Goal: Task Accomplishment & Management: Manage account settings

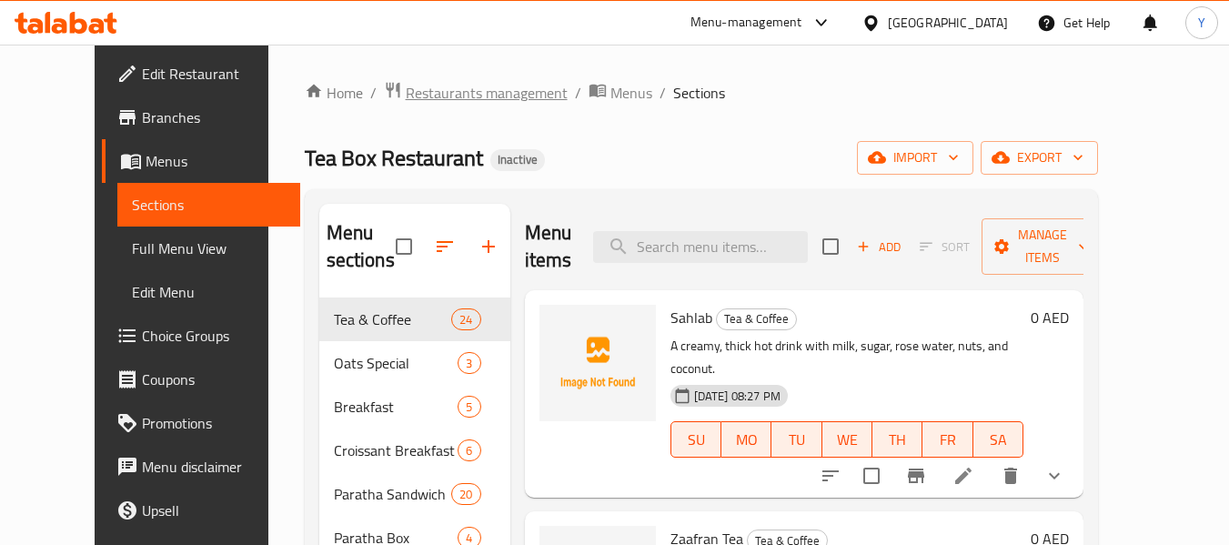
click at [406, 95] on span "Restaurants management" at bounding box center [487, 93] width 162 height 22
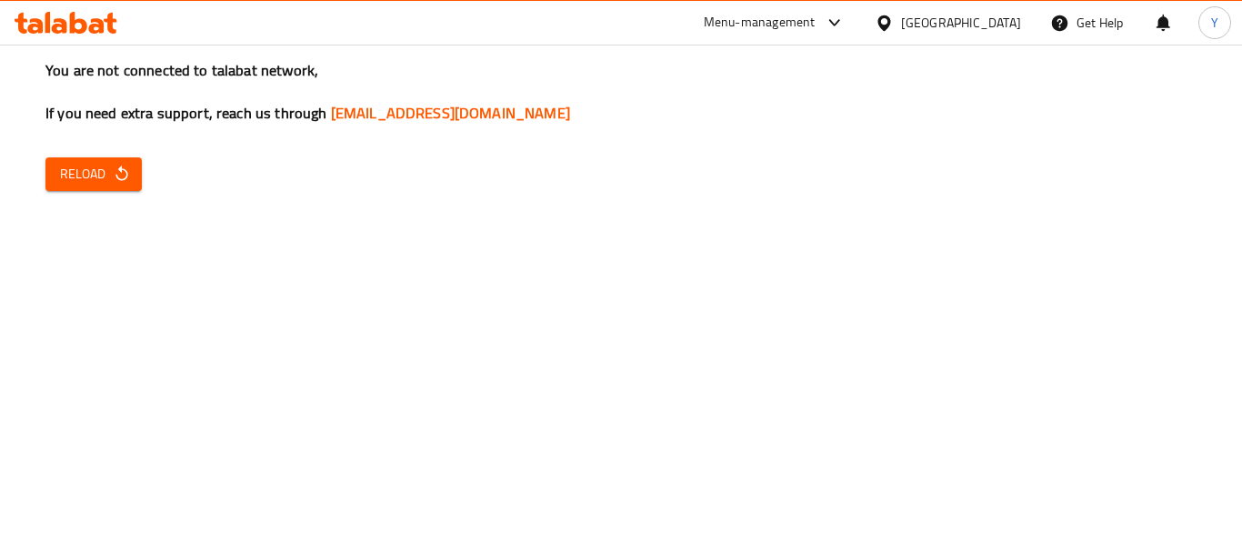
click at [122, 176] on icon "button" at bounding box center [122, 174] width 18 height 18
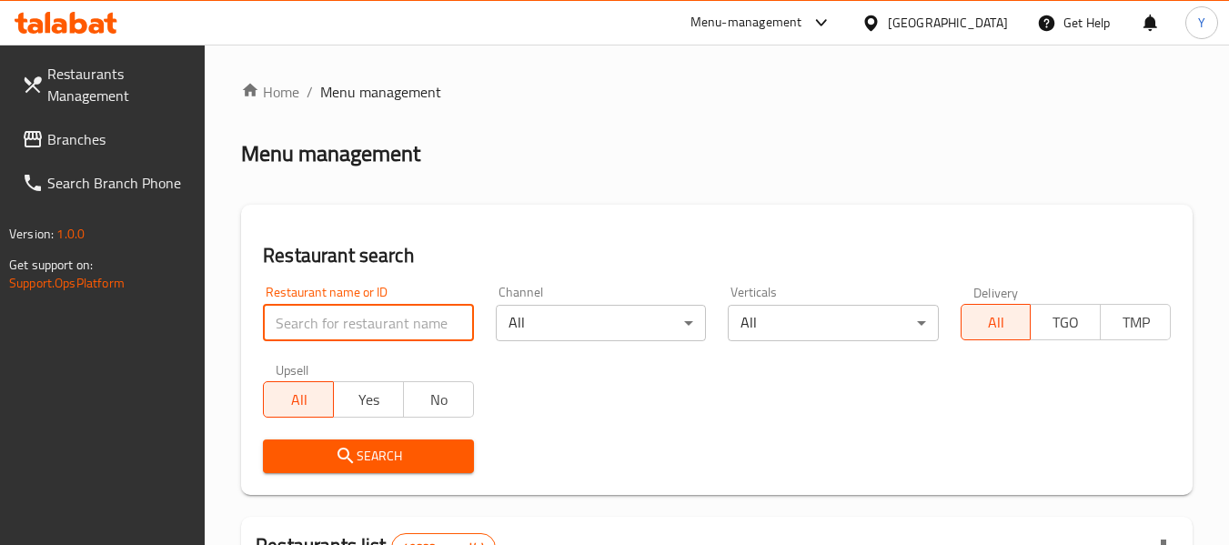
click at [340, 336] on input "search" at bounding box center [368, 323] width 210 height 36
paste input "Steam'd"
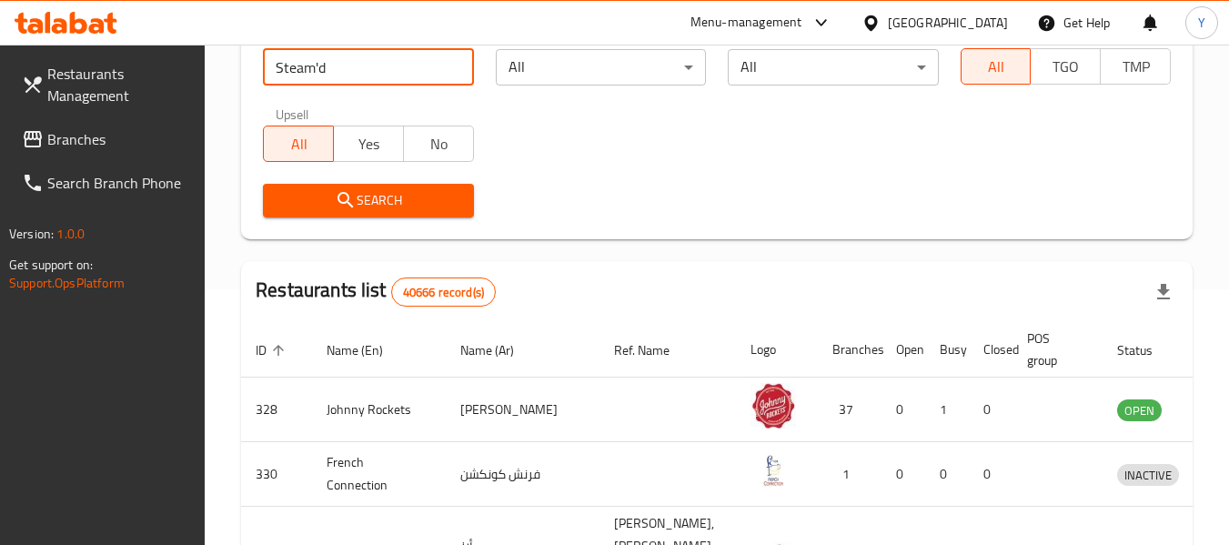
scroll to position [265, 0]
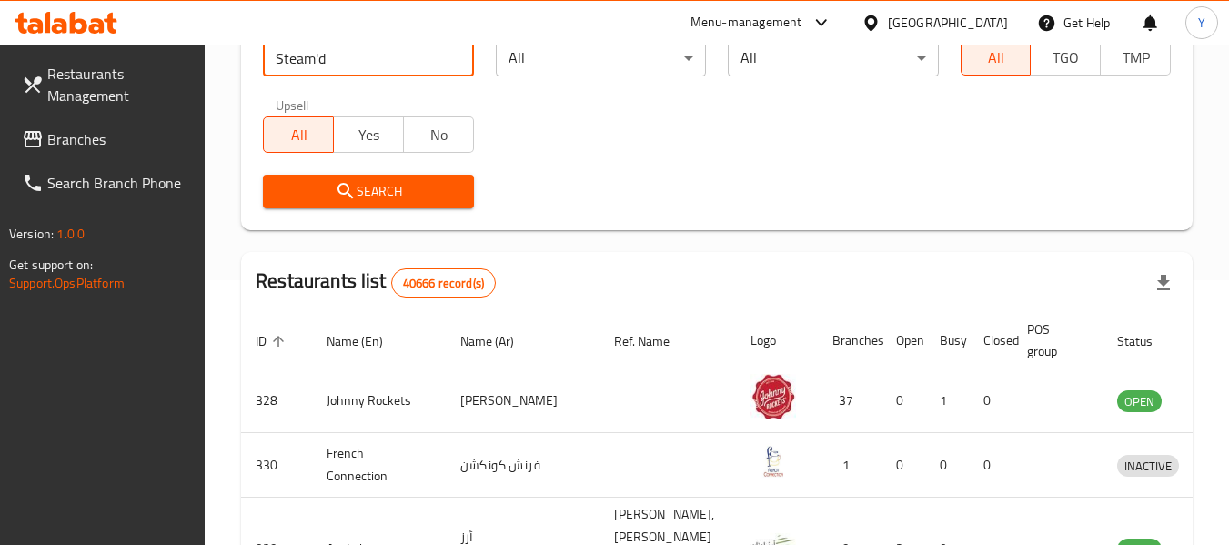
type input "Steam'd"
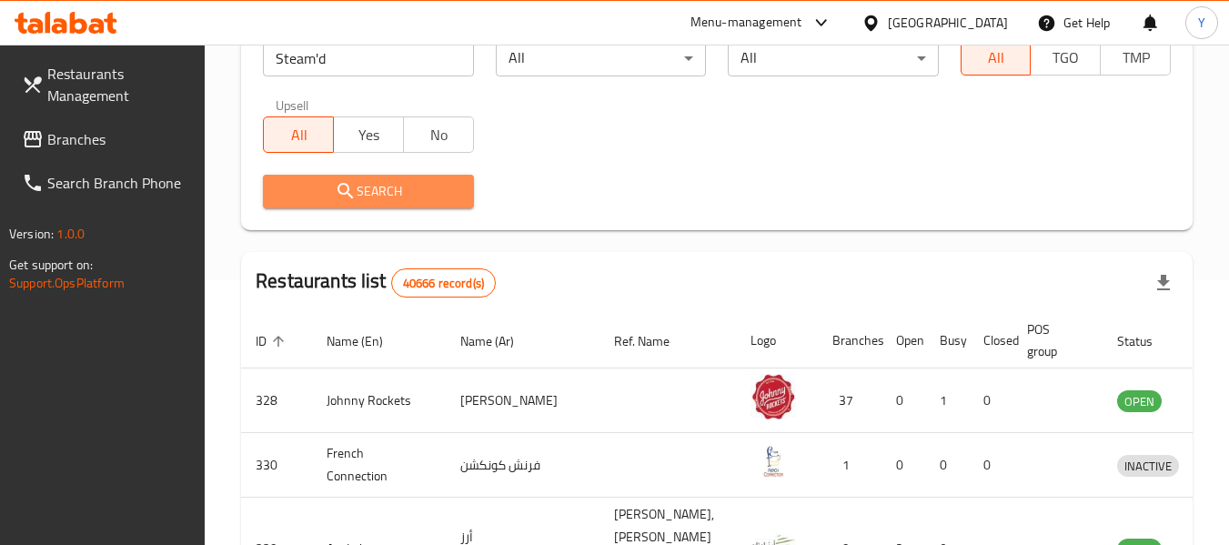
click at [428, 203] on button "Search" at bounding box center [368, 192] width 210 height 34
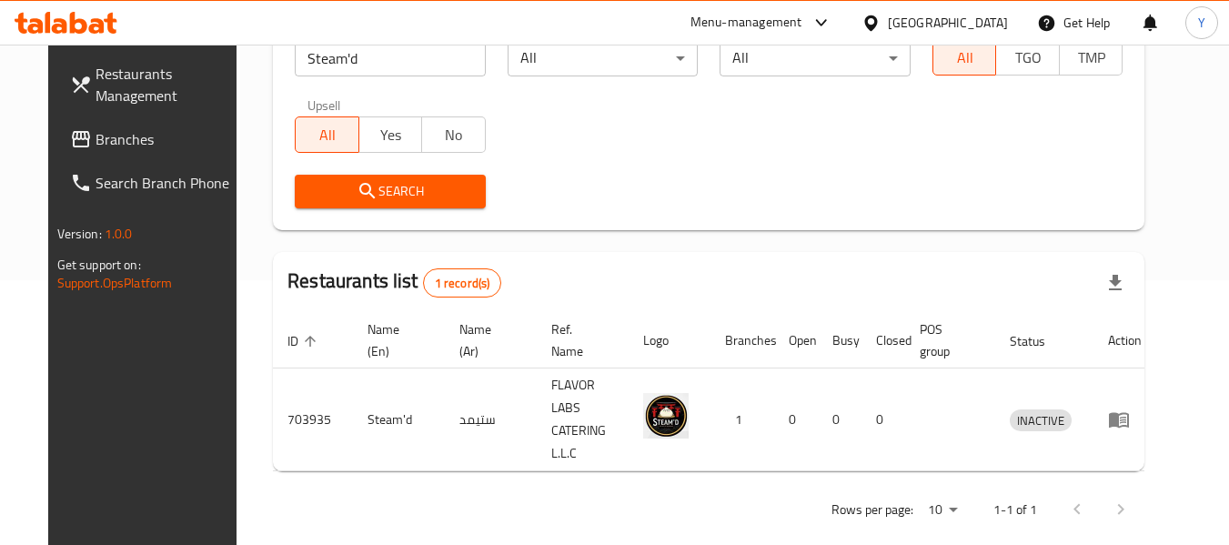
scroll to position [251, 0]
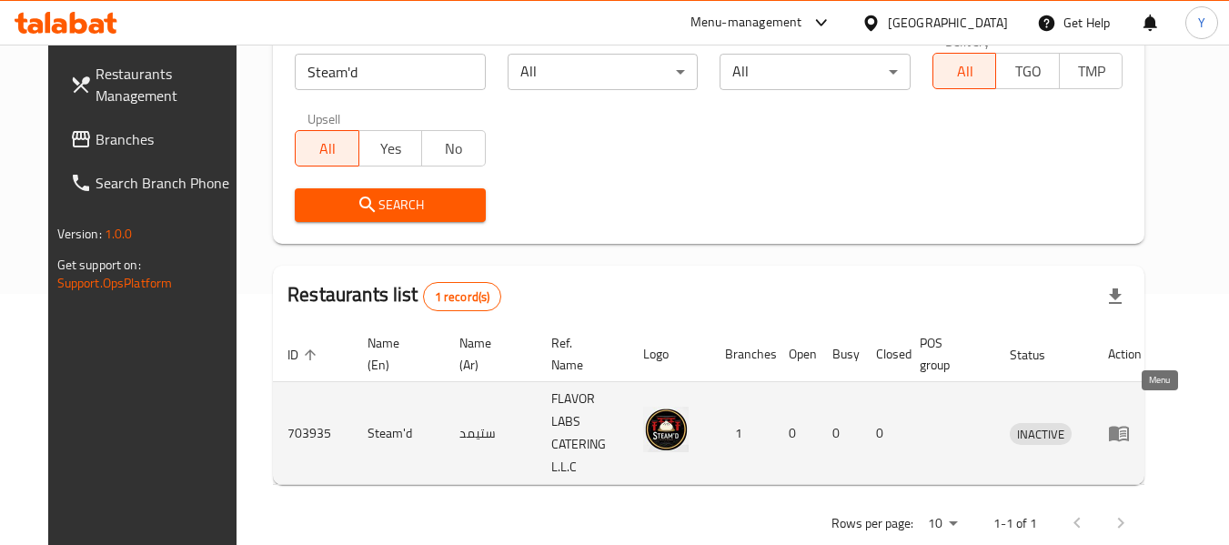
click at [1129, 427] on icon "enhanced table" at bounding box center [1119, 434] width 20 height 15
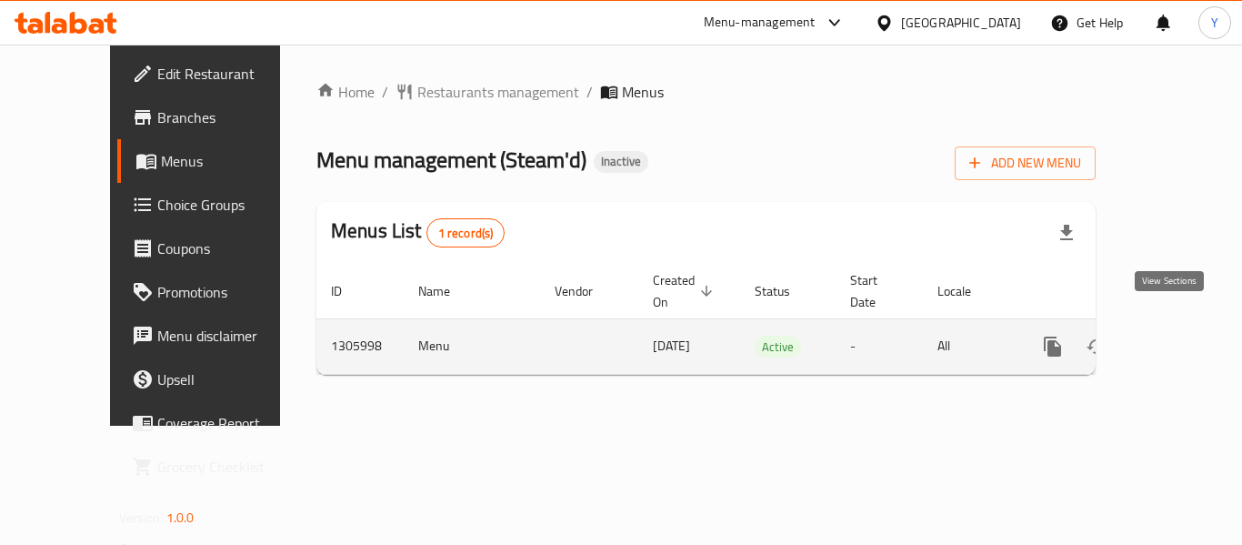
click at [1173, 336] on icon "enhanced table" at bounding box center [1184, 347] width 22 height 22
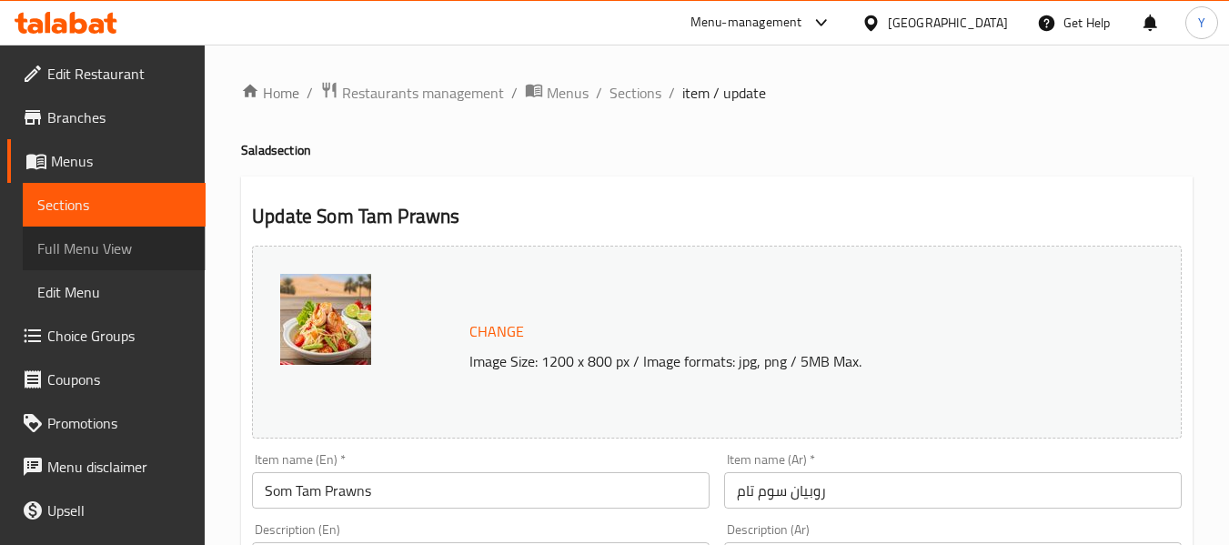
click at [146, 243] on span "Full Menu View" at bounding box center [114, 248] width 154 height 22
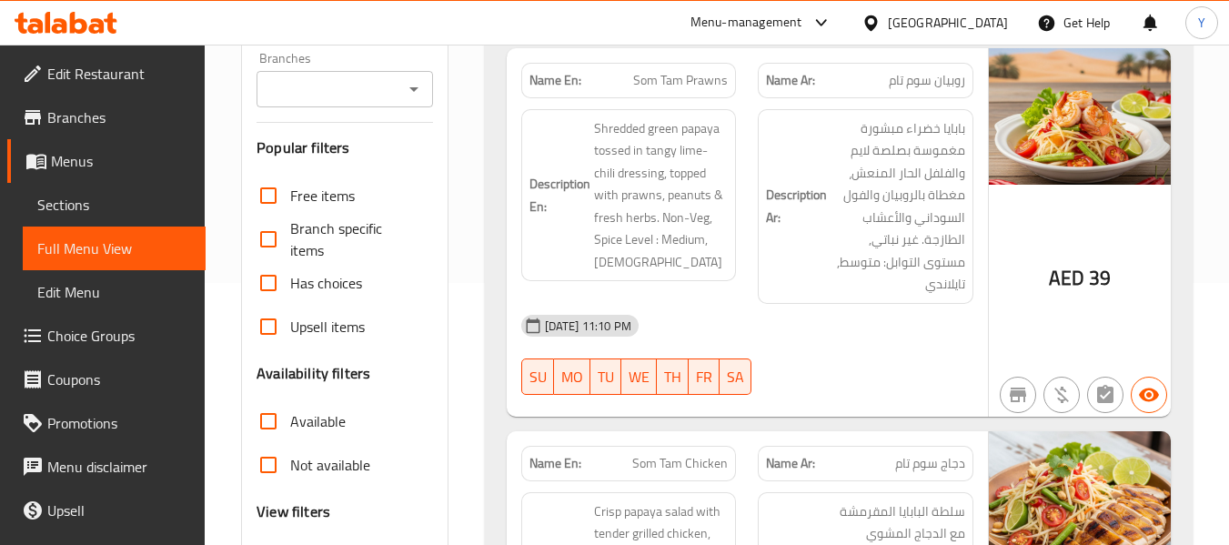
scroll to position [246, 0]
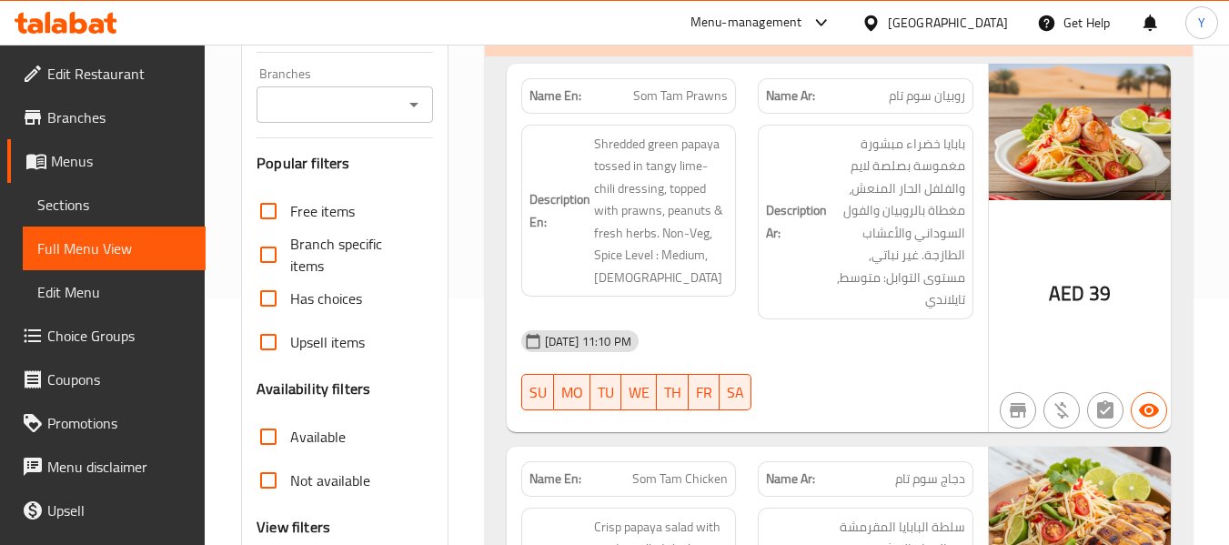
click at [1020, 264] on div "AED 39" at bounding box center [1079, 248] width 182 height 368
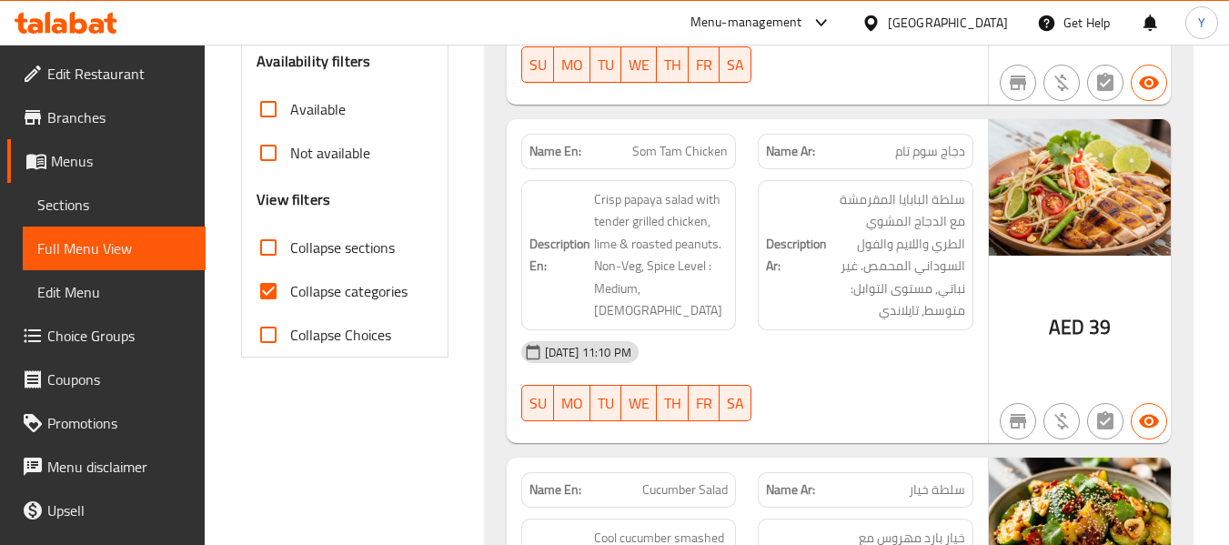
scroll to position [610, 0]
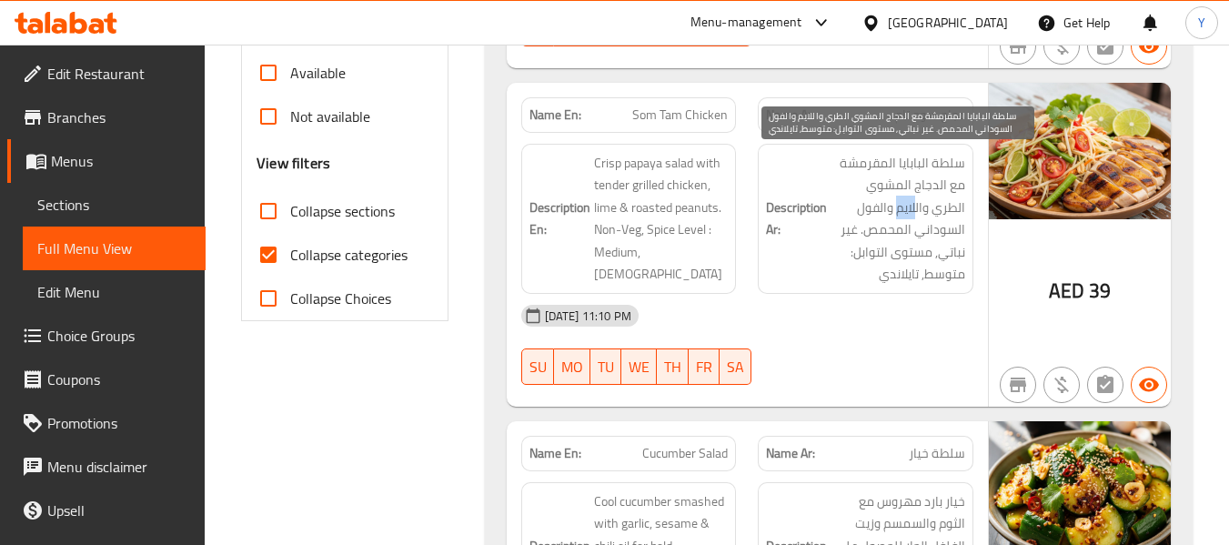
drag, startPoint x: 951, startPoint y: 209, endPoint x: 931, endPoint y: 218, distance: 22.0
click at [931, 218] on span "سلطة البابايا المقرمشة مع الدجاج المشوي الطري واللايم والفول السوداني المحمص. غ…" at bounding box center [897, 219] width 135 height 134
copy span "لايم"
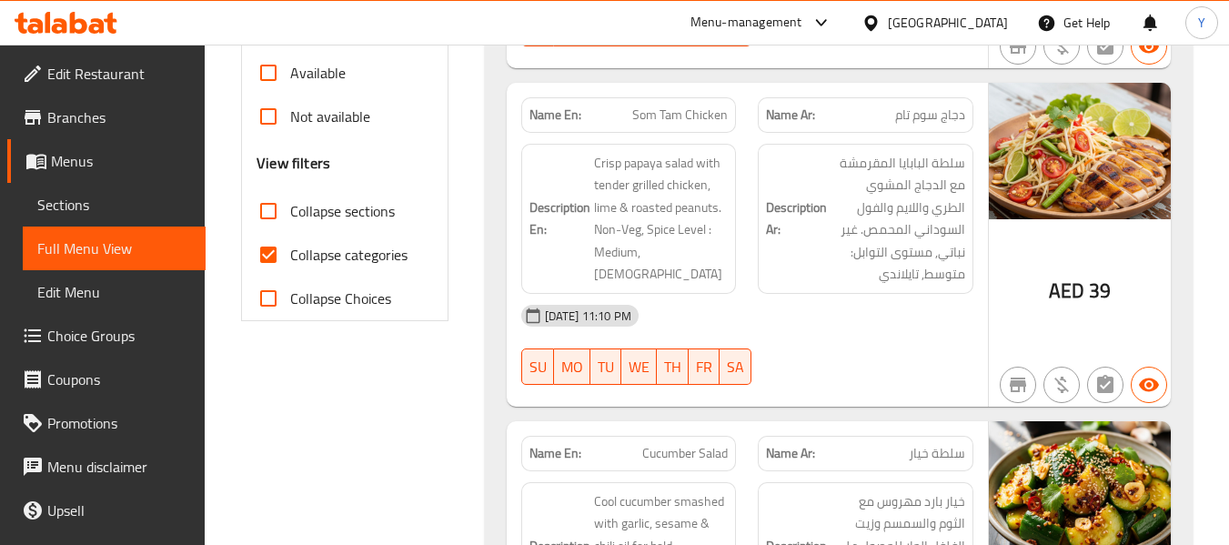
click at [938, 364] on div "16-08-2025 11:10 PM SU MO TU WE TH FR SA" at bounding box center [747, 345] width 474 height 102
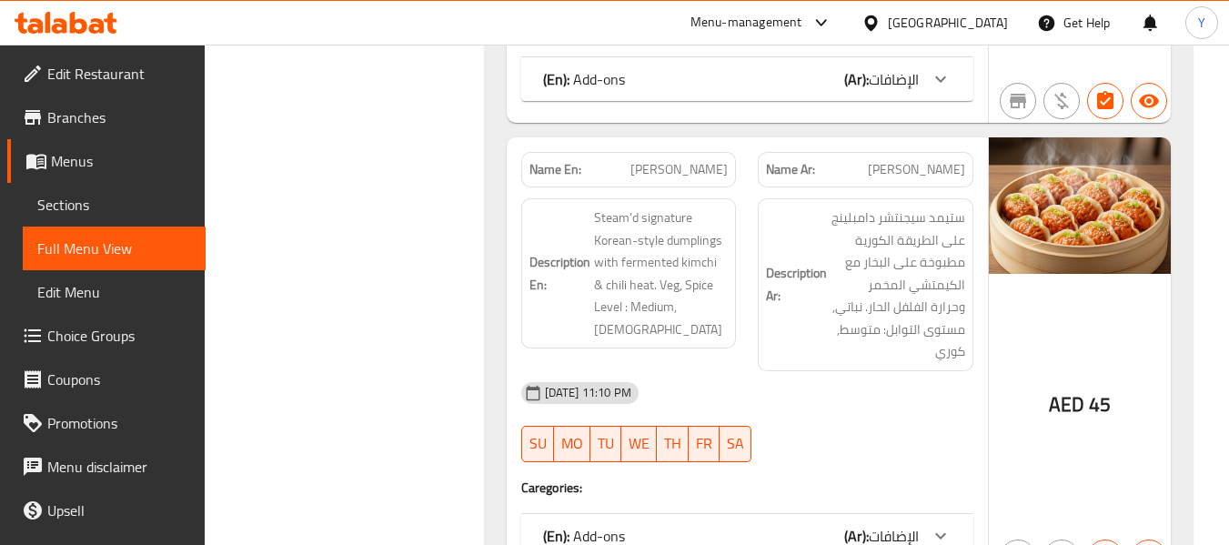
scroll to position [2356, 0]
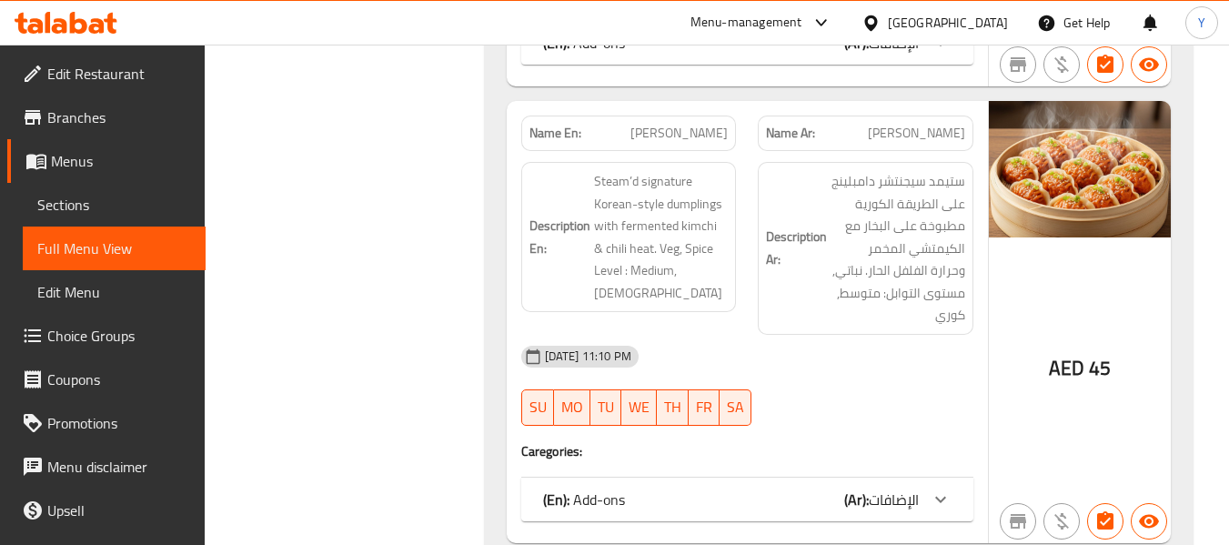
copy span "Kimchi Mandu"
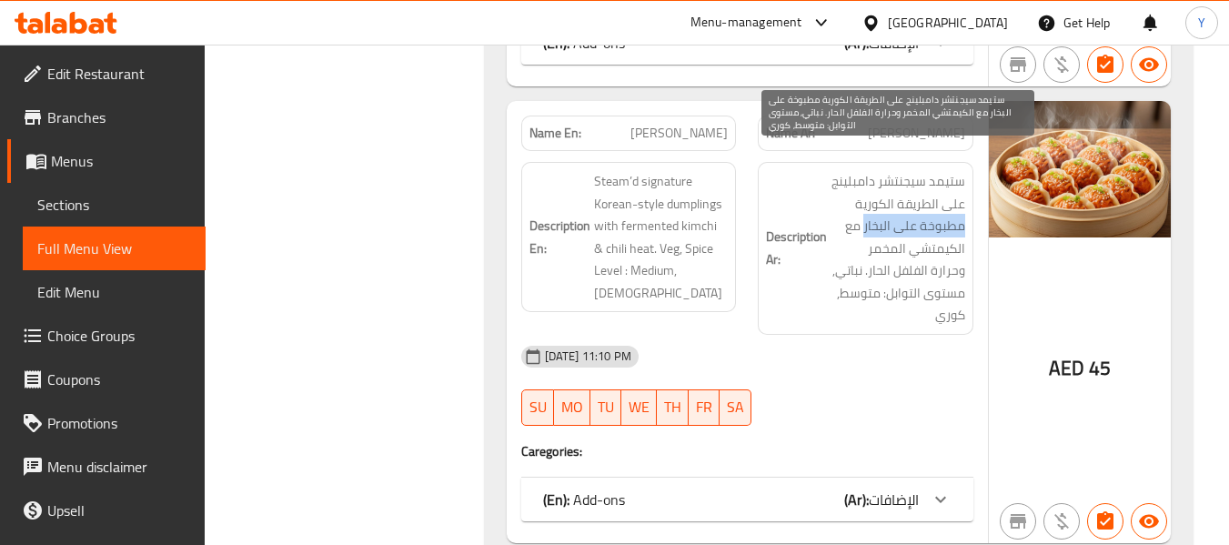
drag, startPoint x: 962, startPoint y: 210, endPoint x: 865, endPoint y: 196, distance: 98.3
click at [865, 196] on span "ستيمد سيجنتشر دامبلينج على الطريقة الكورية مطبوخة على البخار مع الكيمتشي المخمر…" at bounding box center [897, 248] width 135 height 156
copy span "مطبوخة على البخار"
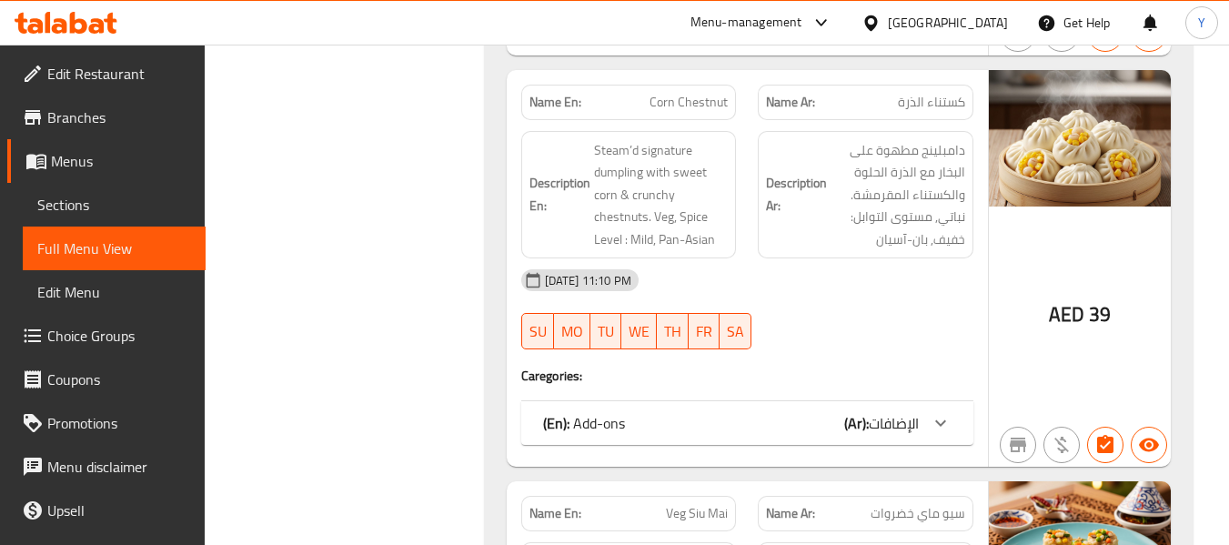
scroll to position [3229, 0]
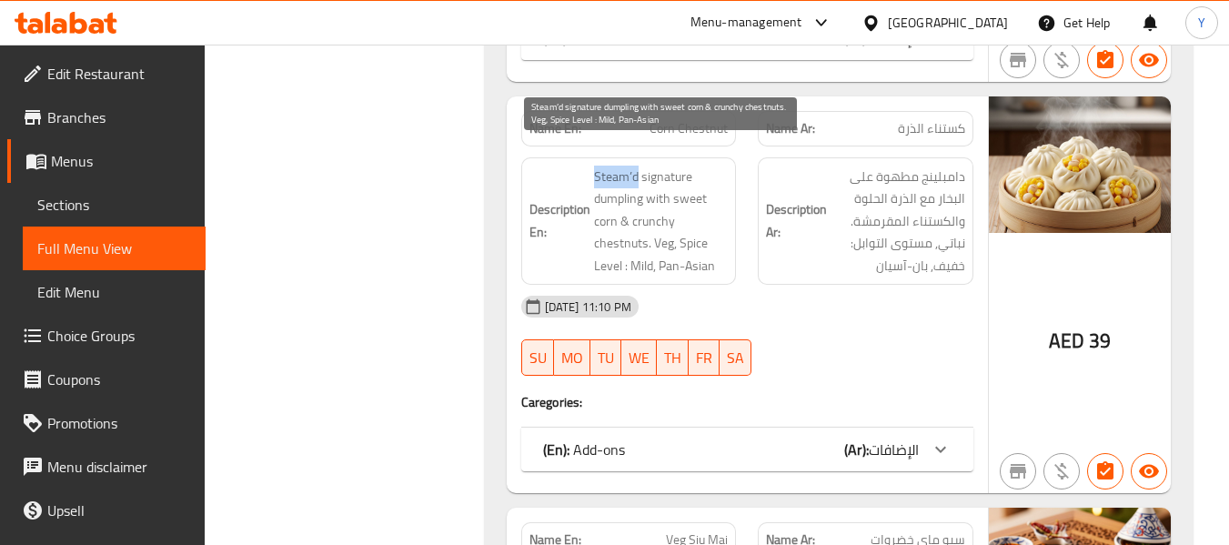
drag, startPoint x: 594, startPoint y: 152, endPoint x: 634, endPoint y: 151, distance: 40.0
click at [634, 166] on span "Steam’d signature dumpling with sweet corn & crunchy chestnuts. Veg, Spice Leve…" at bounding box center [661, 222] width 135 height 112
copy span "Steam’d"
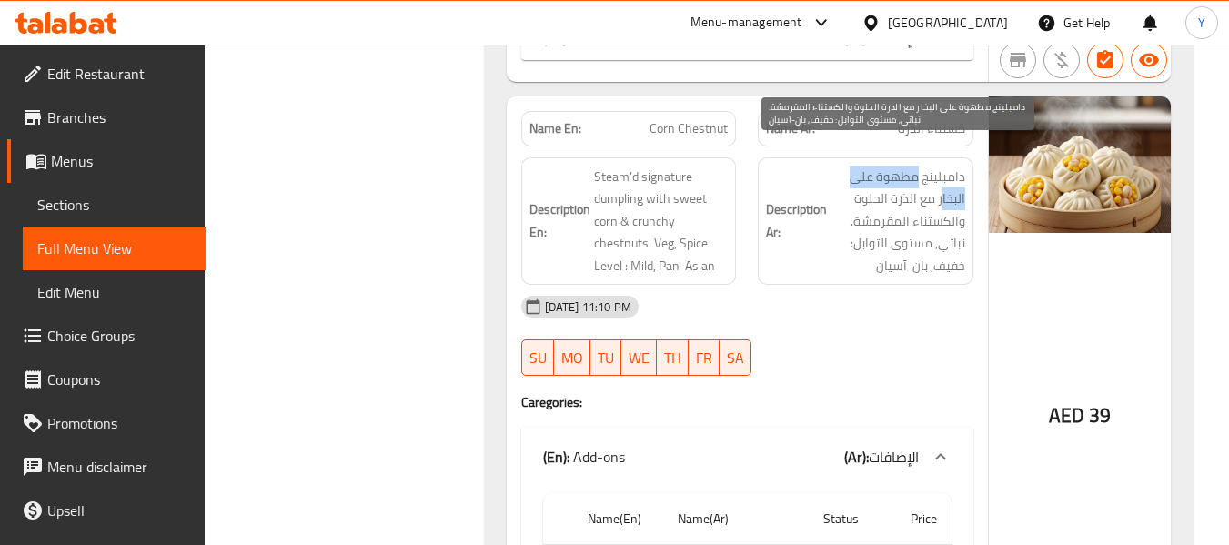
drag, startPoint x: 916, startPoint y: 156, endPoint x: 941, endPoint y: 176, distance: 33.0
click at [941, 176] on span "دامبلينج مطهوة على البخار مع الذرة الحلوة والكستناء المقرمشة. نباتي, مستوى التو…" at bounding box center [897, 222] width 135 height 112
copy span "مطهوة على البخا"
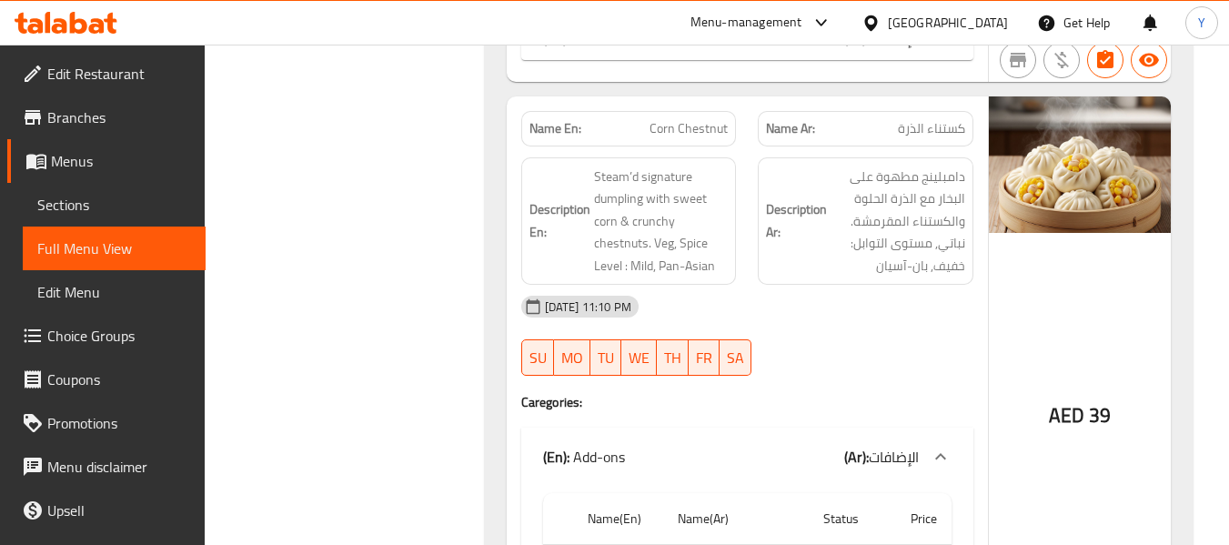
click at [1003, 293] on div "AED 39" at bounding box center [1079, 369] width 182 height 547
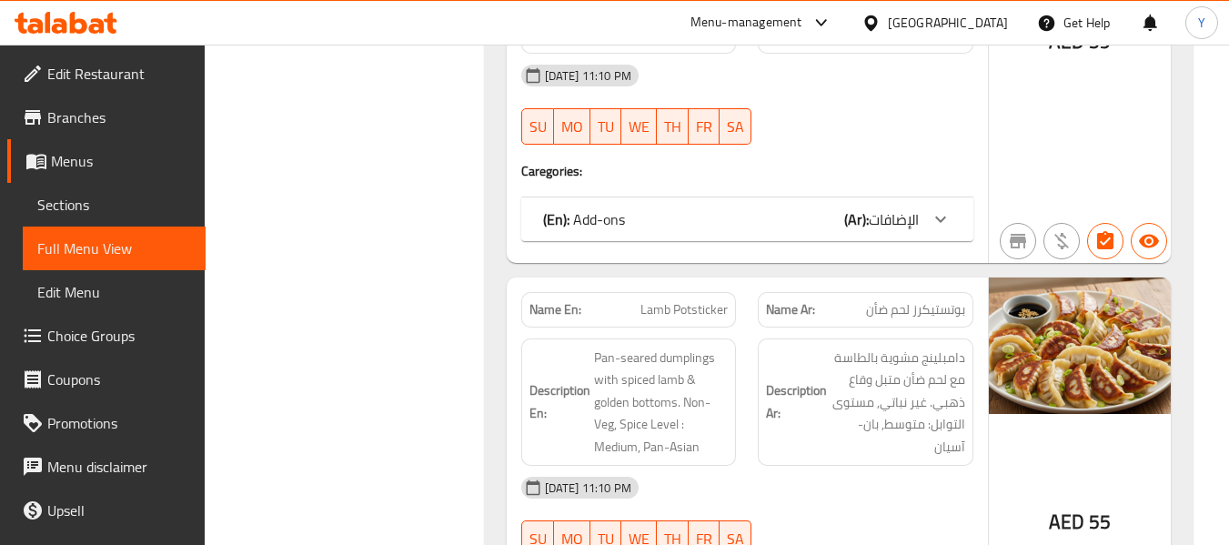
scroll to position [9559, 0]
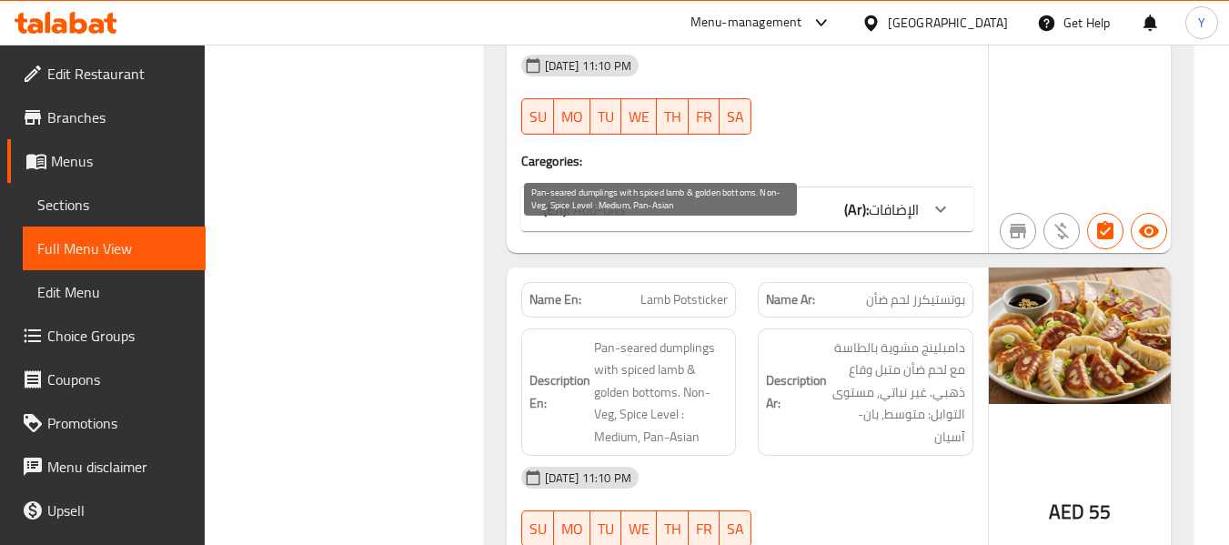
click at [637, 336] on span "Pan-seared dumplings with spiced lamb & golden bottoms. Non-Veg, Spice Level : …" at bounding box center [661, 392] width 135 height 112
copy span "seared"
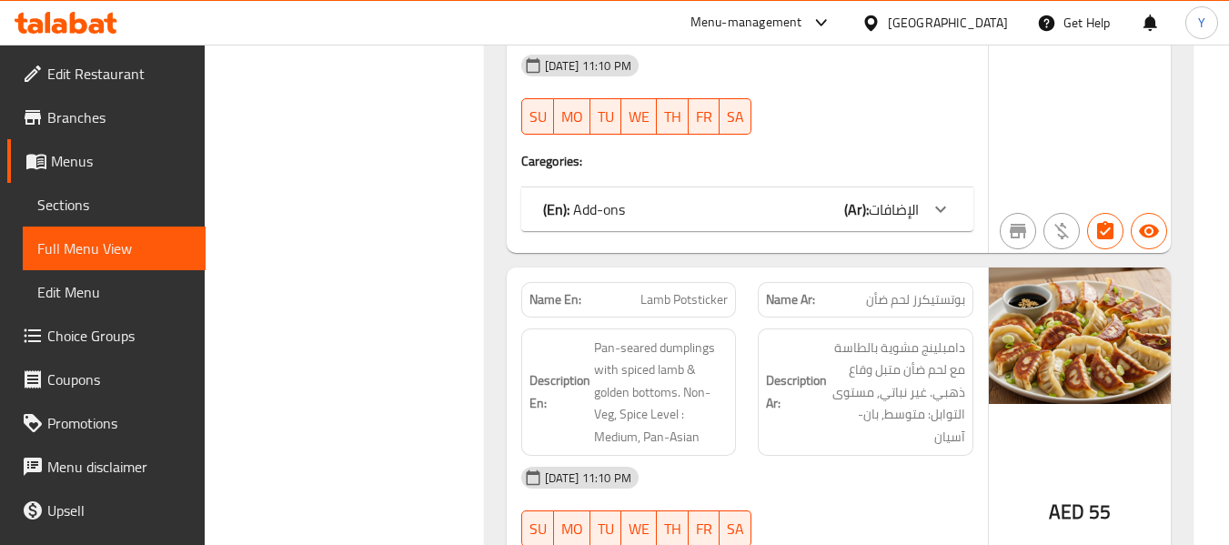
click at [777, 456] on div "16-08-2025 11:10 PM" at bounding box center [747, 478] width 474 height 44
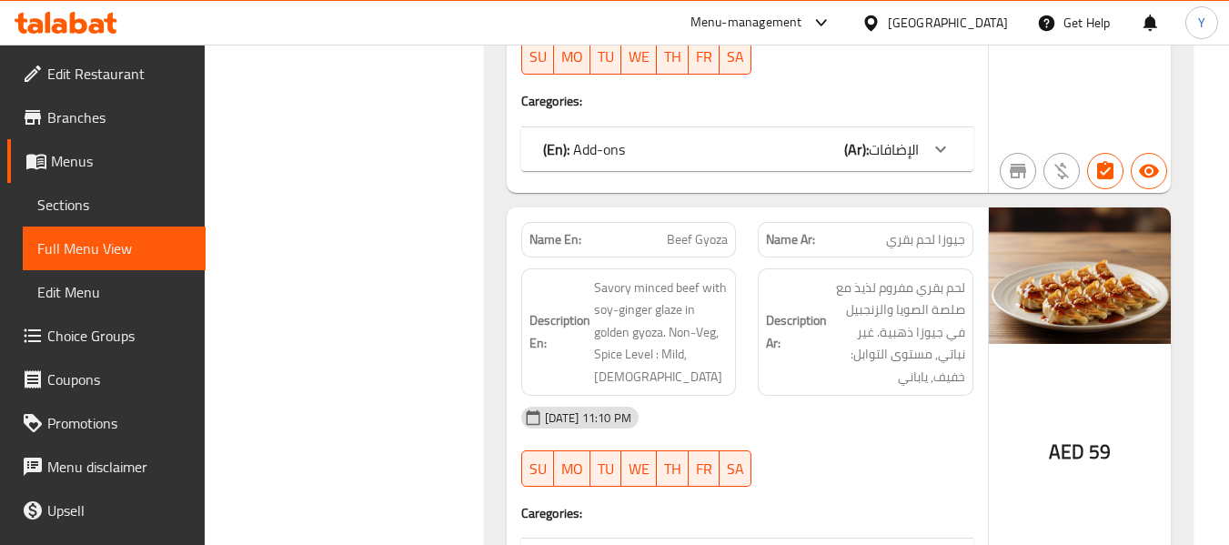
scroll to position [10468, 0]
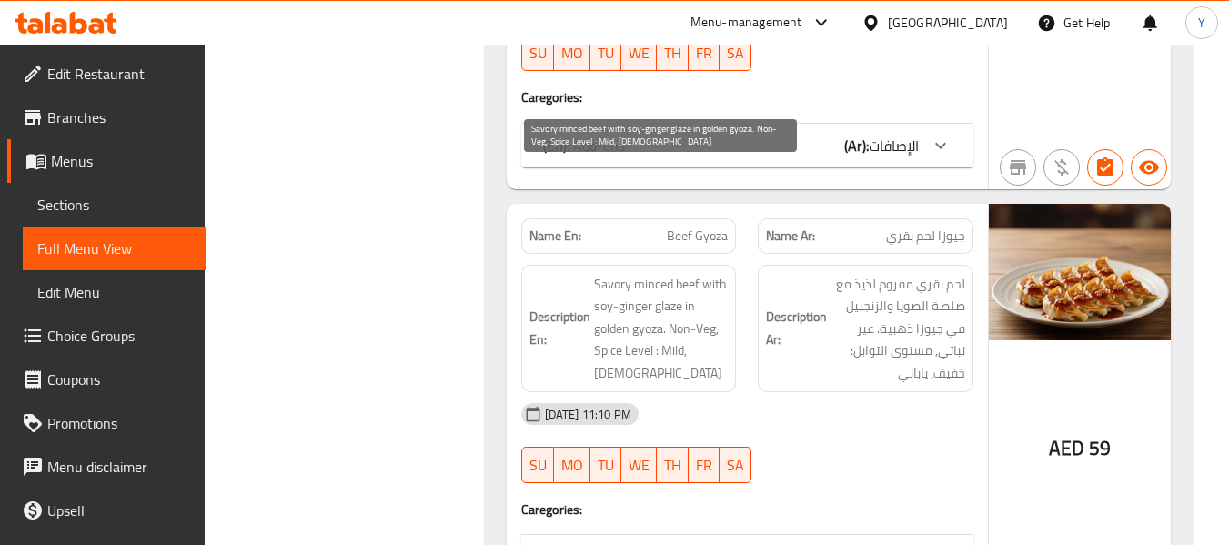
click at [665, 273] on span "Savory minced beef with soy-ginger glaze in golden gyoza. Non-Veg, Spice Level …" at bounding box center [661, 329] width 135 height 112
copy span "glaze"
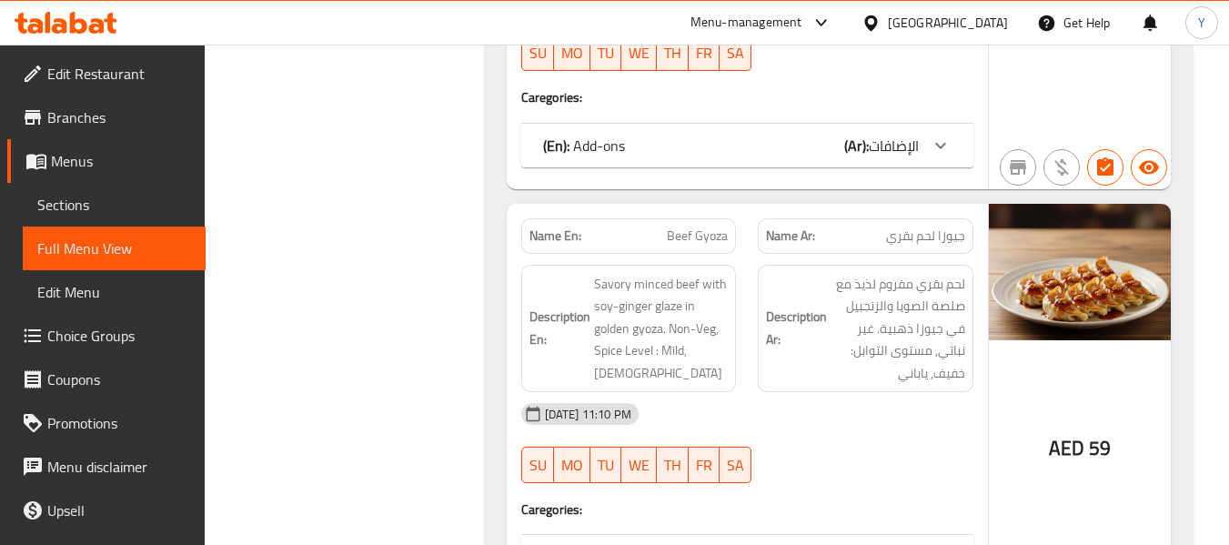
click at [737, 256] on div "Description En: Savory minced beef with soy-ginger glaze in golden gyoza. Non-V…" at bounding box center [628, 329] width 237 height 150
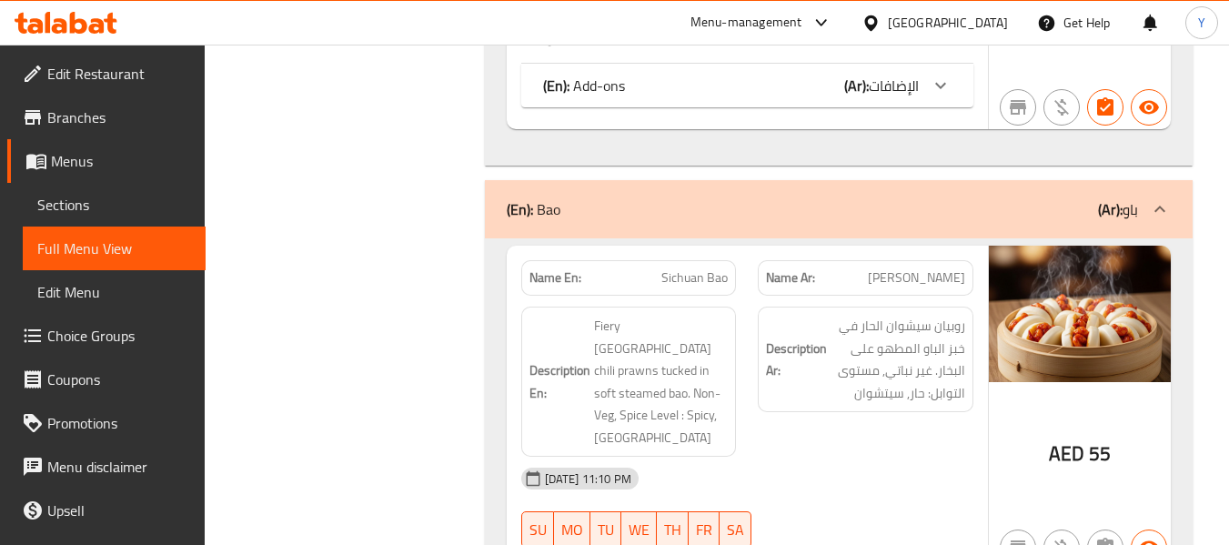
scroll to position [10941, 0]
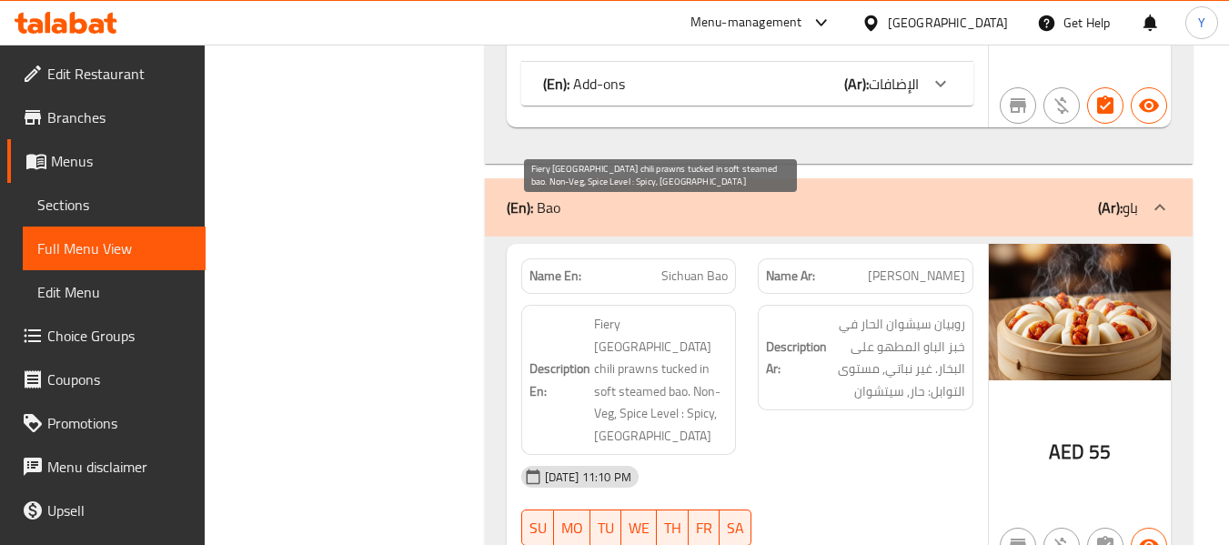
click at [695, 313] on span "Fiery Sichuan chili prawns tucked in soft steamed bao. Non-Veg, Spice Level : S…" at bounding box center [661, 380] width 135 height 134
copy span "soft"
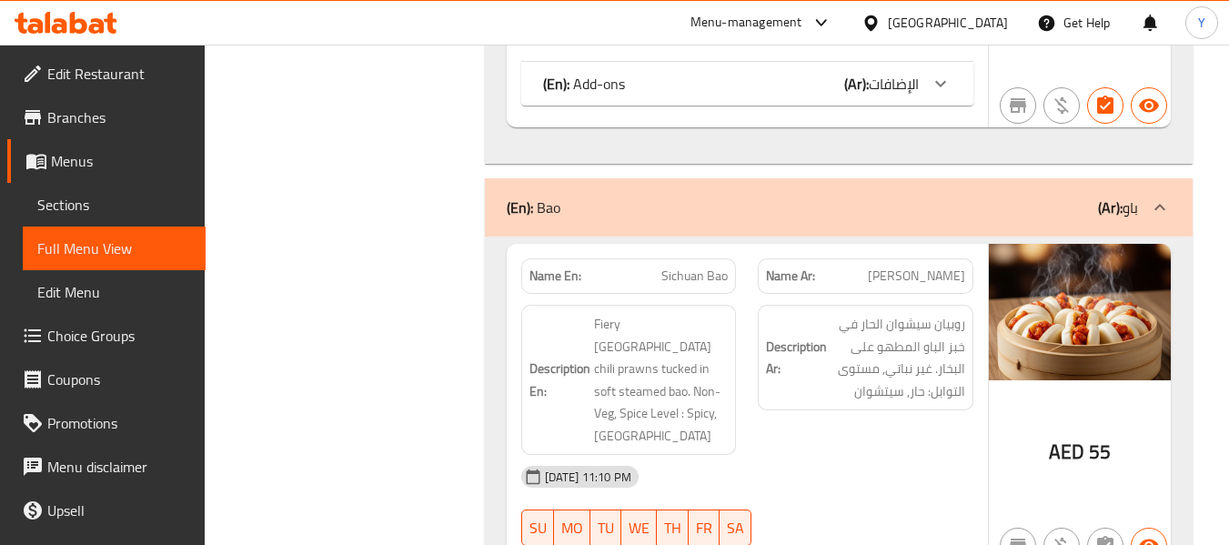
copy span "Sichuan Bao"
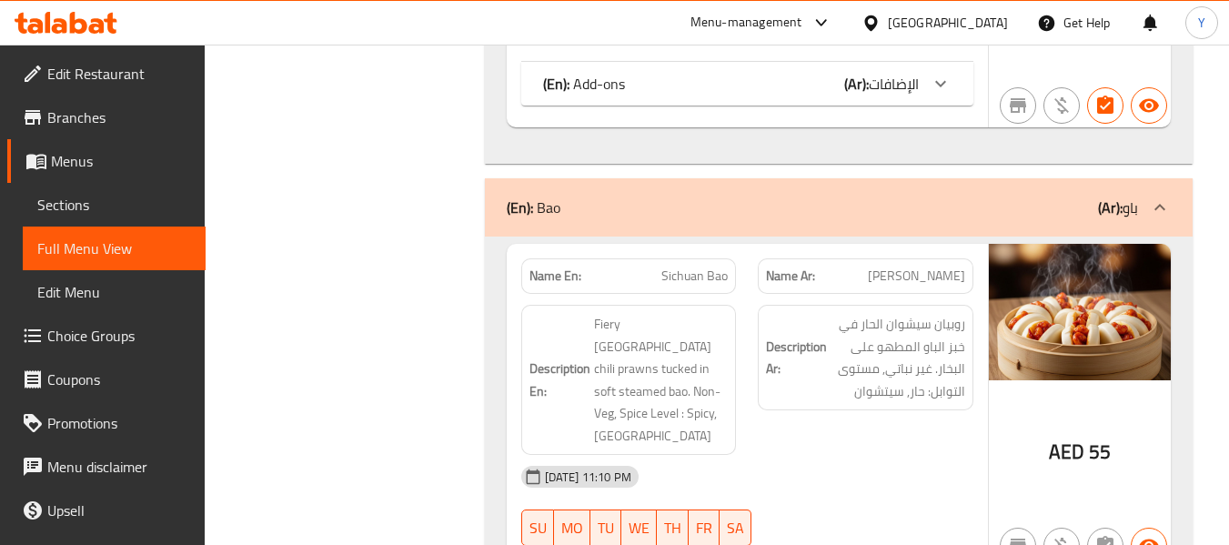
type button "5"
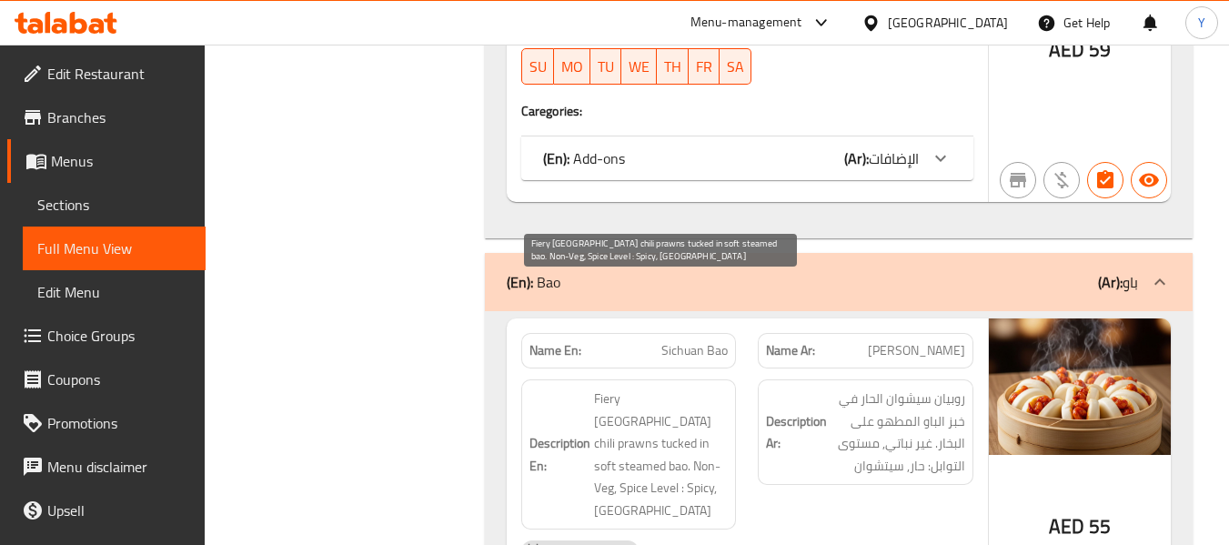
scroll to position [10832, 0]
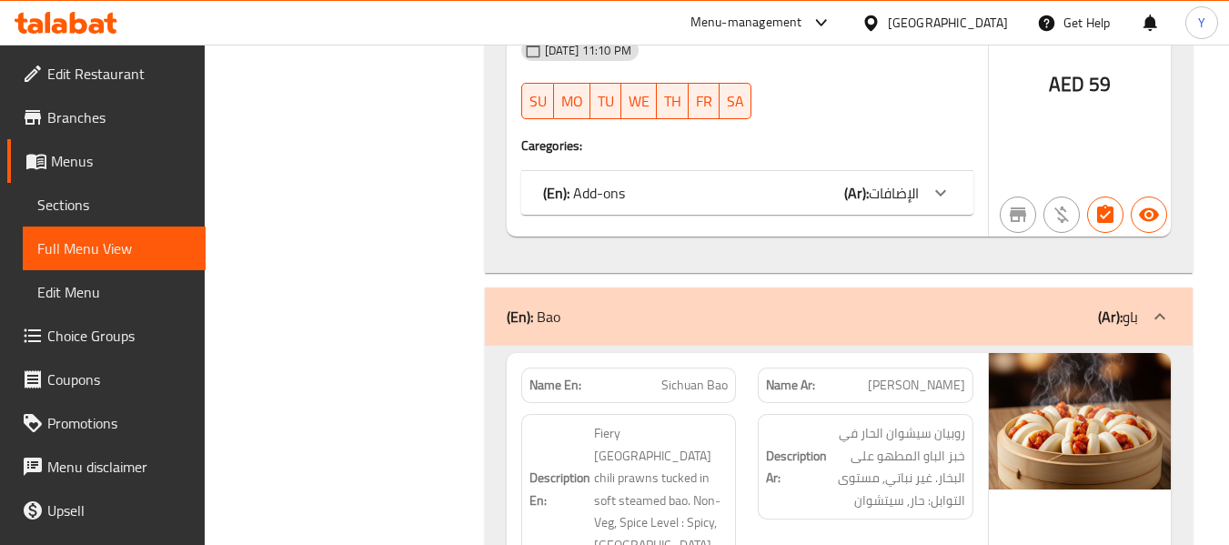
copy span "Sichuan Bao"
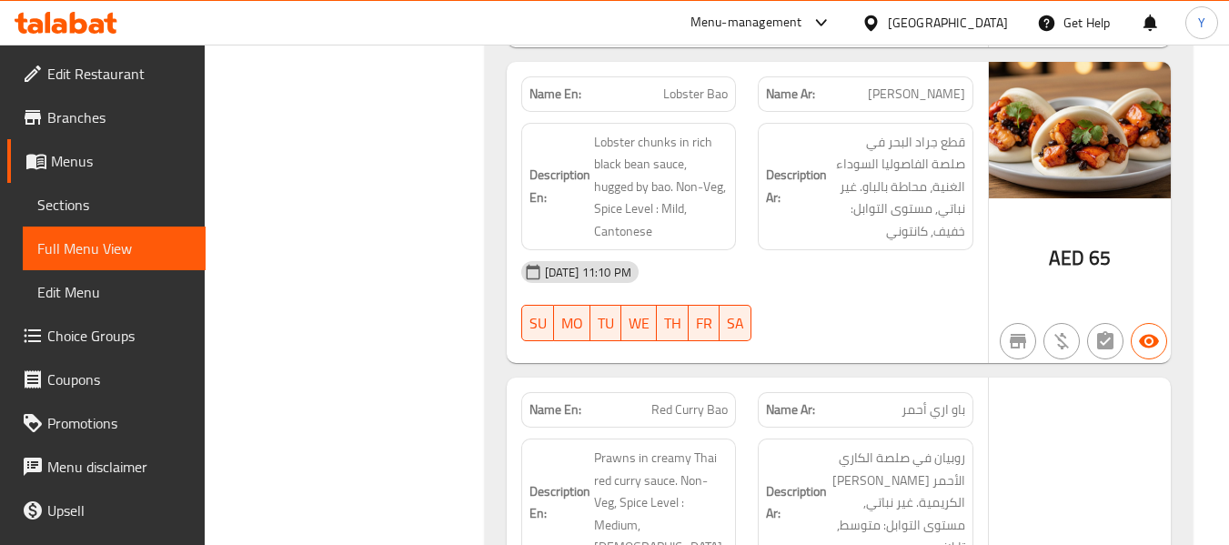
scroll to position [11814, 0]
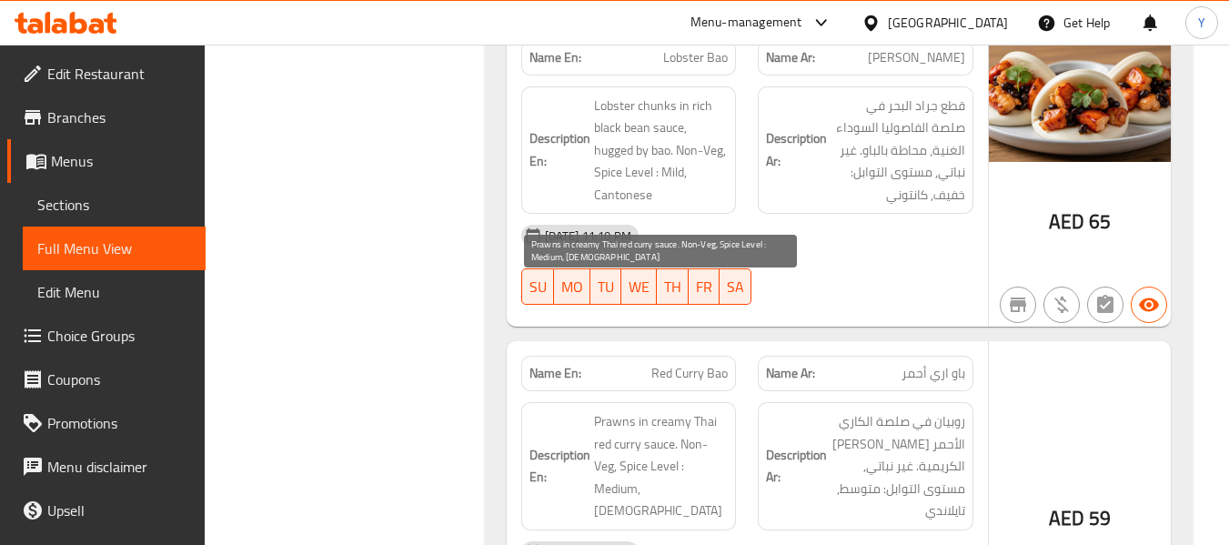
click at [676, 410] on span "Prawns in creamy Thai red curry sauce. Non-Veg, Spice Level : Medium, Thai" at bounding box center [661, 466] width 135 height 112
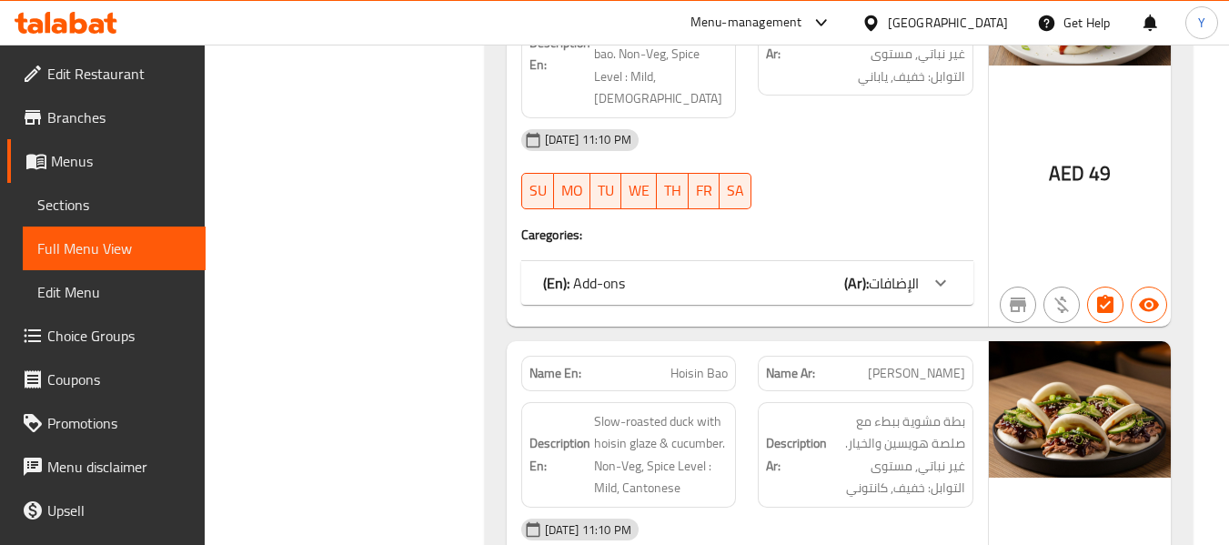
scroll to position [15815, 0]
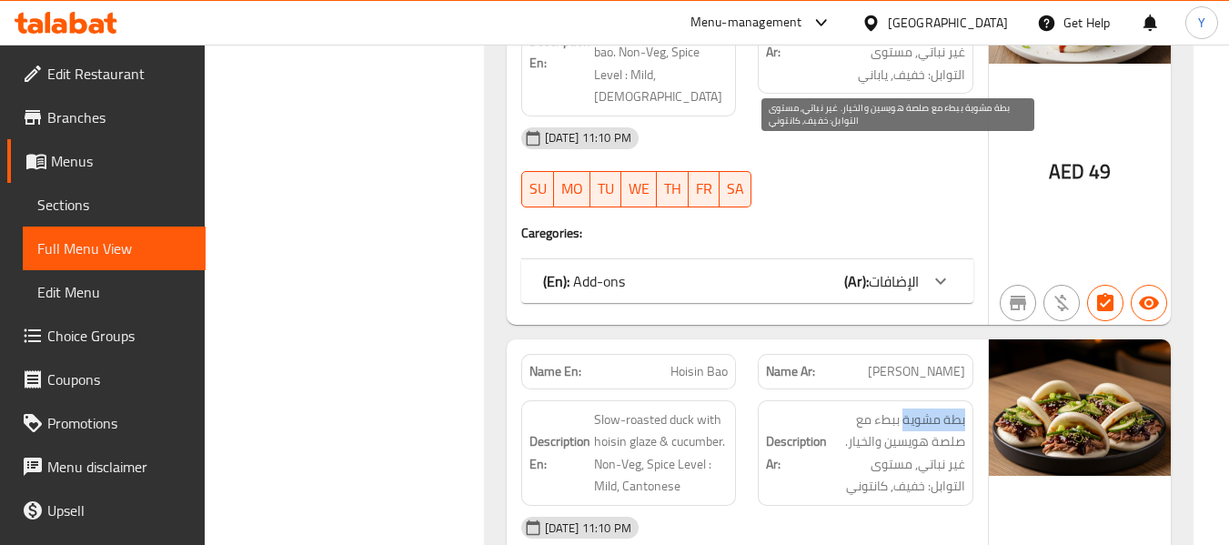
drag, startPoint x: 902, startPoint y: 154, endPoint x: 965, endPoint y: 155, distance: 62.8
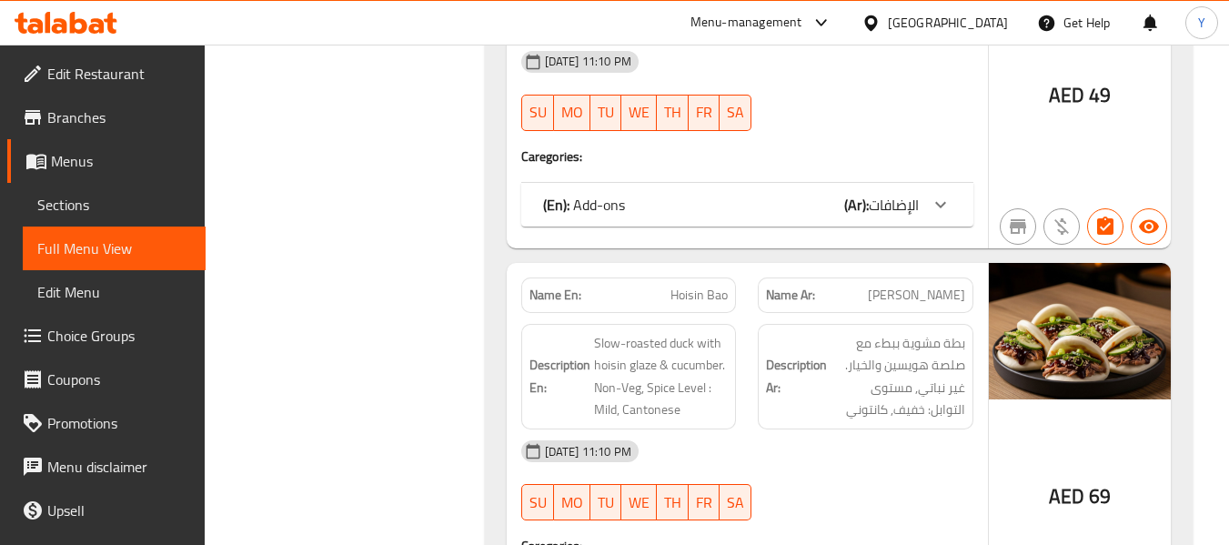
scroll to position [15888, 0]
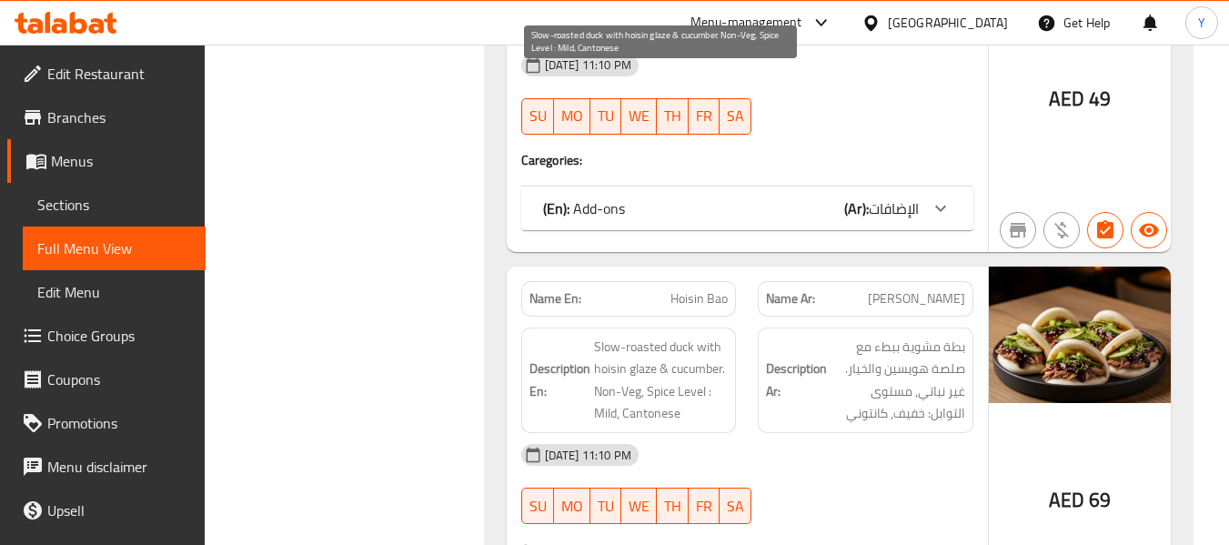
click at [646, 336] on span "Slow-roasted duck with hoisin glaze & cucumber. Non-Veg, Spice Level : Mild, Ca…" at bounding box center [661, 380] width 135 height 89
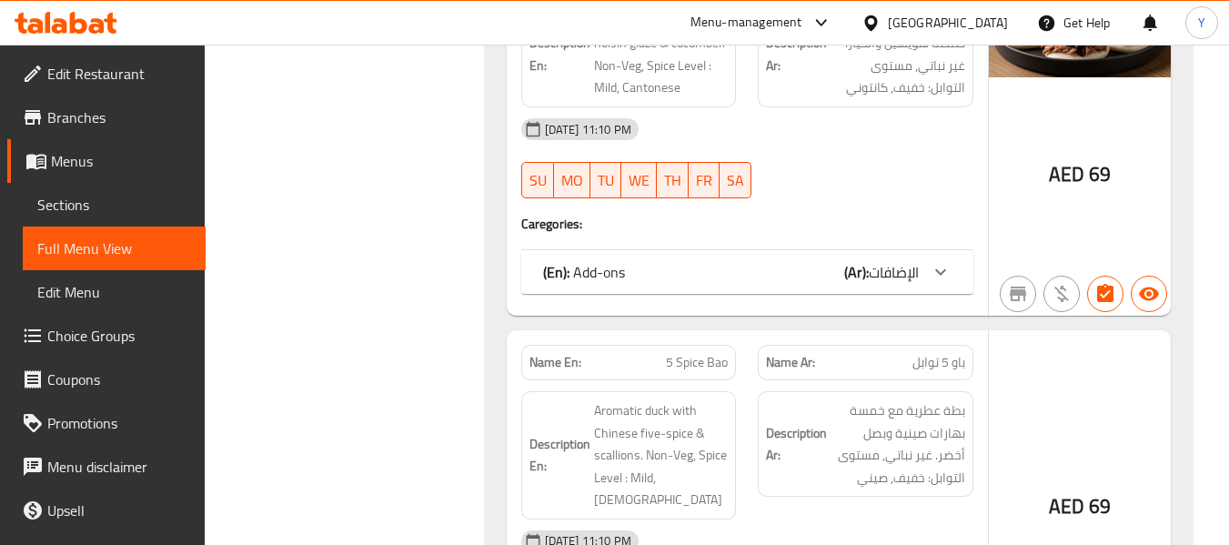
scroll to position [16215, 0]
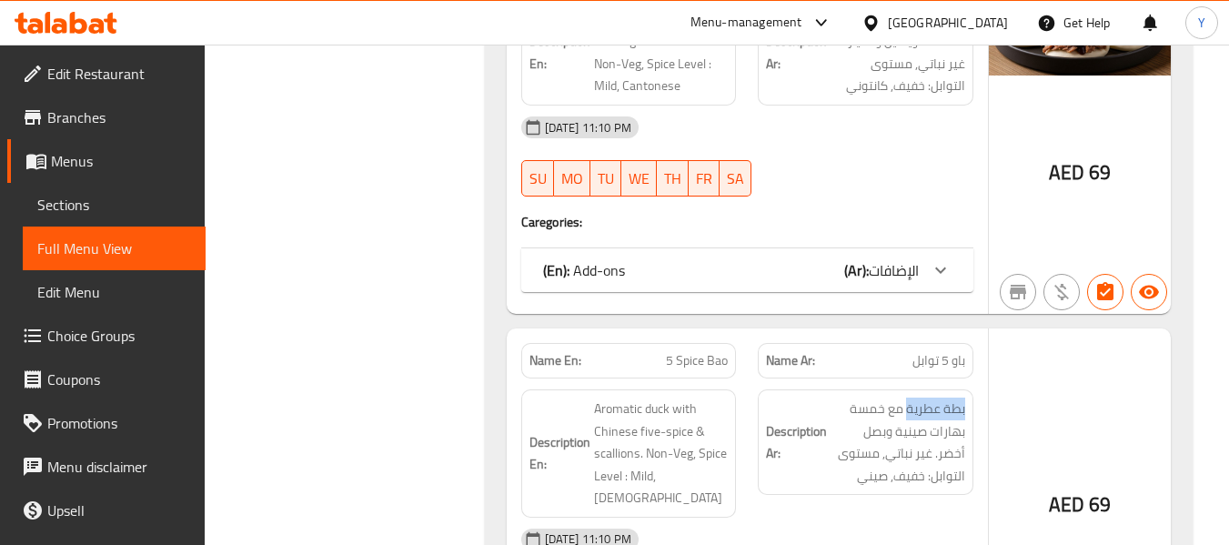
drag, startPoint x: 905, startPoint y: 148, endPoint x: 968, endPoint y: 127, distance: 66.1
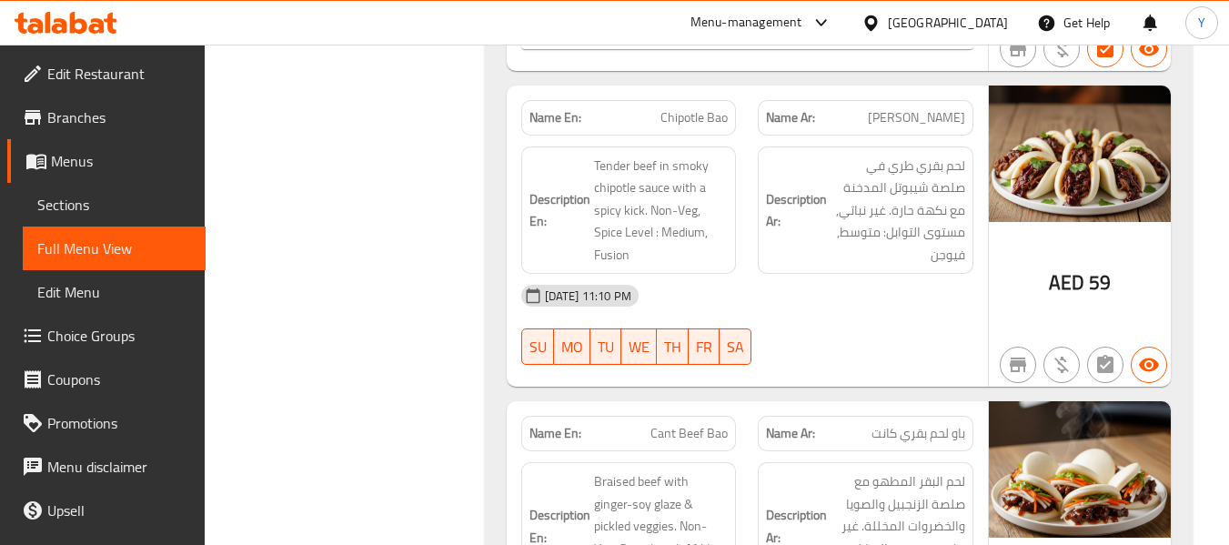
scroll to position [16906, 0]
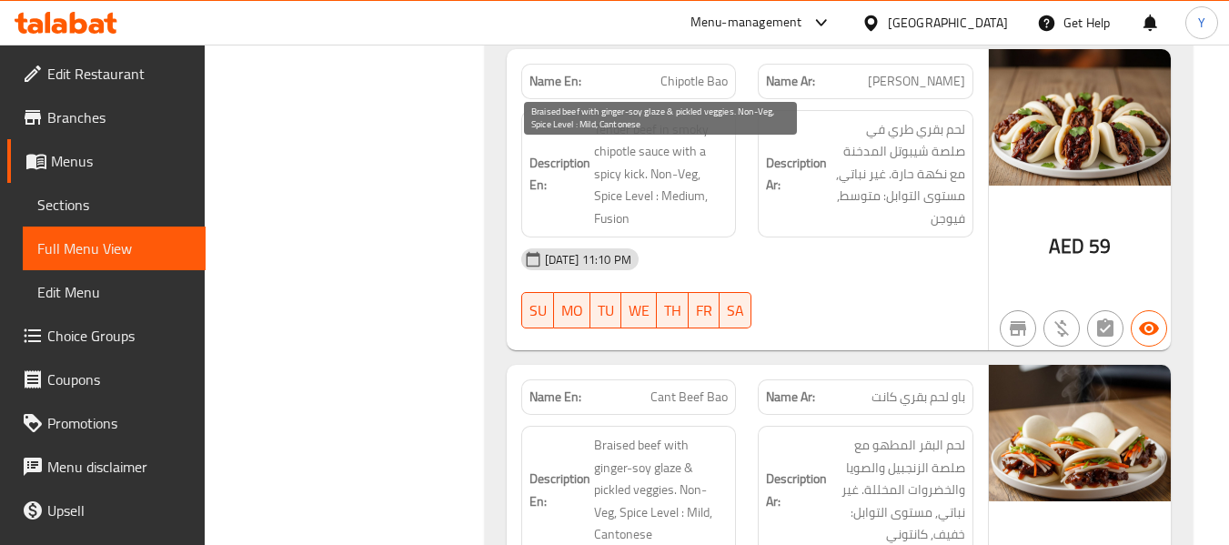
click at [605, 434] on span "Braised beef with ginger-soy glaze & pickled veggies. Non-Veg, Spice Level : Mi…" at bounding box center [661, 490] width 135 height 112
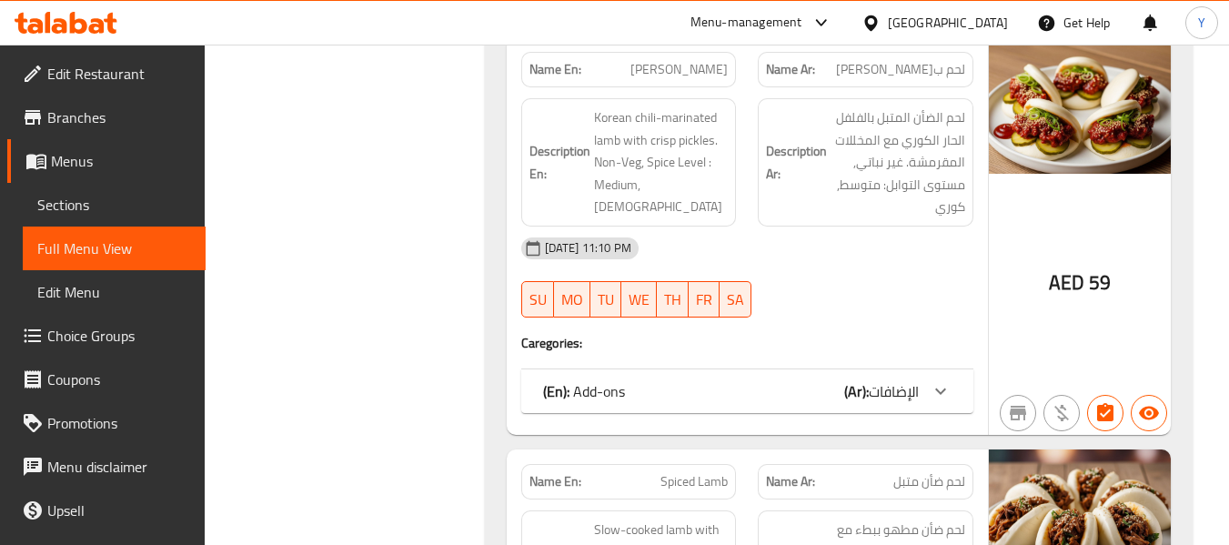
scroll to position [18439, 0]
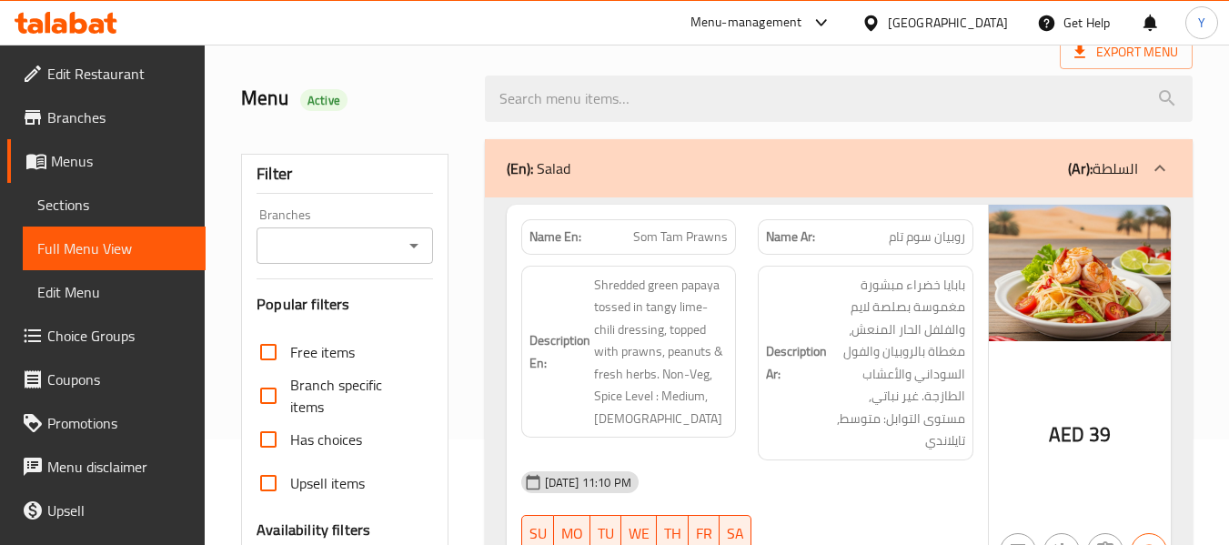
scroll to position [139, 0]
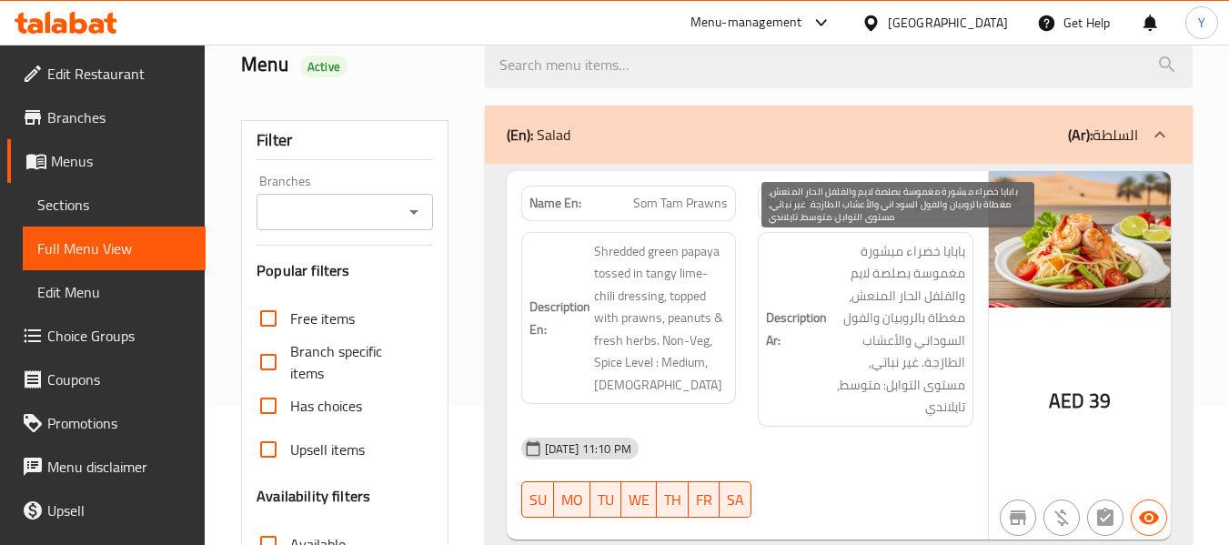
click at [873, 331] on span "بابايا خضراء مبشورة مغموسة بصلصة لايم والفلفل الحار المنعش، مغطاة بالروبيان وال…" at bounding box center [897, 329] width 135 height 178
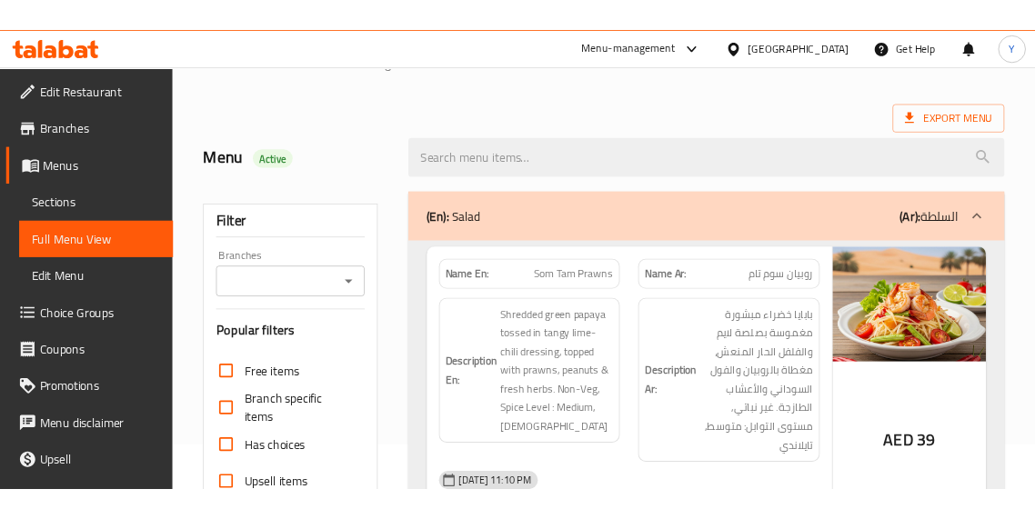
scroll to position [0, 0]
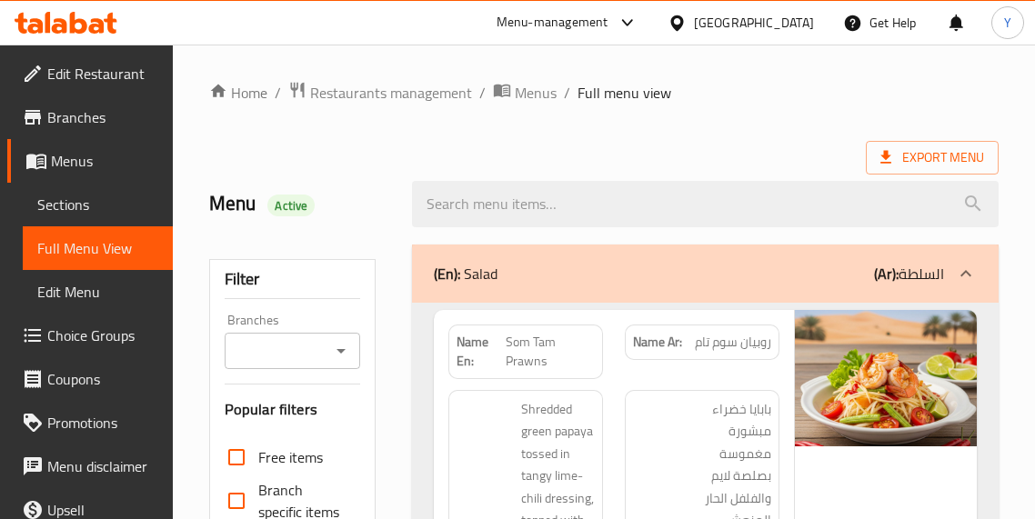
click at [762, 352] on span "روبيان سوم تام" at bounding box center [733, 342] width 76 height 19
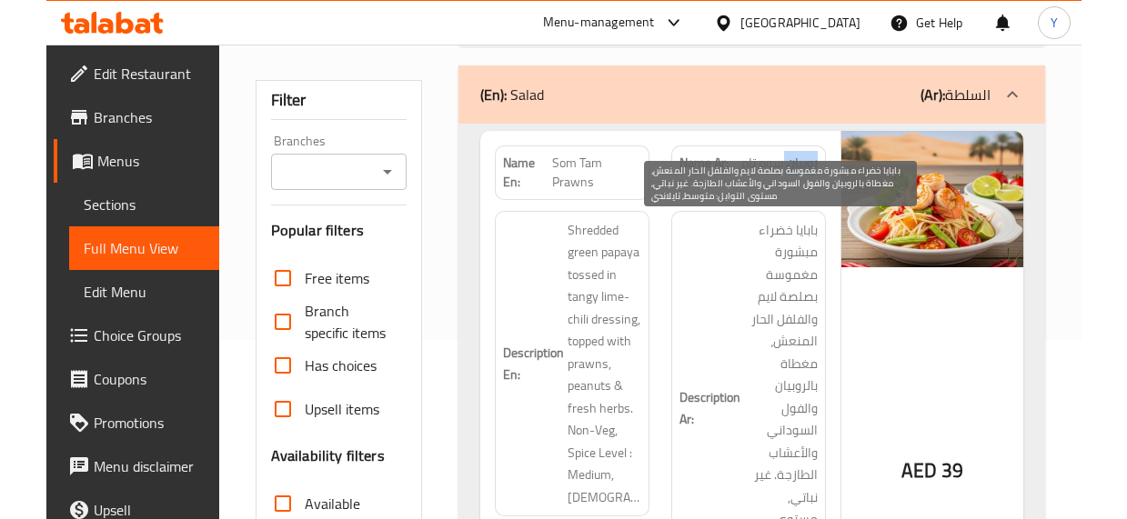
scroll to position [182, 0]
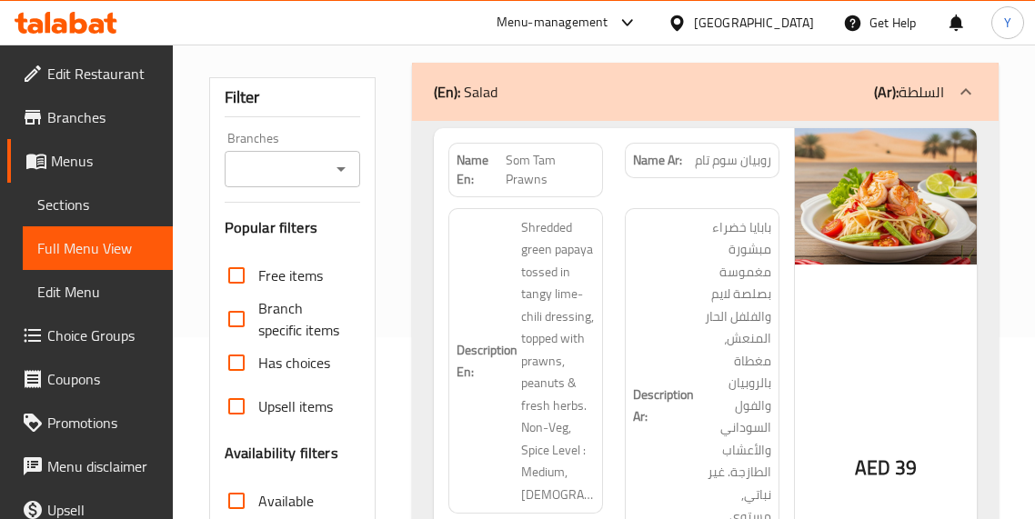
click at [742, 213] on div "Description Ar: بابايا خضراء مبشورة مغموسة بصلصة لايم والفلفل الحار المنعش، مغط…" at bounding box center [702, 406] width 155 height 396
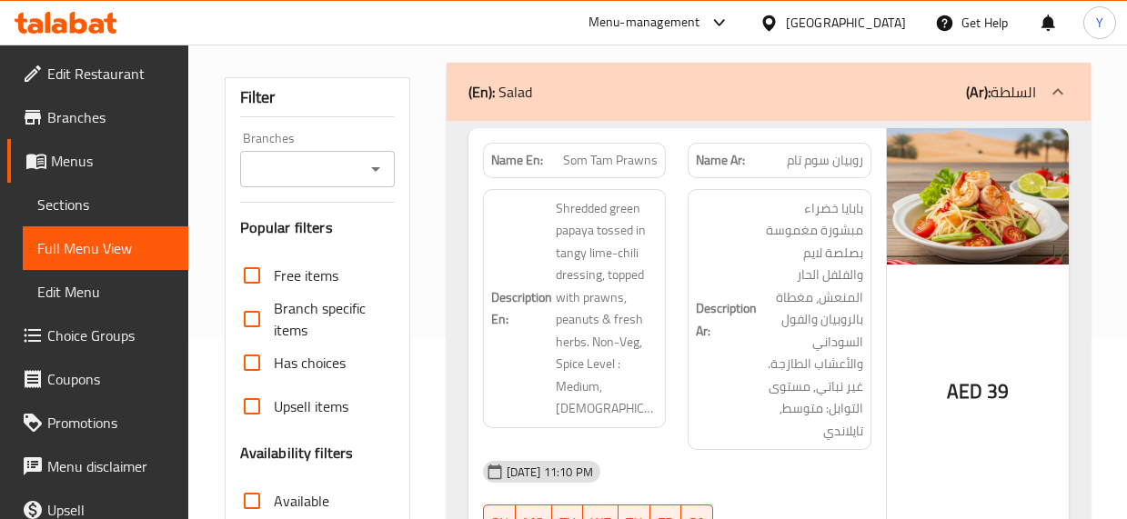
click at [754, 216] on h6 "Description Ar: بابايا خضراء مبشورة مغموسة بصلصة لايم والفلفل الحار المنعش، مغط…" at bounding box center [779, 320] width 167 height 246
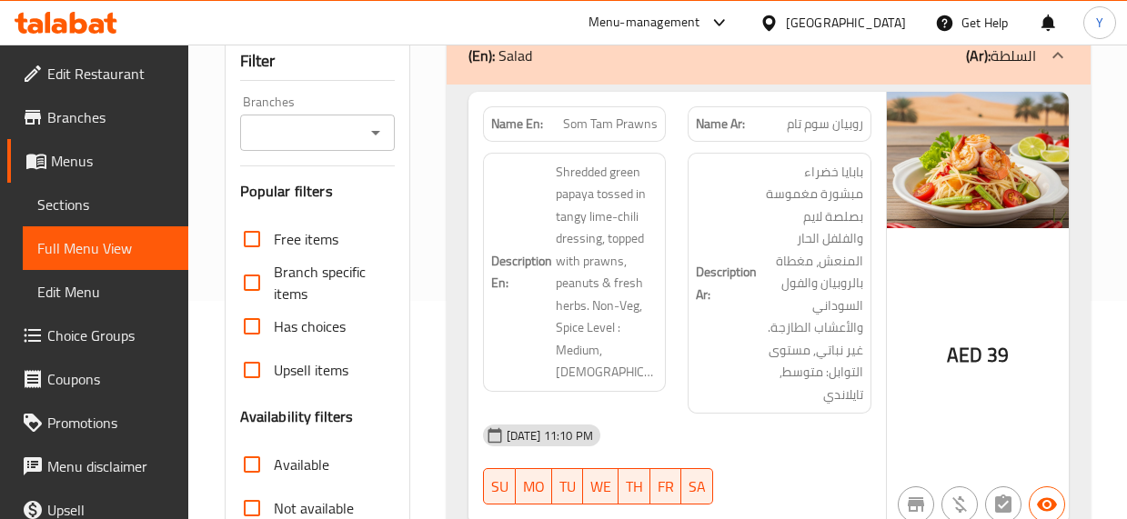
scroll to position [255, 0]
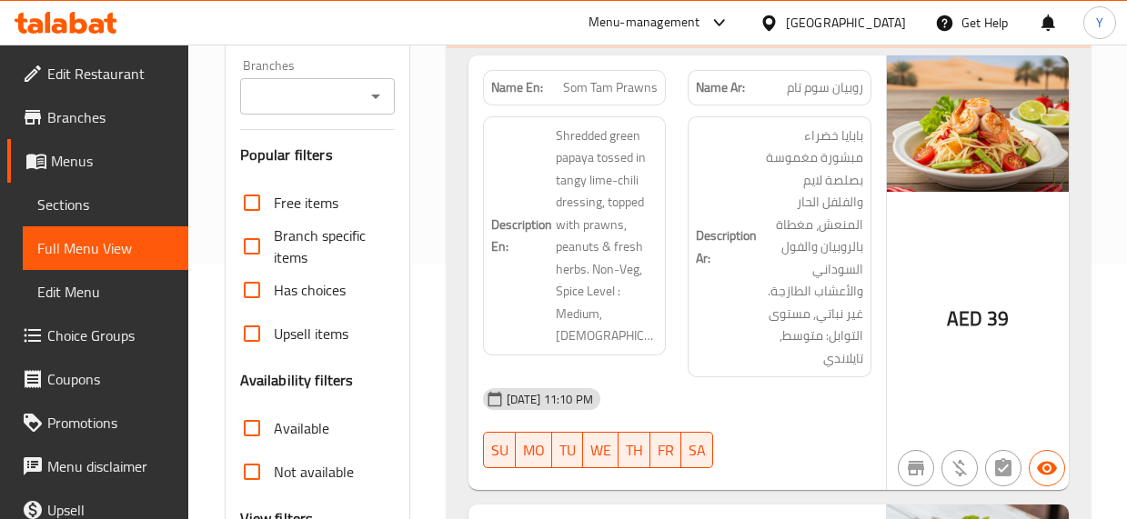
click at [895, 291] on div "AED 39" at bounding box center [978, 273] width 182 height 436
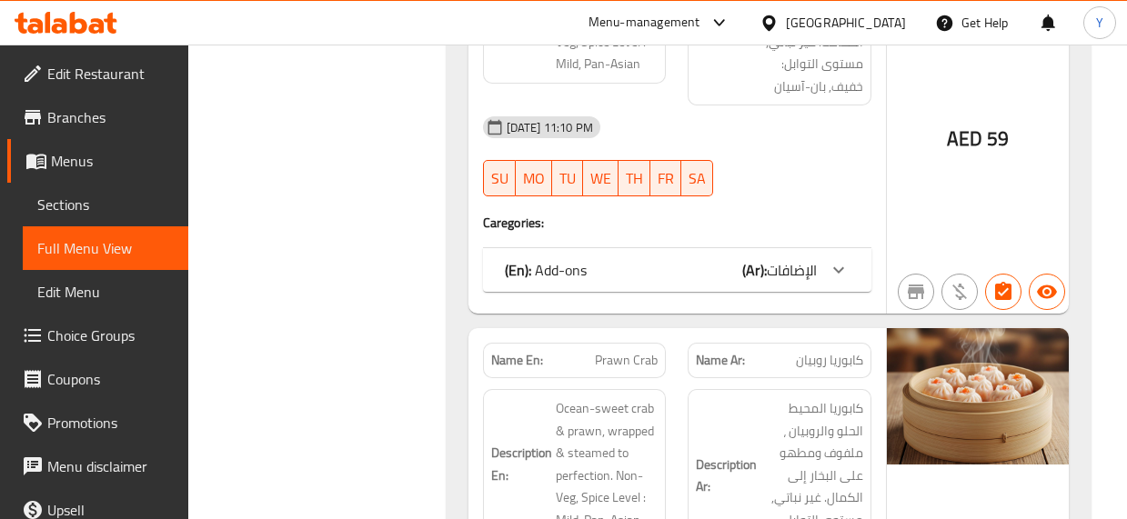
scroll to position [8184, 0]
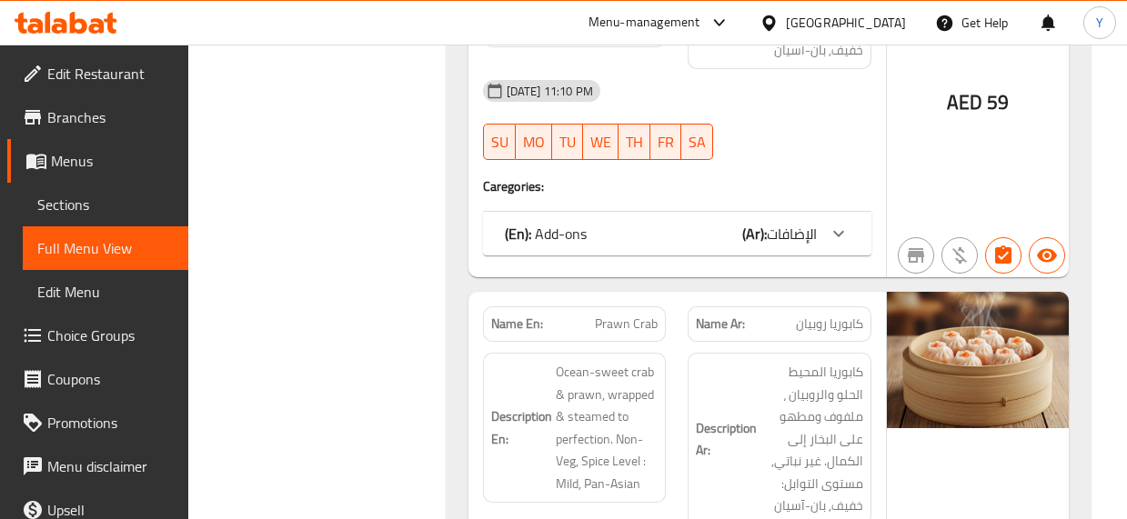
click at [815, 353] on div "Description Ar: كابوريا المحيط الحلو والروبيان ، ملفوف ومطهو على البخار إلى الك…" at bounding box center [779, 439] width 184 height 173
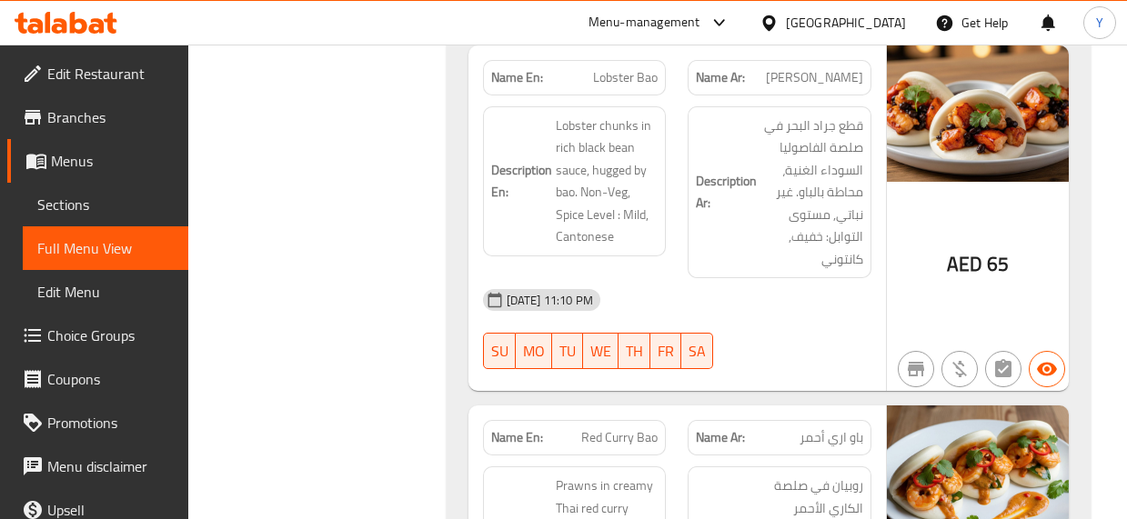
scroll to position [12950, 0]
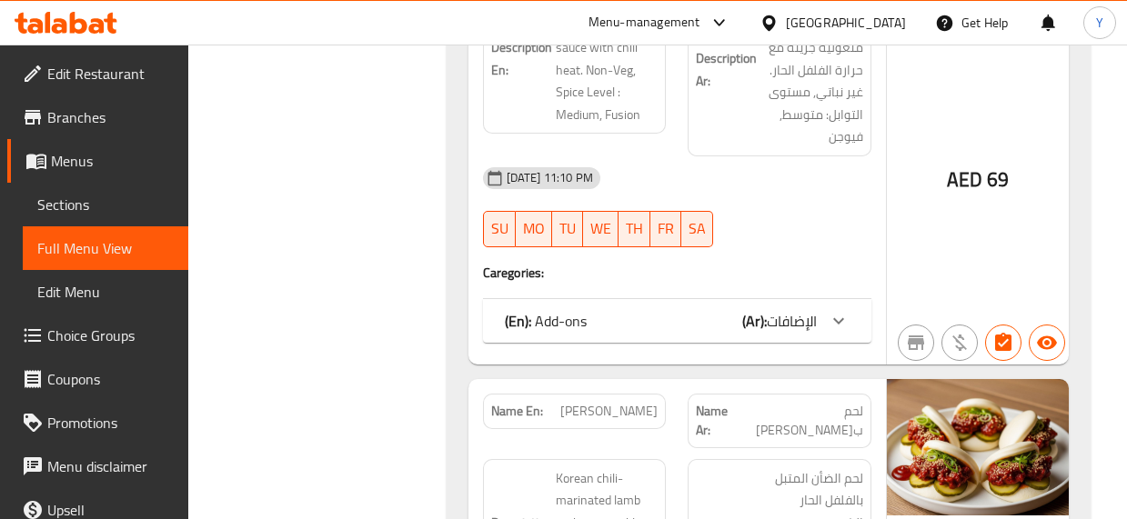
scroll to position [19752, 0]
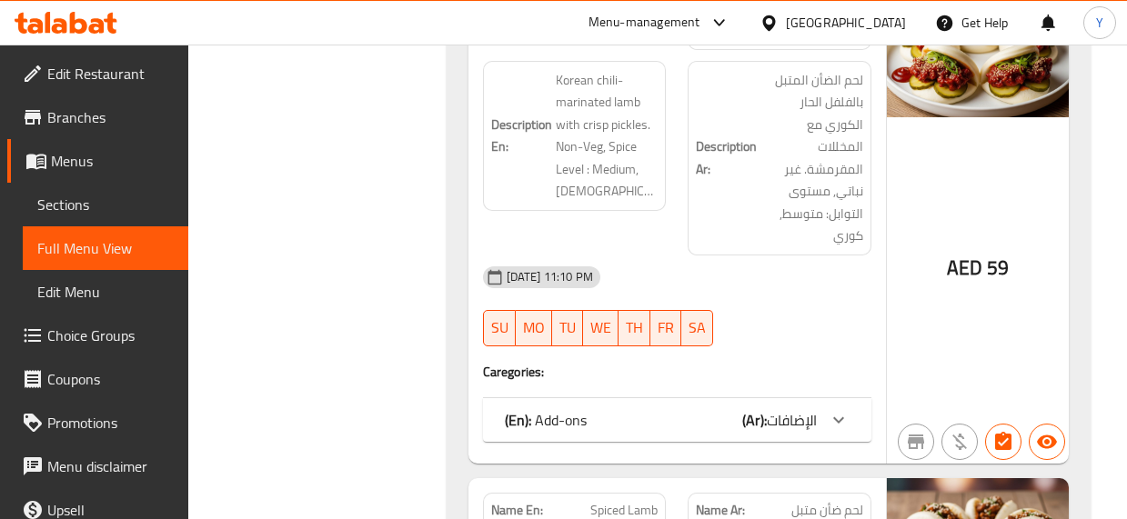
scroll to position [20116, 0]
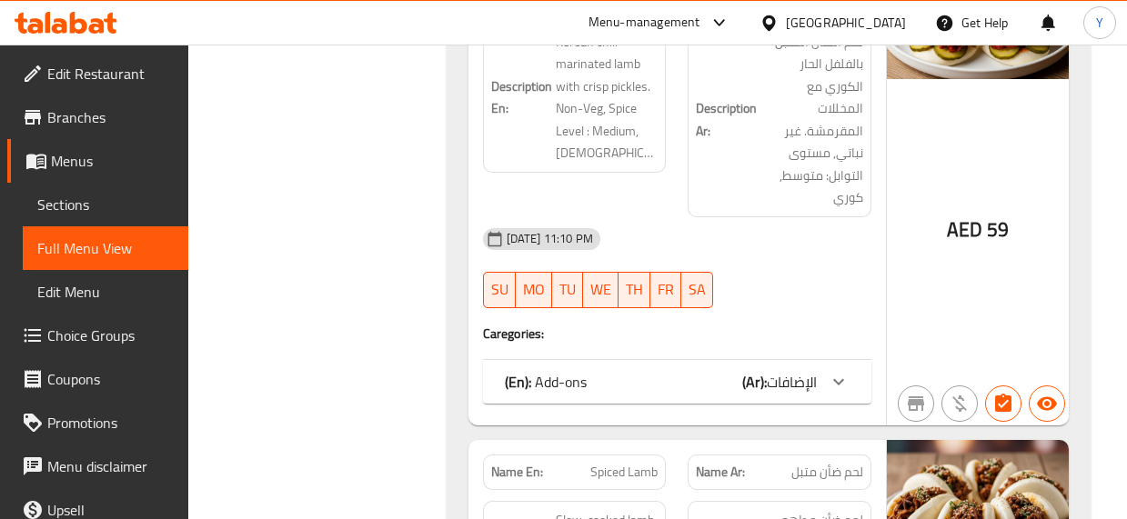
scroll to position [20180, 0]
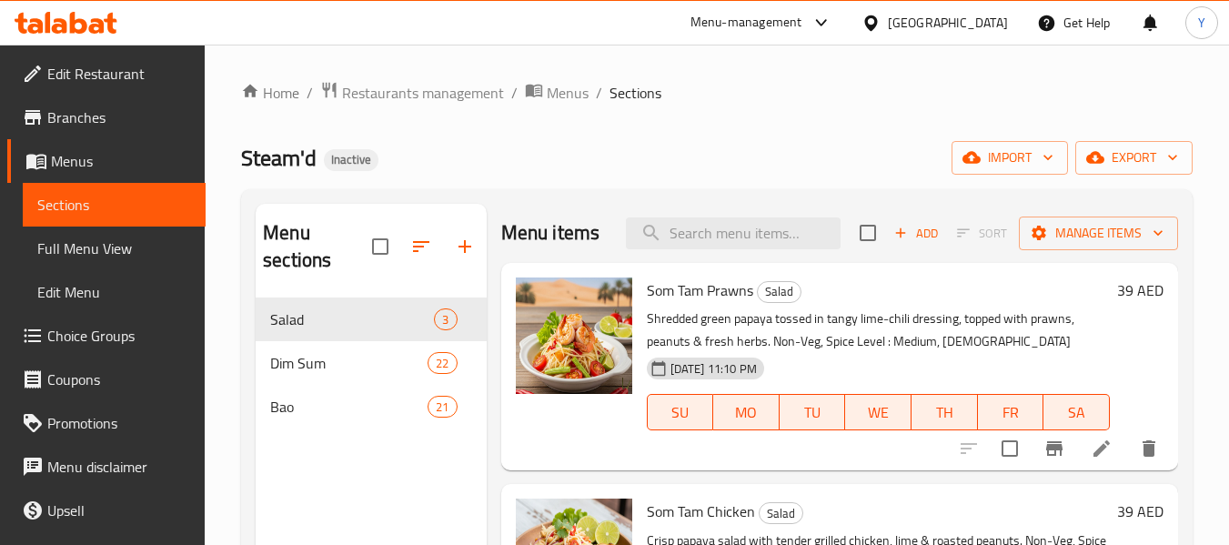
click at [678, 249] on input "search" at bounding box center [733, 233] width 215 height 32
paste input "Sichuan Bao"
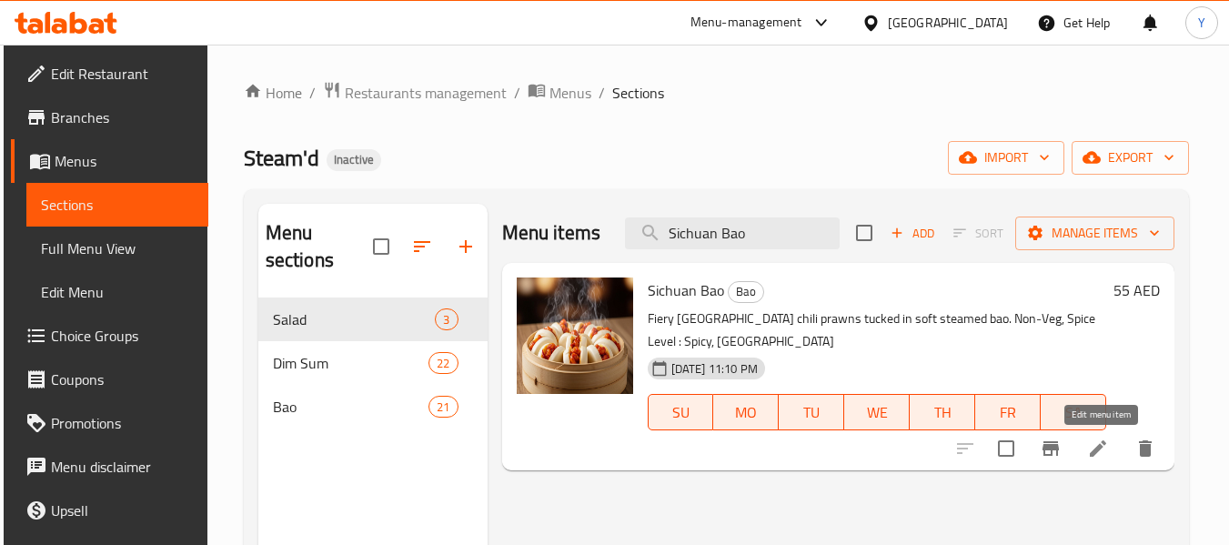
type input "Sichuan Bao"
click at [1096, 447] on icon at bounding box center [1098, 448] width 22 height 22
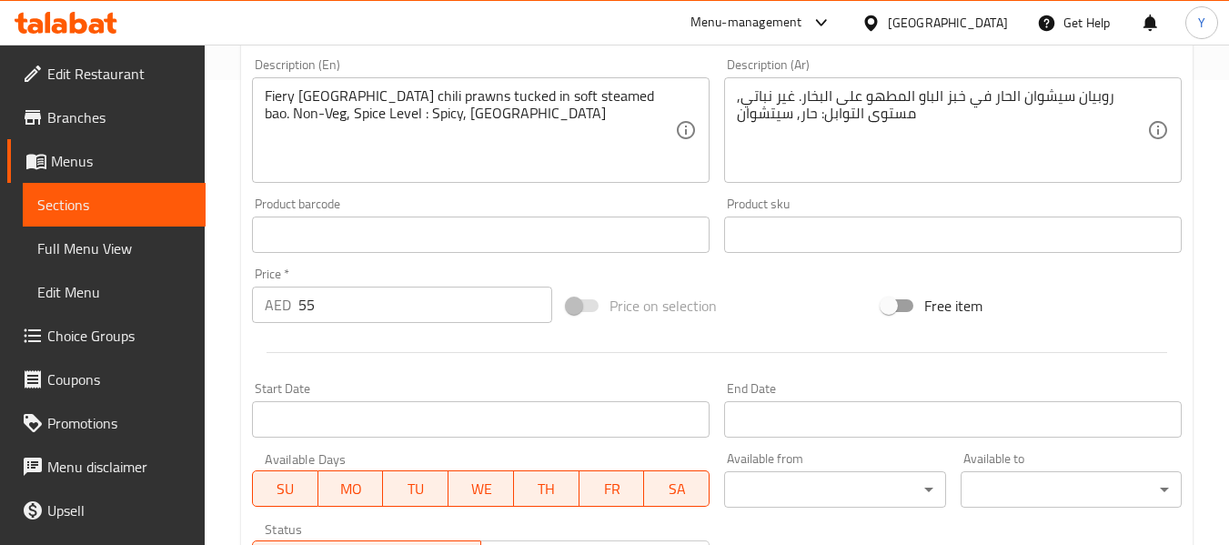
scroll to position [463, 0]
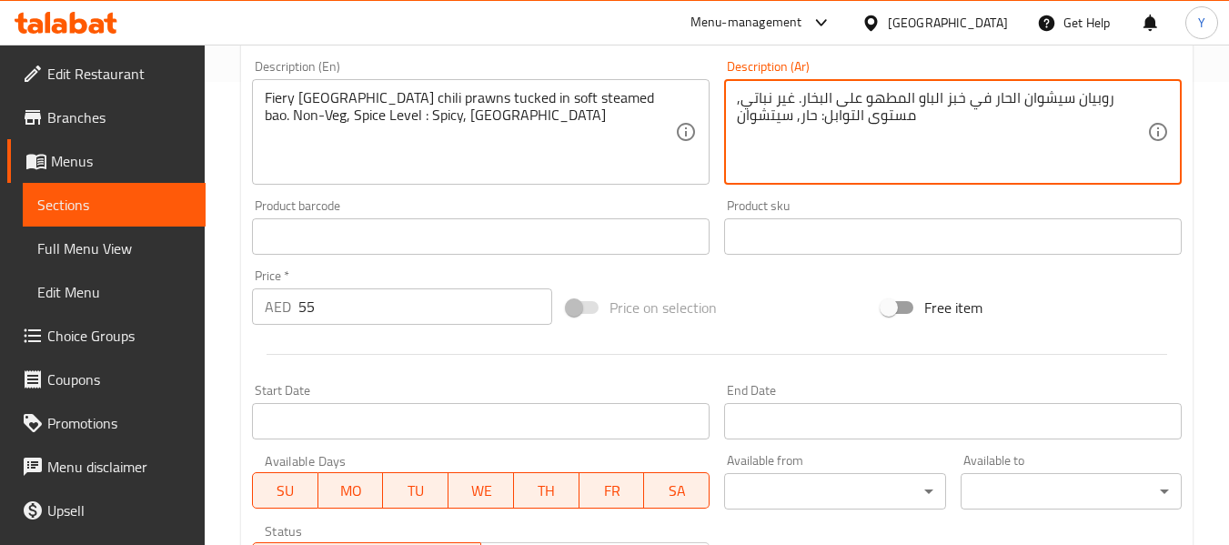
click at [1019, 98] on textarea "روبيان سيشوان الحار في خبز الباو المطهو على البخار. غير نباتي, مستوى التوابل: ح…" at bounding box center [942, 132] width 410 height 86
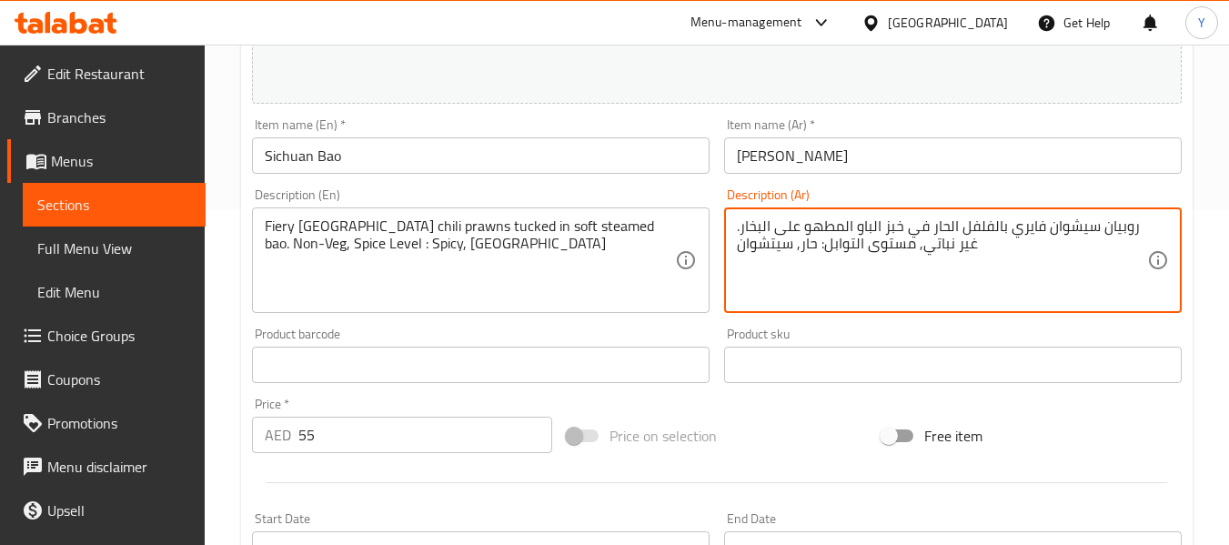
scroll to position [314, 0]
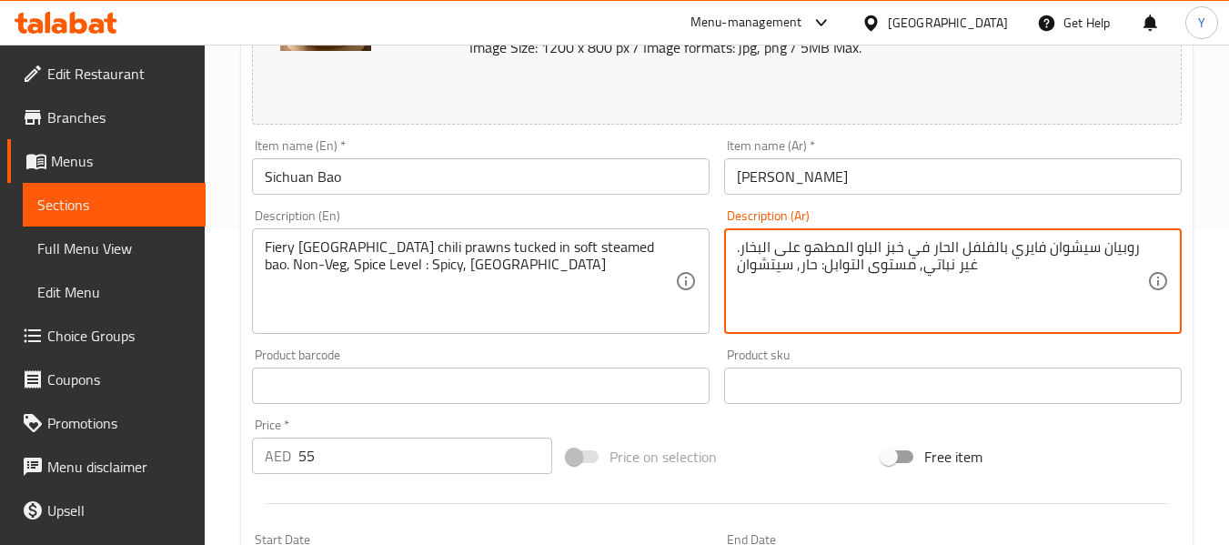
click at [853, 243] on textarea "روبيان سيشوان فايري بالفلفل الحار في خبز الباو المطهو على البخار. غير نباتي, مس…" at bounding box center [942, 281] width 410 height 86
type textarea "روبيان سيشوان فايري بالفلفل الحار في خبز الباو الطري المطهو على البخار. غير نبا…"
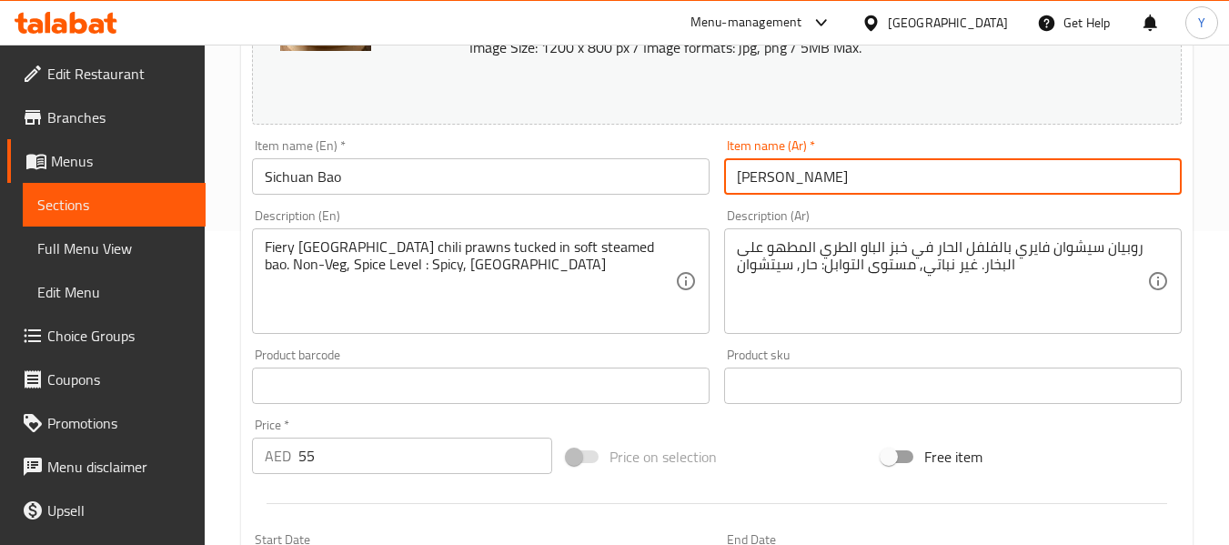
click at [968, 165] on input "باو سيشوان" at bounding box center [952, 176] width 457 height 36
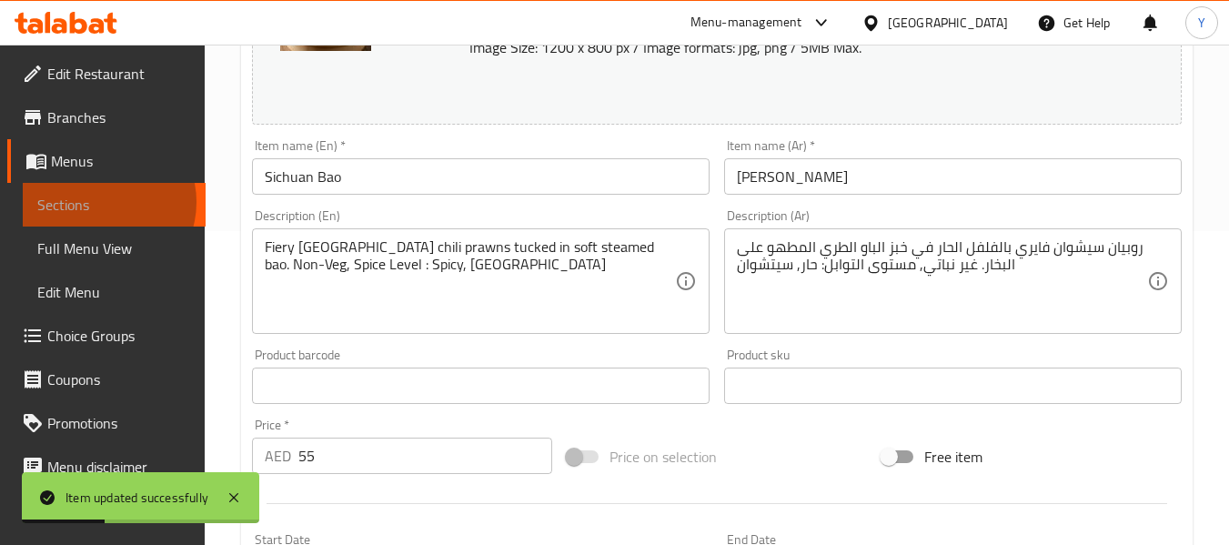
click at [100, 202] on span "Sections" at bounding box center [114, 205] width 154 height 22
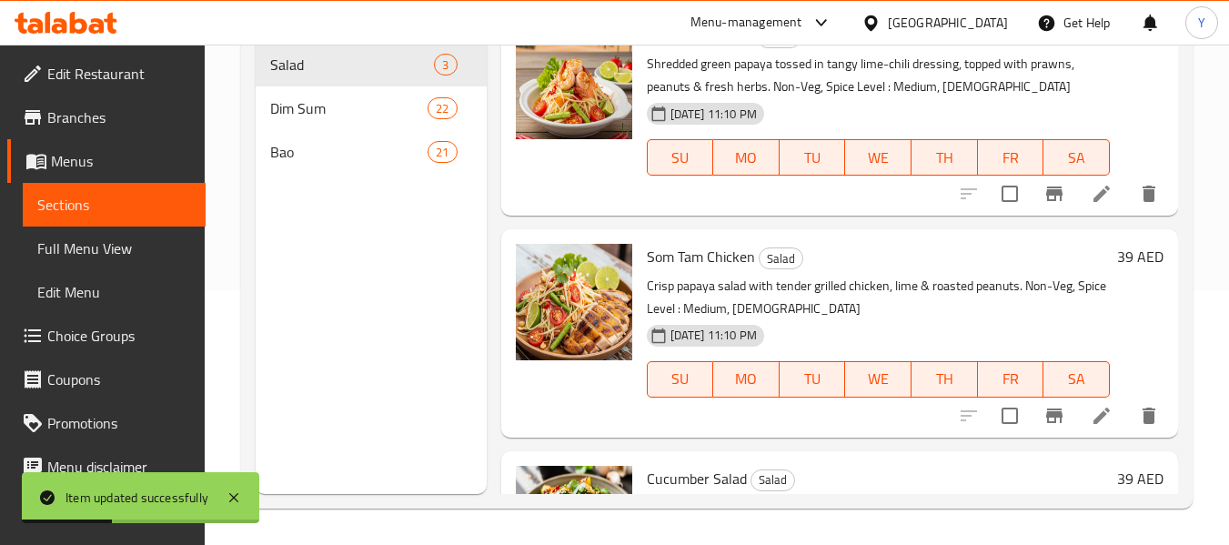
scroll to position [255, 0]
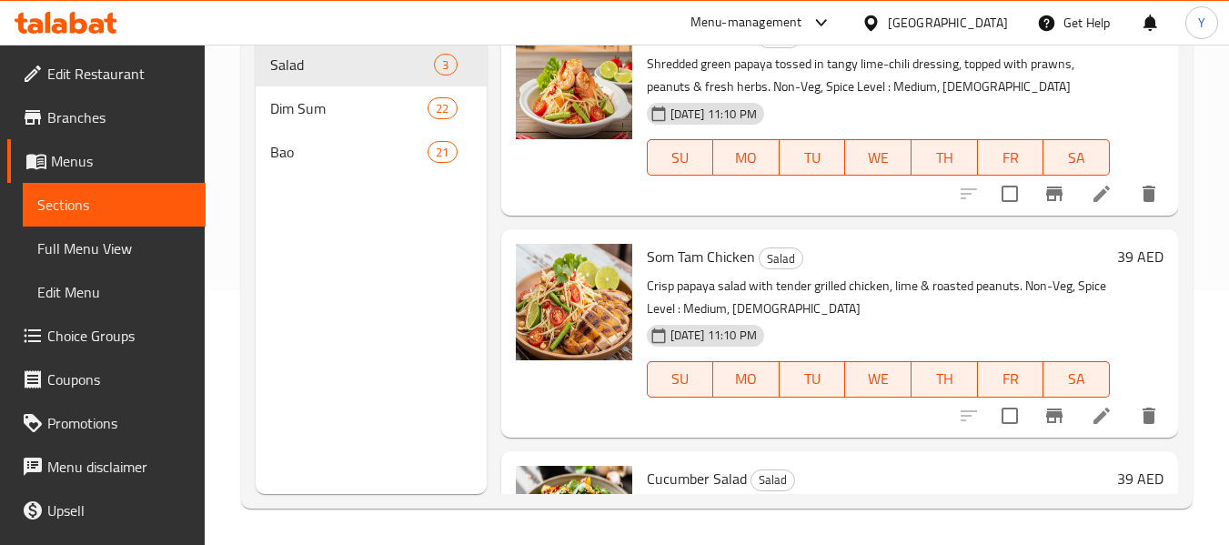
click at [635, 267] on div at bounding box center [573, 332] width 131 height 193
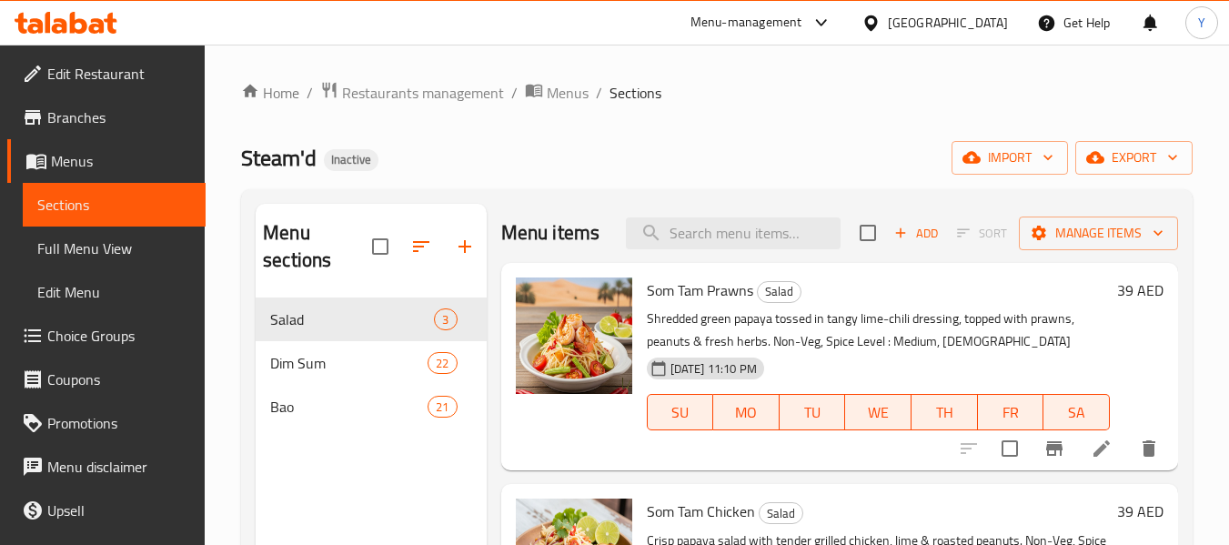
scroll to position [4, 0]
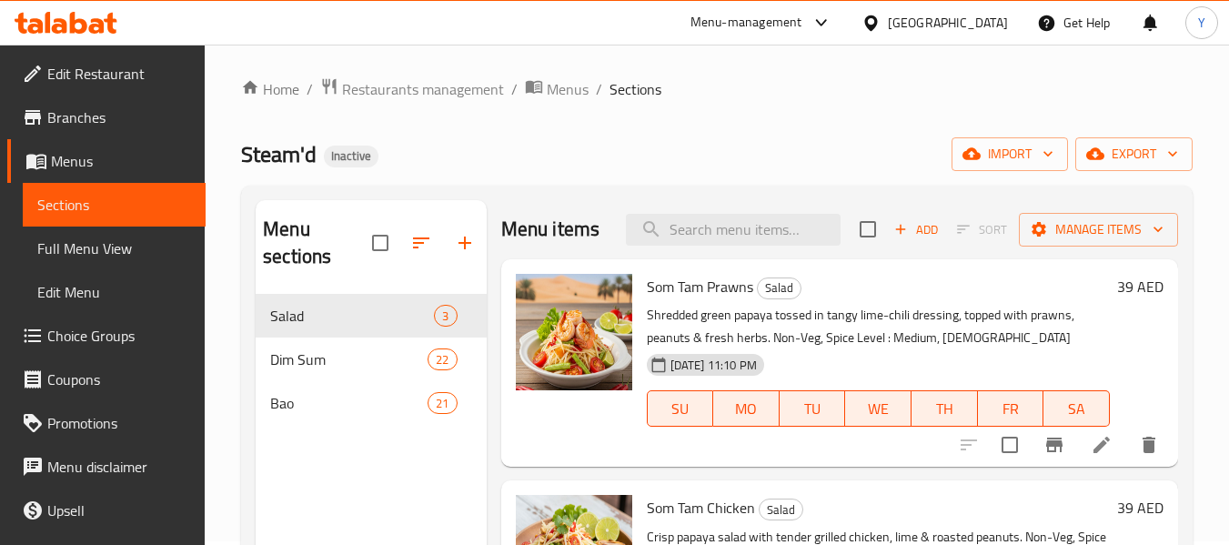
click at [512, 141] on div "Steam'd Inactive import export" at bounding box center [716, 154] width 951 height 34
click at [752, 240] on input "search" at bounding box center [733, 230] width 215 height 32
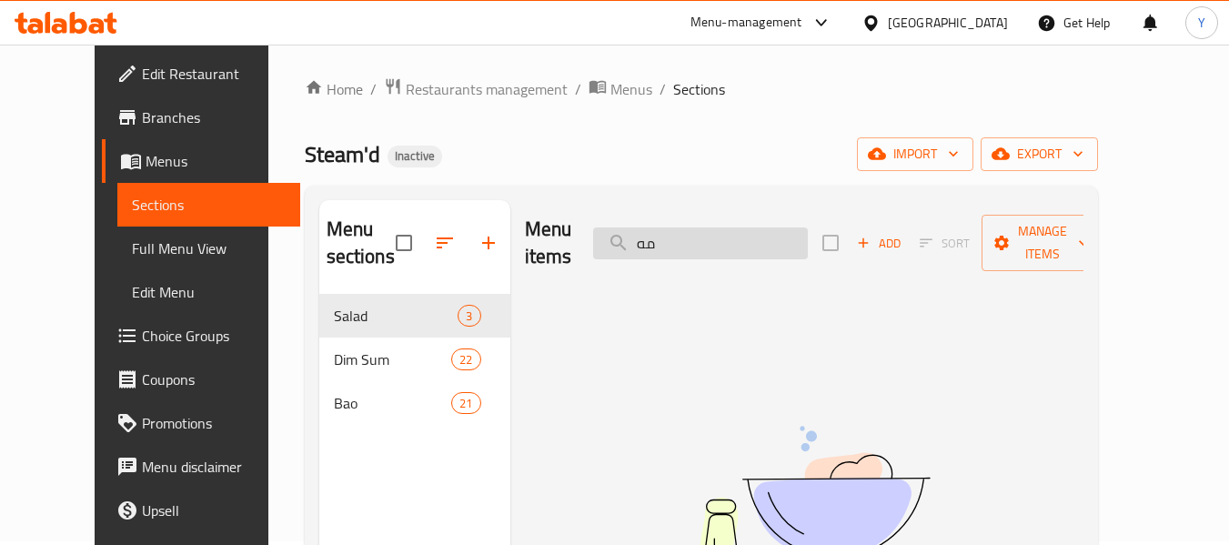
type input "م"
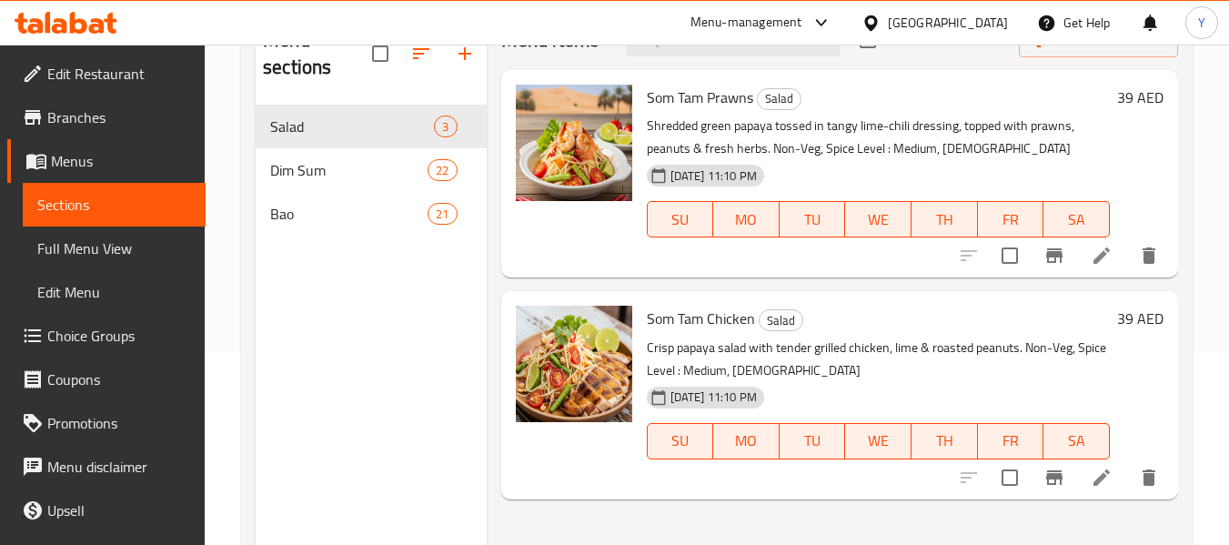
scroll to position [176, 0]
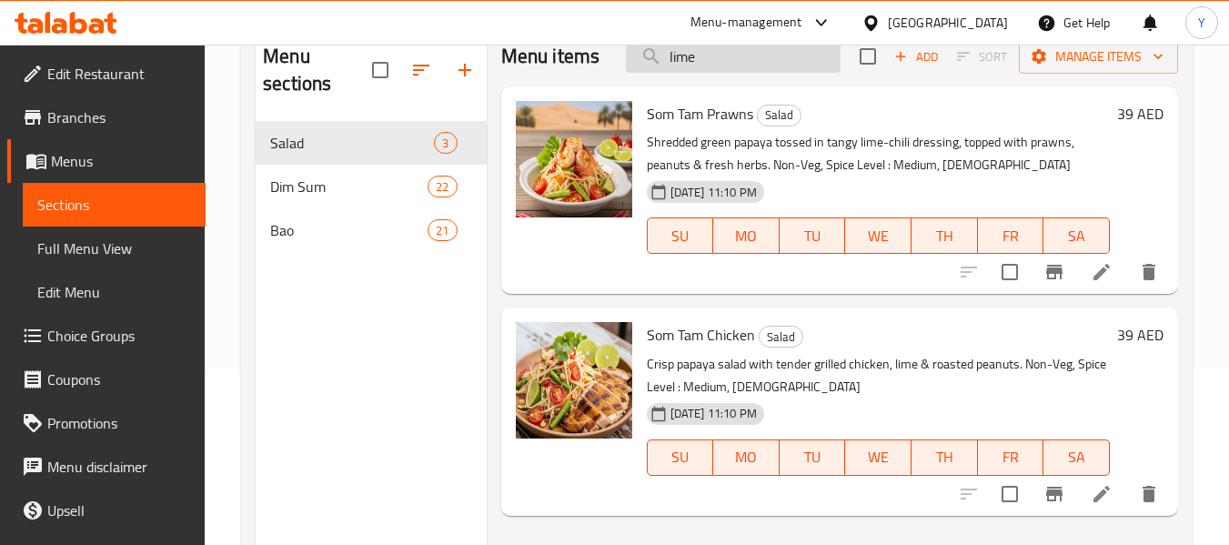
click at [746, 62] on input "lime" at bounding box center [733, 57] width 215 height 32
paste input "Kimchi Mandu"
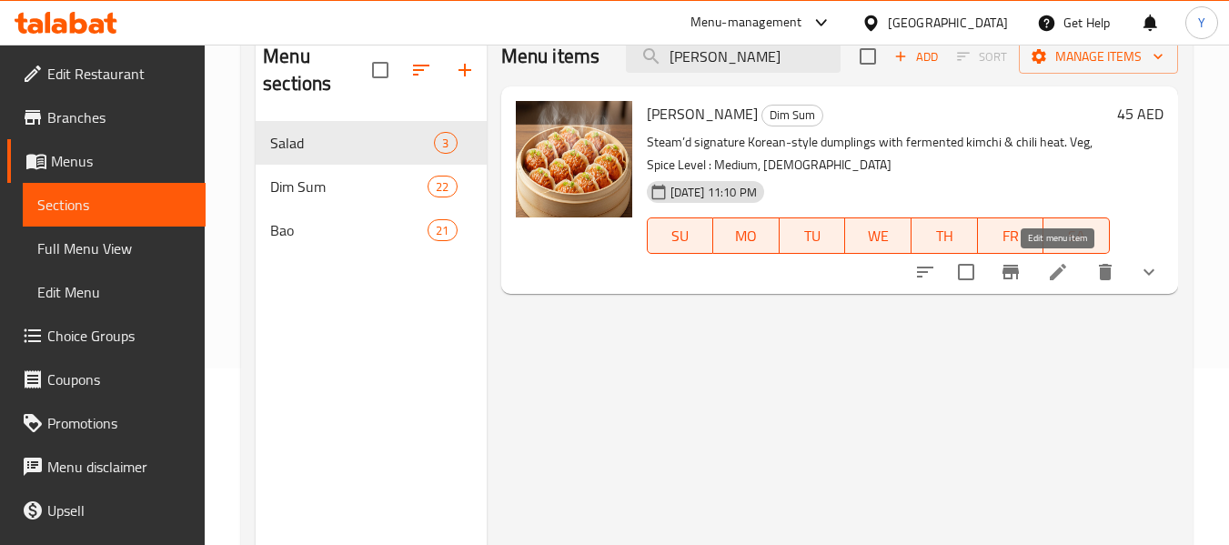
type input "Kimchi Mandu"
click at [1057, 272] on icon at bounding box center [1057, 272] width 16 height 16
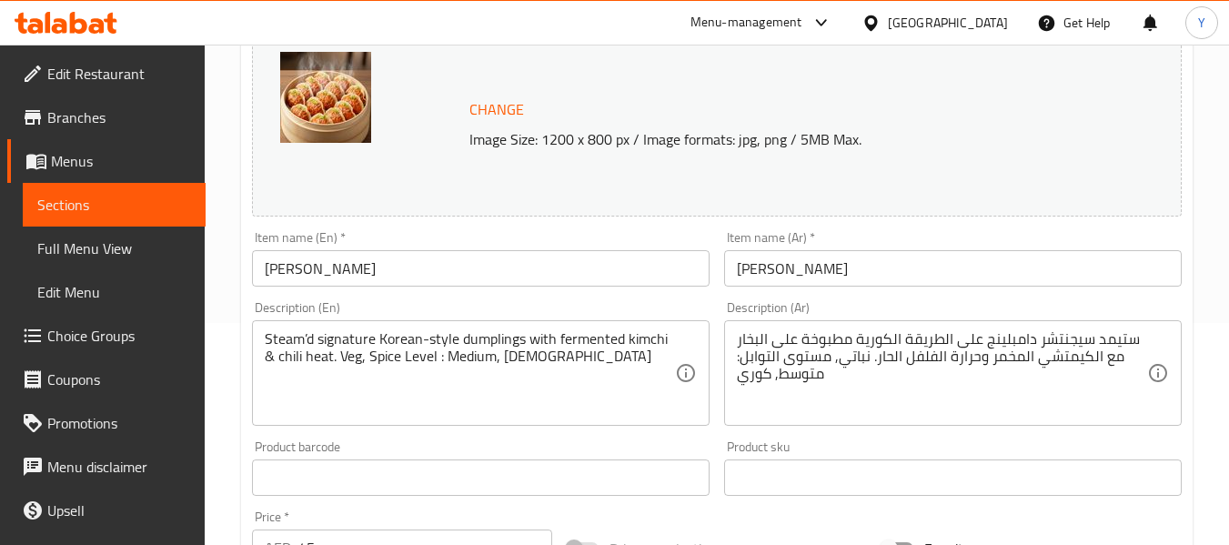
scroll to position [225, 0]
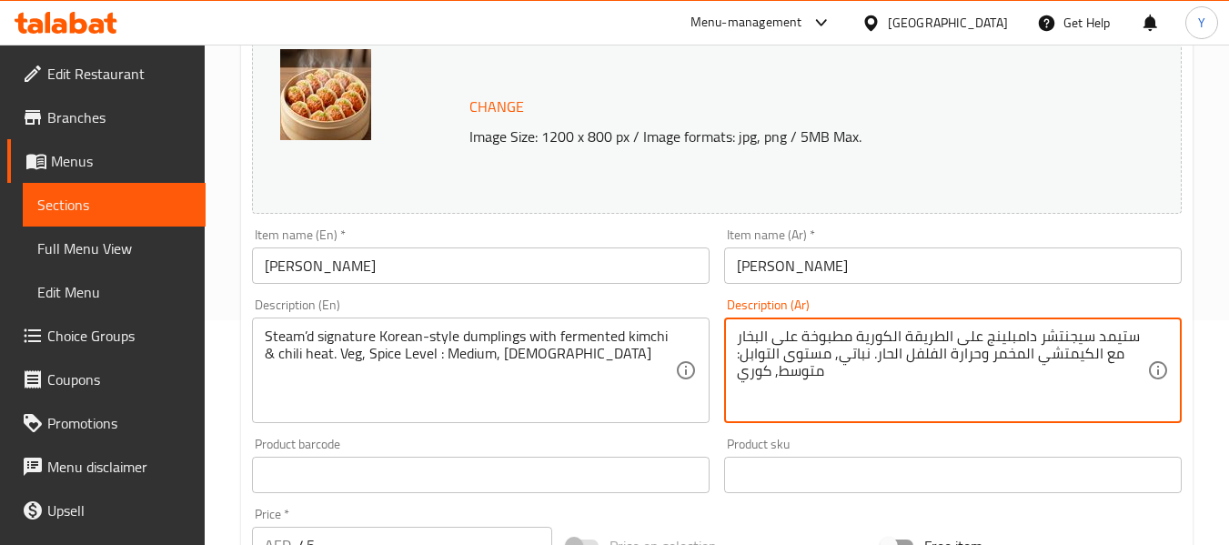
drag, startPoint x: 854, startPoint y: 339, endPoint x: 735, endPoint y: 336, distance: 119.2
type textarea "ستيمد سيجنتشر دامبلينج على الطريقة الكورية مع الكيمتشي المخمر وحرارة الفلفل الح…"
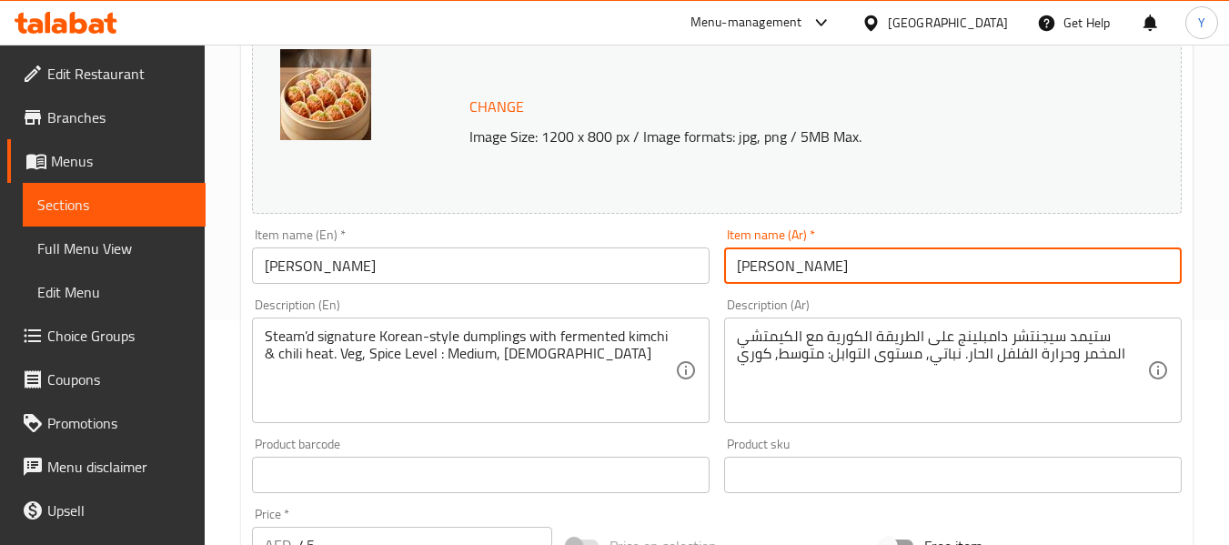
click at [838, 270] on input "كيمتشي ماندو" at bounding box center [952, 265] width 457 height 36
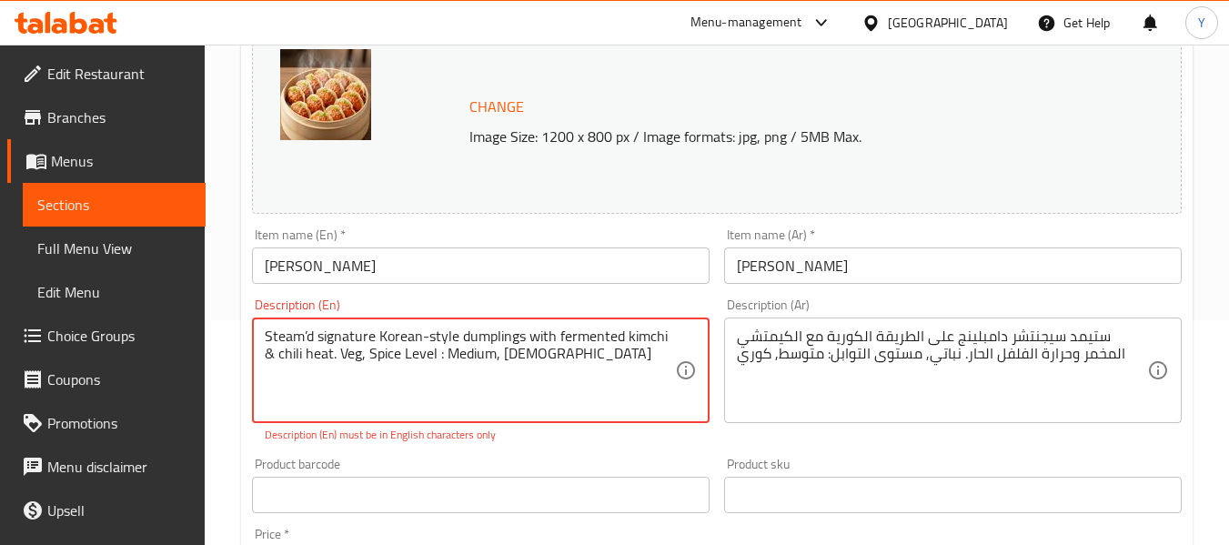
click at [307, 333] on textarea "Steam’d signature Korean-style dumplings with fermented kimchi & chili heat. Ve…" at bounding box center [470, 370] width 410 height 86
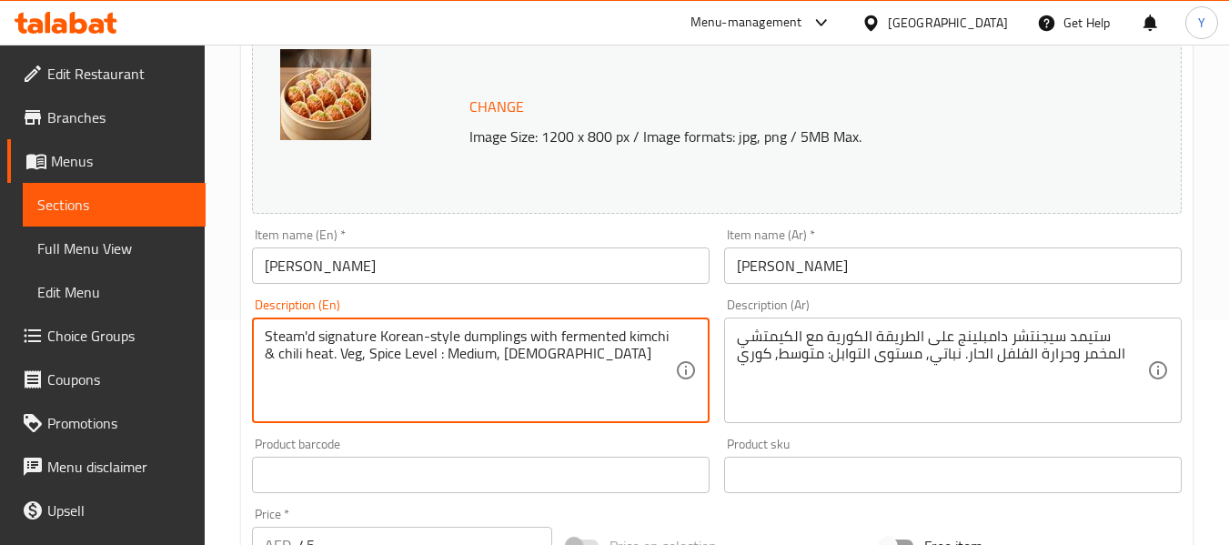
type textarea "Steam'd signature Korean-style dumplings with fermented kimchi & chili heat. Ve…"
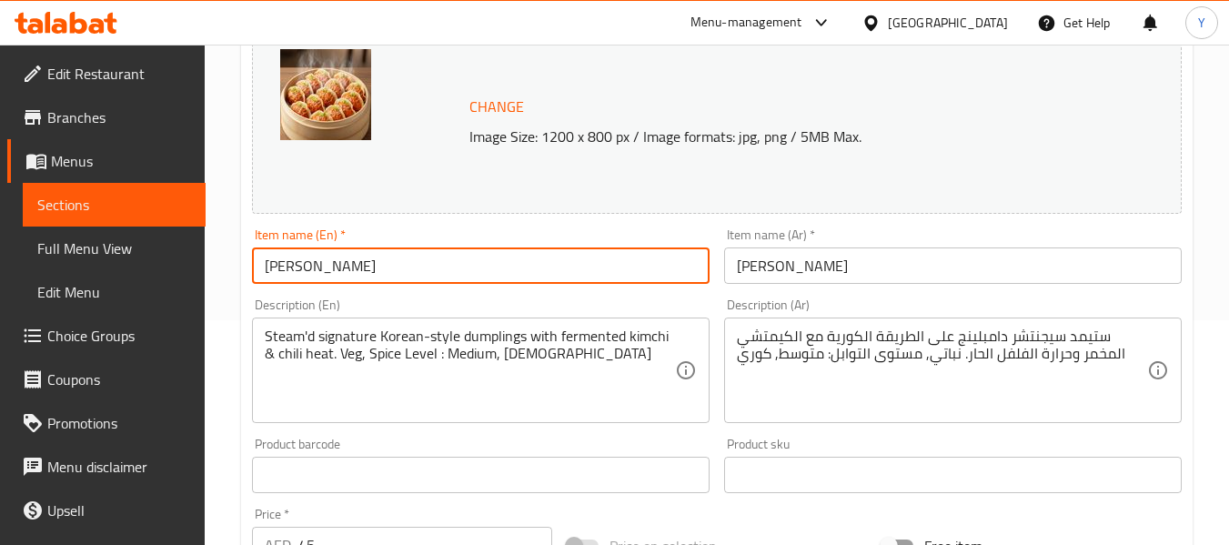
click at [415, 270] on input "Kimchi Mandu" at bounding box center [480, 265] width 457 height 36
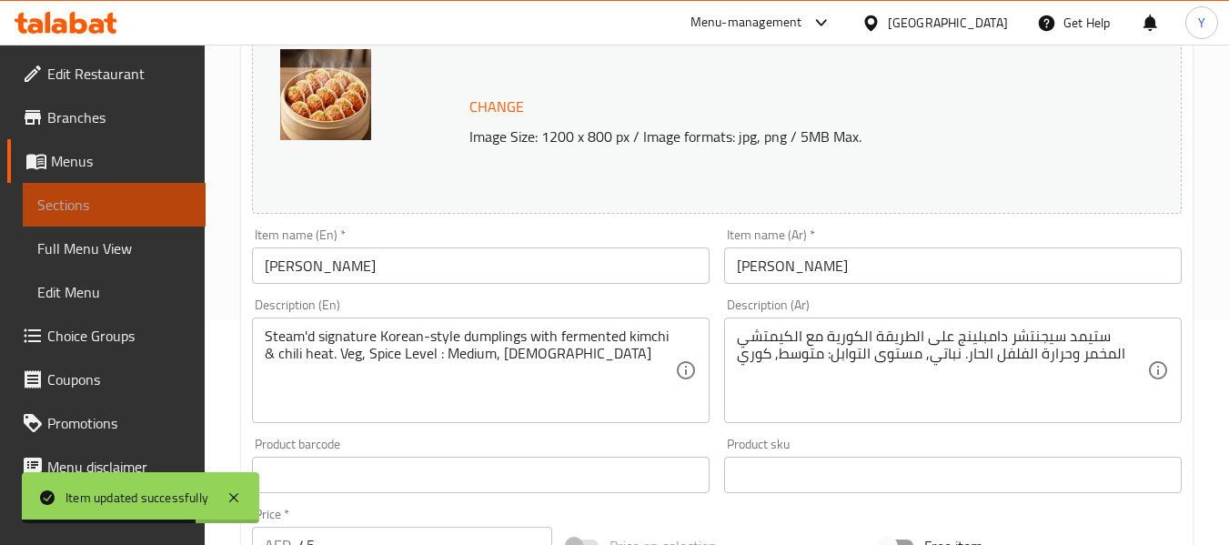
click at [140, 212] on span "Sections" at bounding box center [114, 205] width 154 height 22
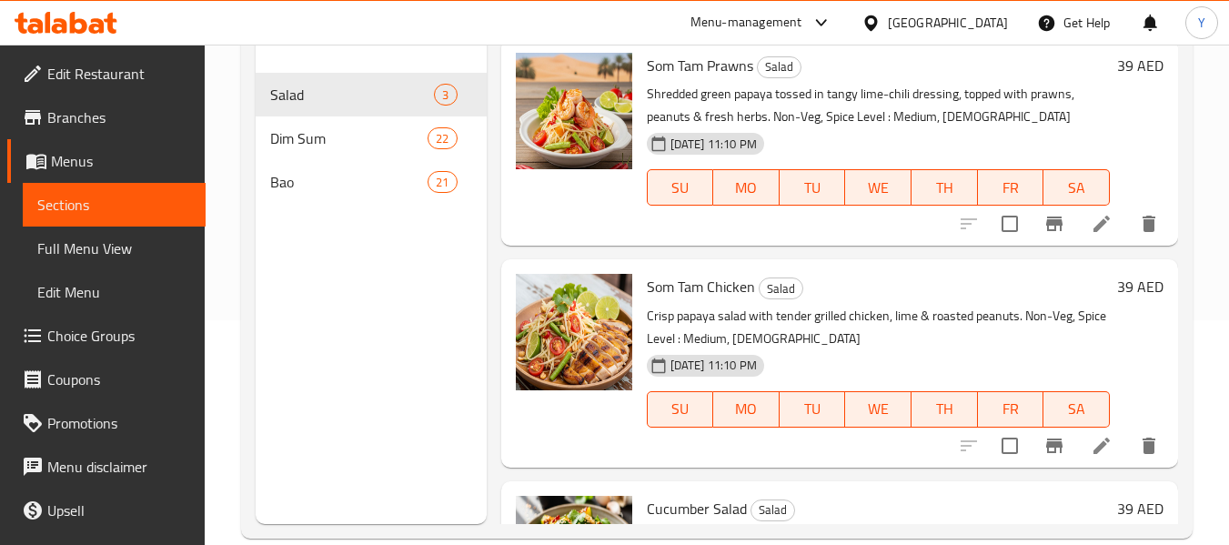
click at [471, 386] on div "Menu sections Salad 3 Dim Sum 22 Bao 21" at bounding box center [371, 251] width 230 height 545
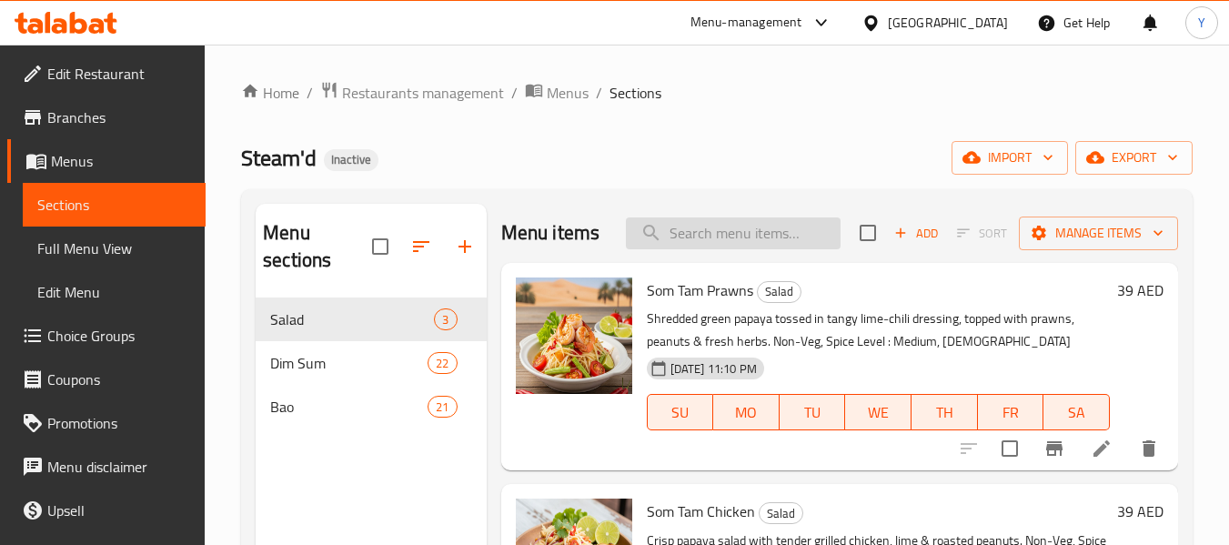
click at [689, 246] on input "search" at bounding box center [733, 233] width 215 height 32
paste input "Steam’d"
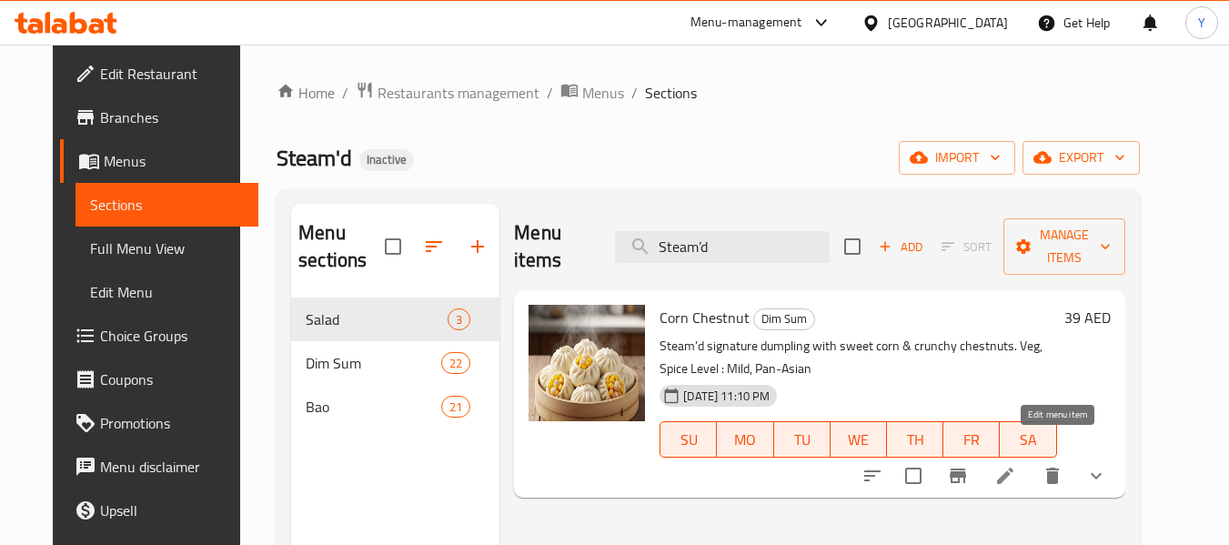
type input "Steam’d"
click at [1016, 465] on icon at bounding box center [1005, 476] width 22 height 22
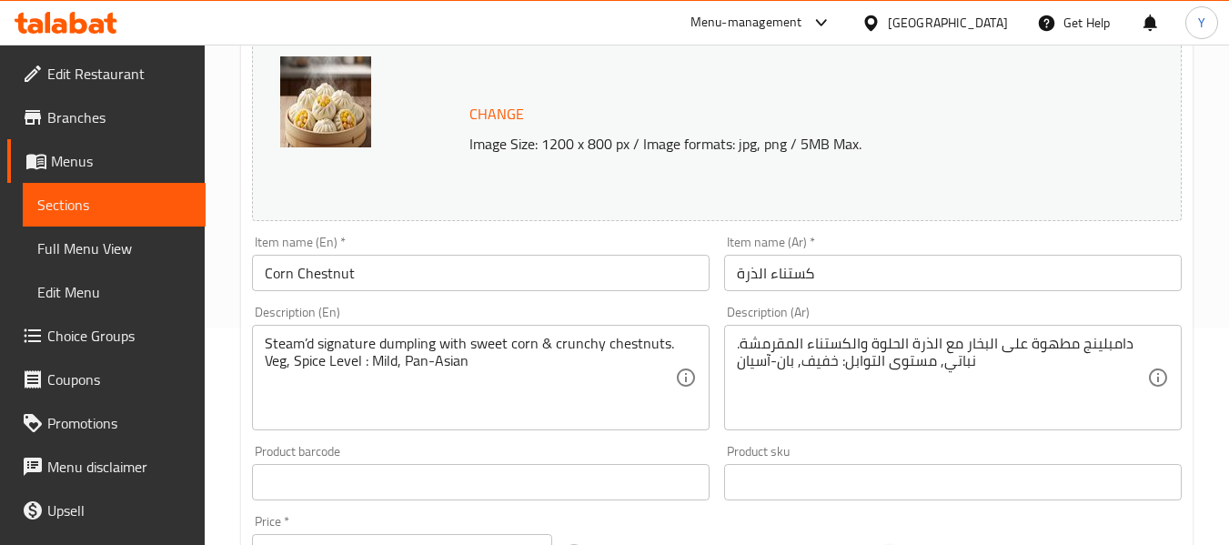
scroll to position [226, 0]
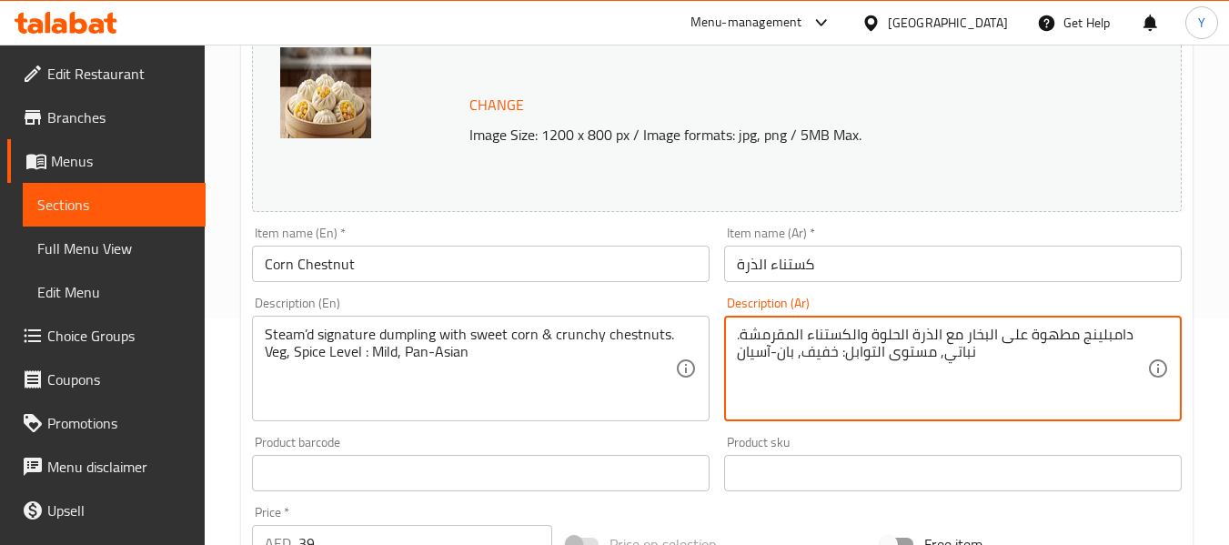
drag, startPoint x: 1074, startPoint y: 334, endPoint x: 965, endPoint y: 332, distance: 109.1
type textarea "دامبلينج ستيمد سيجنتشر مع الذرة الحلوة والكستناء المقرمشة. نباتي, مستوى التوابل…"
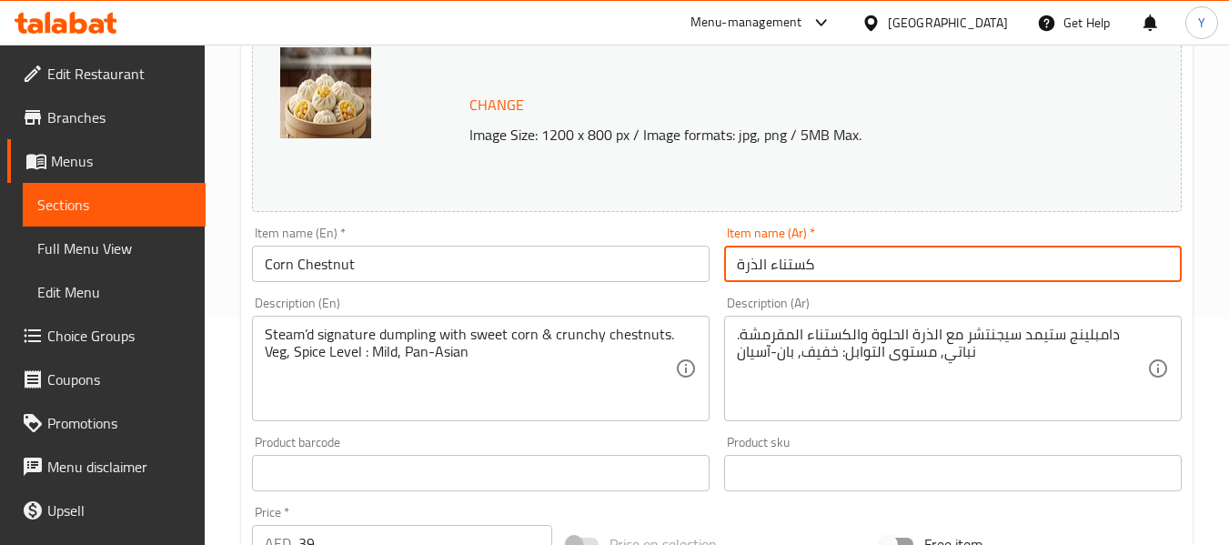
click at [1029, 253] on input "كستناء الذرة" at bounding box center [952, 264] width 457 height 36
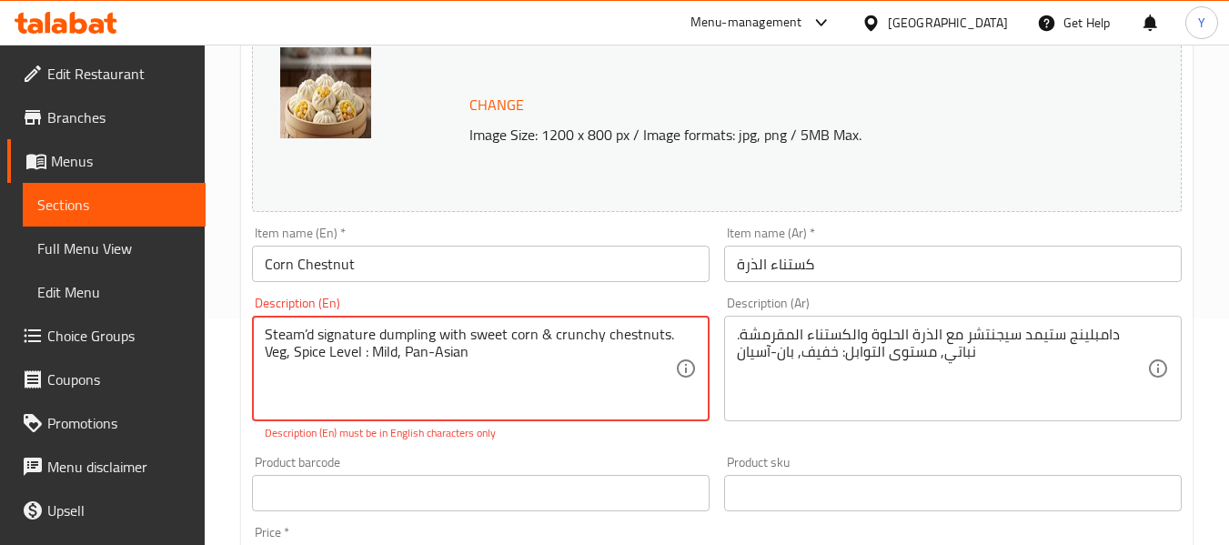
click at [307, 334] on textarea "Steam’d signature dumpling with sweet corn & crunchy chestnuts. Veg, Spice Leve…" at bounding box center [470, 369] width 410 height 86
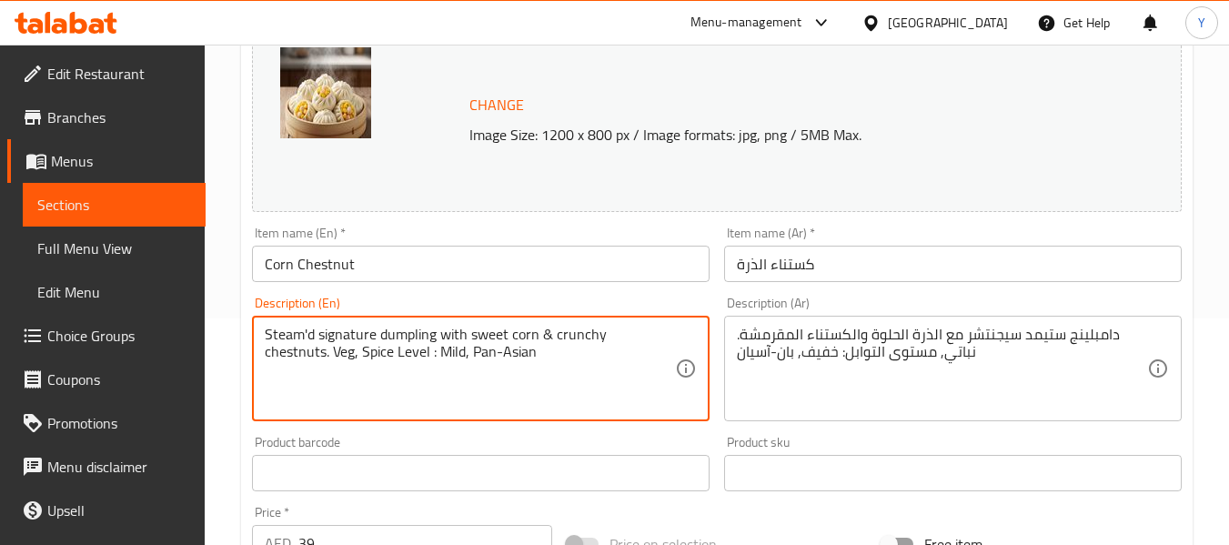
type textarea "Steam'd signature dumpling with sweet corn & crunchy chestnuts. Veg, Spice Leve…"
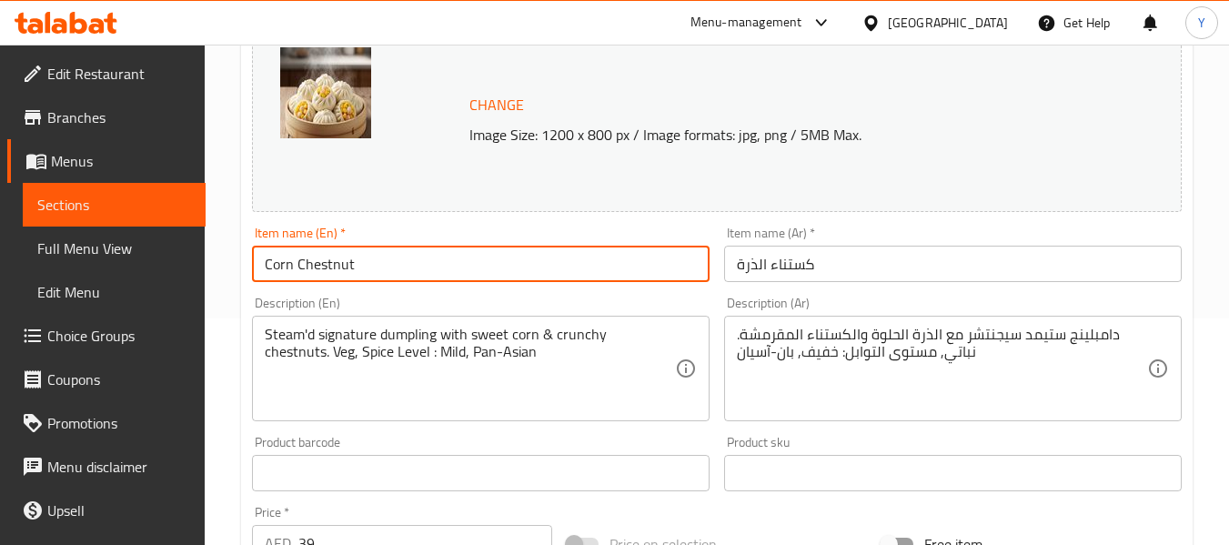
click at [441, 267] on input "Corn Chestnut" at bounding box center [480, 264] width 457 height 36
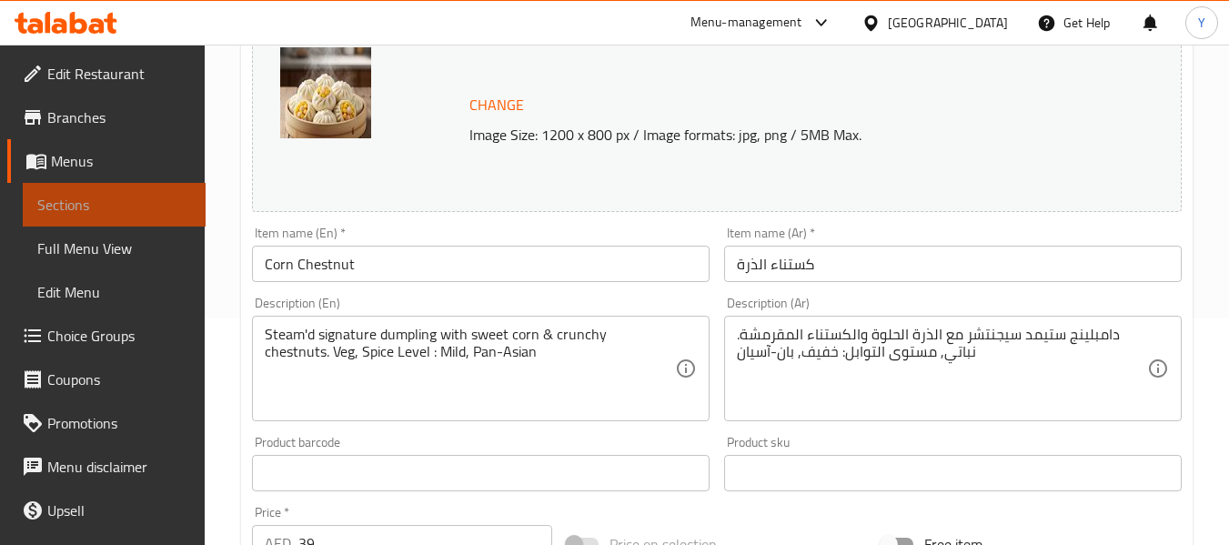
click at [173, 209] on span "Sections" at bounding box center [114, 205] width 154 height 22
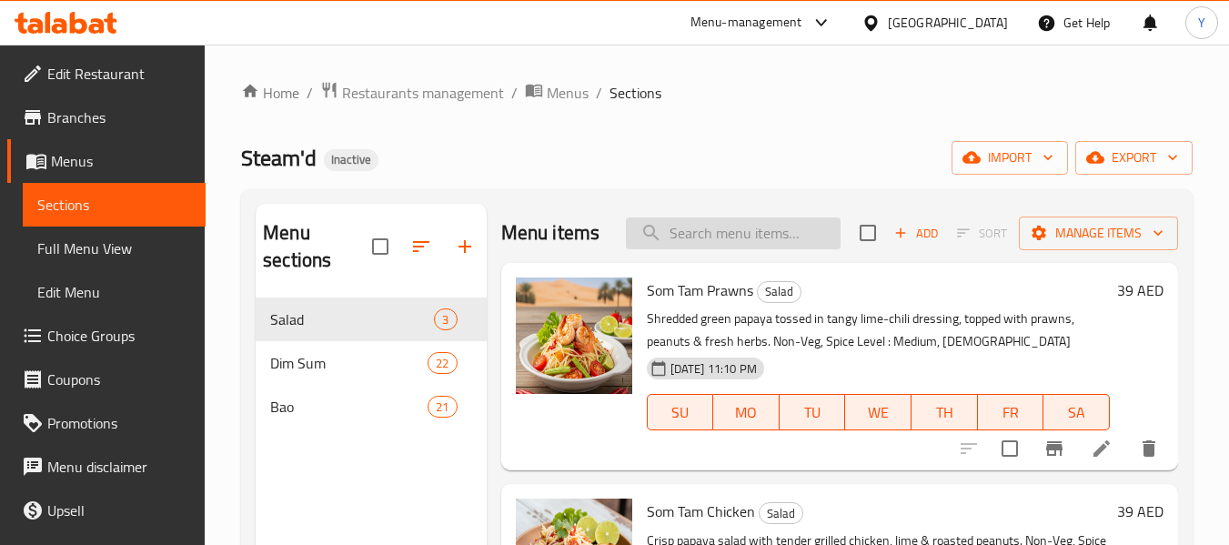
click at [757, 249] on input "search" at bounding box center [733, 233] width 215 height 32
paste input "glaze"
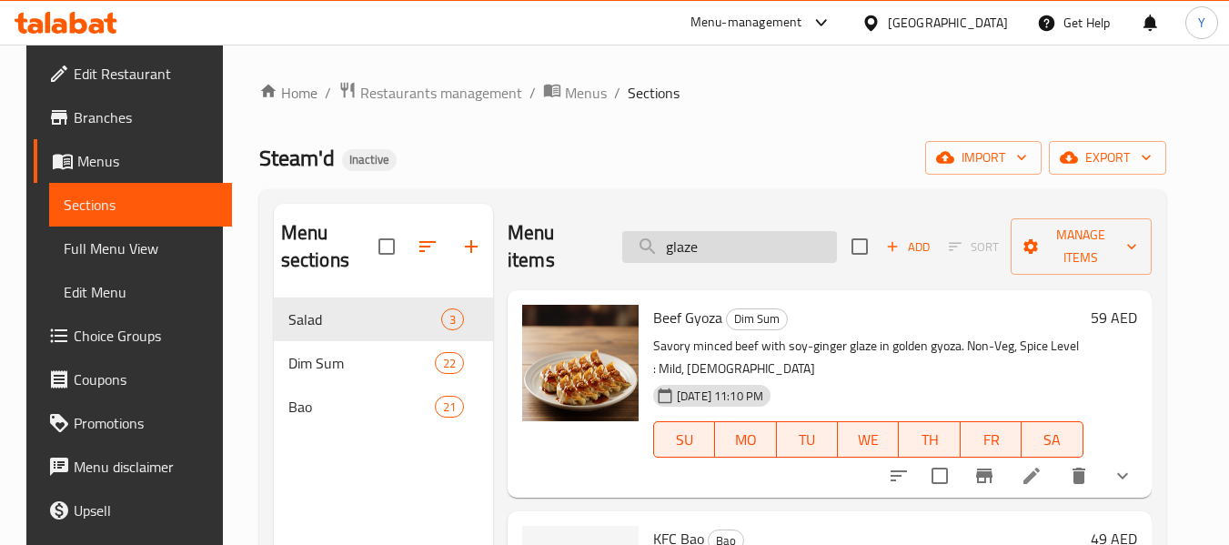
click at [785, 244] on input "glaze" at bounding box center [729, 247] width 215 height 32
paste input "Sichuan Bao"
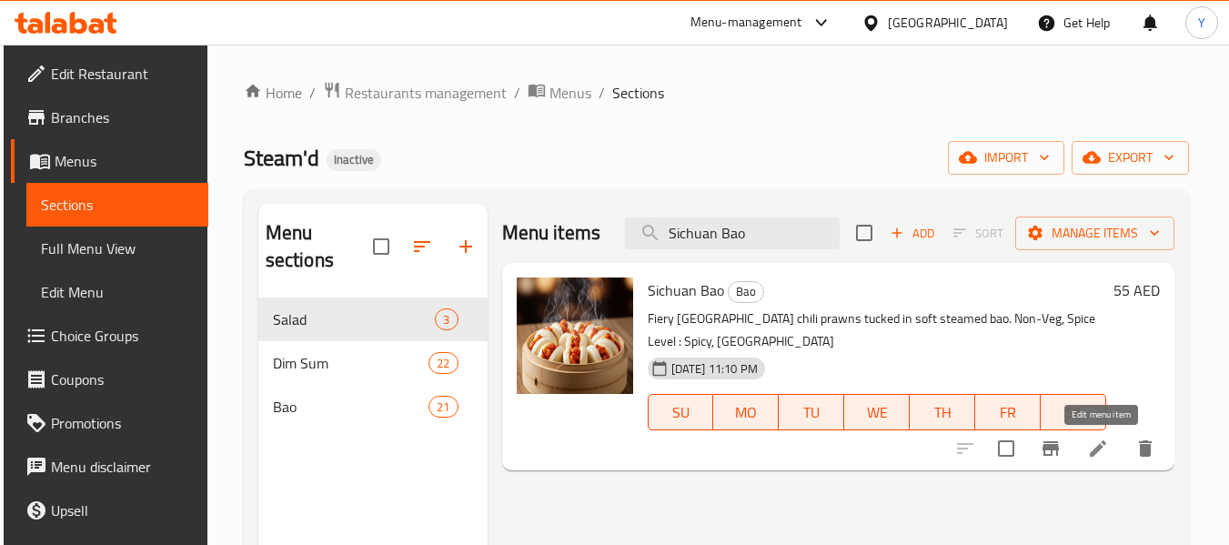
type input "Sichuan Bao"
click at [1097, 445] on icon at bounding box center [1098, 448] width 22 height 22
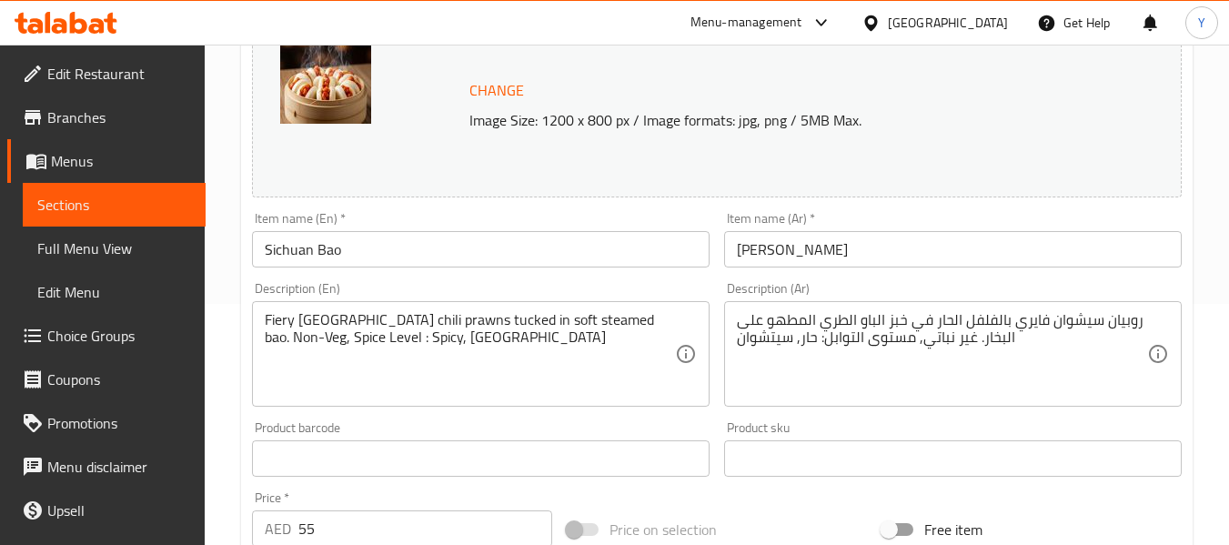
scroll to position [232, 0]
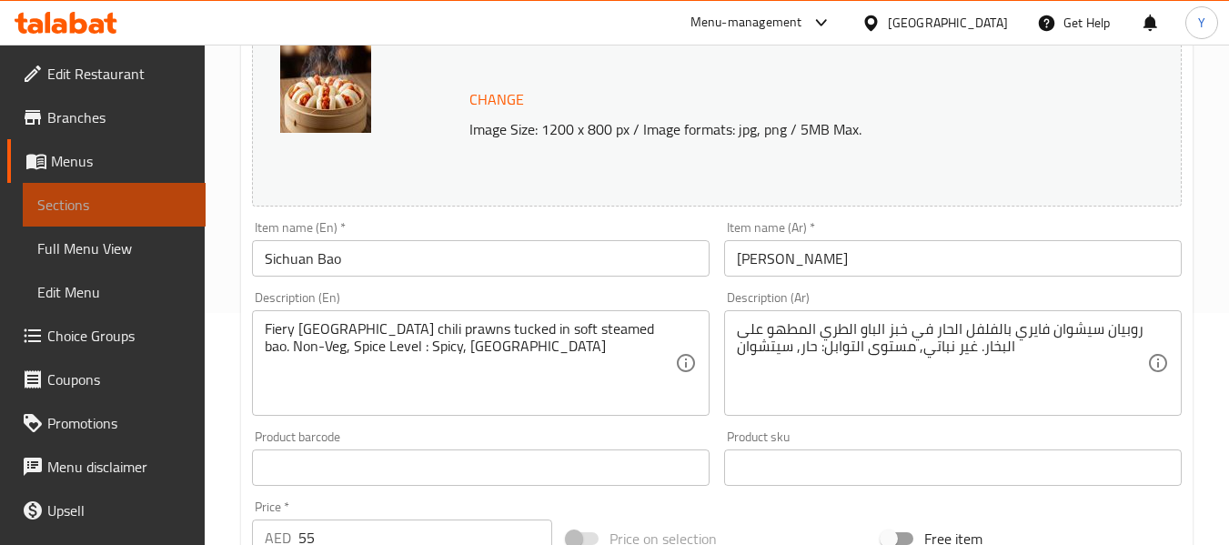
click at [151, 205] on span "Sections" at bounding box center [114, 205] width 154 height 22
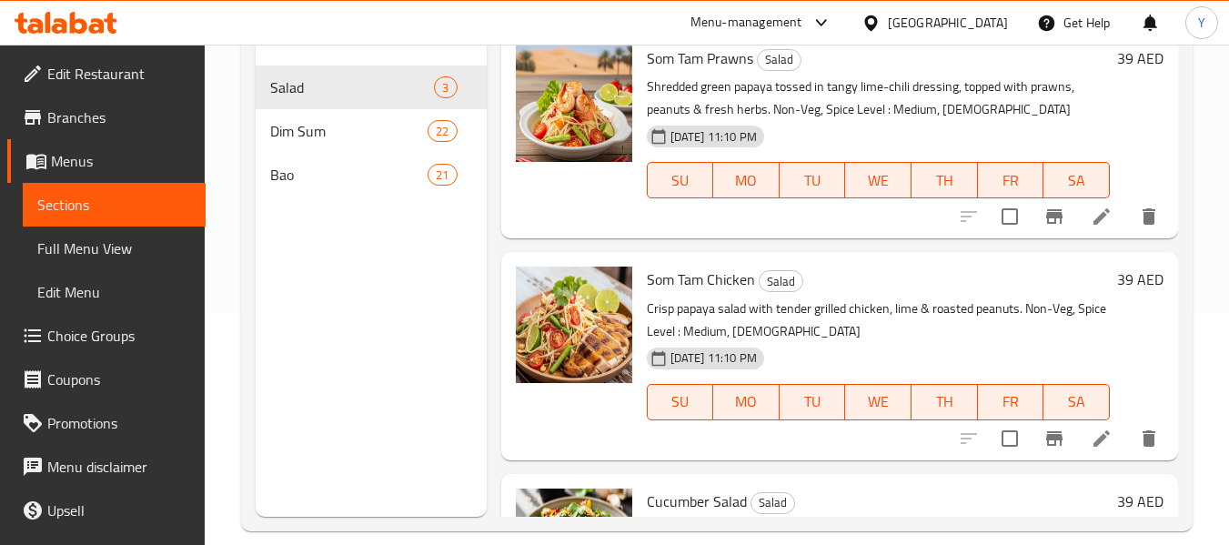
click at [424, 360] on div "Menu sections Salad 3 Dim Sum 22 Bao 21" at bounding box center [371, 244] width 230 height 545
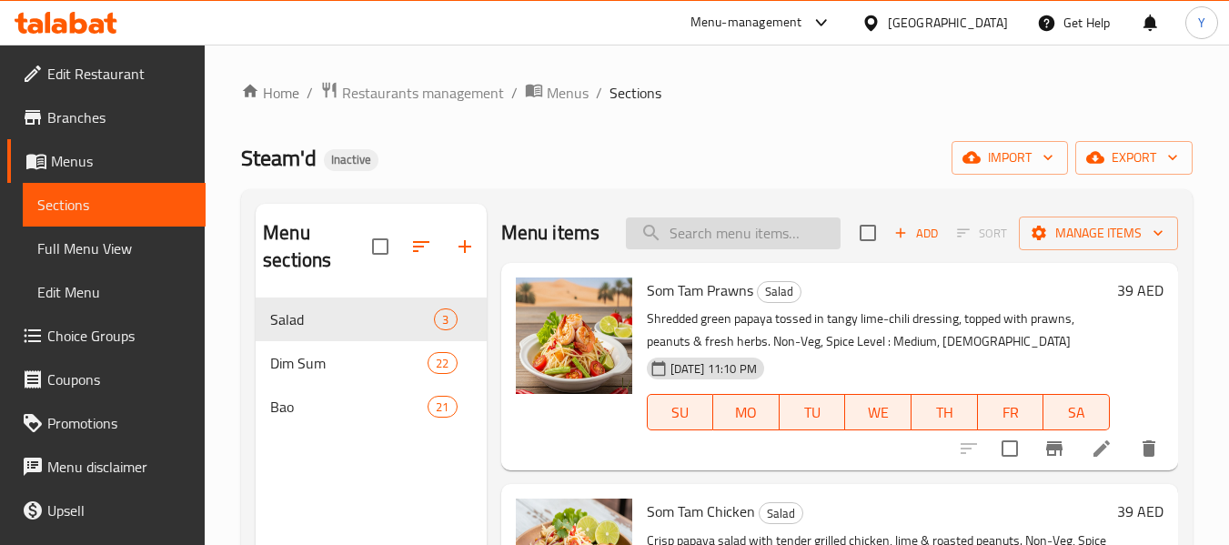
click at [789, 249] on input "search" at bounding box center [733, 233] width 215 height 32
paste input "Red Curry Bao"
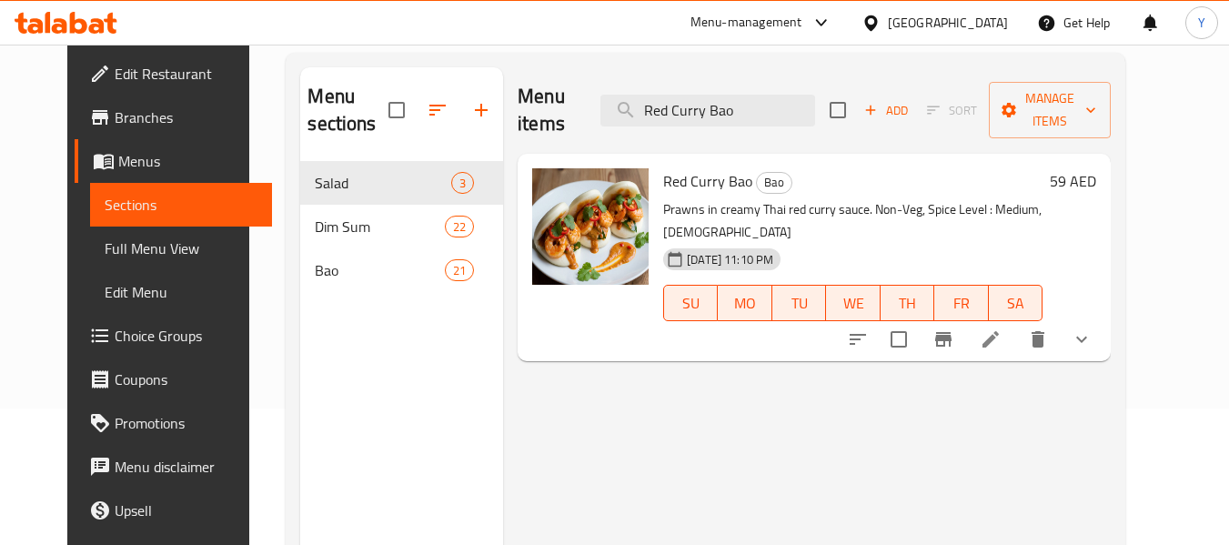
scroll to position [131, 0]
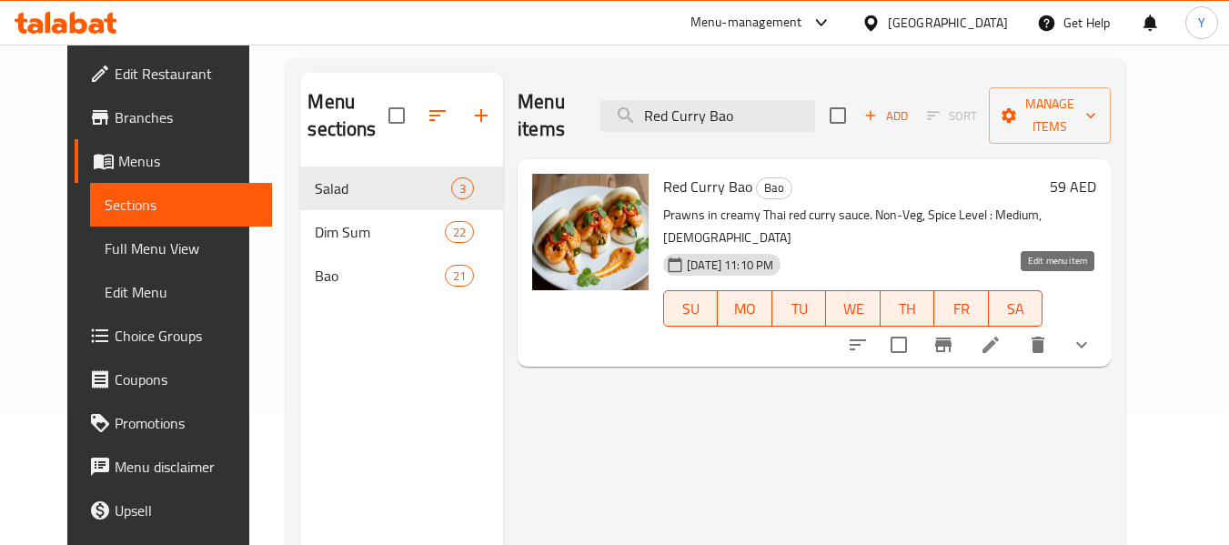
type input "Red Curry Bao"
click at [1001, 334] on icon at bounding box center [990, 345] width 22 height 22
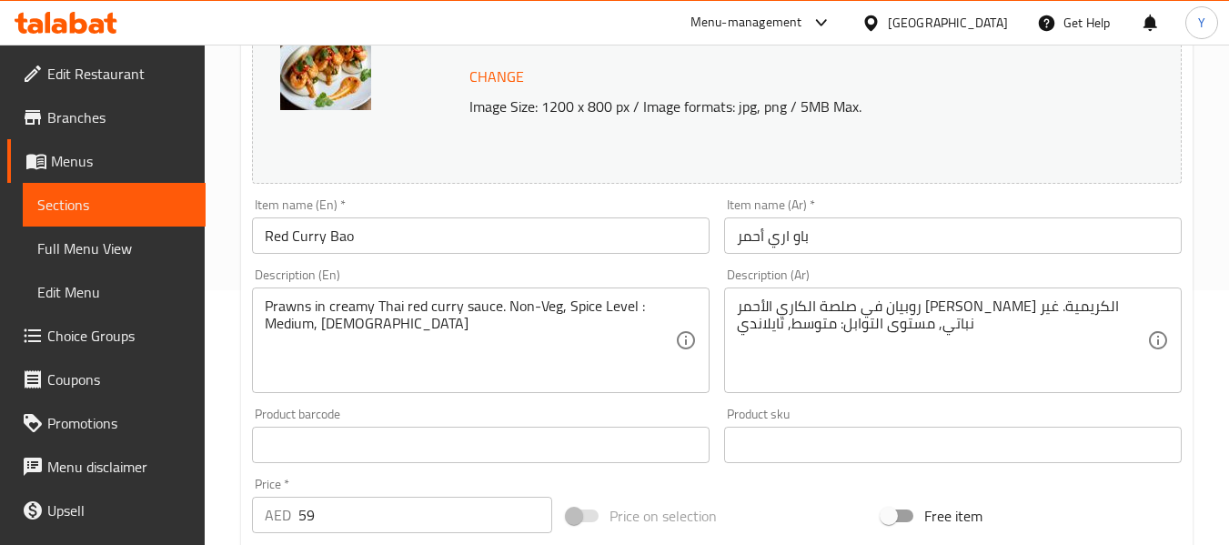
scroll to position [236, 0]
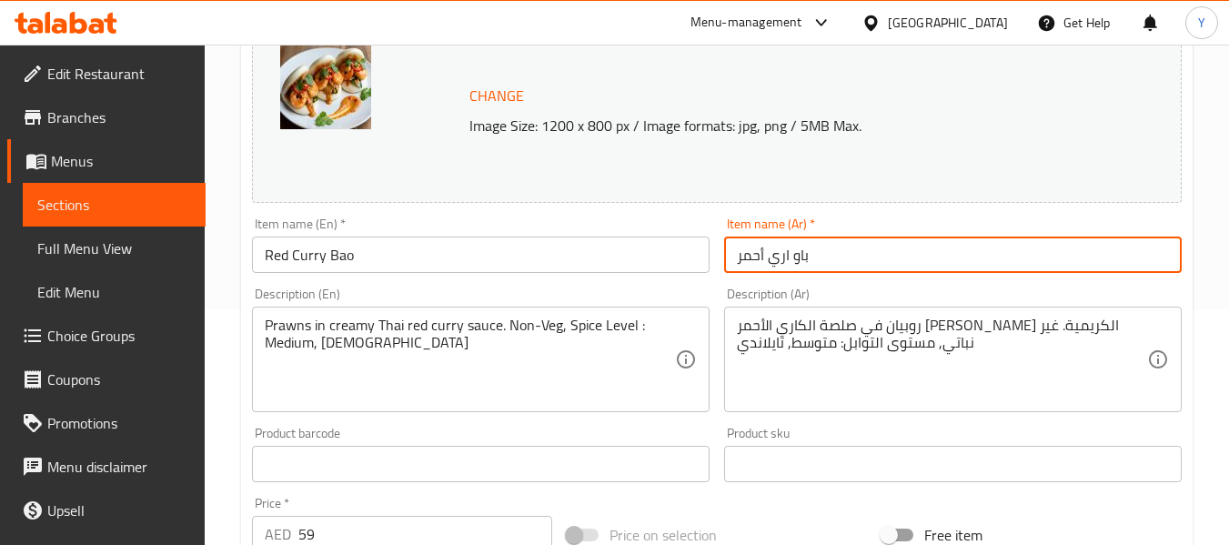
click at [790, 257] on input "باو اري أحمر" at bounding box center [952, 254] width 457 height 36
click at [788, 258] on input "باو اري أحمر" at bounding box center [952, 254] width 457 height 36
type input "باو كاري أحمر"
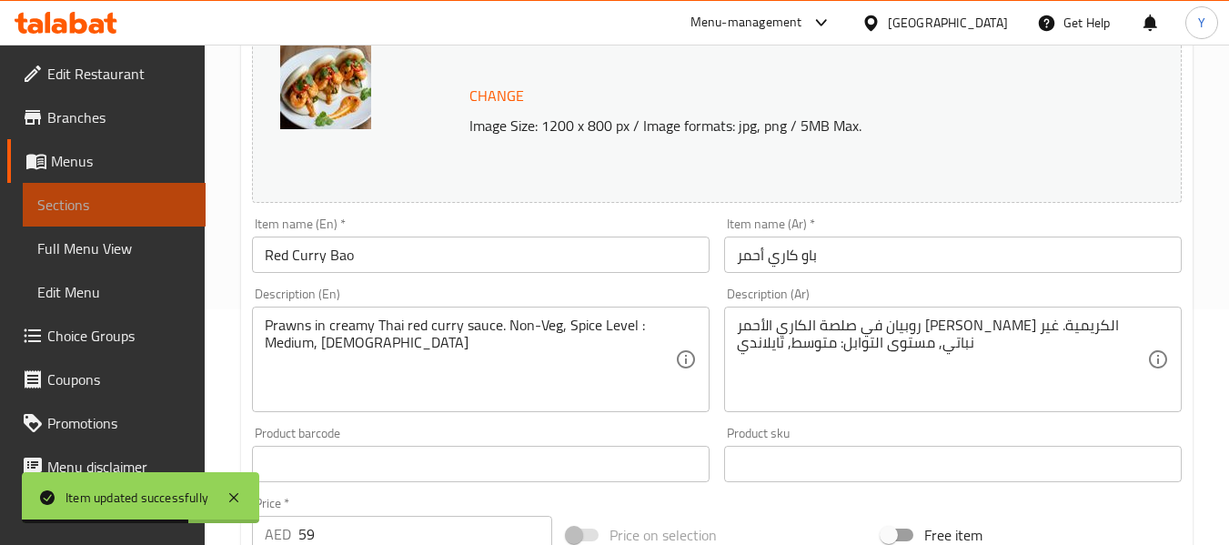
click at [139, 206] on span "Sections" at bounding box center [114, 205] width 154 height 22
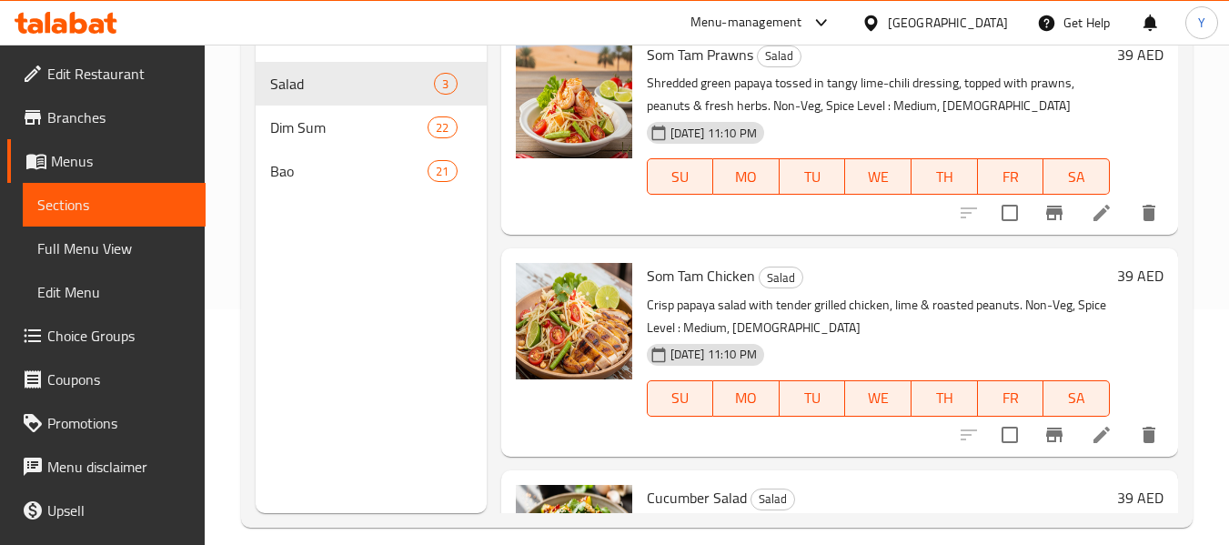
click at [443, 427] on div "Menu sections Salad 3 Dim Sum 22 Bao 21" at bounding box center [371, 240] width 230 height 545
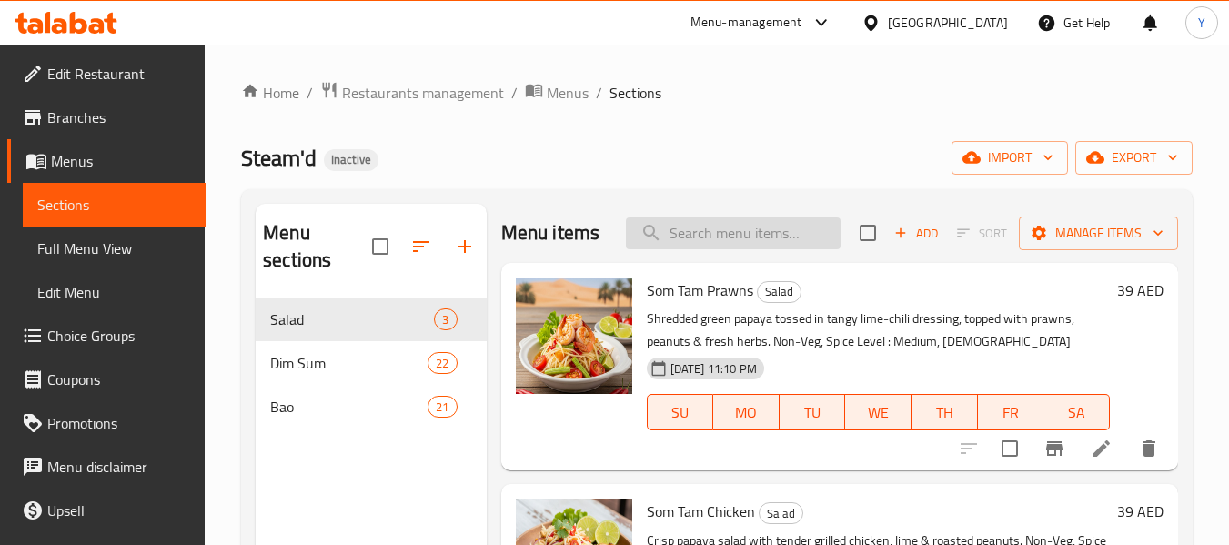
click at [713, 244] on input "search" at bounding box center [733, 233] width 215 height 32
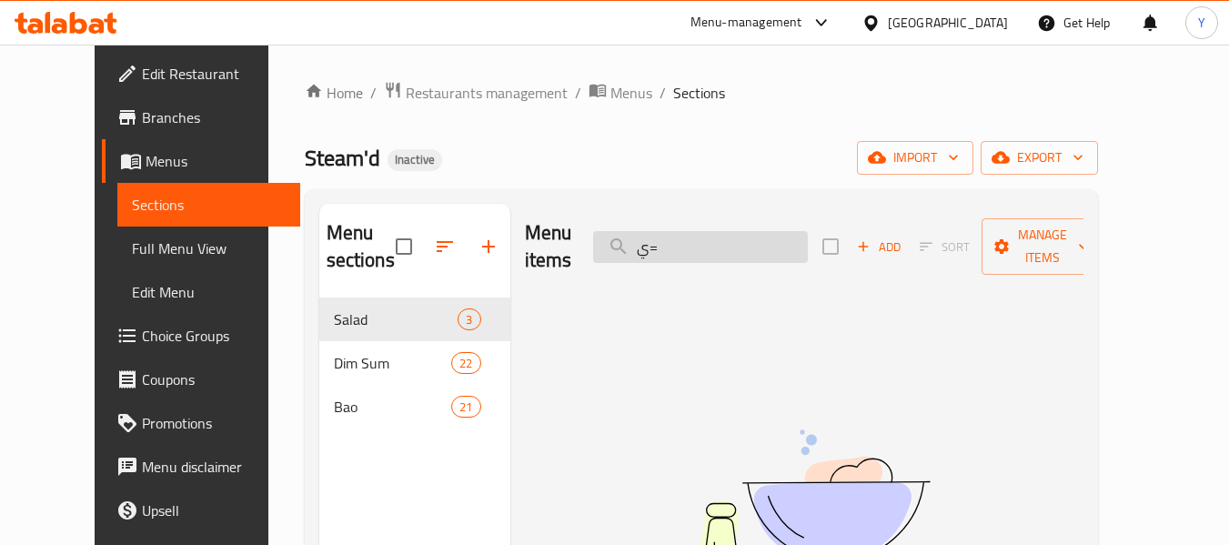
type input "ي"
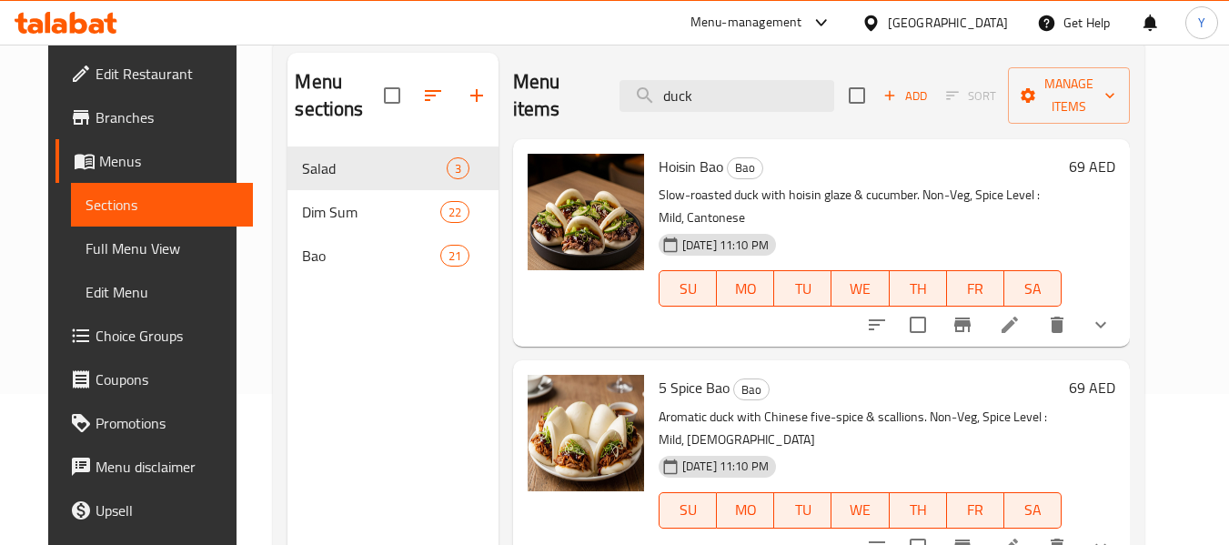
scroll to position [172, 0]
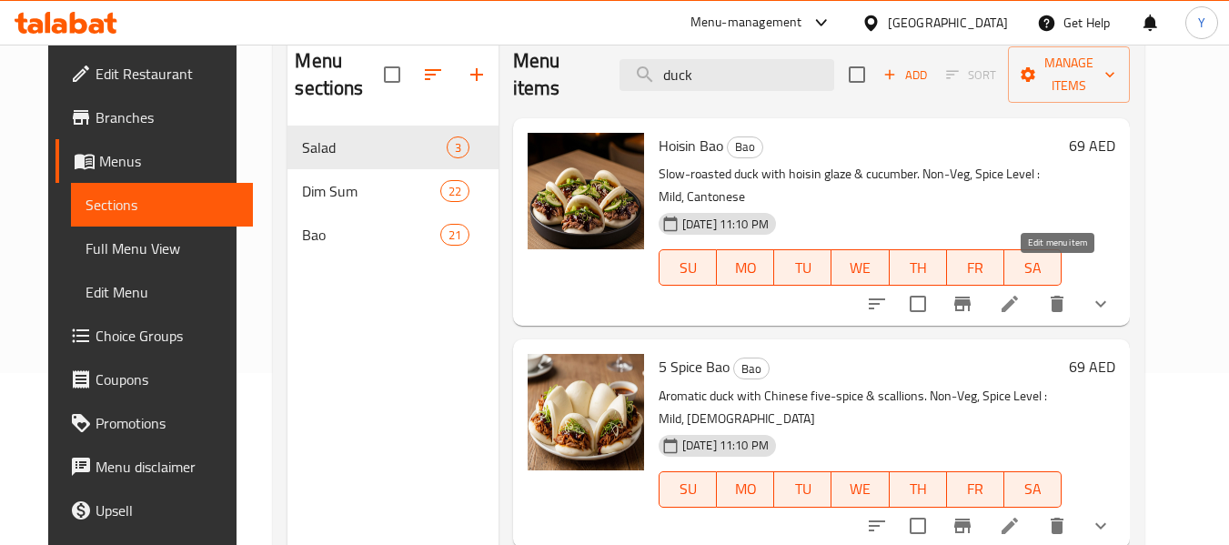
type input "duck"
click at [1020, 293] on icon at bounding box center [1010, 304] width 22 height 22
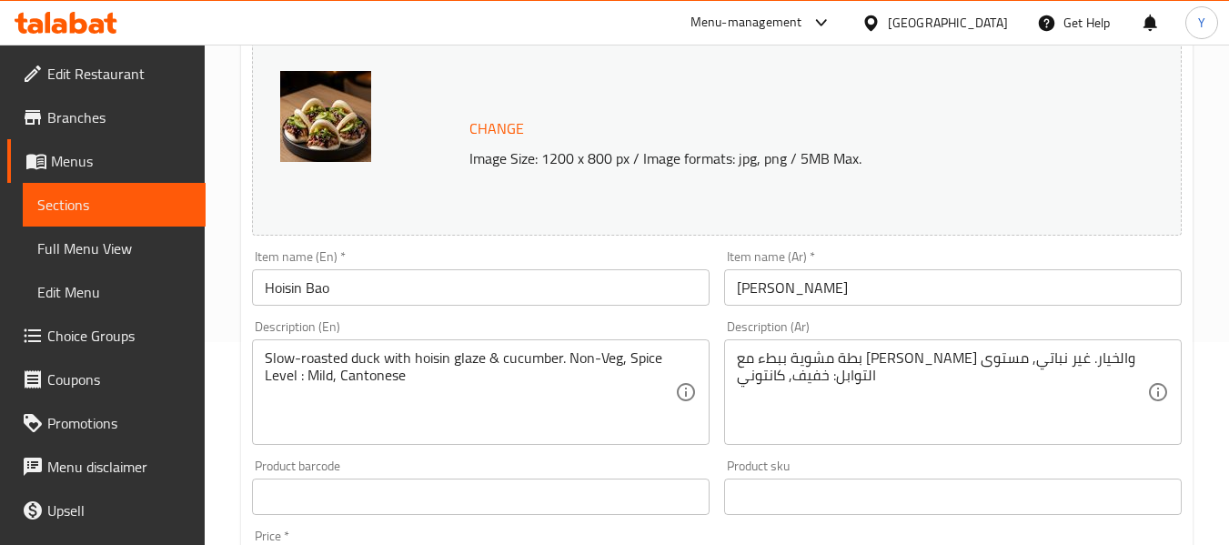
scroll to position [212, 0]
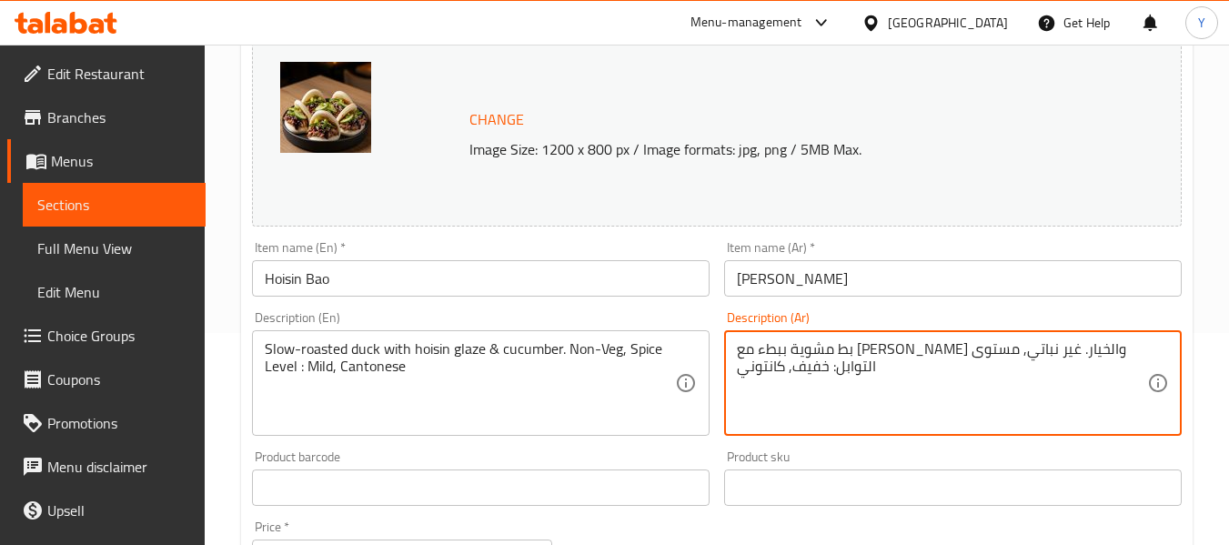
click at [1073, 351] on textarea "بط مشوية ببطء مع جليز هويسين والخيار. غير نباتي, مستوى التوابل: خفيف, كانتوني" at bounding box center [942, 383] width 410 height 86
type textarea "بط مشوي ببطء مع جليز هويسين والخيار. غير نباتي, مستوى التوابل: خفيف, كانتوني"
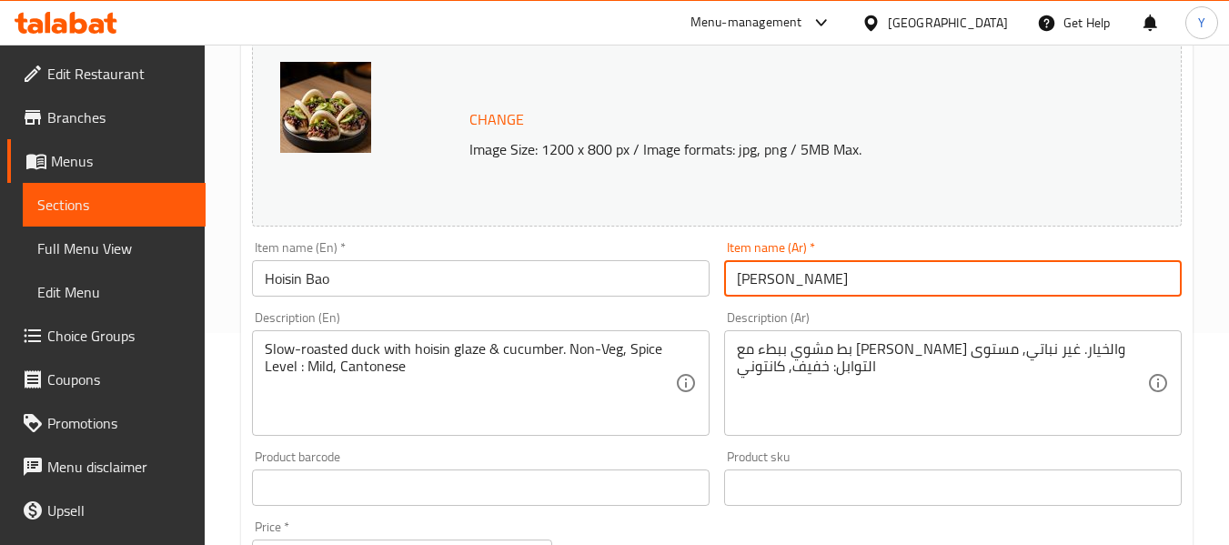
click at [1083, 276] on input "باو هويسين" at bounding box center [952, 278] width 457 height 36
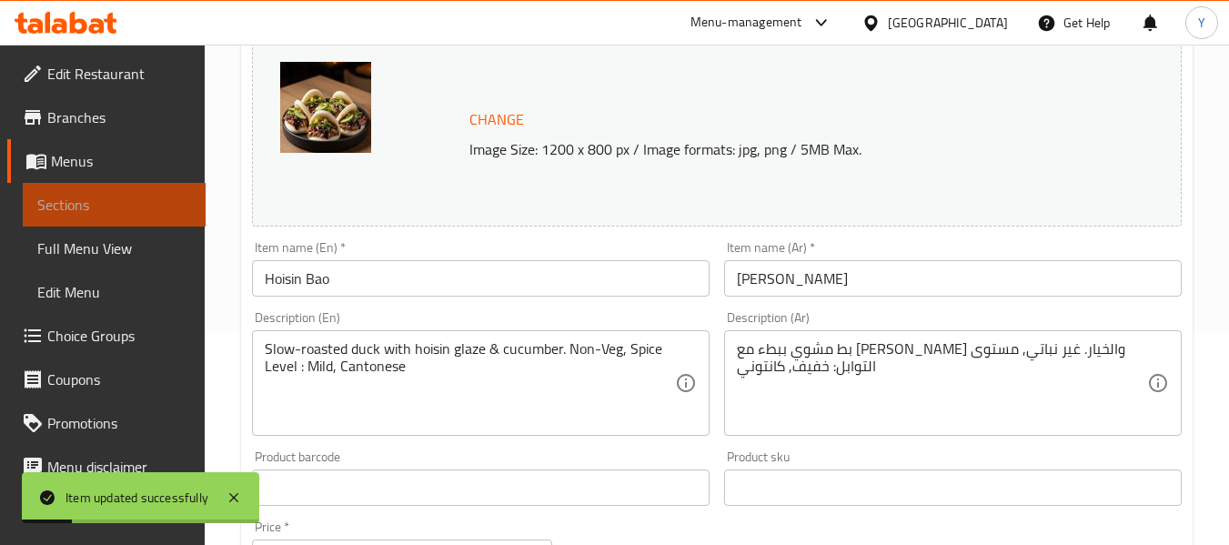
click at [165, 216] on link "Sections" at bounding box center [114, 205] width 183 height 44
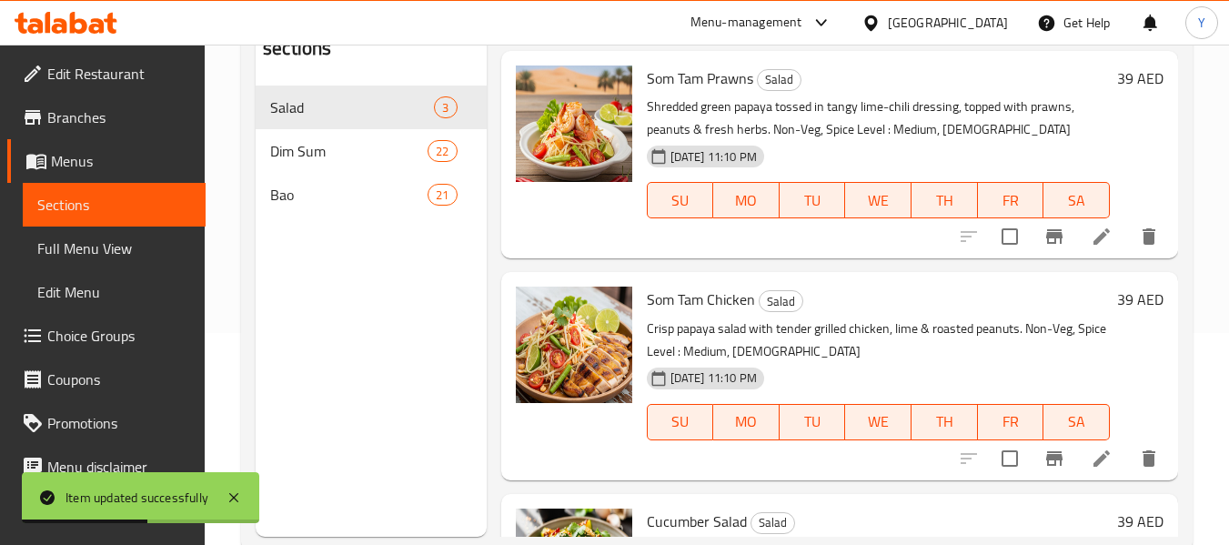
scroll to position [95, 0]
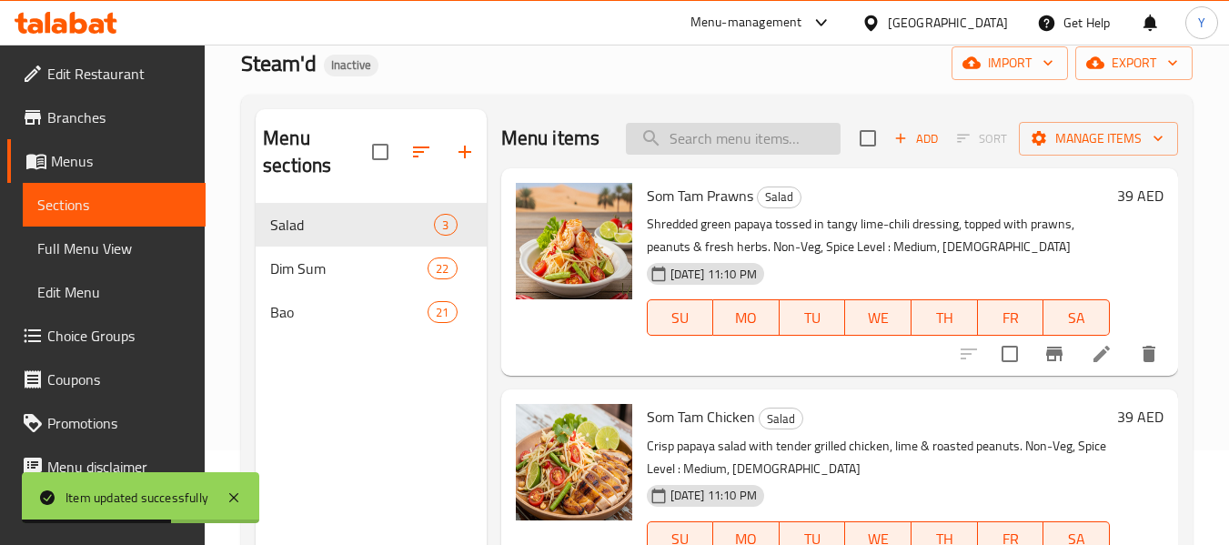
click at [792, 143] on input "search" at bounding box center [733, 139] width 215 height 32
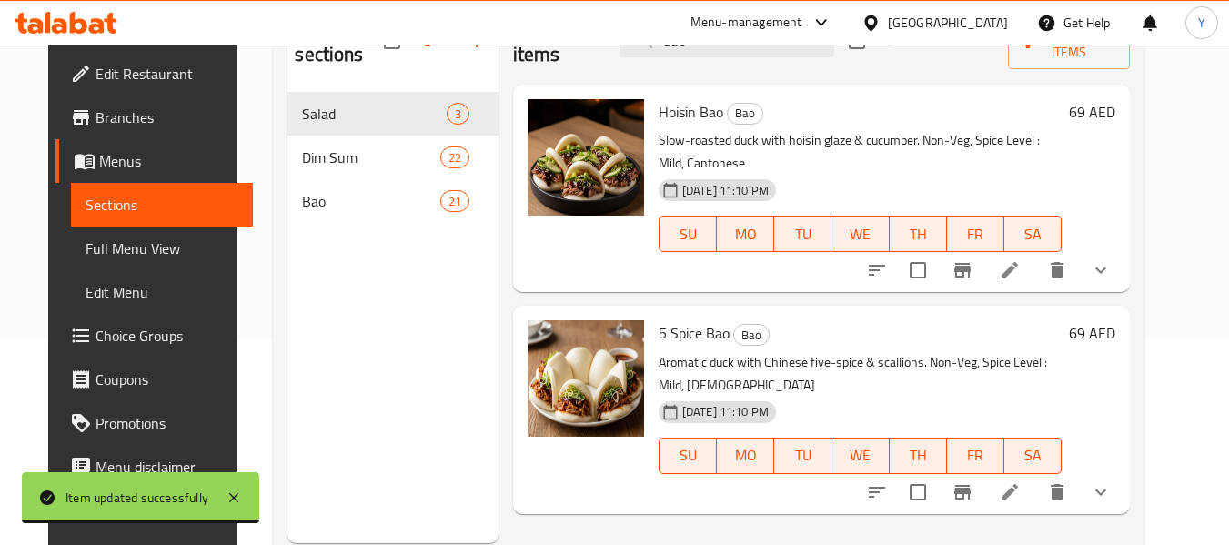
scroll to position [255, 0]
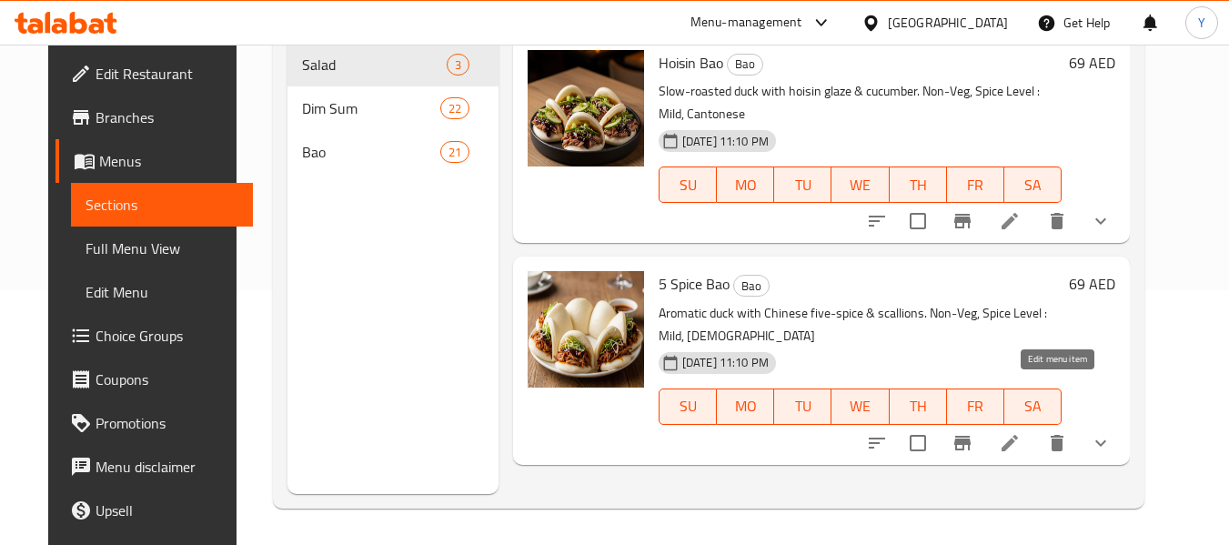
type input "duc"
click at [1020, 432] on icon at bounding box center [1010, 443] width 22 height 22
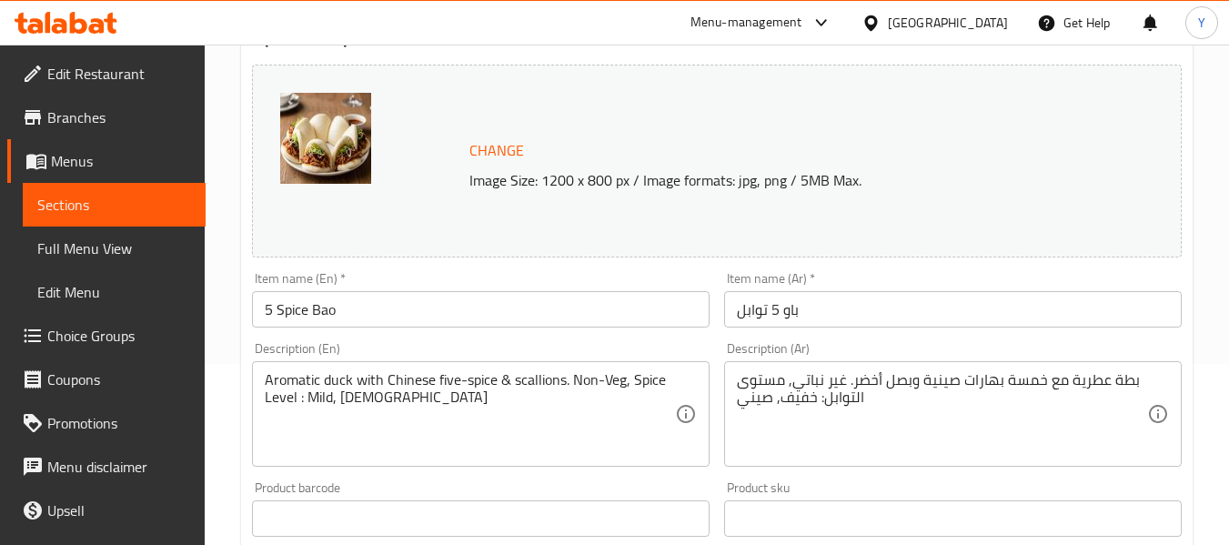
scroll to position [215, 0]
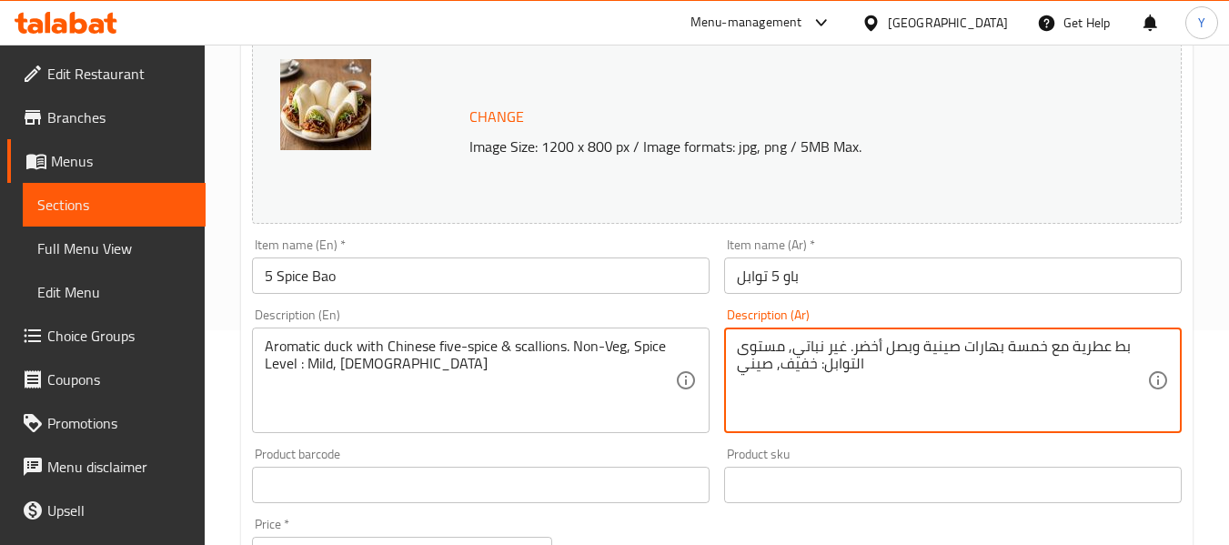
click at [1068, 346] on textarea "بط عطرية مع خمسة بهارات صينية وبصل أخضر. غير نباتي, مستوى التوابل: خفيف, صيني" at bounding box center [942, 380] width 410 height 86
type textarea "بط عطري مع خمسة بهارات صينية وبصل أخضر. غير نباتي, مستوى التوابل: خفيف, صيني"
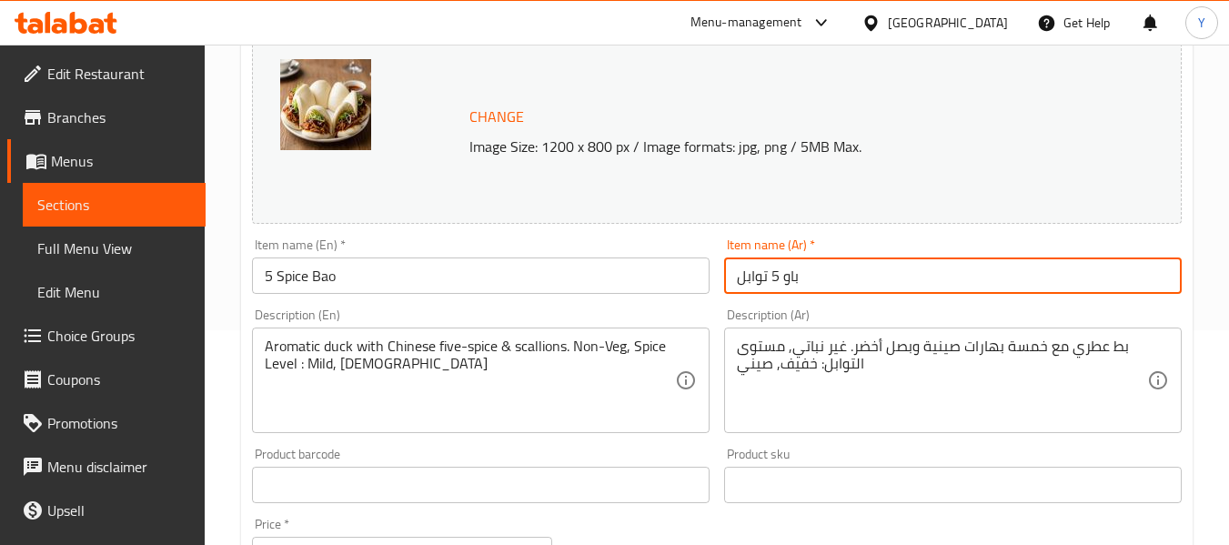
click at [1067, 275] on input "باو 5 توابل" at bounding box center [952, 275] width 457 height 36
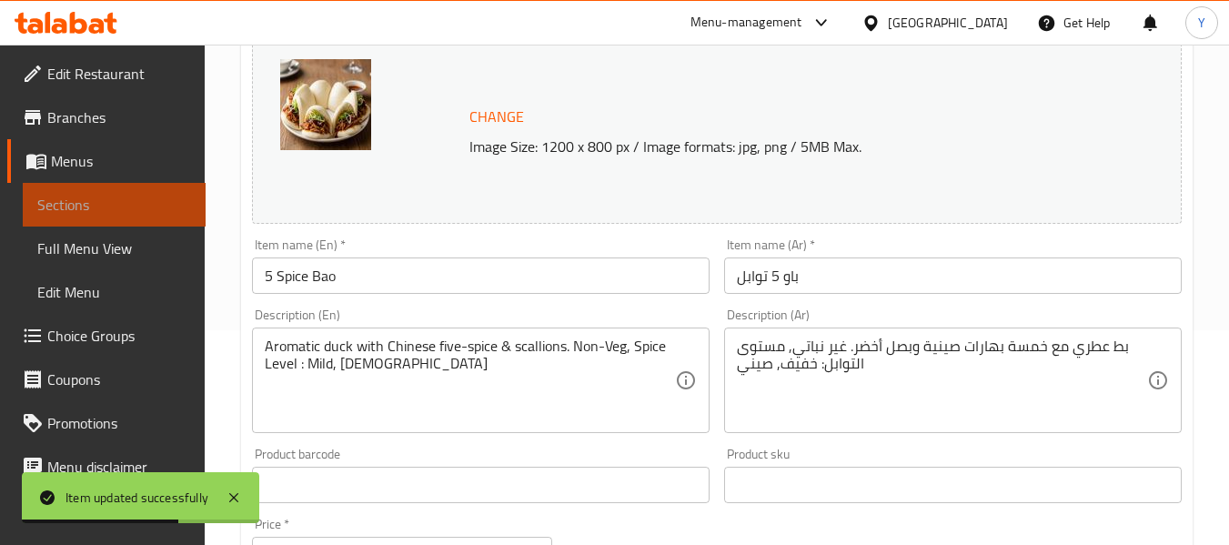
click at [138, 206] on span "Sections" at bounding box center [114, 205] width 154 height 22
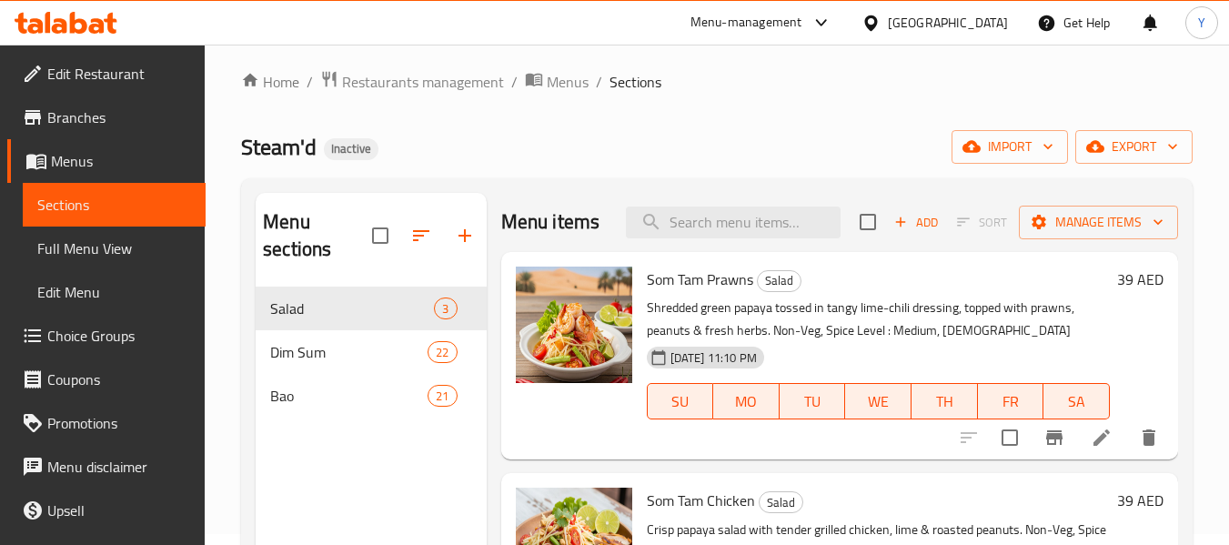
scroll to position [10, 0]
click at [737, 239] on input "search" at bounding box center [733, 223] width 215 height 32
paste input "Braised"
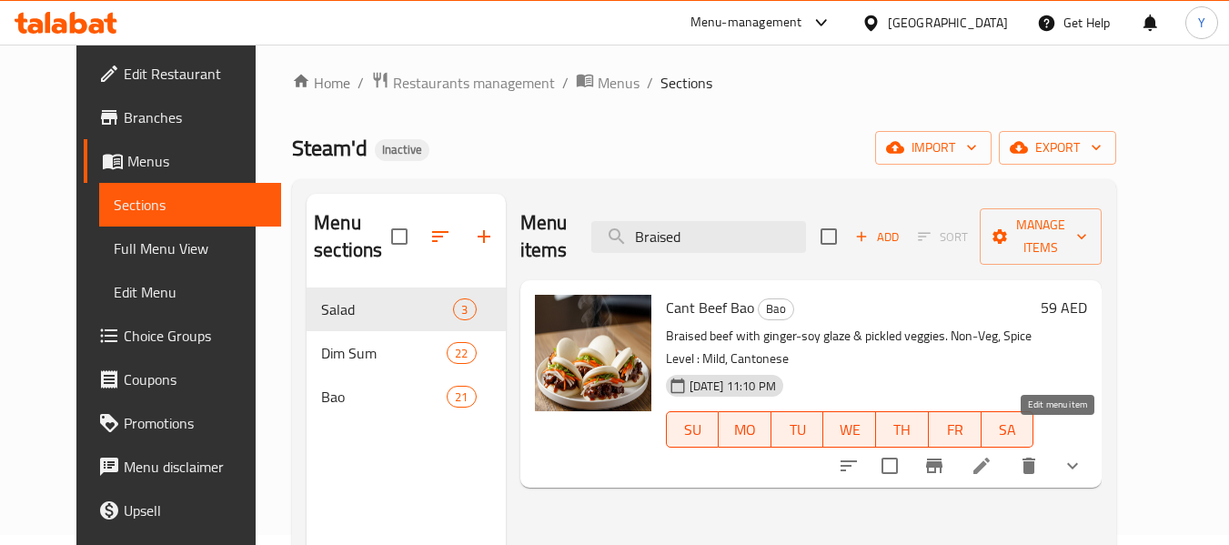
type input "Braised"
click at [992, 455] on icon at bounding box center [981, 466] width 22 height 22
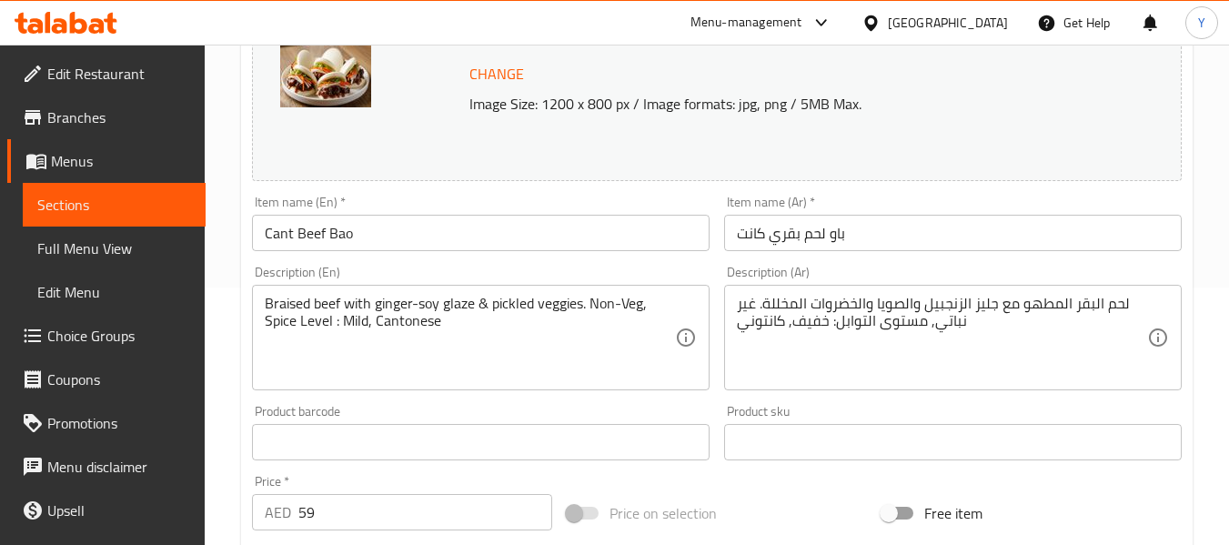
scroll to position [241, 0]
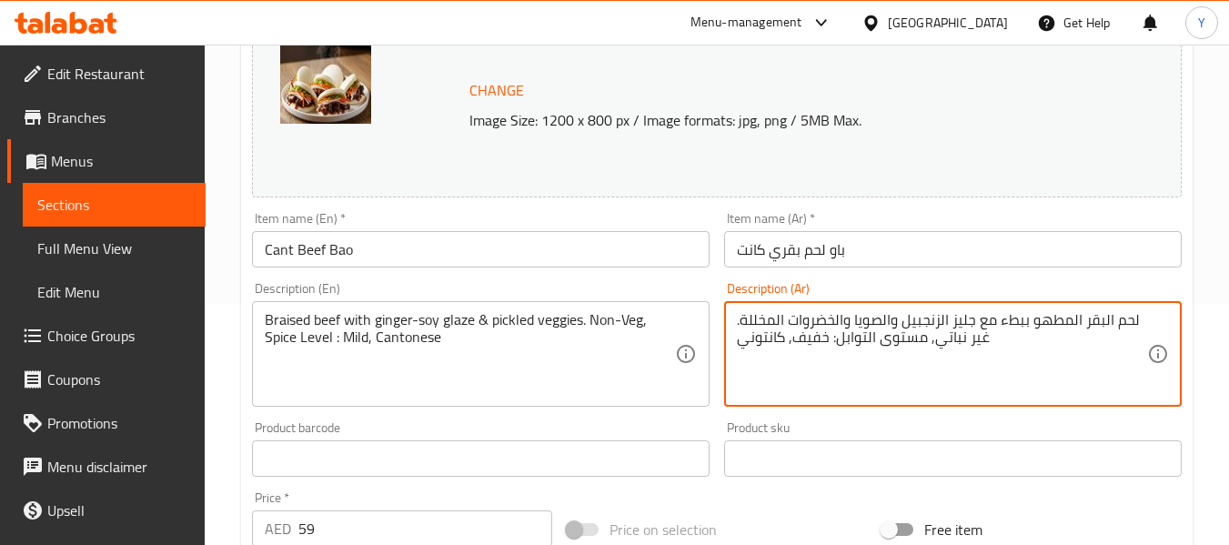
type textarea "لحم البقر المطهو ببطء مع جليز الزنجبيل والصويا والخضروات المخللة. غير نباتي, مس…"
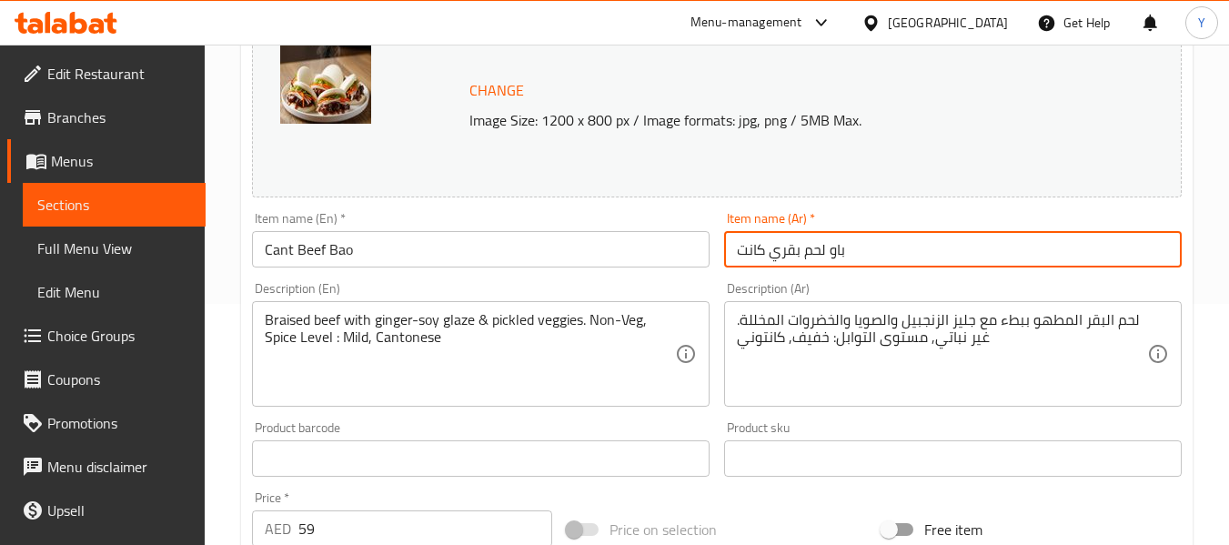
click at [1061, 244] on input "باو لحم بقري كانت" at bounding box center [952, 249] width 457 height 36
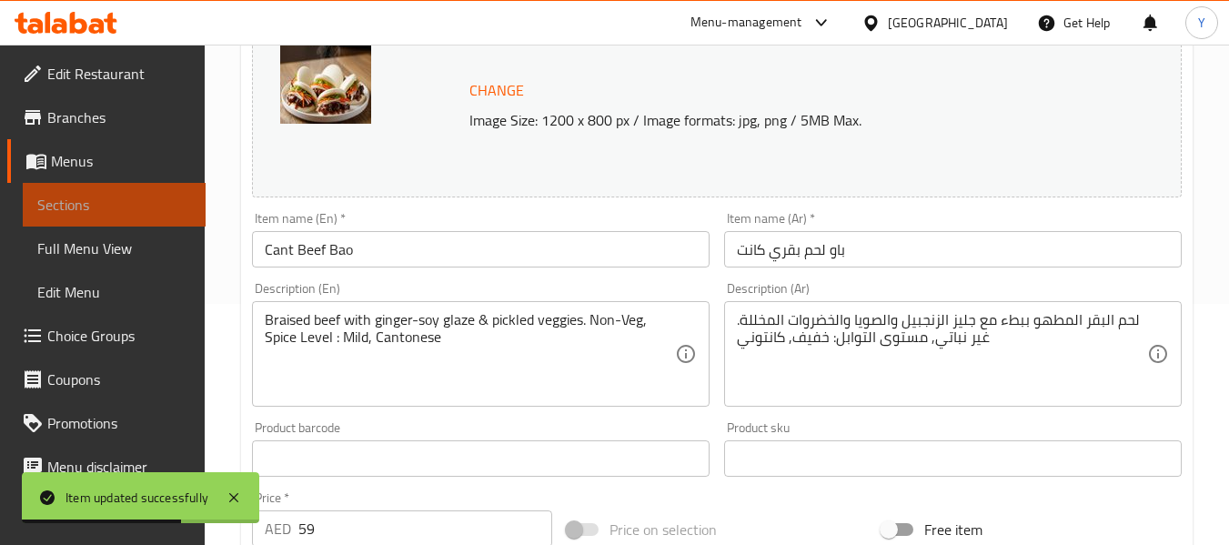
click at [169, 205] on span "Sections" at bounding box center [114, 205] width 154 height 22
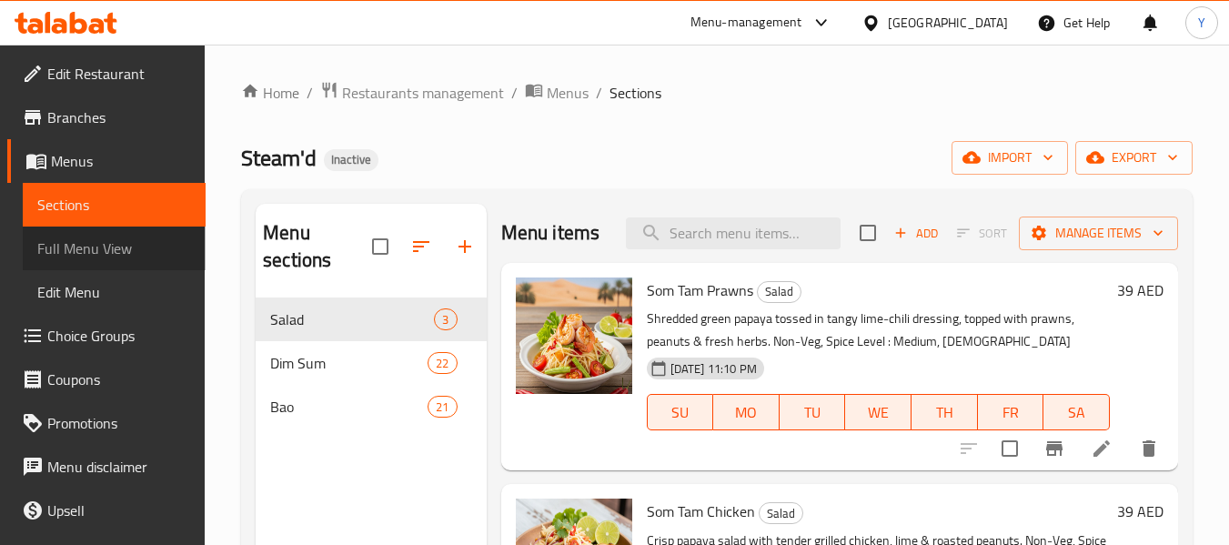
click at [115, 247] on span "Full Menu View" at bounding box center [114, 248] width 154 height 22
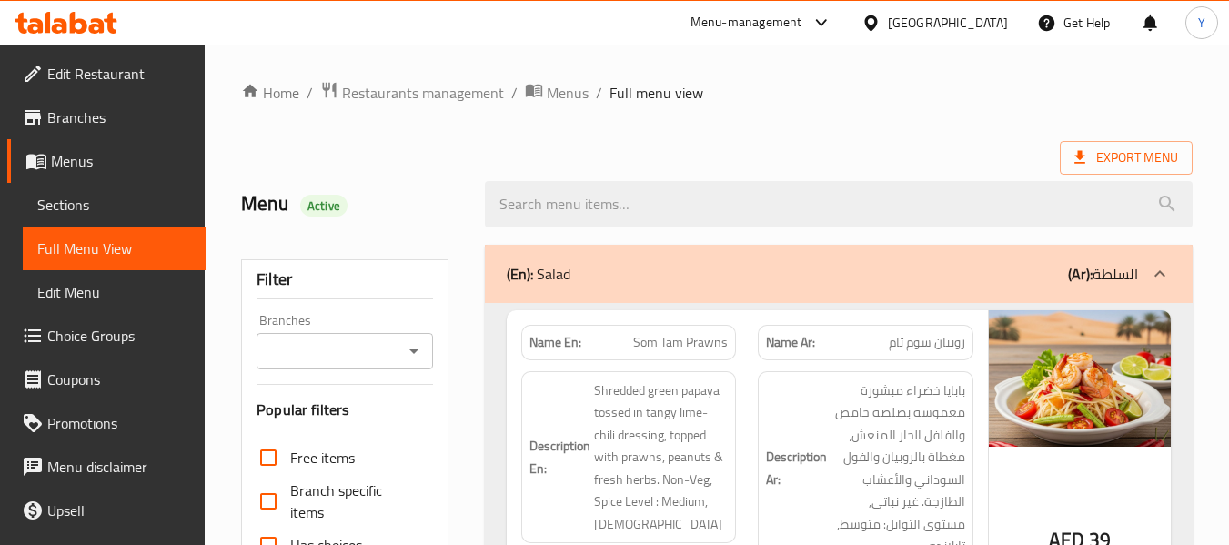
scroll to position [477, 0]
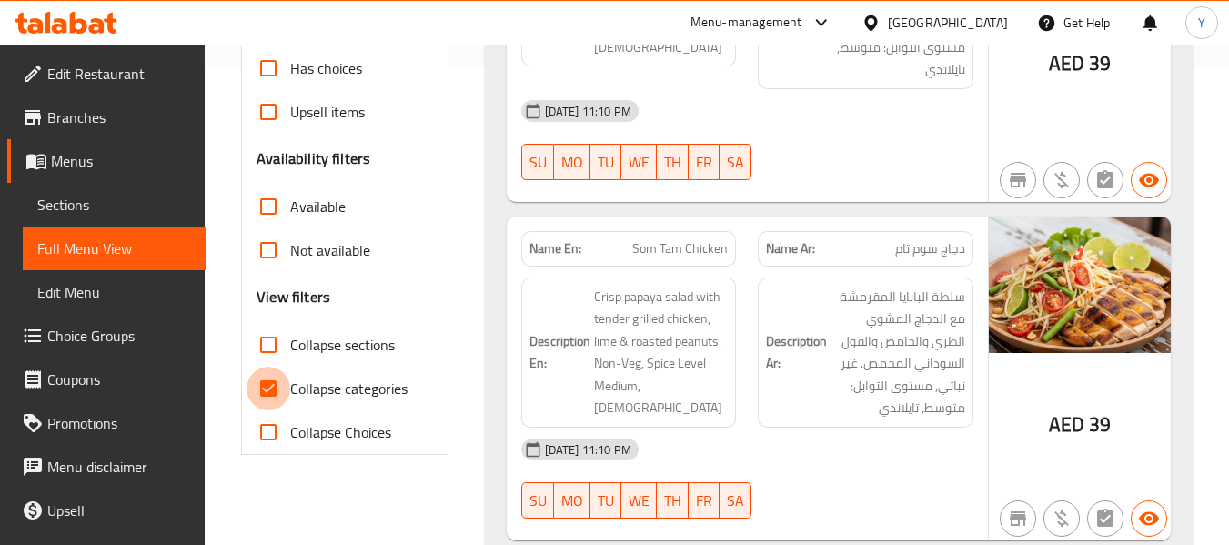
click at [265, 388] on input "Collapse categories" at bounding box center [268, 388] width 44 height 44
checkbox input "false"
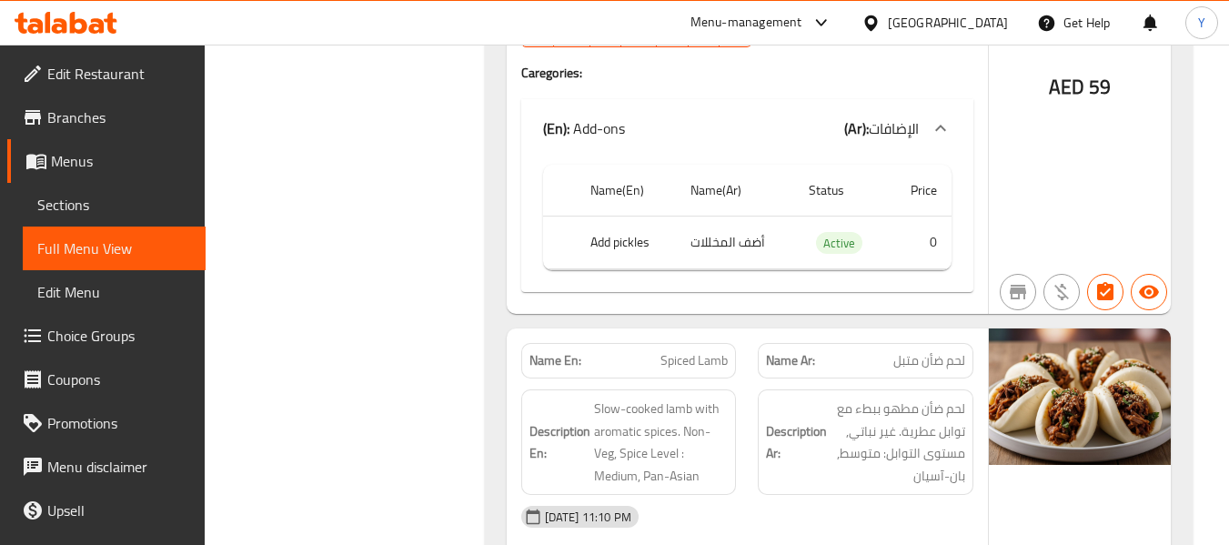
scroll to position [23996, 0]
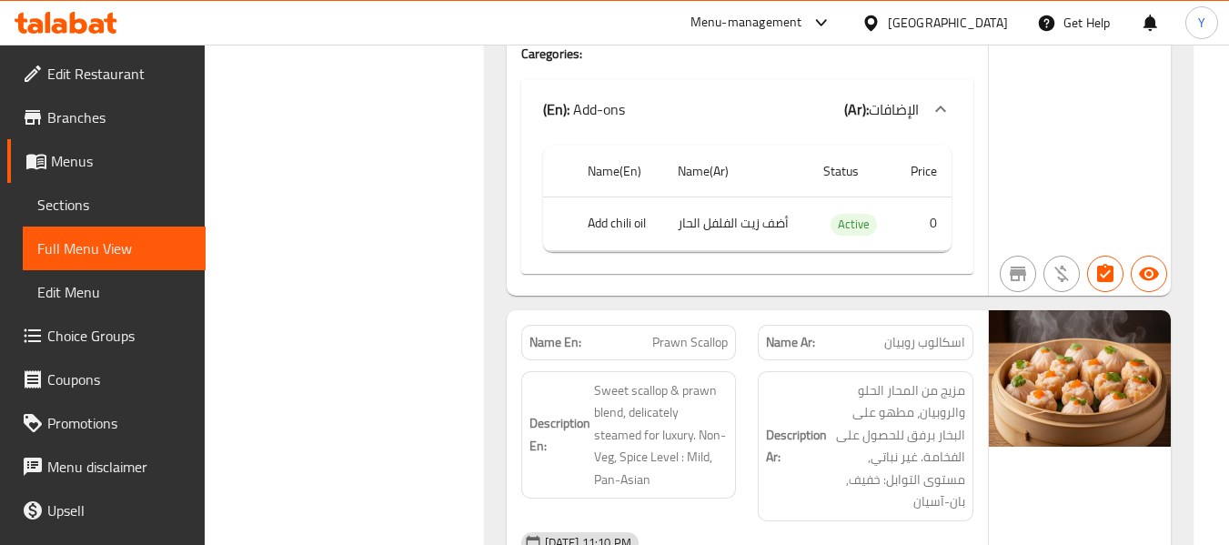
scroll to position [0, 0]
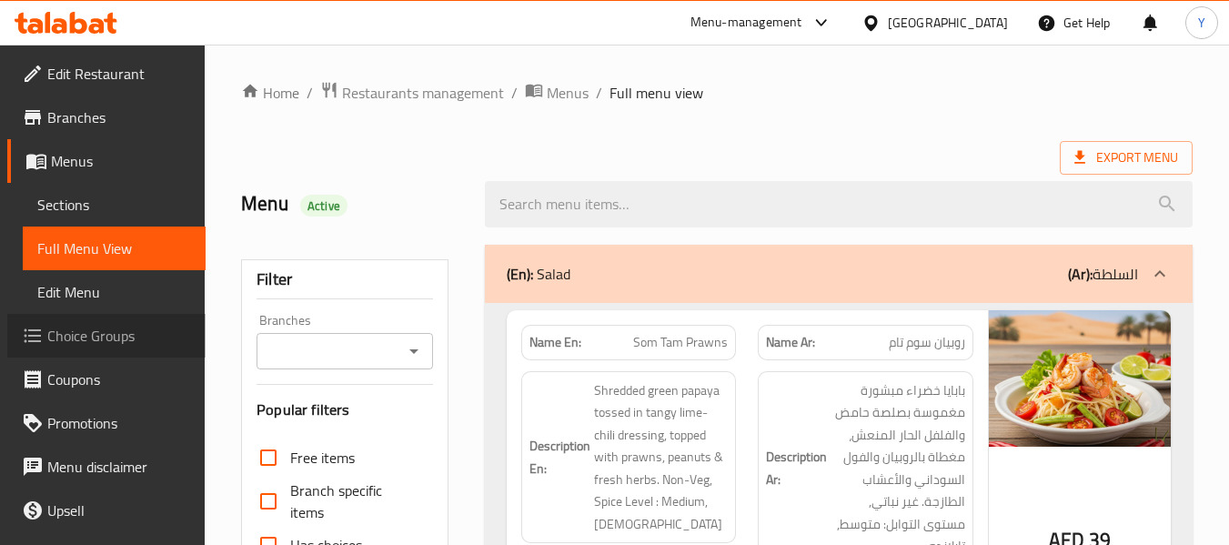
click at [125, 337] on span "Choice Groups" at bounding box center [119, 336] width 144 height 22
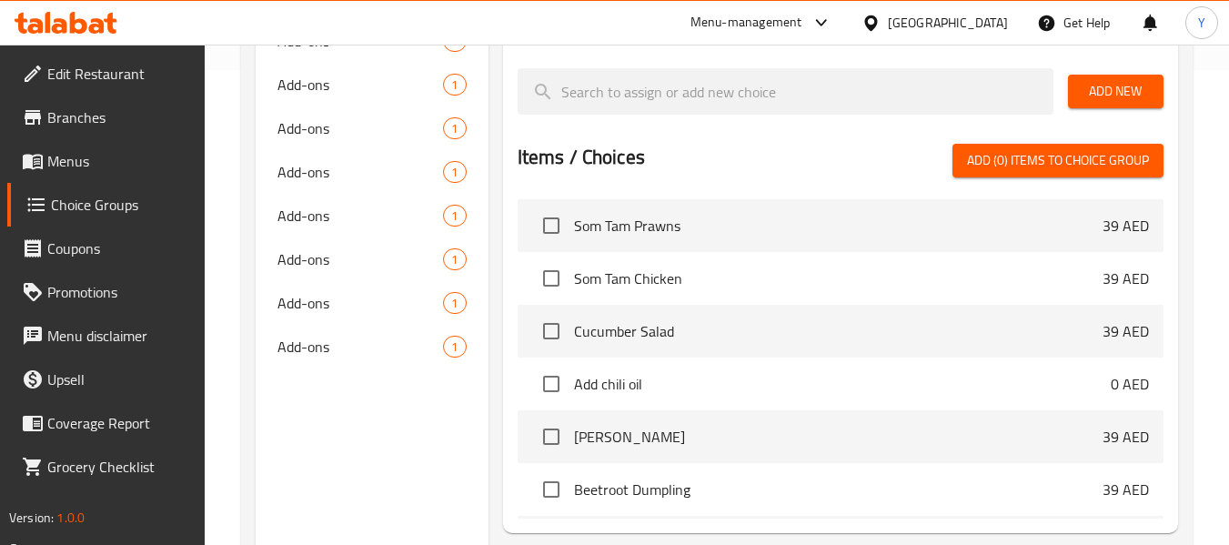
scroll to position [477, 0]
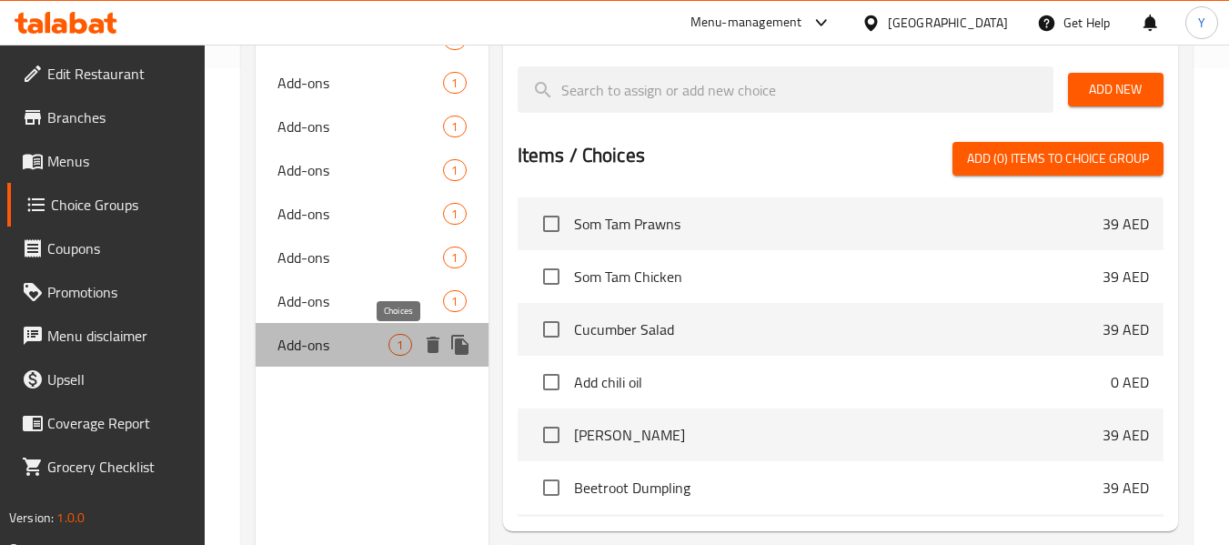
click at [395, 341] on span "1" at bounding box center [399, 344] width 21 height 17
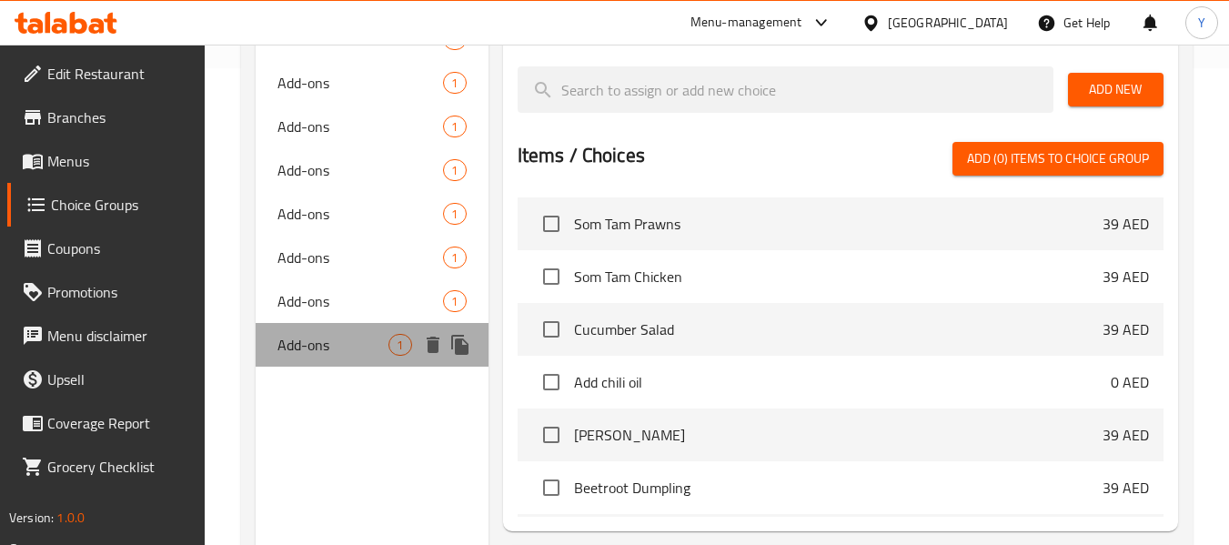
click at [353, 347] on span "Add-ons" at bounding box center [332, 345] width 111 height 22
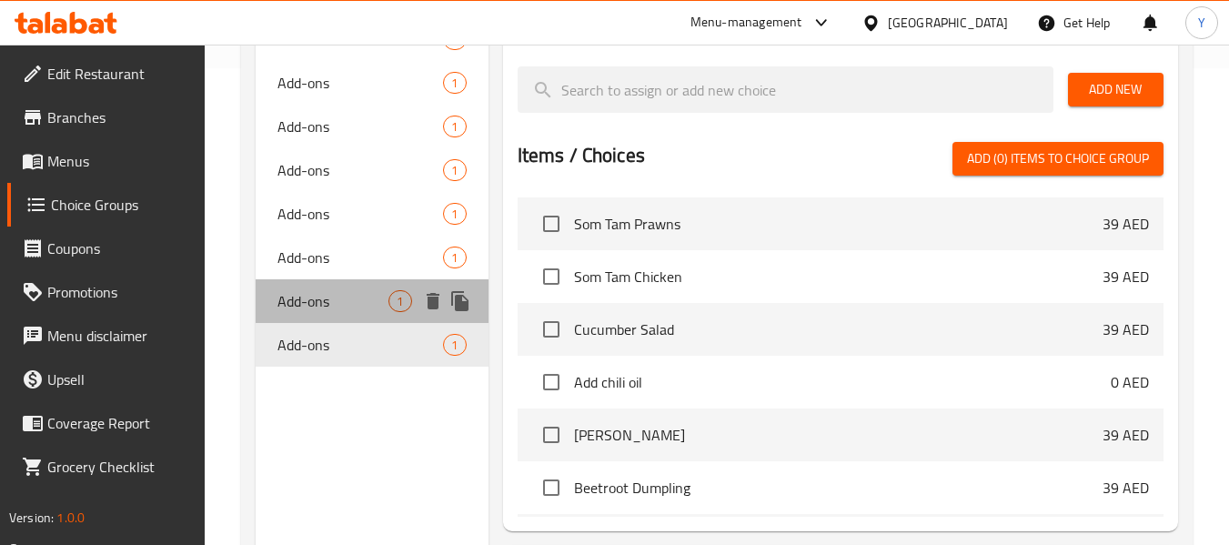
click at [343, 290] on span "Add-ons" at bounding box center [332, 301] width 111 height 22
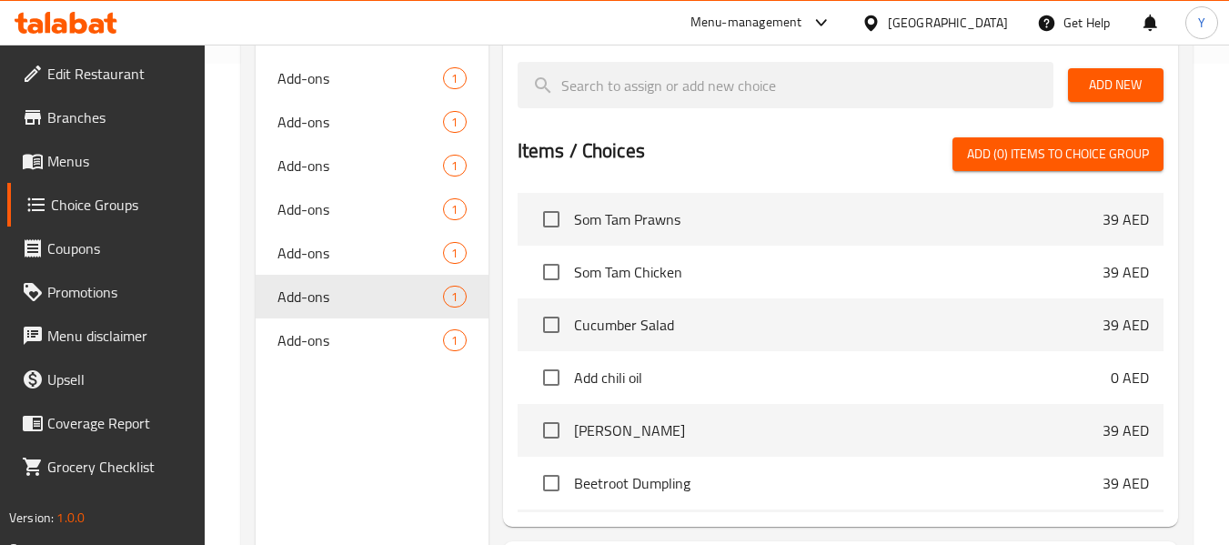
scroll to position [475, 0]
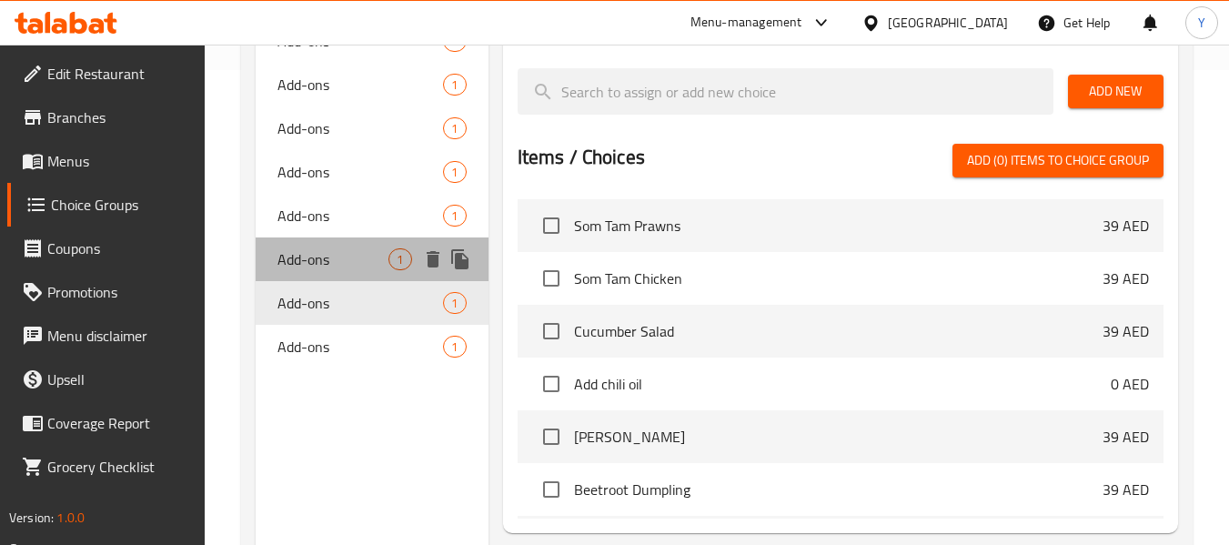
click at [337, 264] on span "Add-ons" at bounding box center [332, 259] width 111 height 22
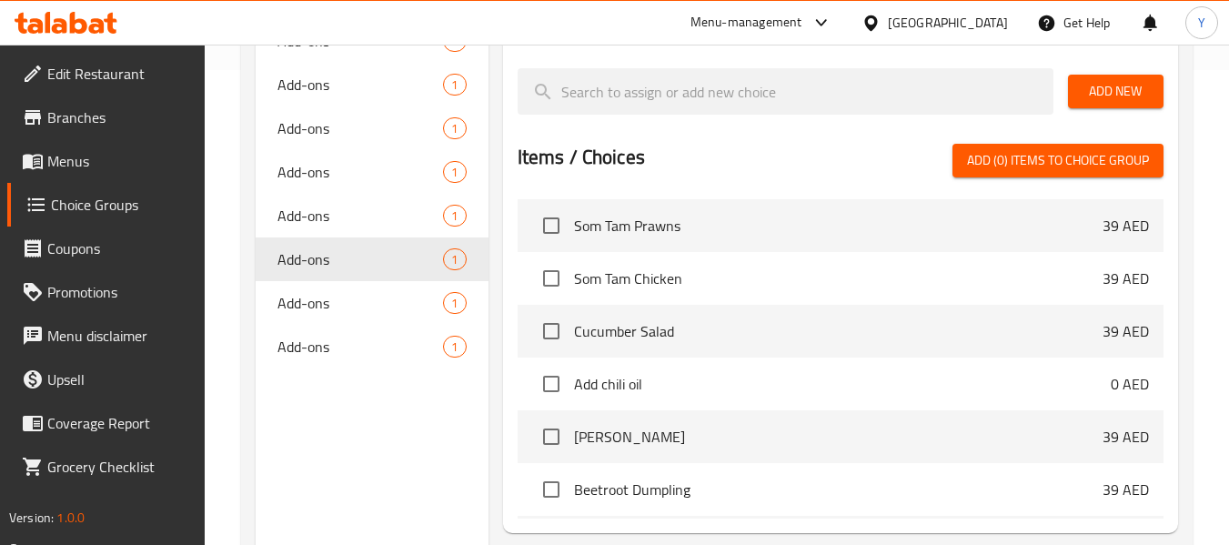
scroll to position [0, 0]
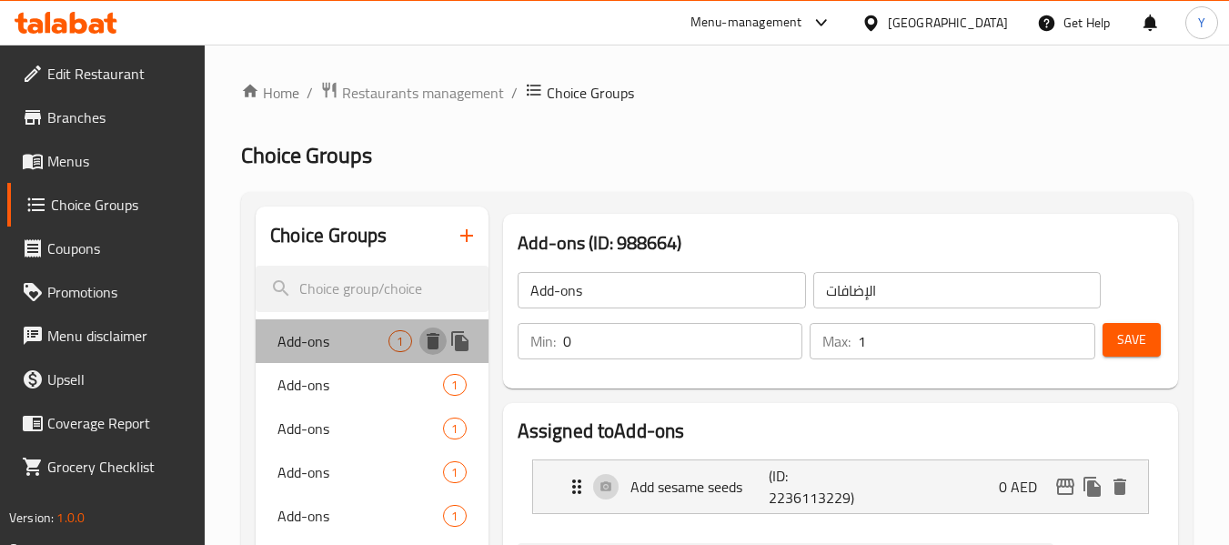
click at [432, 339] on icon "delete" at bounding box center [433, 341] width 13 height 16
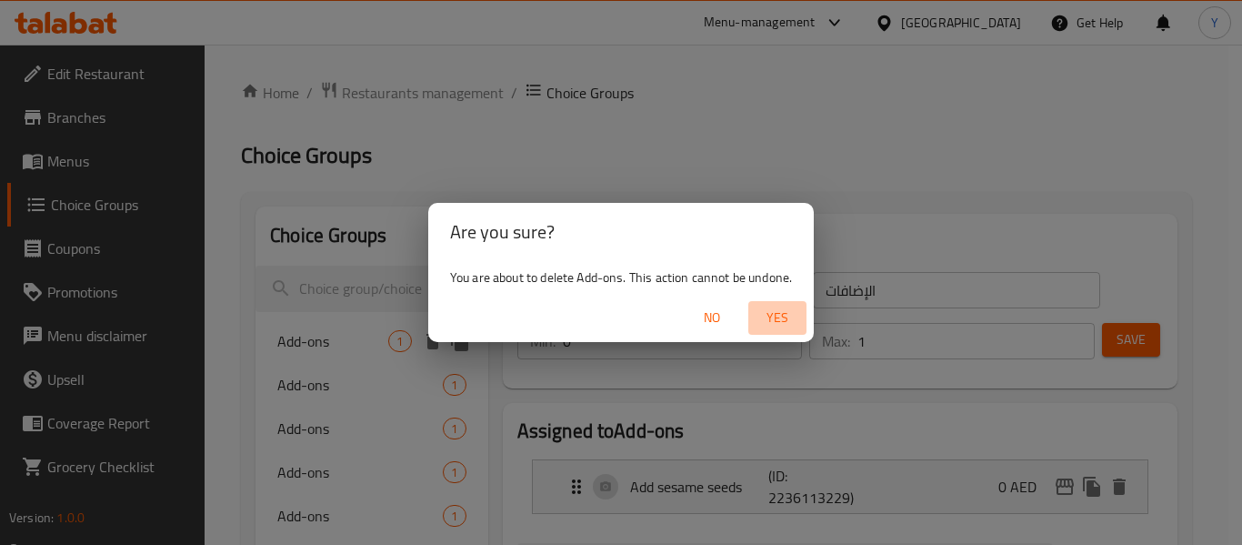
click at [795, 316] on span "Yes" at bounding box center [778, 317] width 44 height 23
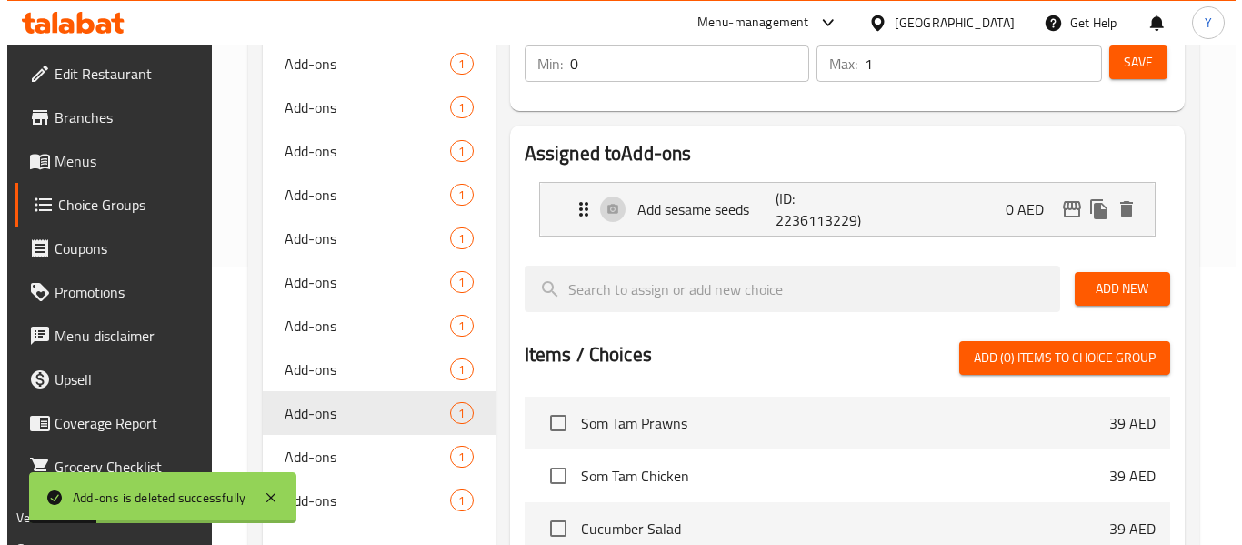
scroll to position [274, 0]
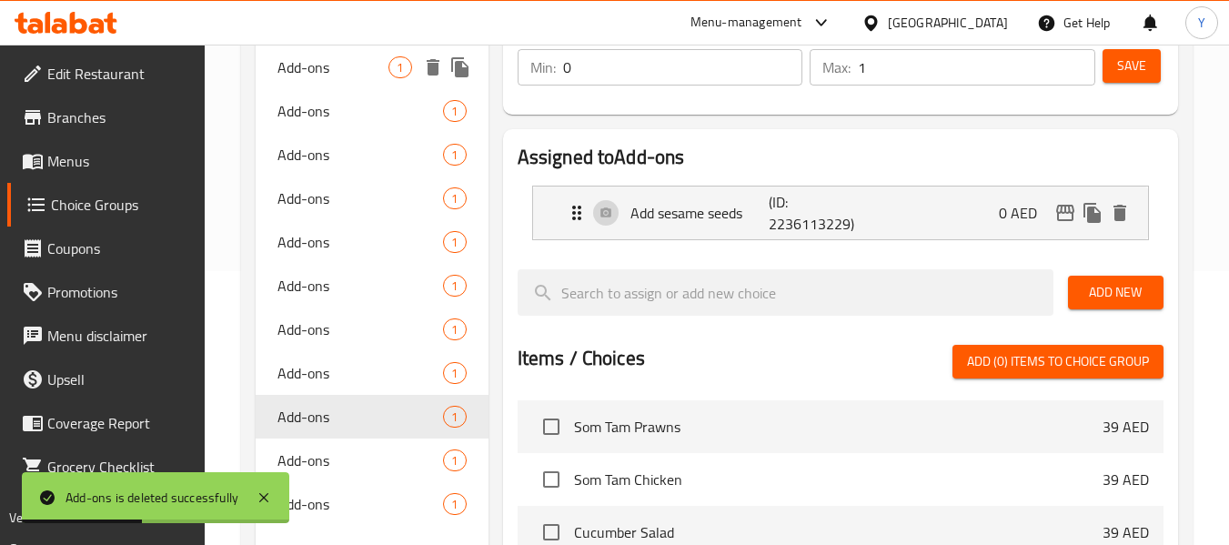
click at [427, 69] on icon "delete" at bounding box center [433, 67] width 22 height 22
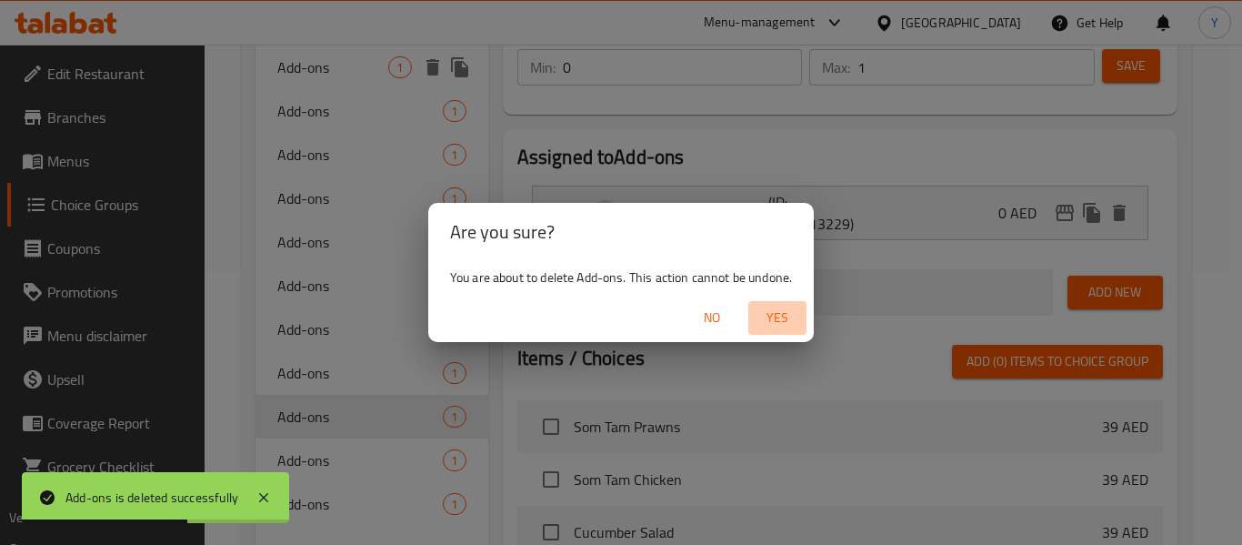
click at [779, 311] on span "Yes" at bounding box center [778, 317] width 44 height 23
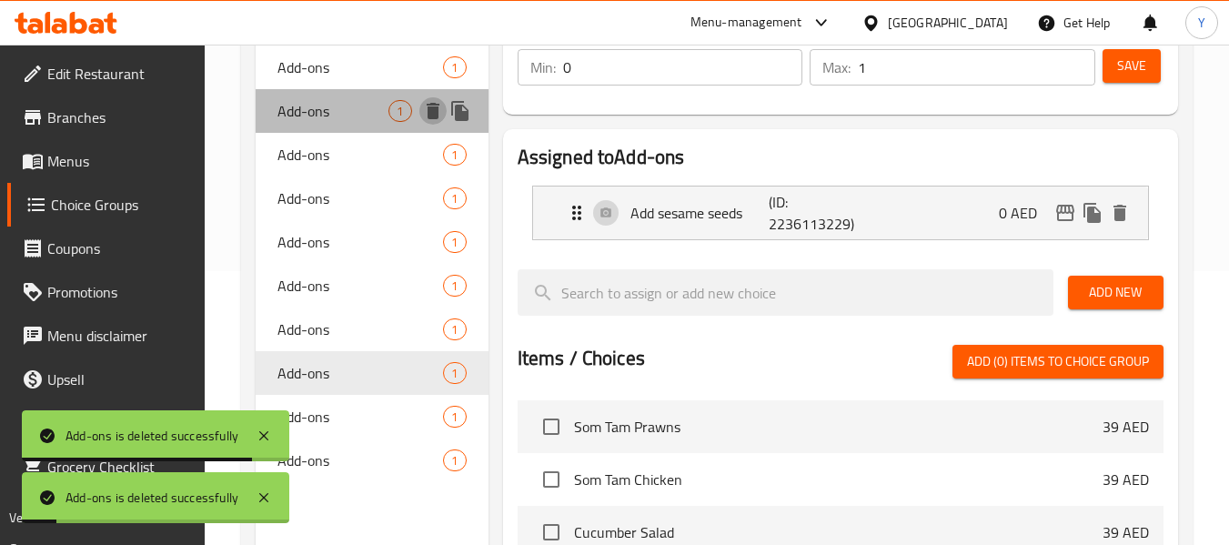
click at [433, 117] on icon "delete" at bounding box center [433, 111] width 13 height 16
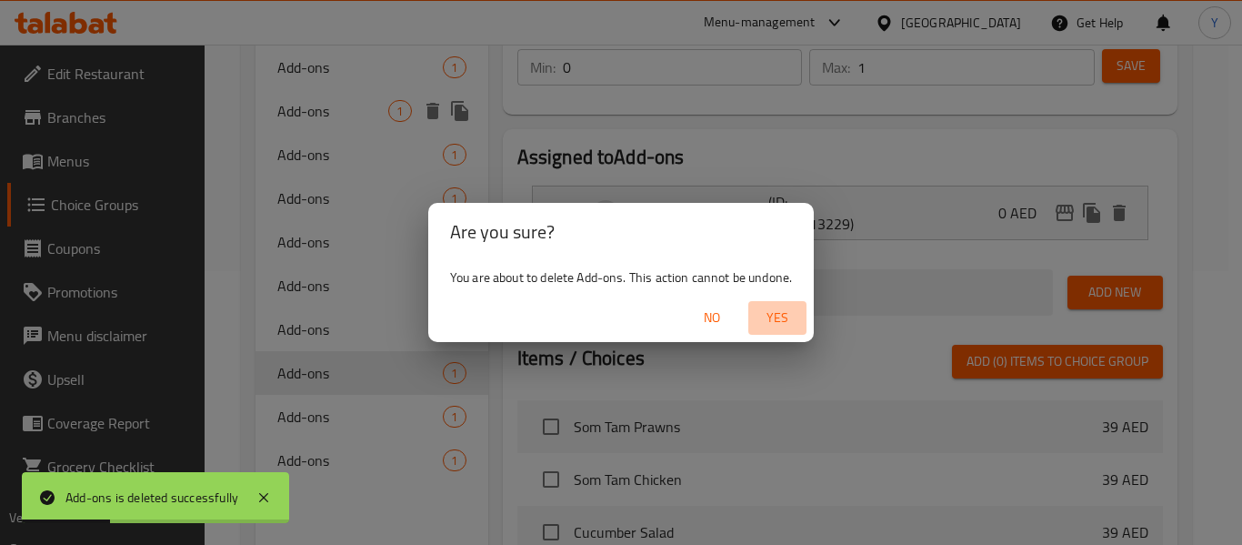
click at [778, 305] on button "Yes" at bounding box center [777, 318] width 58 height 34
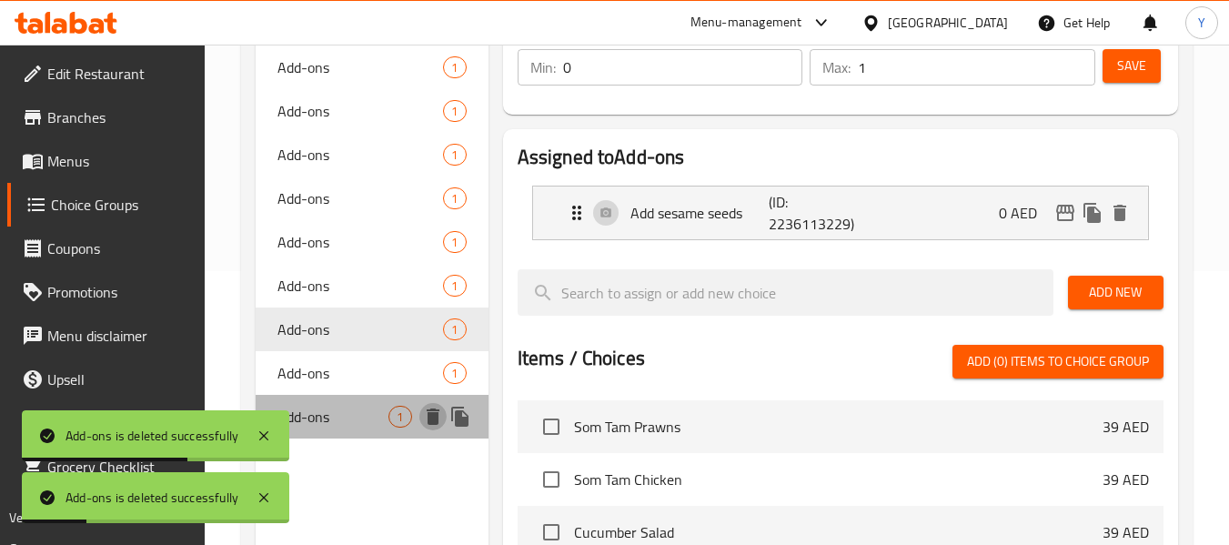
click at [434, 409] on icon "delete" at bounding box center [433, 416] width 13 height 16
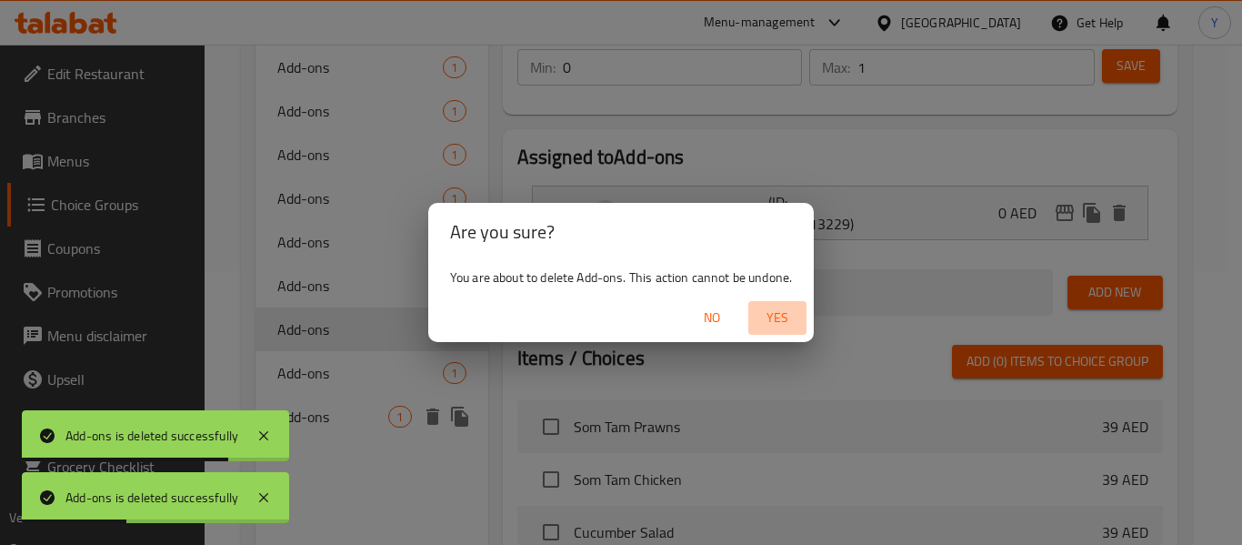
click at [772, 320] on span "Yes" at bounding box center [778, 317] width 44 height 23
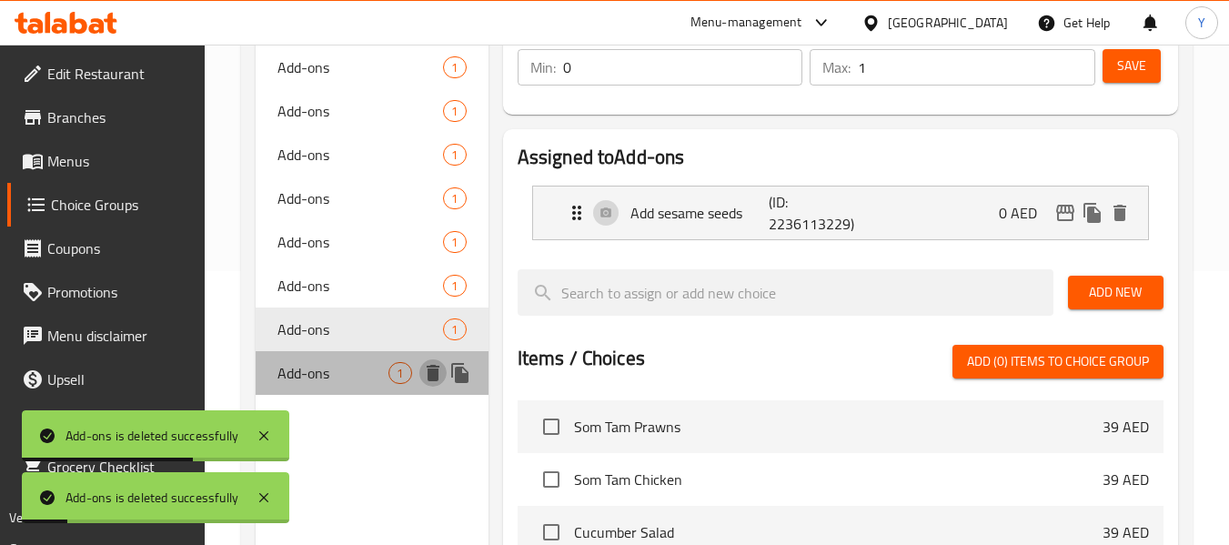
click at [431, 370] on icon "delete" at bounding box center [433, 373] width 13 height 16
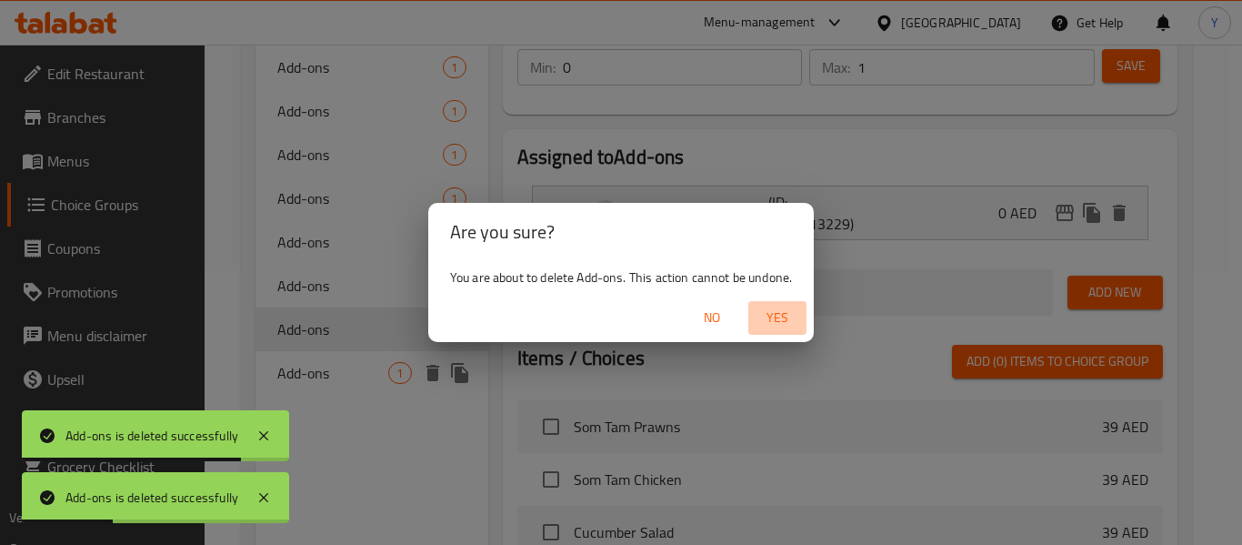
click at [766, 316] on span "Yes" at bounding box center [778, 317] width 44 height 23
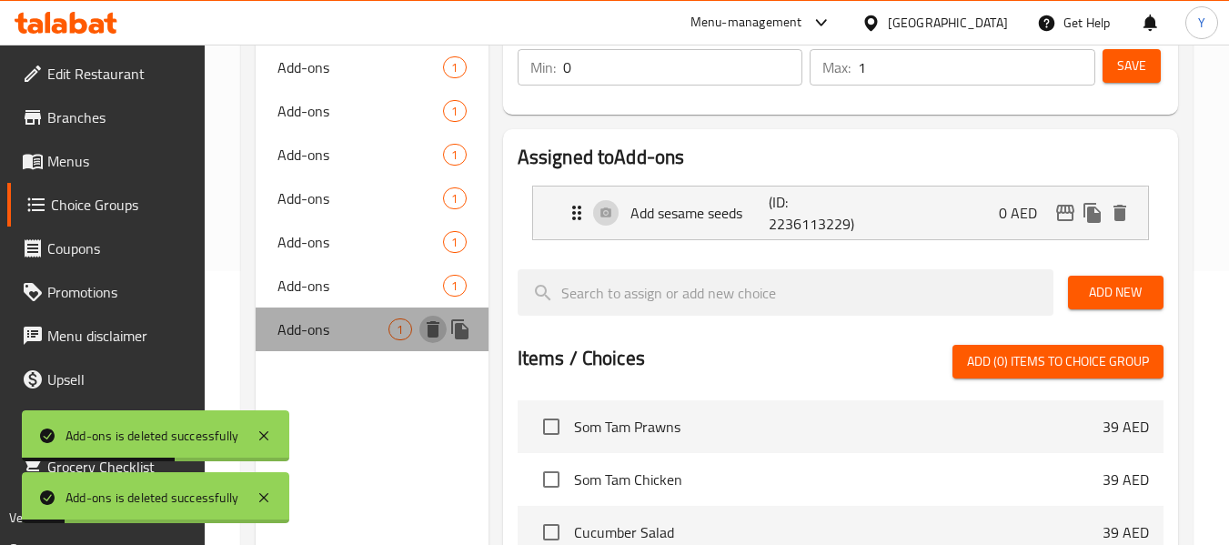
click at [424, 325] on icon "delete" at bounding box center [433, 329] width 22 height 22
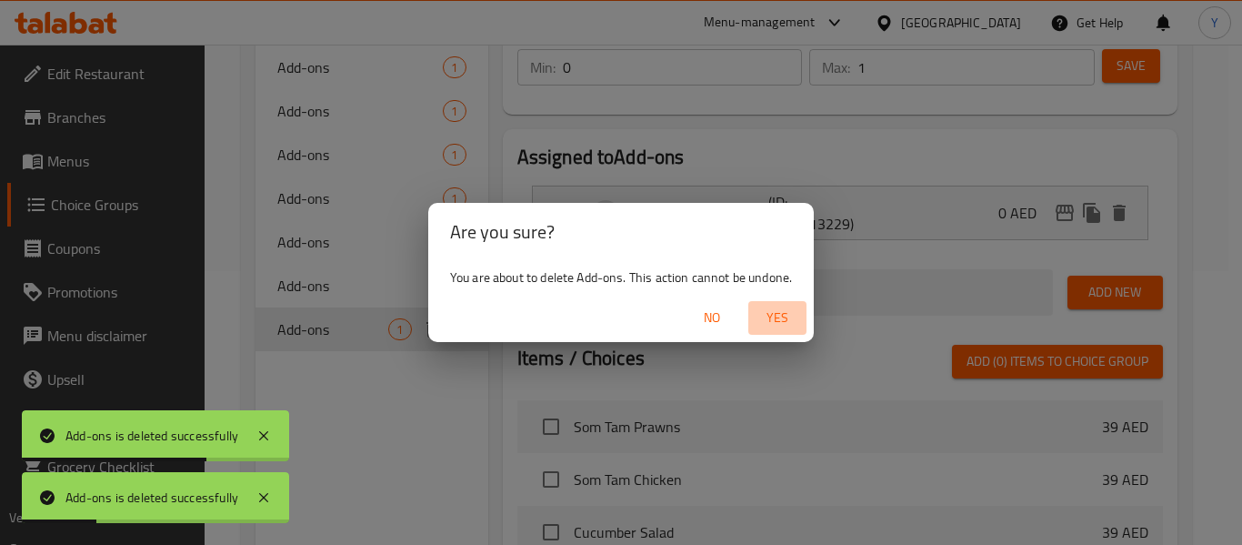
click at [797, 312] on span "Yes" at bounding box center [778, 317] width 44 height 23
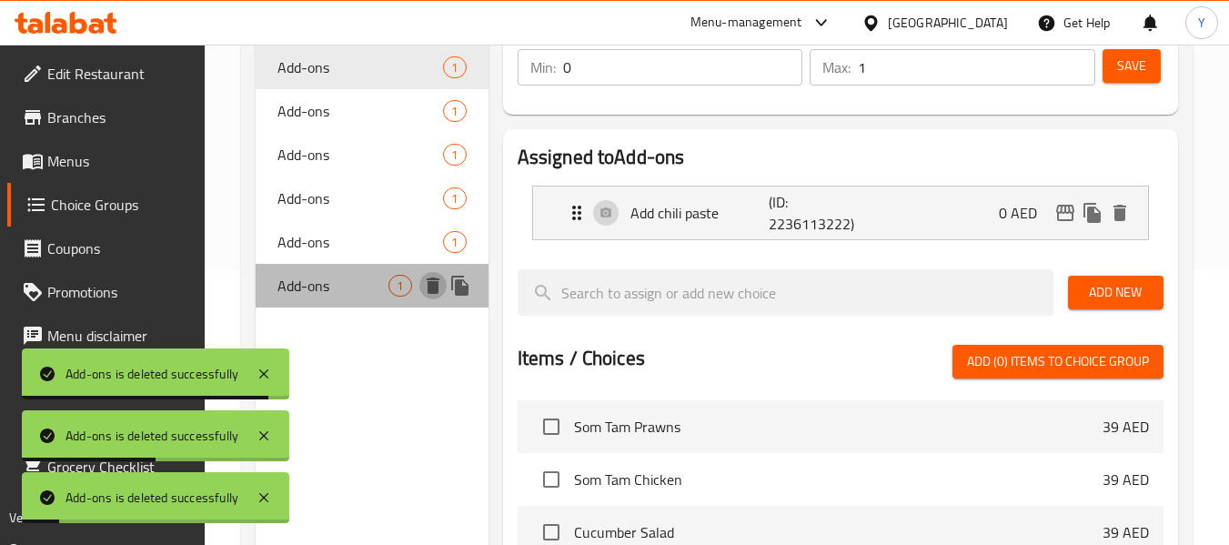
click at [428, 286] on icon "delete" at bounding box center [433, 285] width 13 height 16
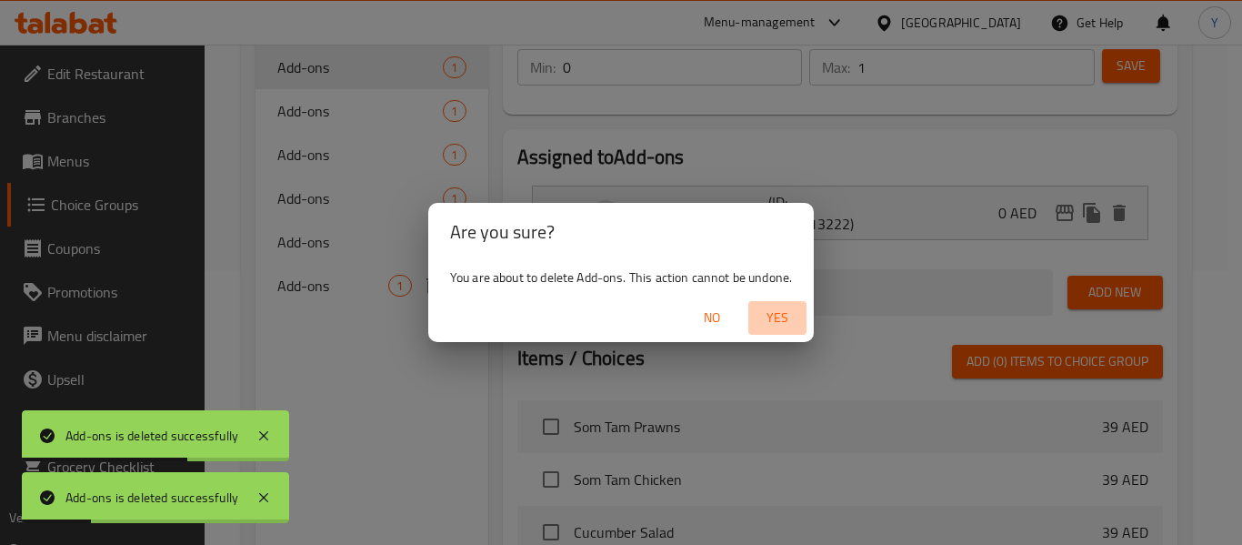
click at [772, 313] on span "Yes" at bounding box center [778, 317] width 44 height 23
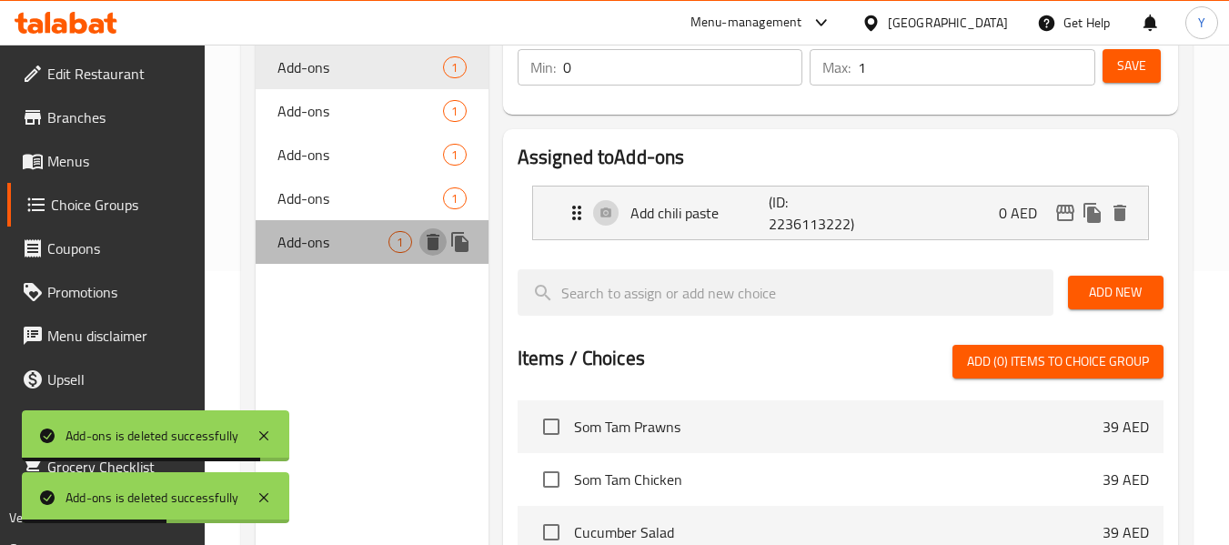
click at [431, 254] on button "delete" at bounding box center [432, 241] width 27 height 27
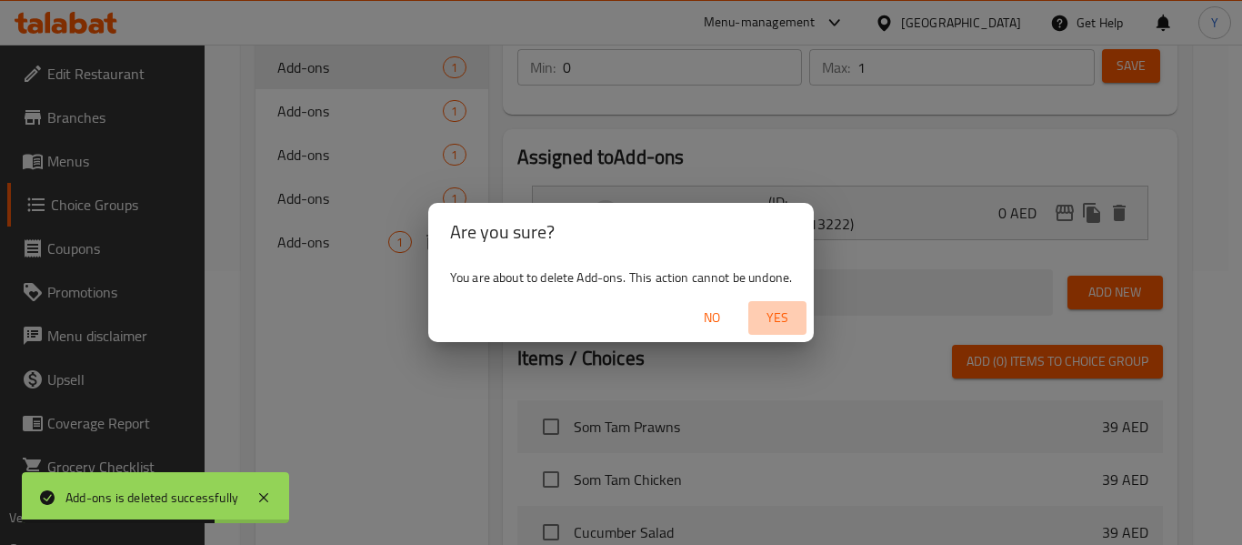
click at [786, 315] on span "Yes" at bounding box center [778, 317] width 44 height 23
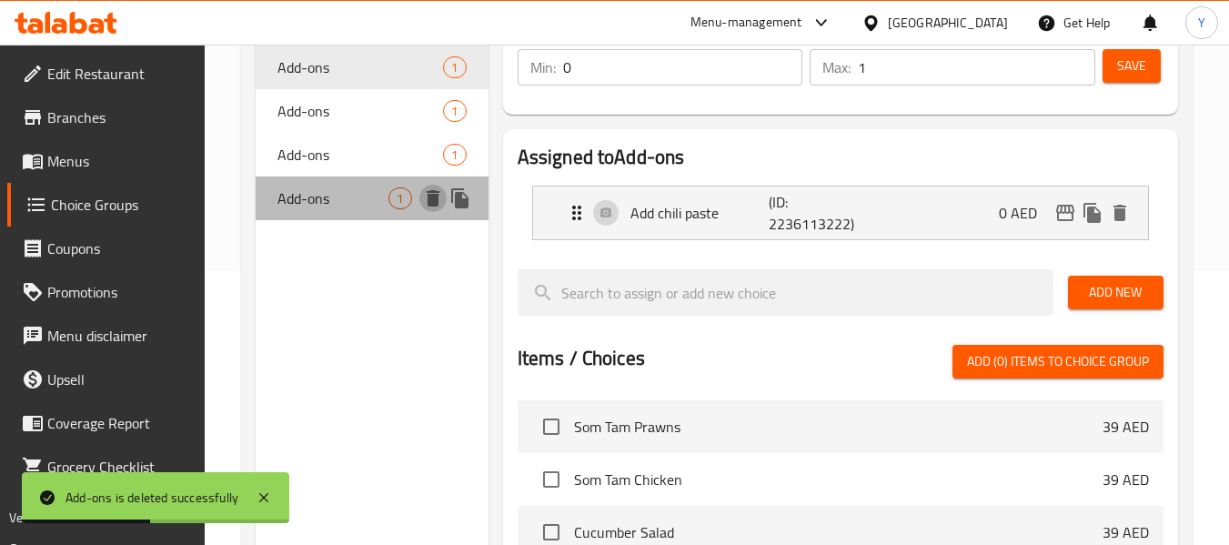
click at [432, 200] on icon "delete" at bounding box center [433, 198] width 13 height 16
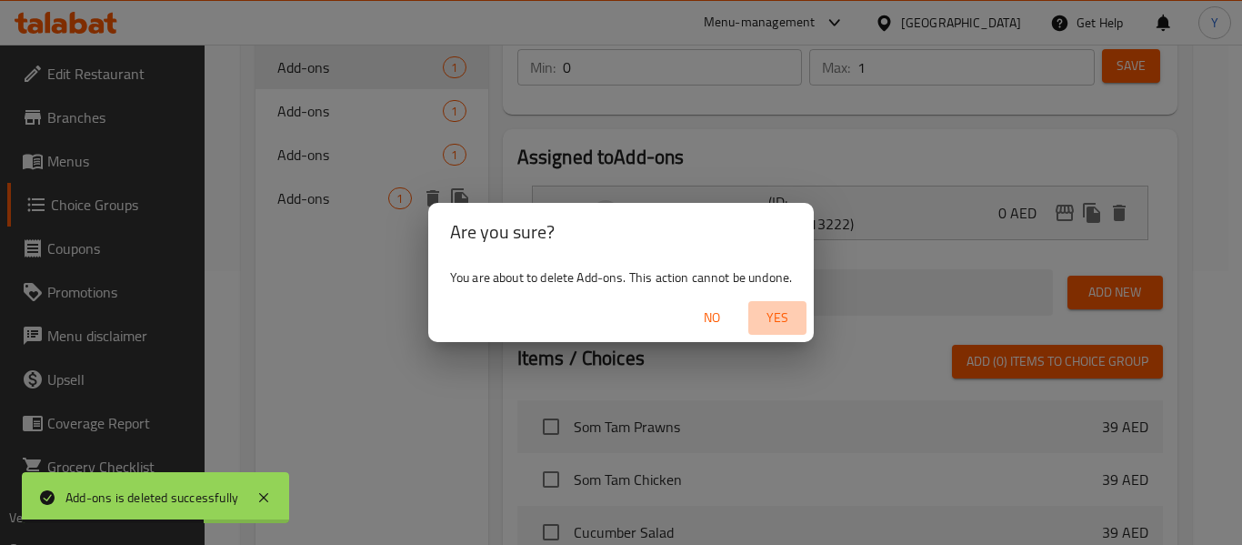
click at [784, 317] on span "Yes" at bounding box center [778, 317] width 44 height 23
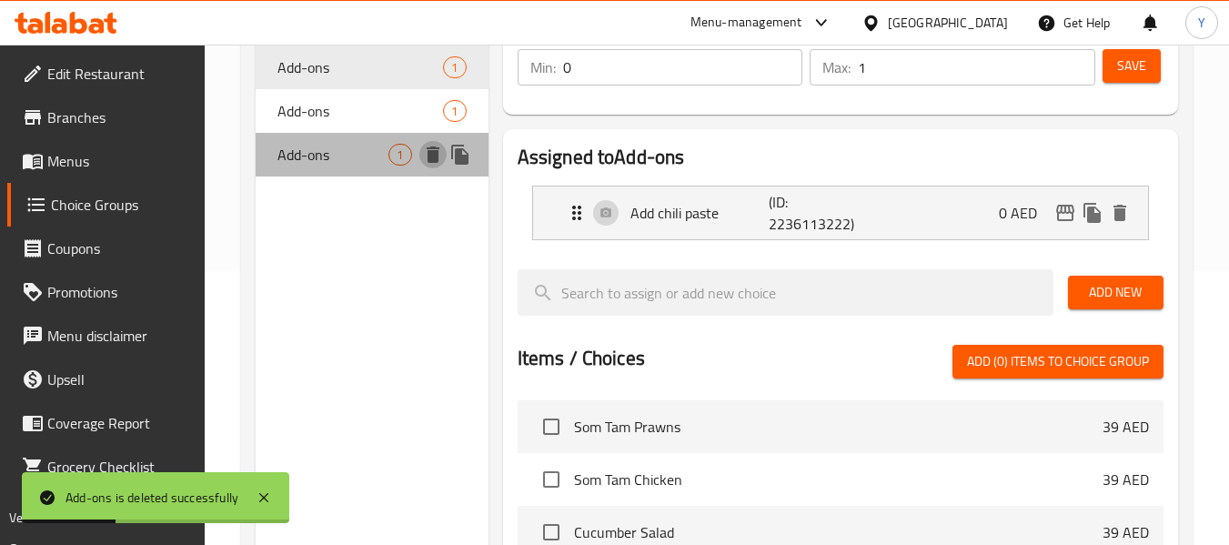
click at [434, 158] on icon "delete" at bounding box center [433, 154] width 13 height 16
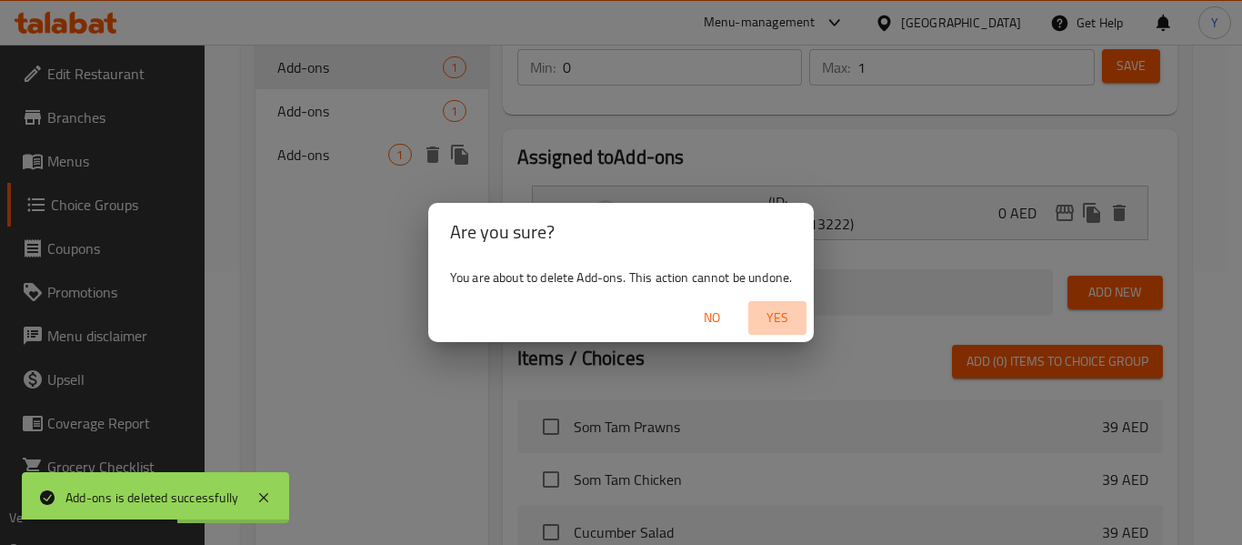
click at [781, 319] on span "Yes" at bounding box center [778, 317] width 44 height 23
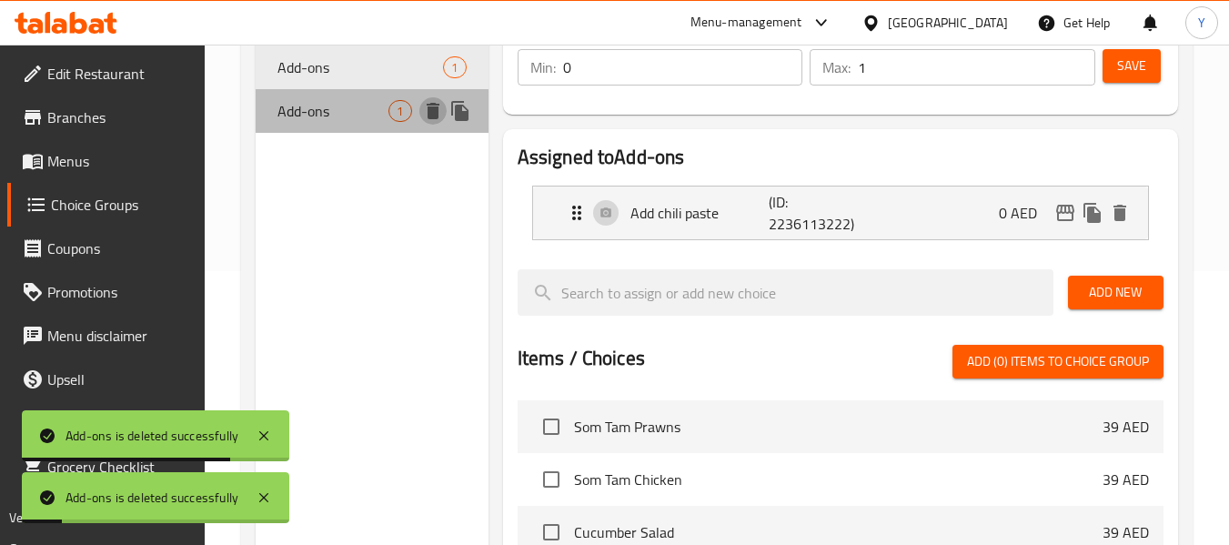
click at [437, 118] on icon "delete" at bounding box center [433, 111] width 13 height 16
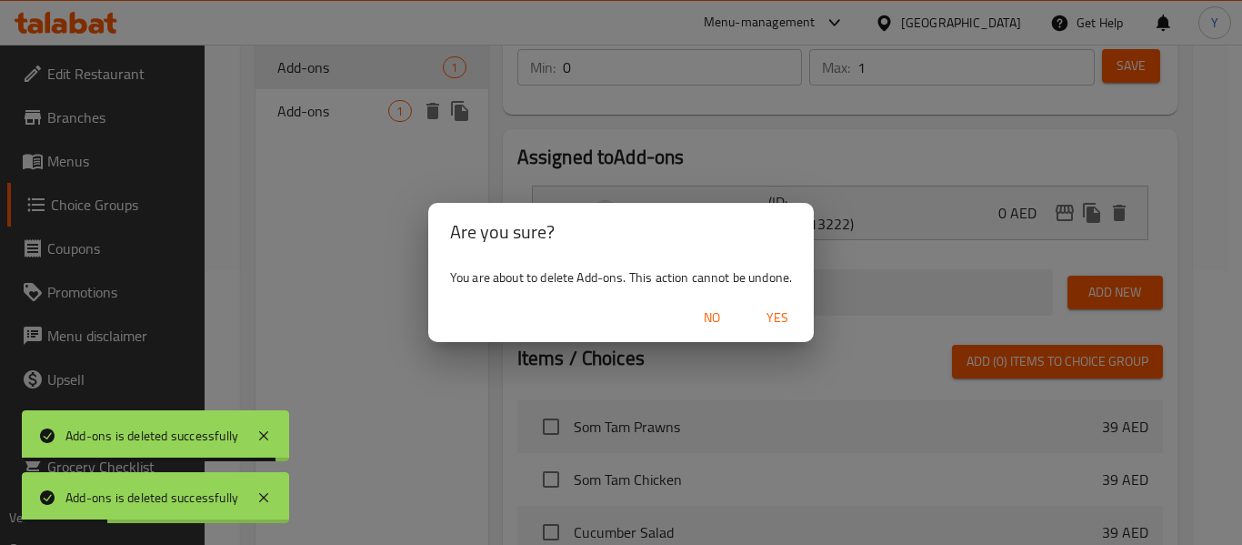
click at [774, 321] on span "Yes" at bounding box center [778, 317] width 44 height 23
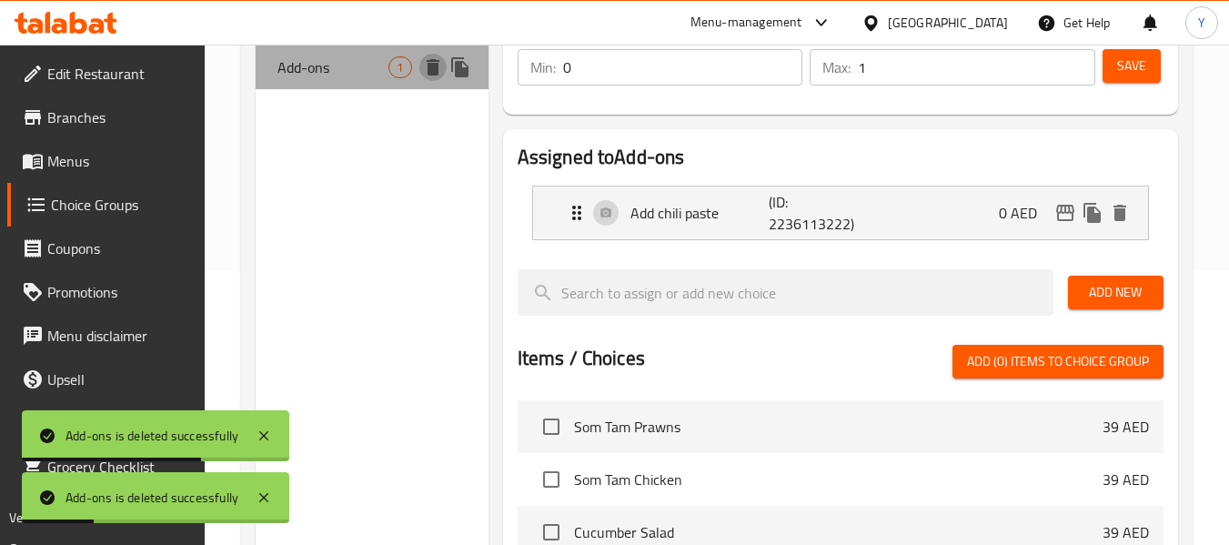
click at [430, 79] on button "delete" at bounding box center [432, 67] width 27 height 27
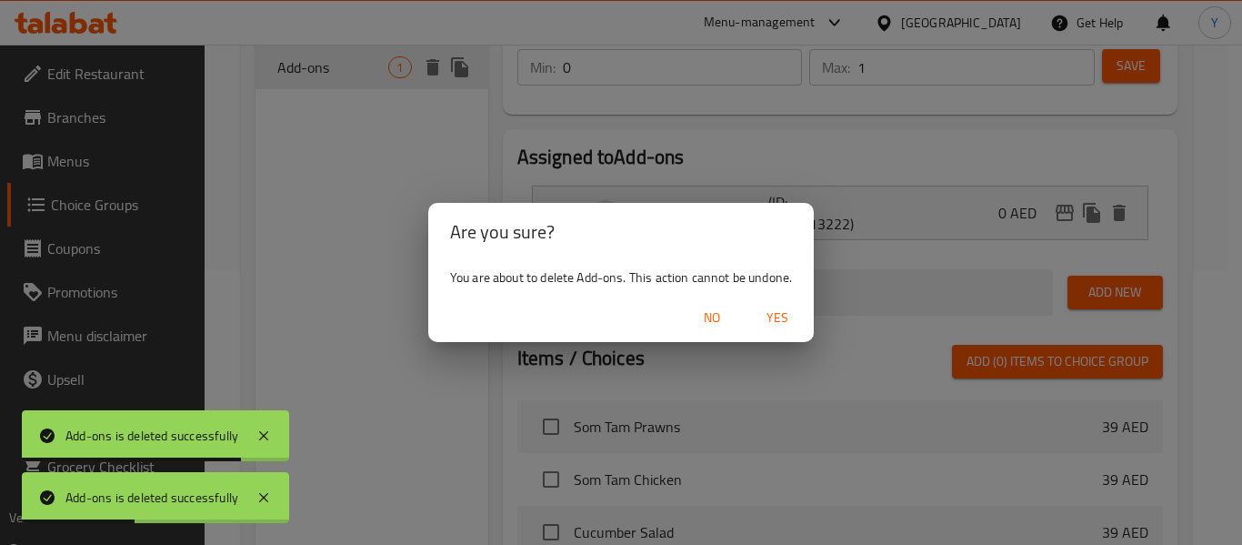
click at [784, 328] on span "Yes" at bounding box center [778, 317] width 44 height 23
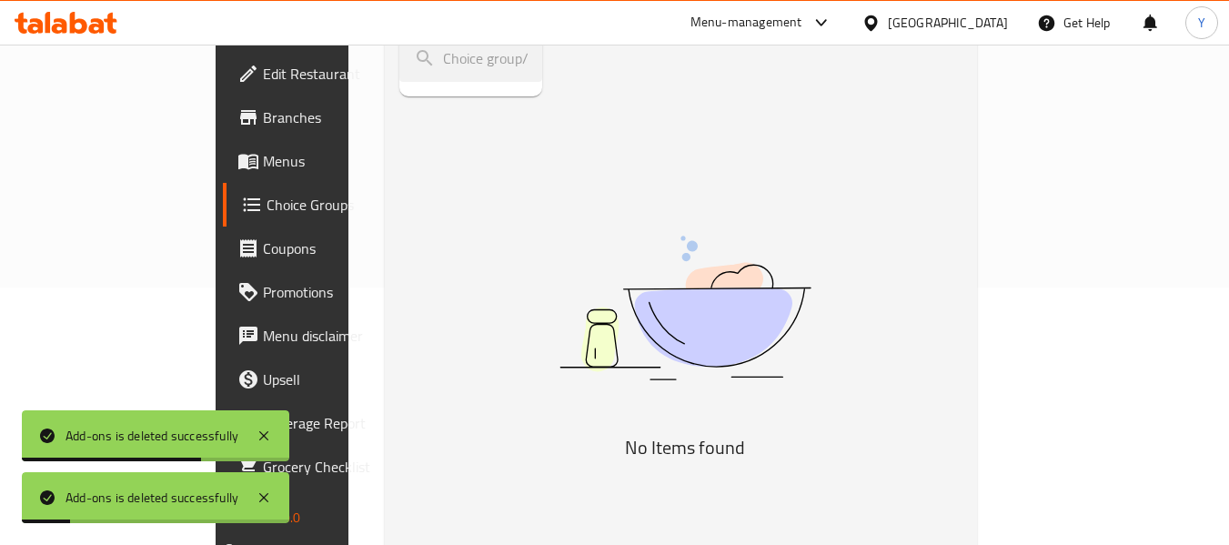
scroll to position [0, 0]
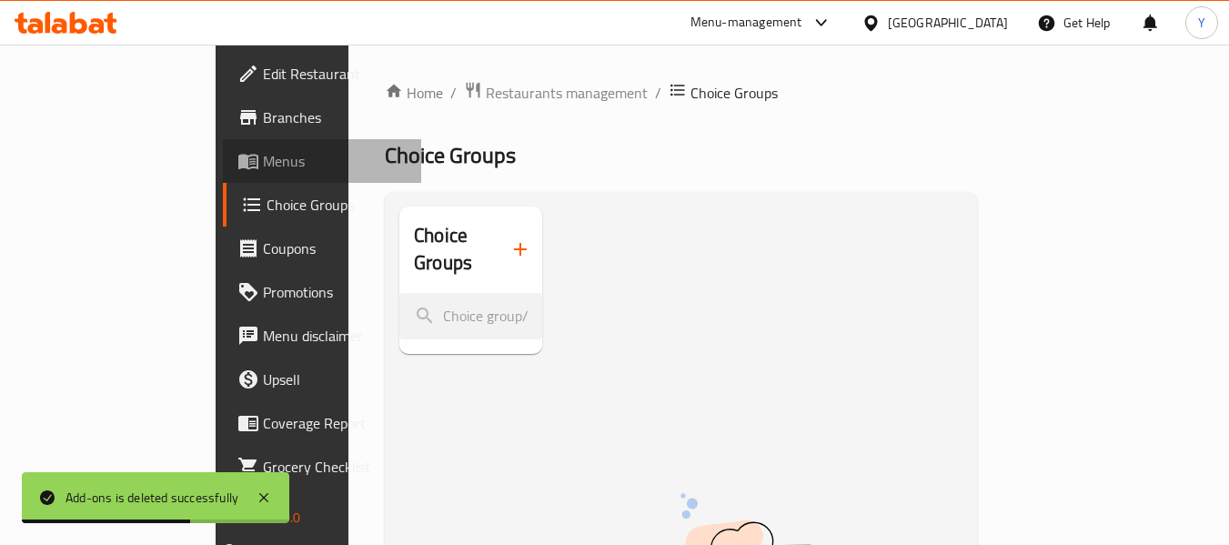
click at [263, 150] on span "Menus" at bounding box center [335, 161] width 144 height 22
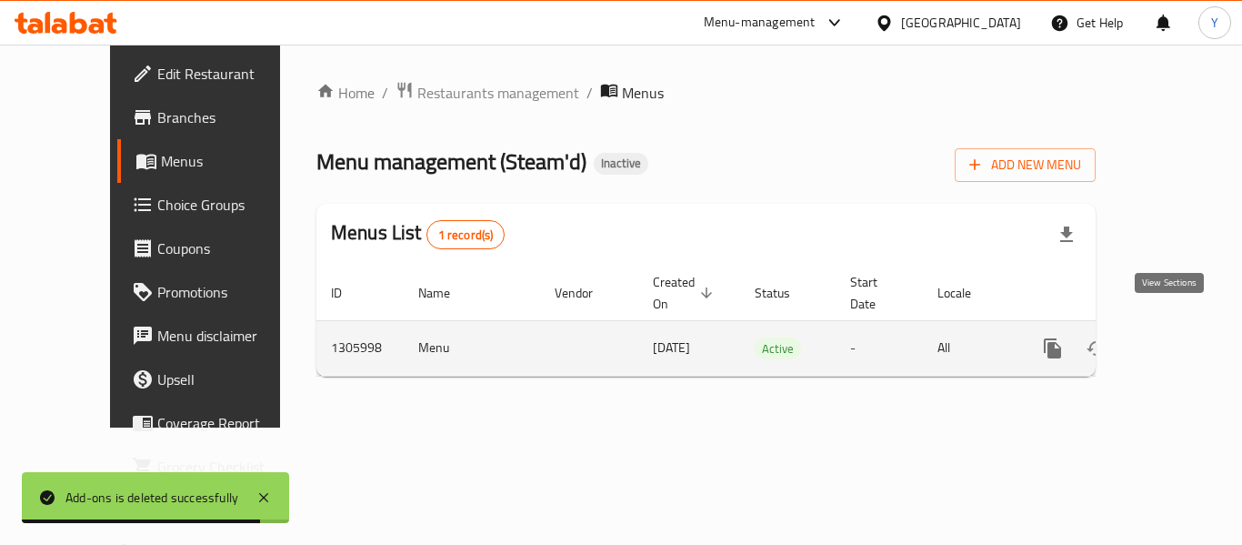
click at [1176, 340] on icon "enhanced table" at bounding box center [1184, 348] width 16 height 16
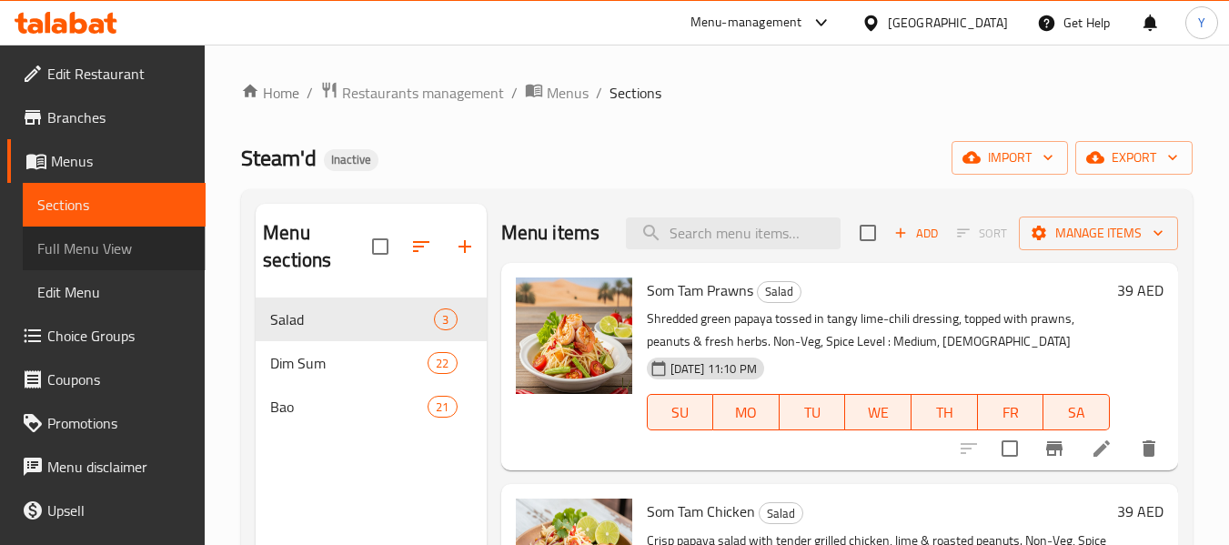
click at [162, 241] on span "Full Menu View" at bounding box center [114, 248] width 154 height 22
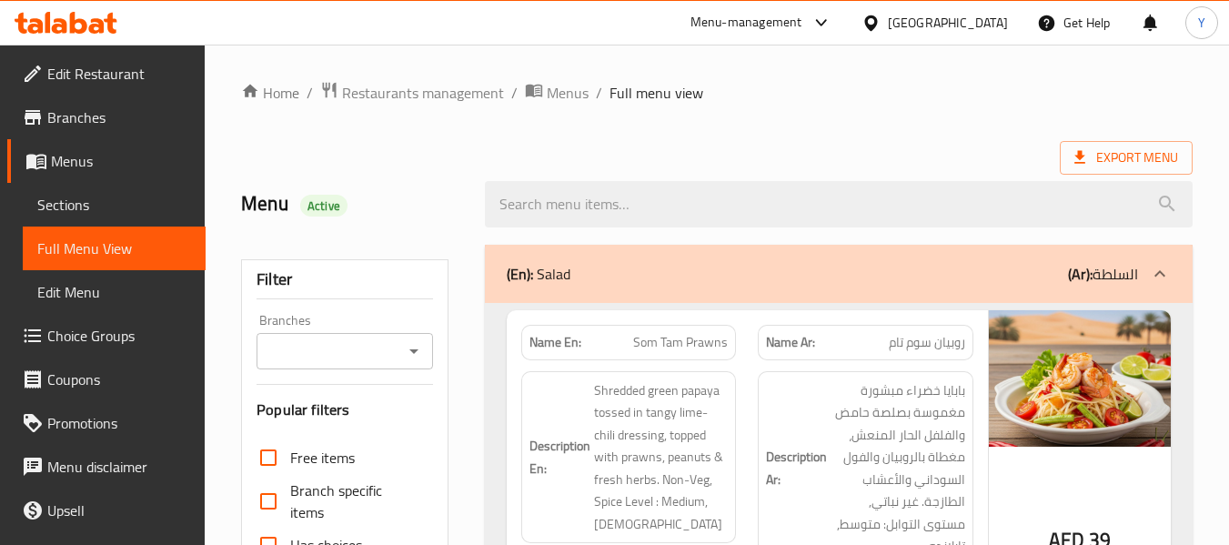
click at [938, 25] on div "[GEOGRAPHIC_DATA]" at bounding box center [948, 23] width 120 height 20
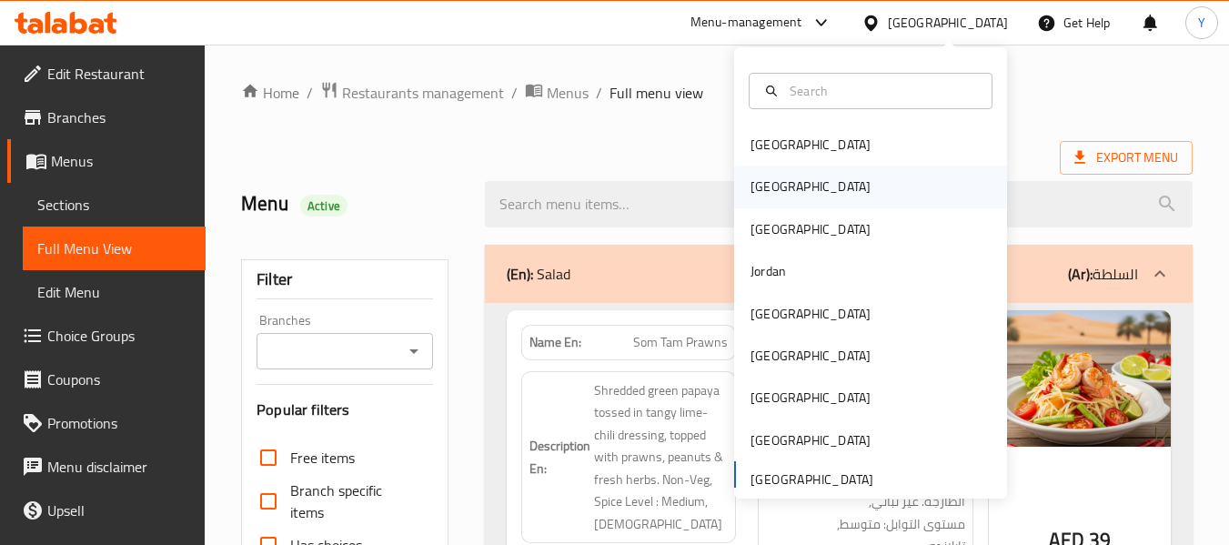
click at [821, 184] on div "Egypt" at bounding box center [870, 187] width 273 height 42
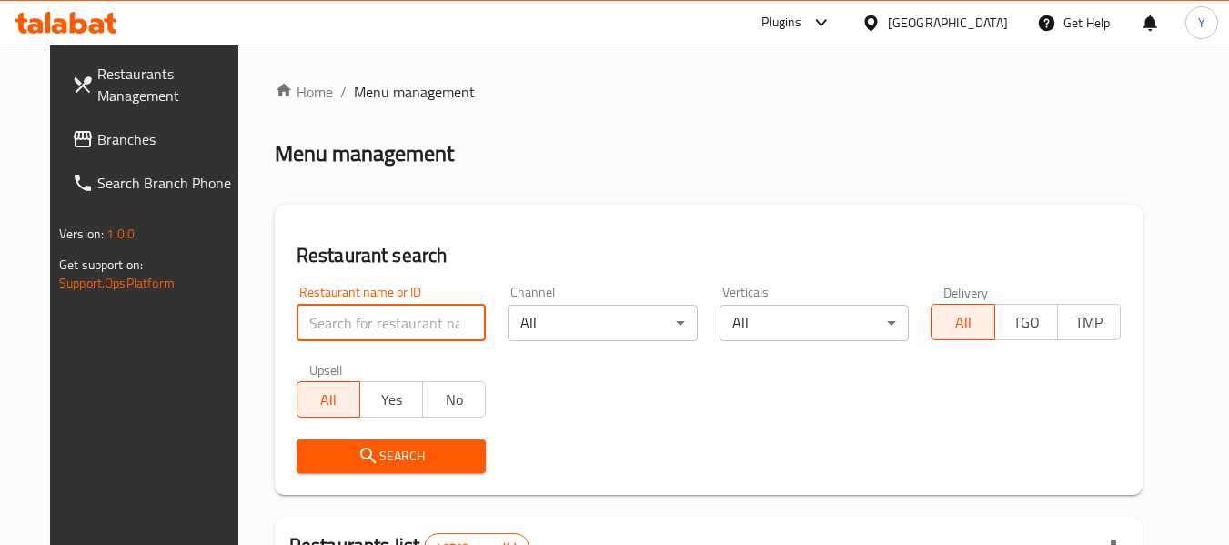
click at [414, 325] on input "search" at bounding box center [391, 323] width 190 height 36
paste input "Menem"
type input "Menem"
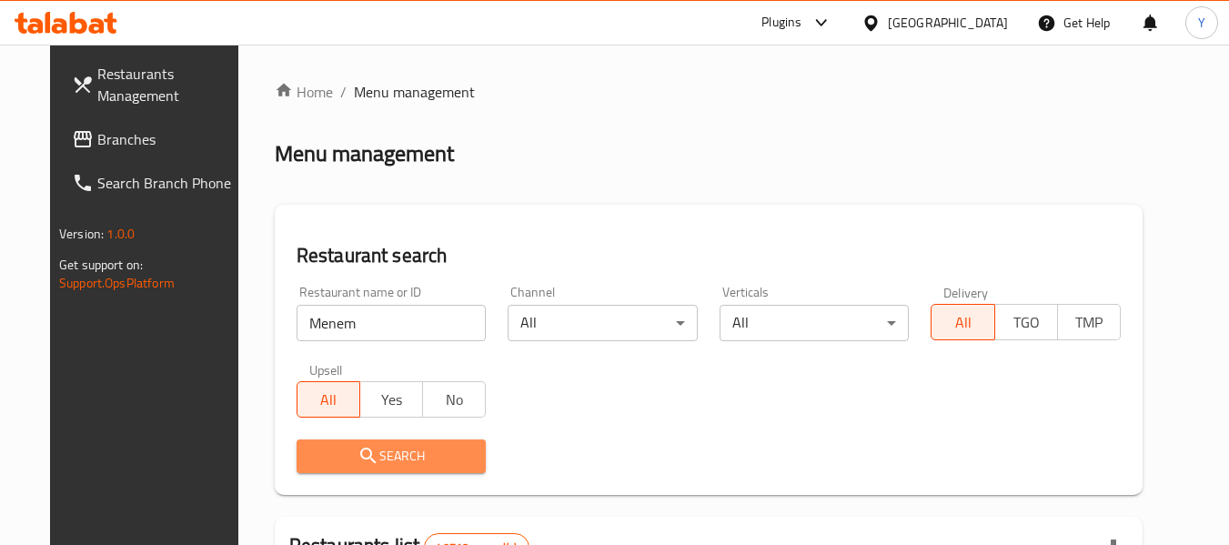
click at [311, 449] on span "Search" at bounding box center [391, 456] width 161 height 23
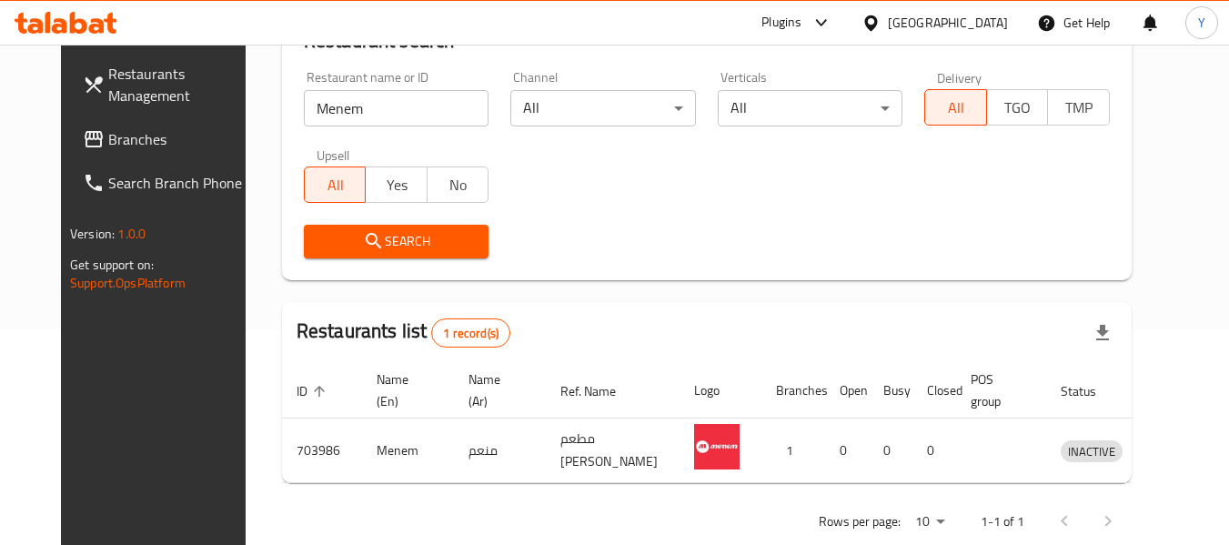
scroll to position [251, 0]
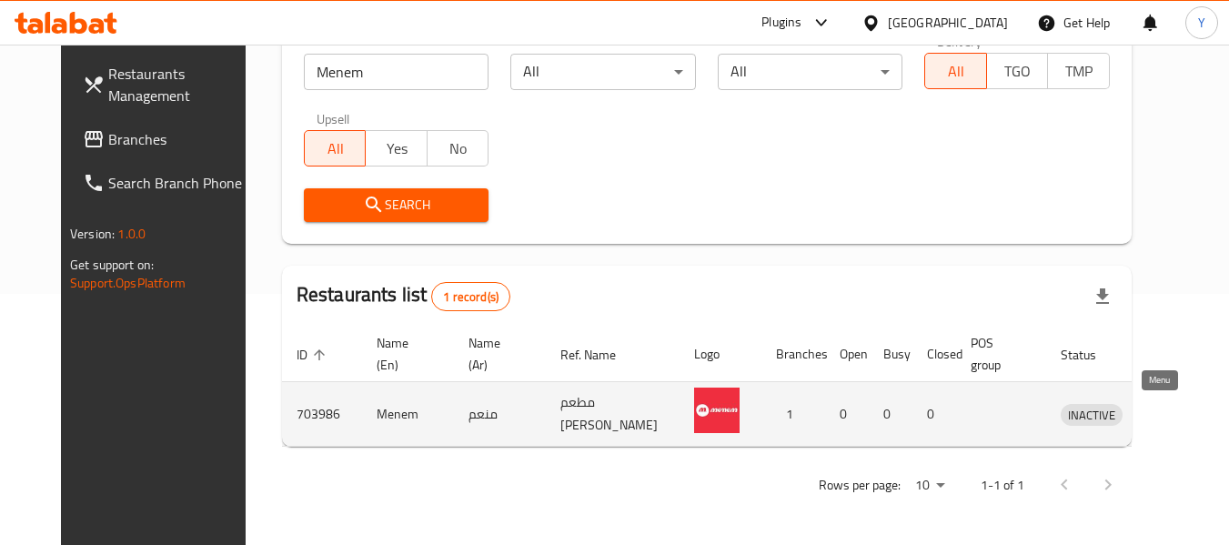
click at [1159, 414] on icon "enhanced table" at bounding box center [1170, 414] width 22 height 22
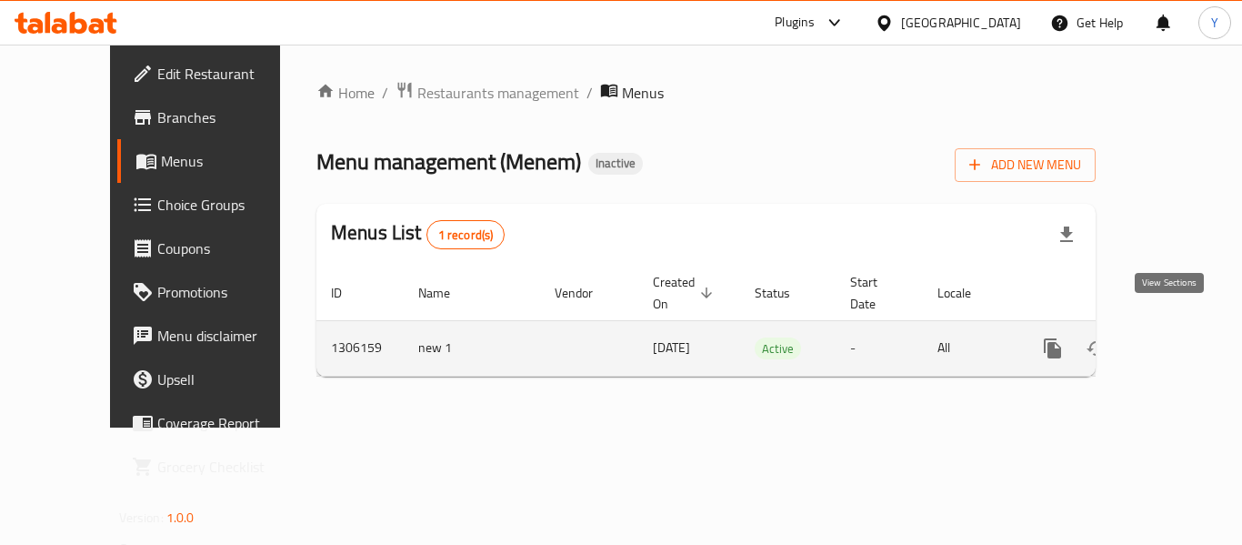
click at [1173, 337] on icon "enhanced table" at bounding box center [1184, 348] width 22 height 22
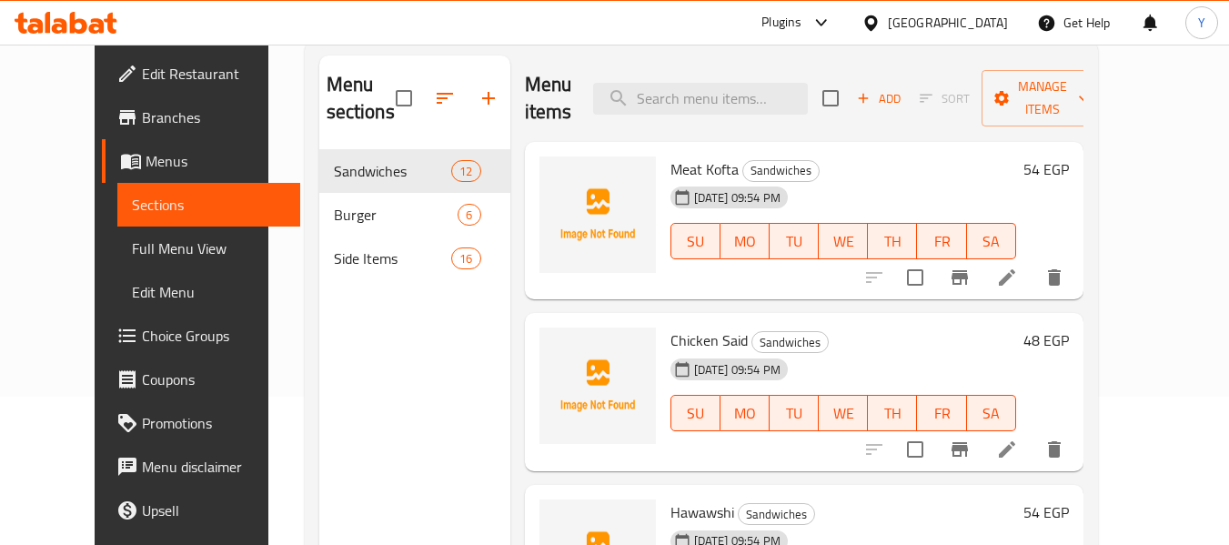
scroll to position [149, 0]
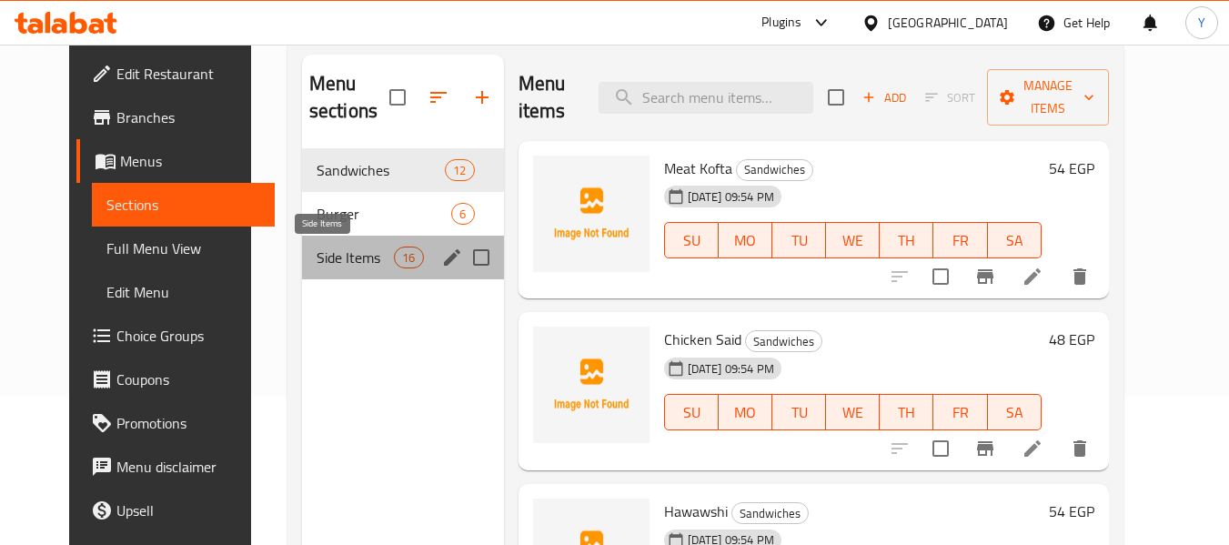
click at [316, 253] on span "Side Items" at bounding box center [354, 257] width 77 height 22
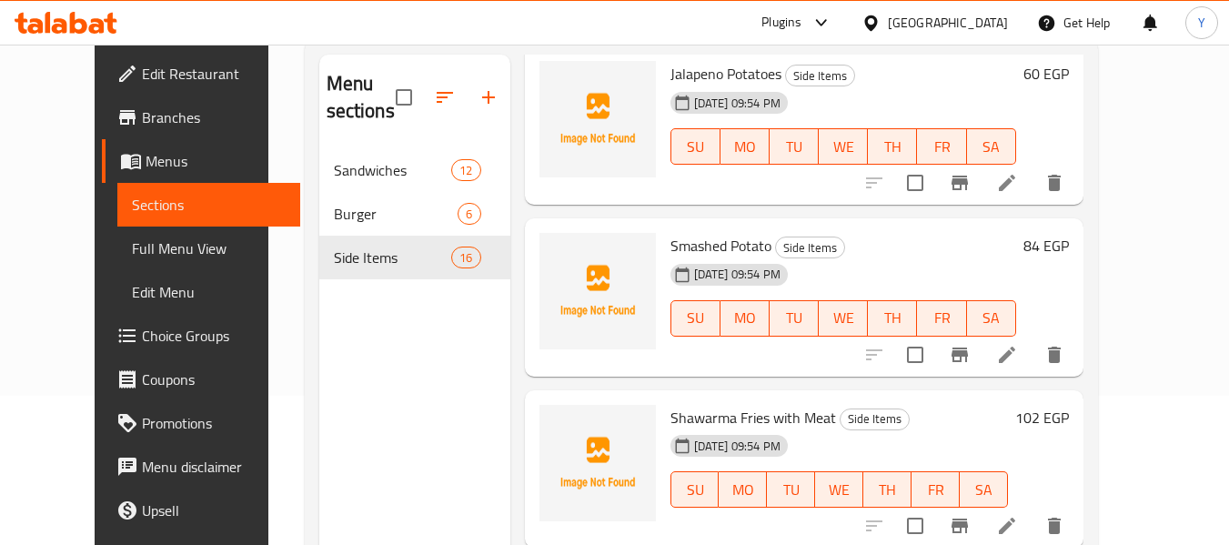
scroll to position [236, 0]
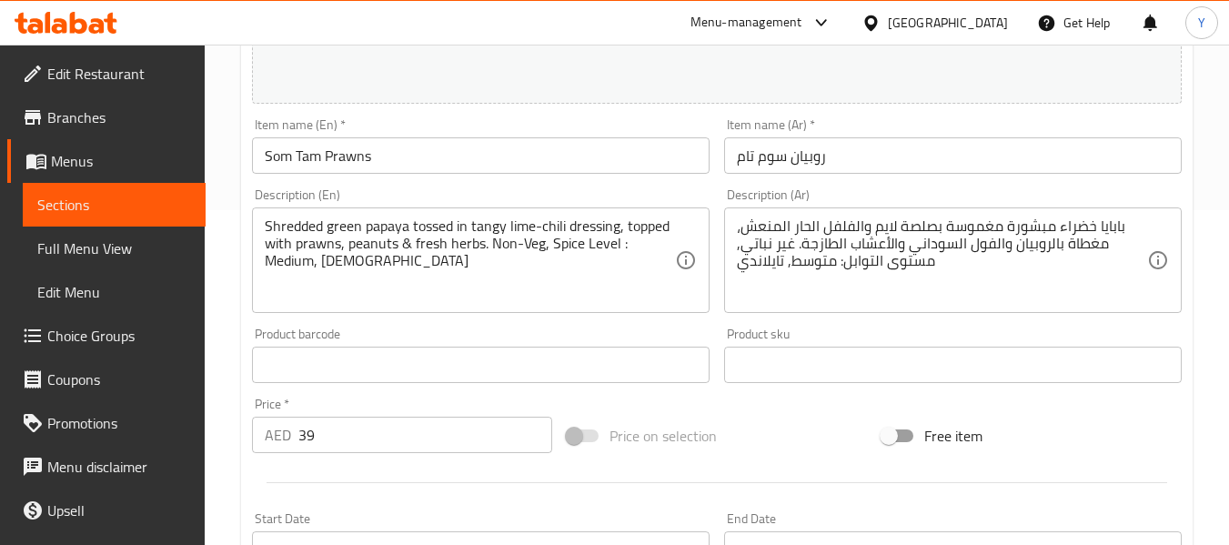
scroll to position [327, 0]
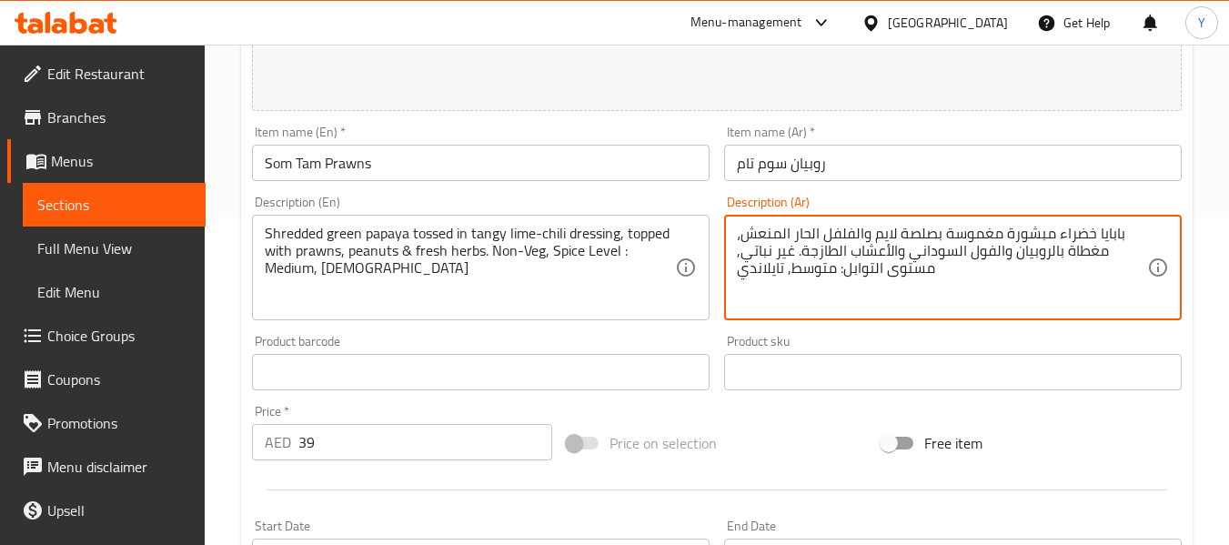
click at [879, 230] on textarea "بابايا خضراء مبشورة مغموسة بصلصة لايم والفلفل الحار المنعش، مغطاة بالروبيان وال…" at bounding box center [942, 268] width 410 height 86
type textarea "بابايا خضراء مبشورة مغموسة بصلصة حامض والفلفل الحار المنعش، مغطاة بالروبيان وال…"
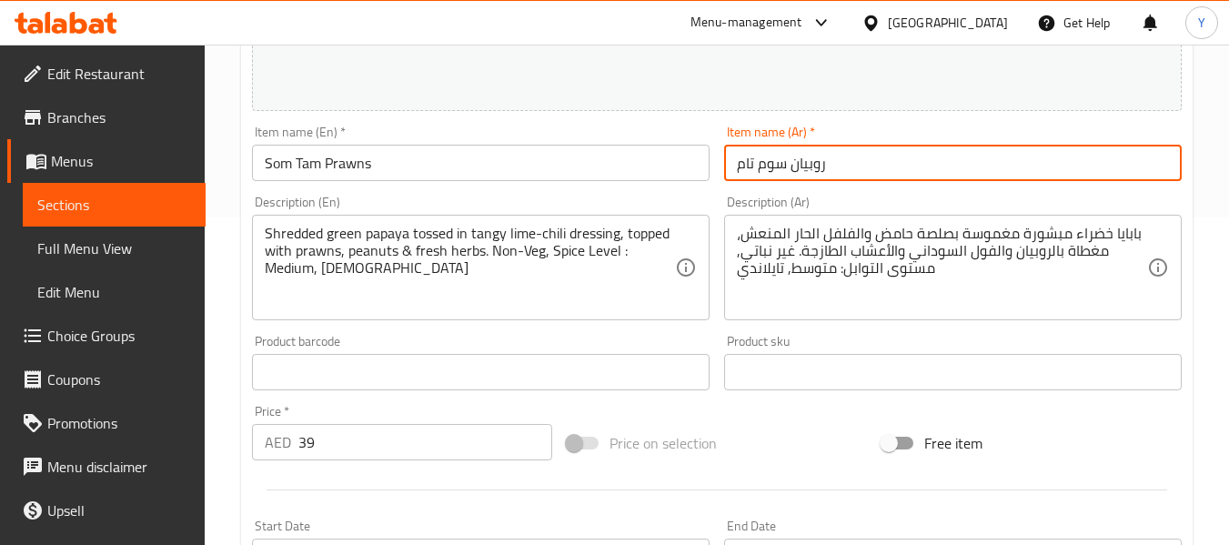
click at [894, 162] on input "روبيان سوم تام" at bounding box center [952, 163] width 457 height 36
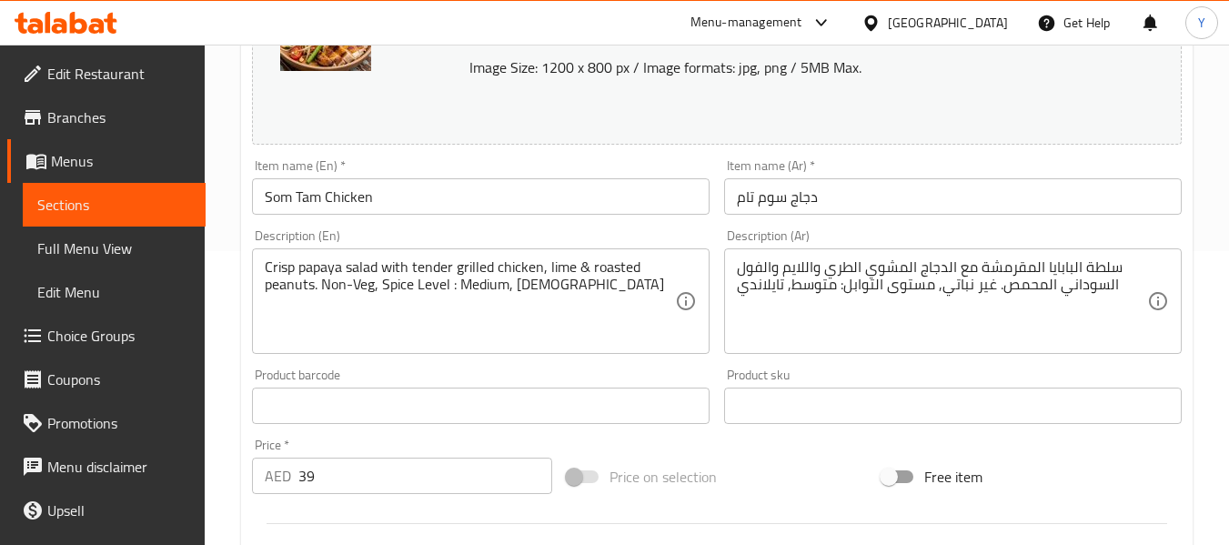
scroll to position [296, 0]
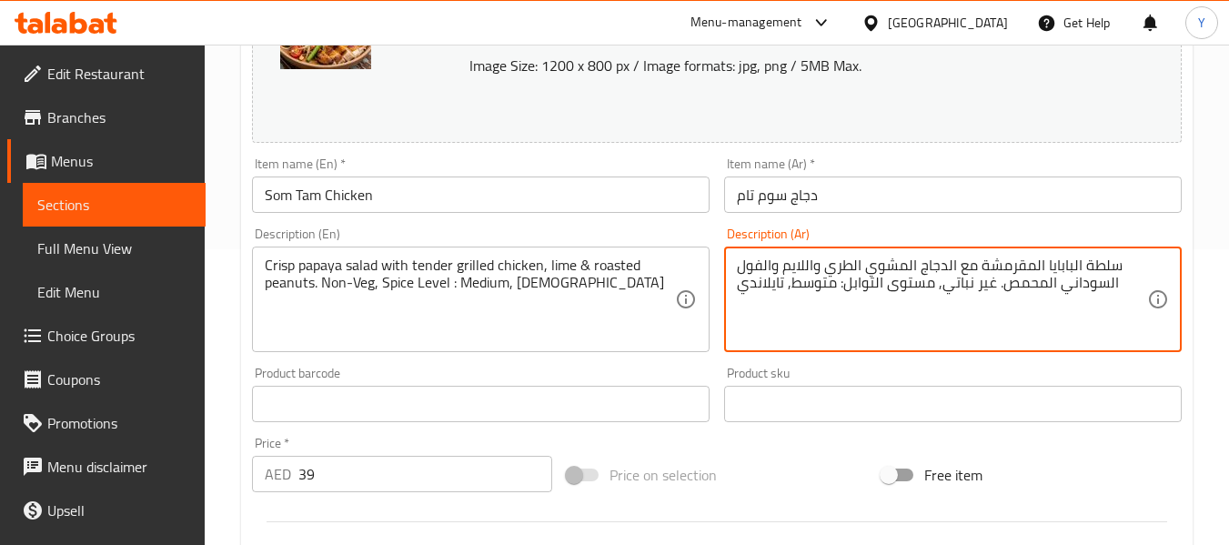
drag, startPoint x: 803, startPoint y: 267, endPoint x: 783, endPoint y: 264, distance: 20.3
type textarea "سلطة البابايا المقرمشة مع الدجاج المشوي الطري والحامض والفول السوداني المحمص. غ…"
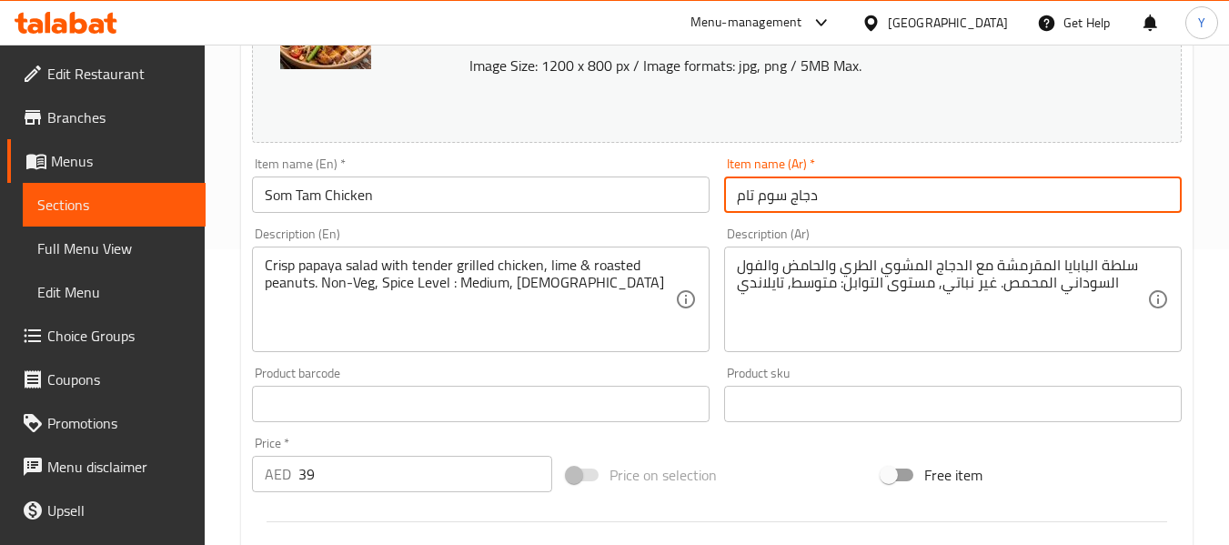
click at [819, 189] on input "دجاج سوم تام" at bounding box center [952, 194] width 457 height 36
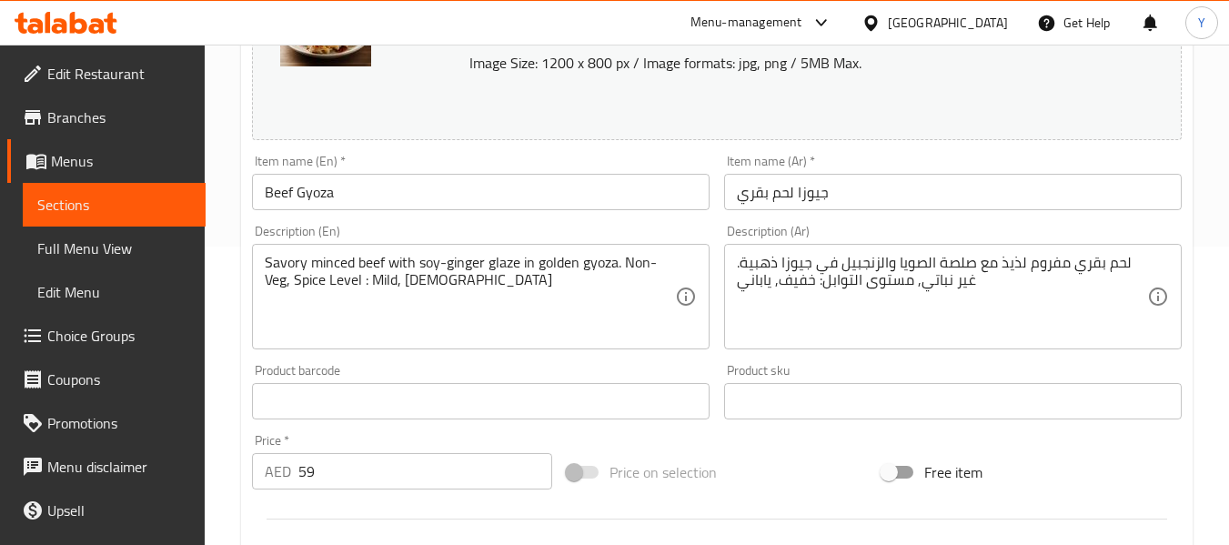
scroll to position [294, 0]
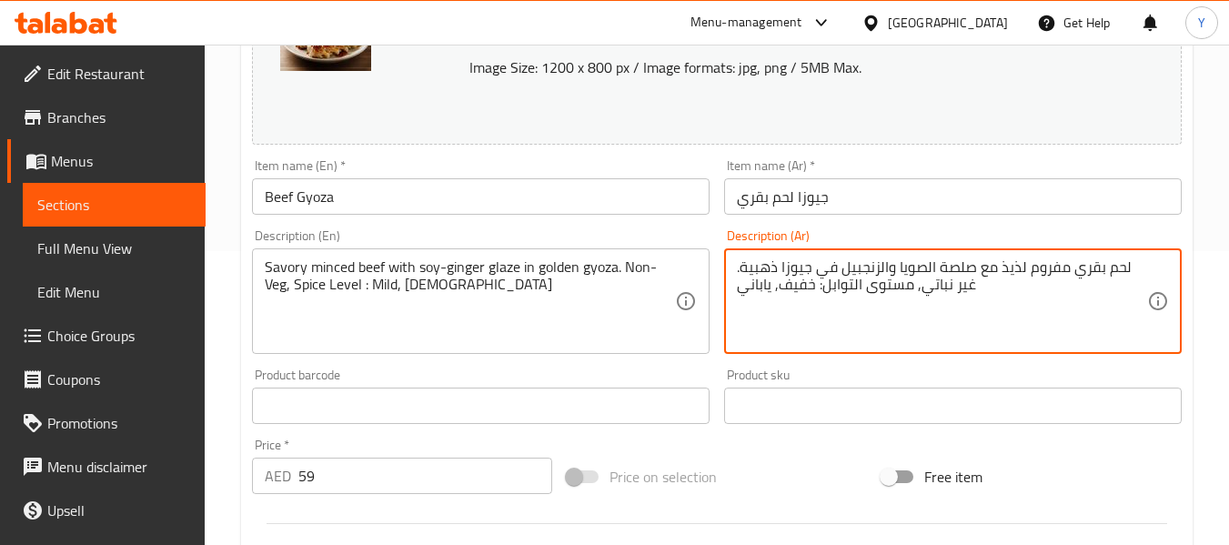
drag, startPoint x: 973, startPoint y: 269, endPoint x: 938, endPoint y: 267, distance: 35.5
click at [973, 269] on textarea "لحم بقري مفروم لذيذ مع جليز الصويا والزنجبيل في جيوزا ذهبية. غير نباتي, مستوى ا…" at bounding box center [942, 301] width 410 height 86
type textarea "لحم بقري مفروم لذيذ مع جليز الصويا والزنجبيل في جيوزا ذهبية. غير نباتي, مستوى ا…"
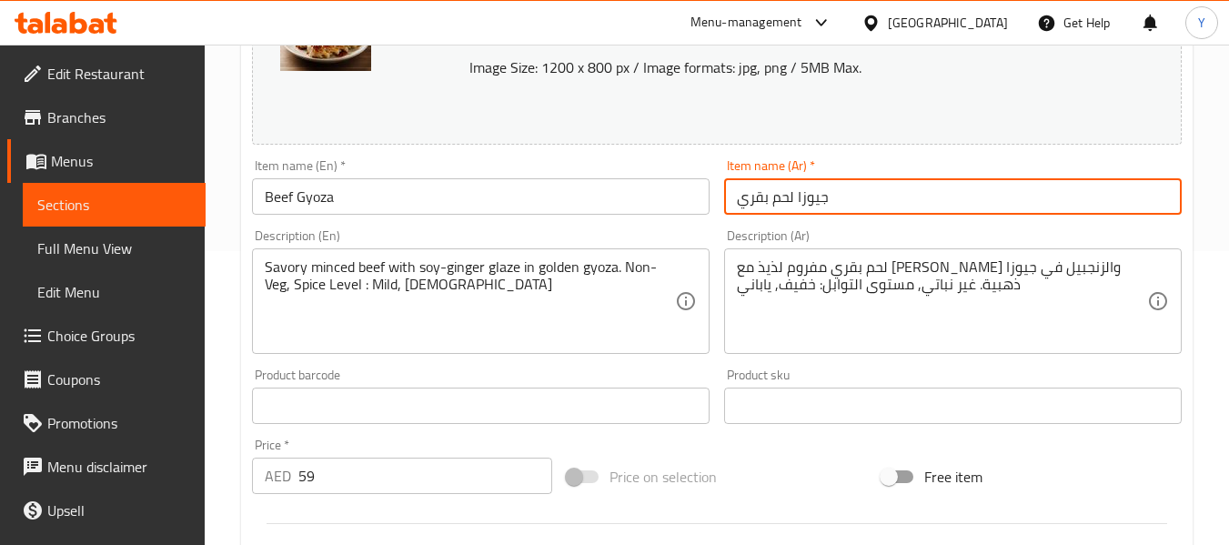
click at [899, 182] on input "جيوزا لحم بقري" at bounding box center [952, 196] width 457 height 36
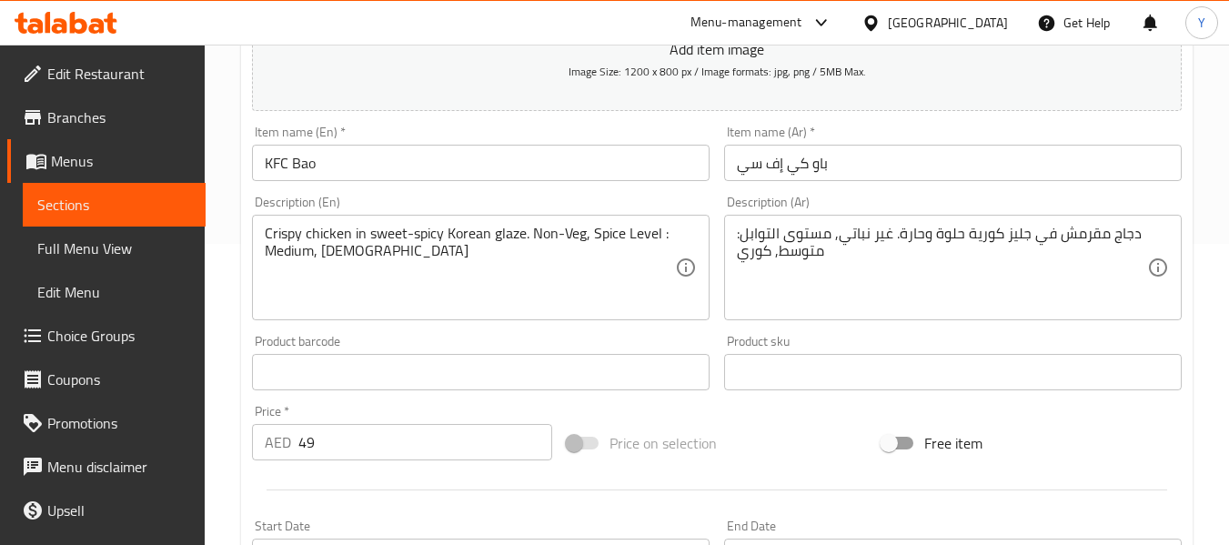
scroll to position [310, 0]
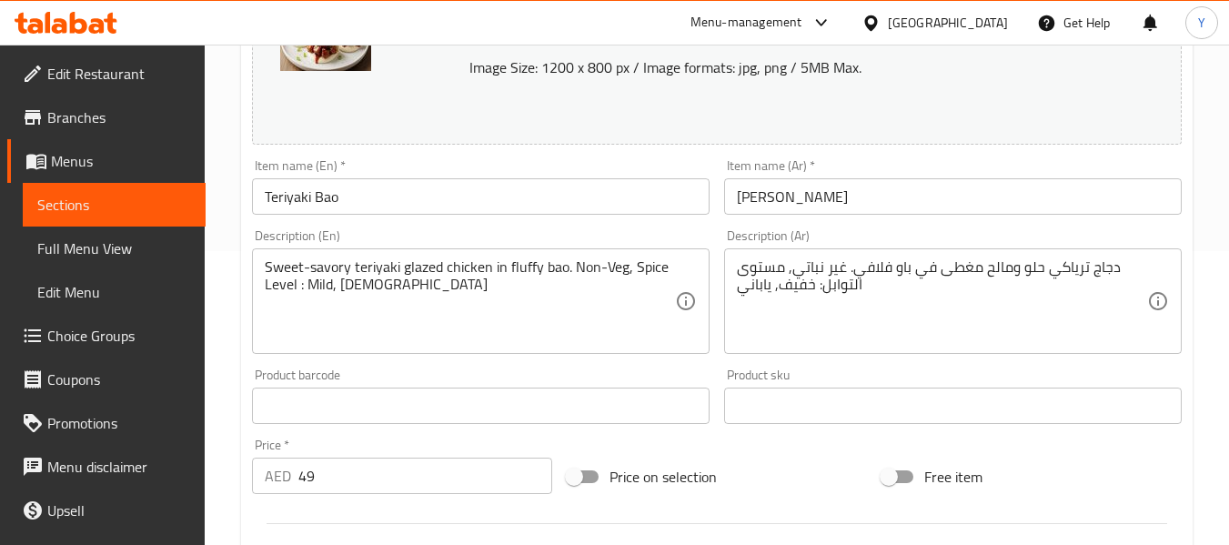
scroll to position [288, 0]
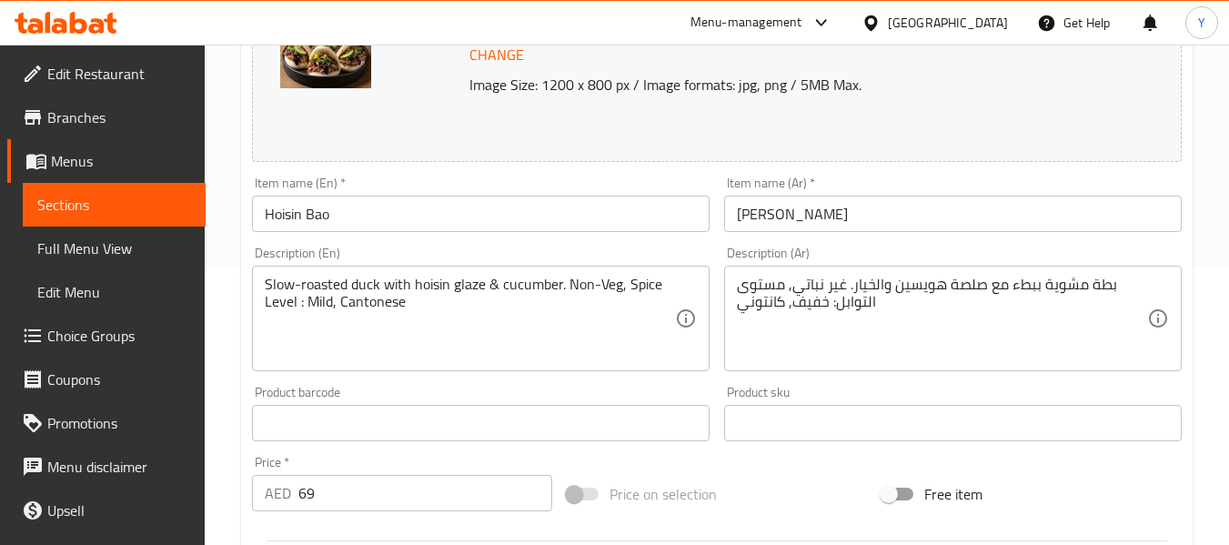
scroll to position [279, 0]
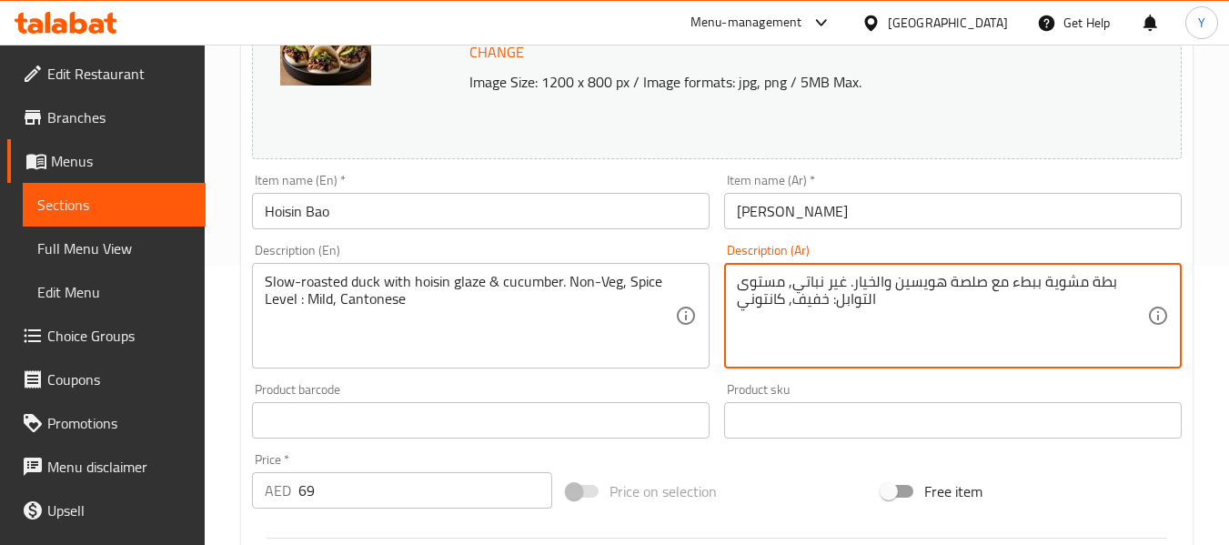
click at [968, 280] on textarea "بطة مشوية ببطء مع صلصة هويسين والخيار. غير نباتي, مستوى التوابل: خفيف, كانتوني" at bounding box center [942, 316] width 410 height 86
paste textarea "ليز"
type textarea "بطة مشوية ببطء مع [PERSON_NAME] والخيار. غير نباتي, مستوى التوابل: خفيف, كانتوني"
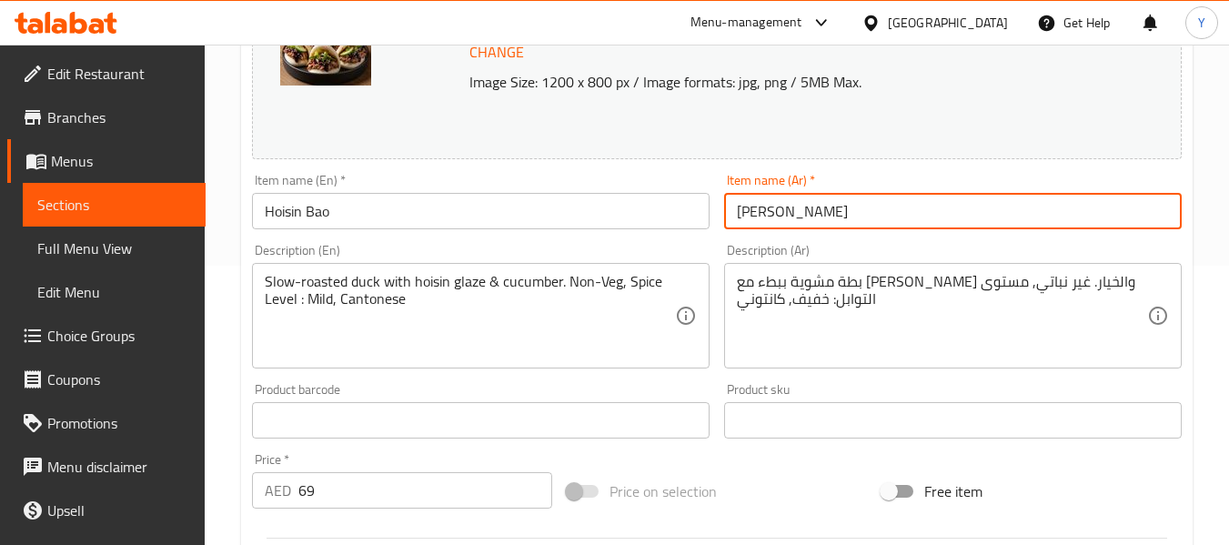
click at [962, 212] on input "[PERSON_NAME]" at bounding box center [952, 211] width 457 height 36
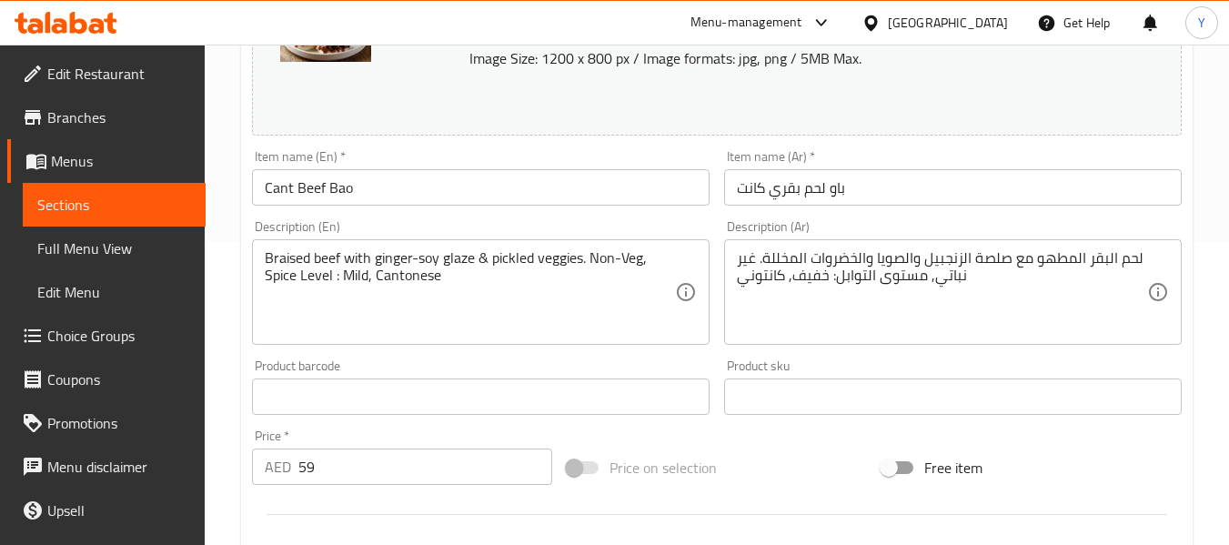
scroll to position [313, 0]
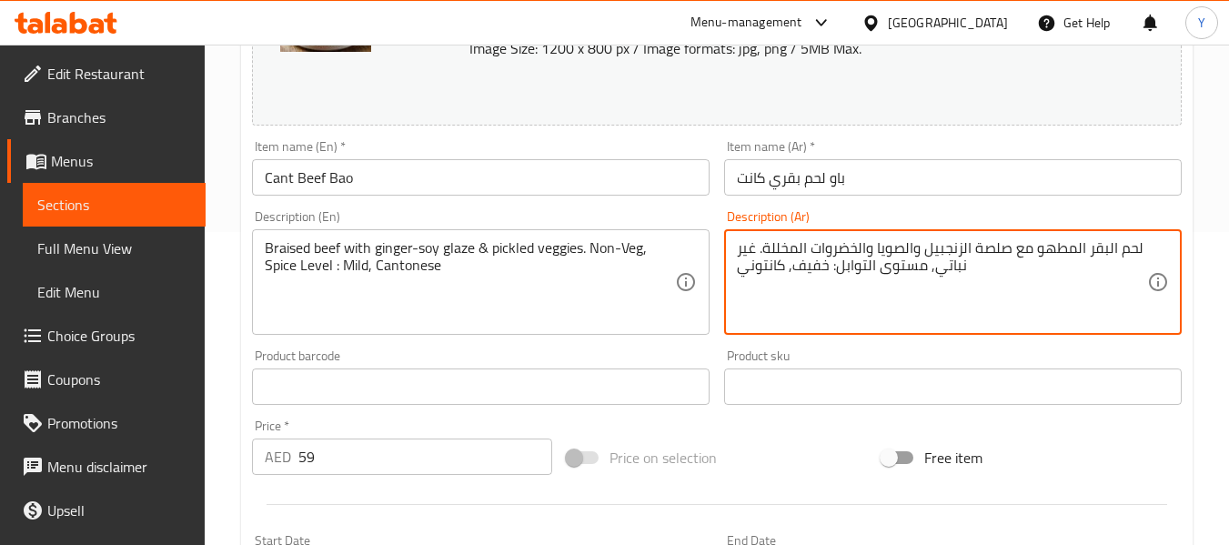
click at [995, 246] on textarea "لحم البقر المطهو مع صلصة الزنجبيل والصويا والخضروات المخللة. غير نباتي, مستوى ا…" at bounding box center [942, 282] width 410 height 86
paste textarea "ليز"
type textarea "لحم البقر المطهو مع جليز الزنجبيل والصويا والخضروات المخللة. غير نباتي, مستوى ا…"
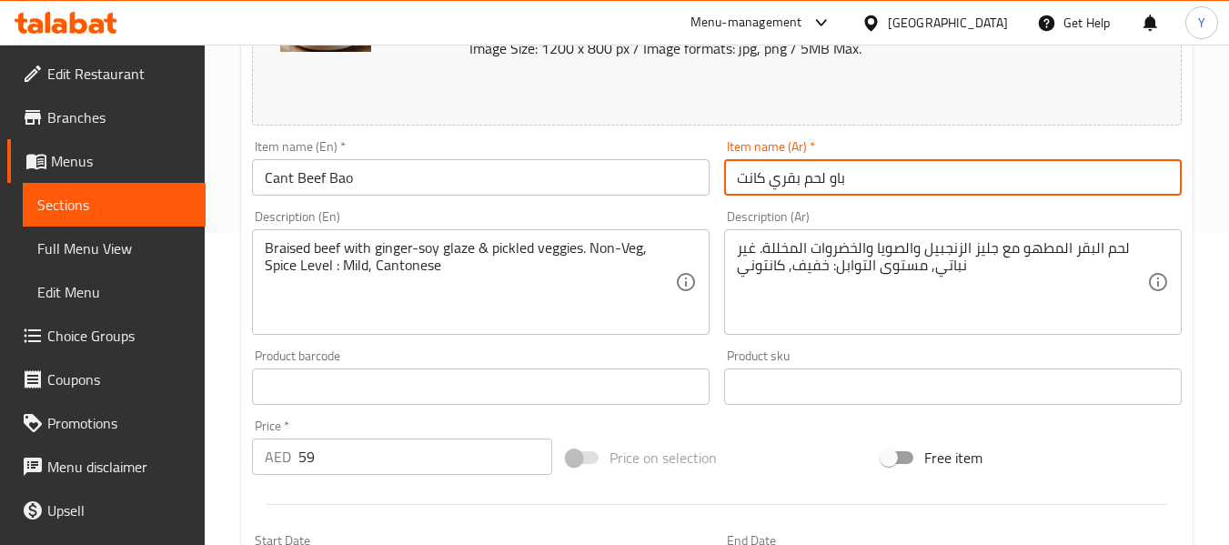
click at [1038, 173] on input "باو لحم بقري كانت" at bounding box center [952, 177] width 457 height 36
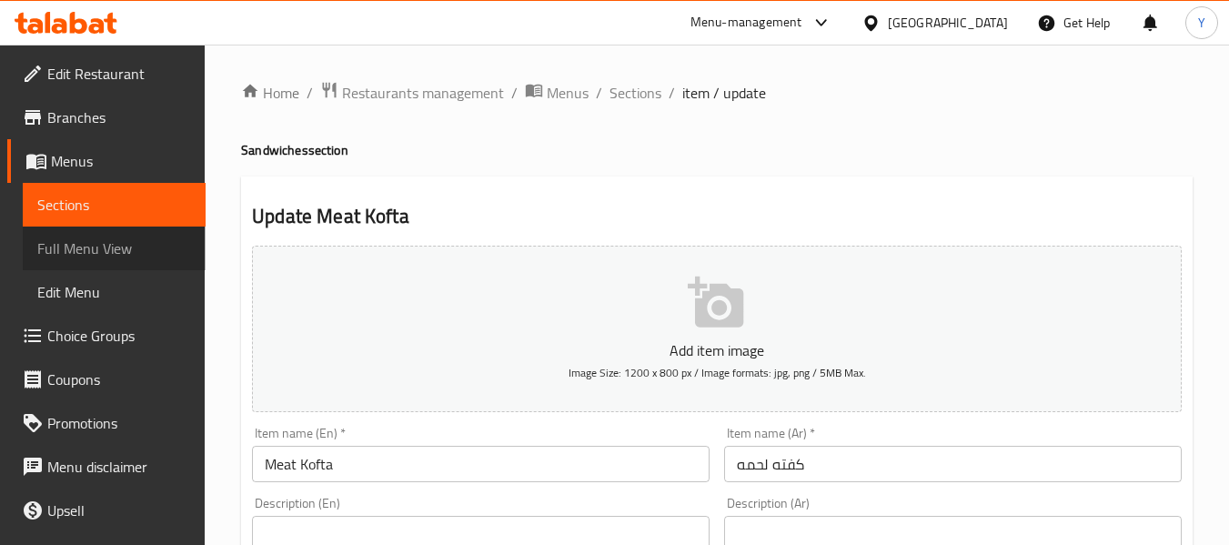
click at [132, 251] on span "Full Menu View" at bounding box center [114, 248] width 154 height 22
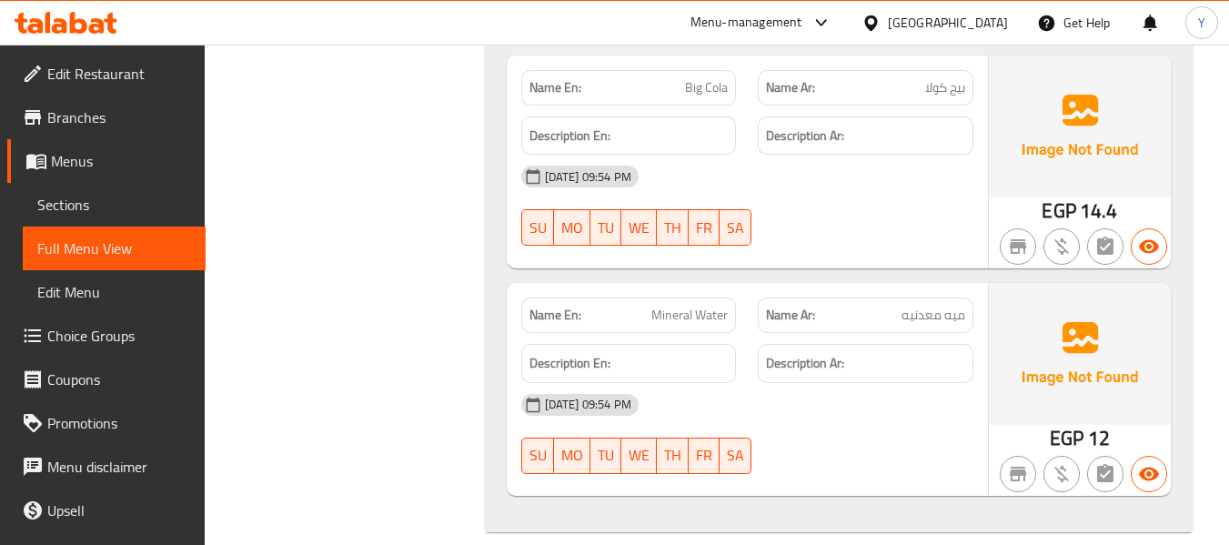
scroll to position [5924, 0]
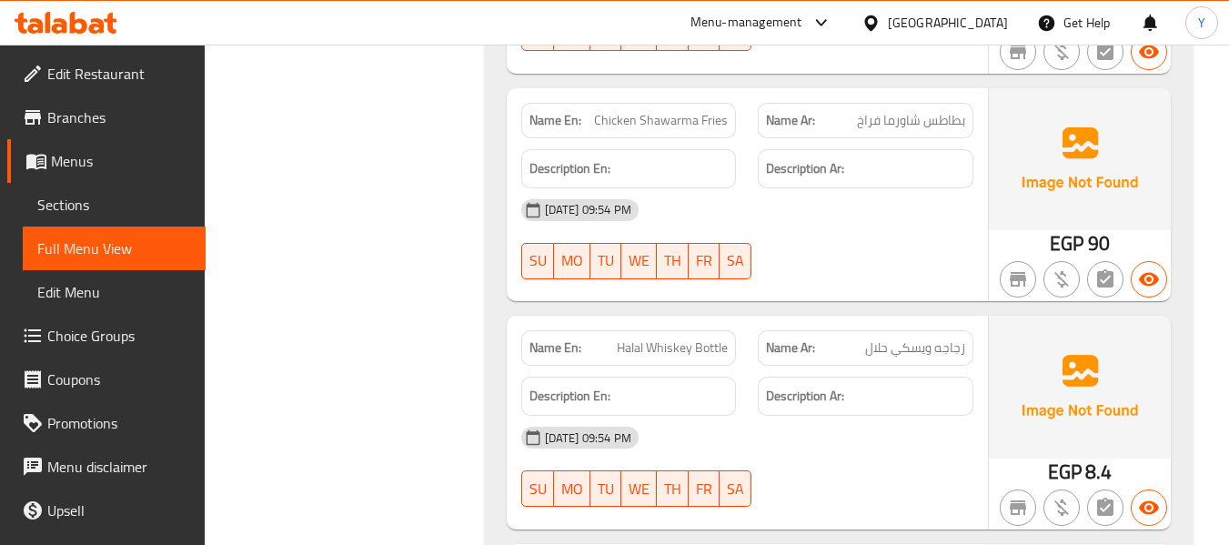
copy strong "Name En:"
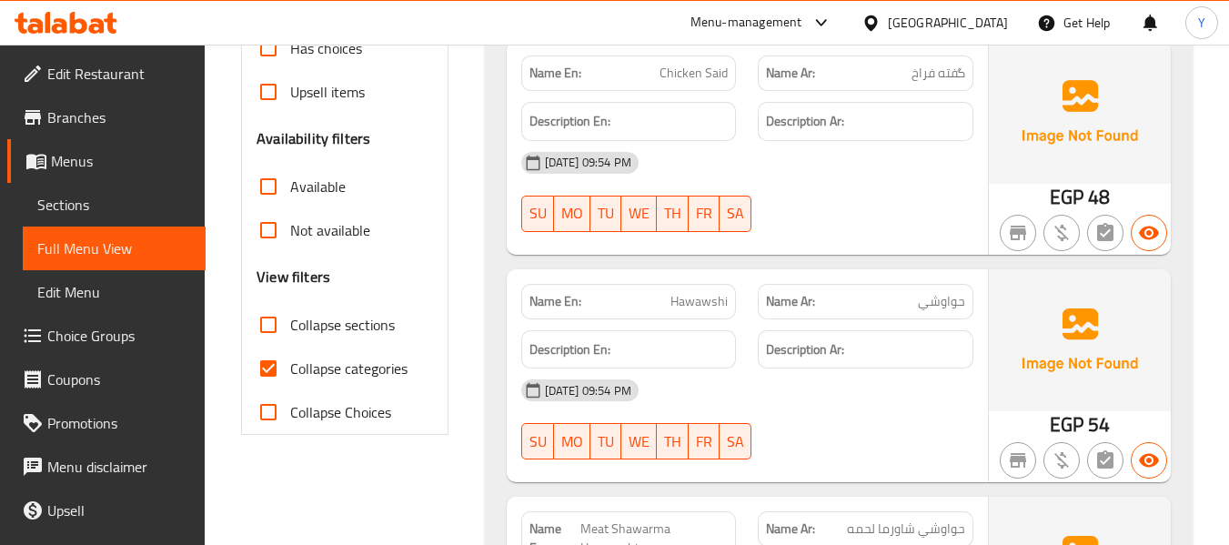
scroll to position [684, 0]
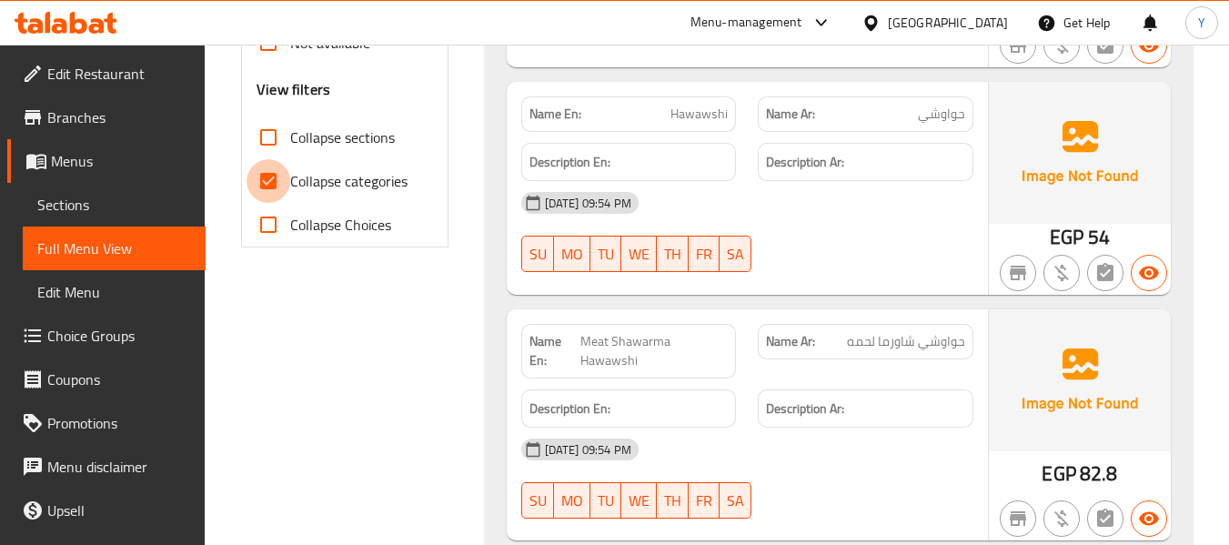
click at [262, 177] on input "Collapse categories" at bounding box center [268, 181] width 44 height 44
checkbox input "false"
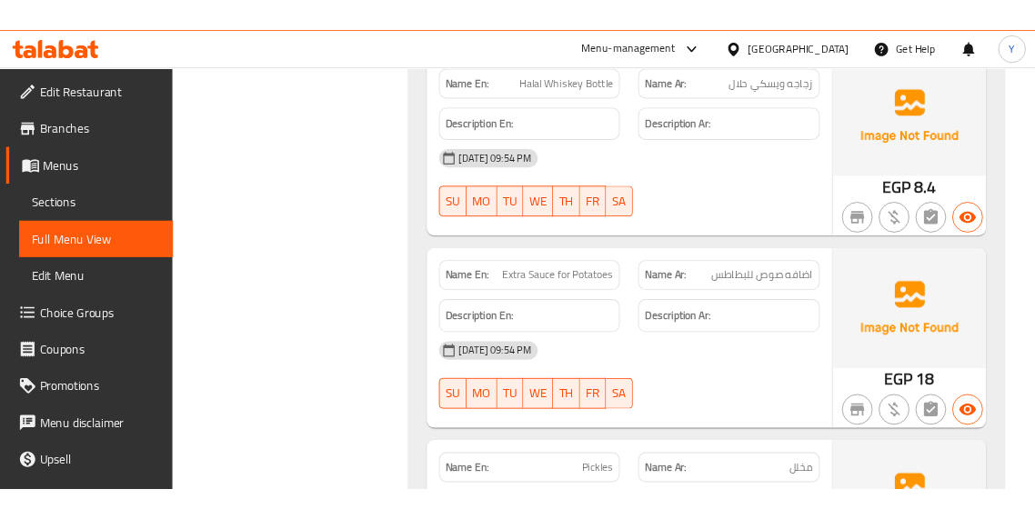
scroll to position [0, 0]
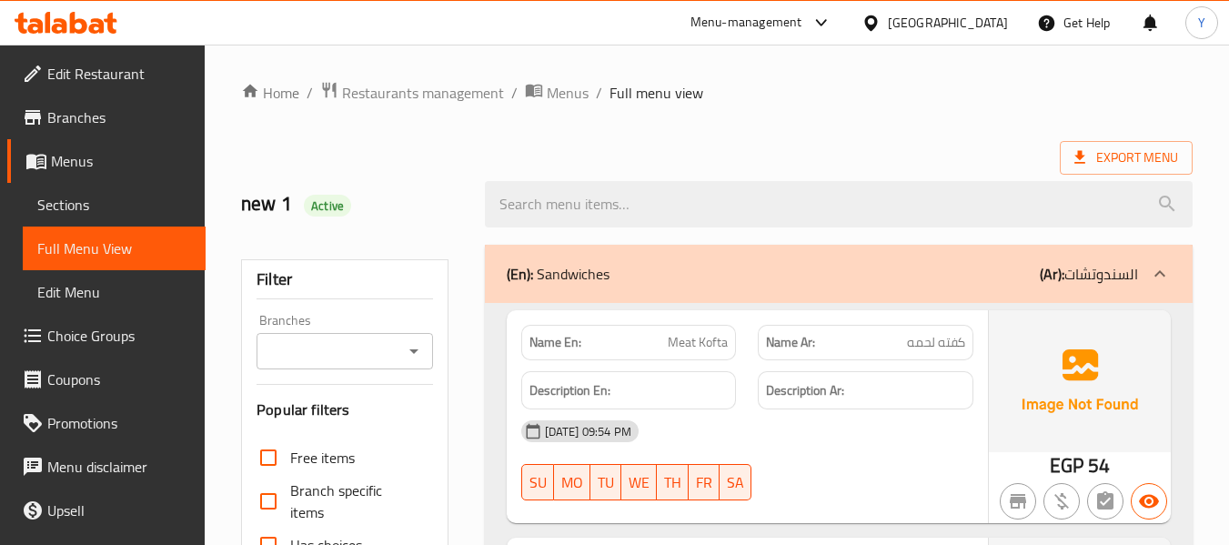
click at [784, 429] on div "17-08-2025 09:54 PM" at bounding box center [747, 431] width 474 height 44
click at [924, 441] on div "17-08-2025 09:54 PM" at bounding box center [747, 431] width 474 height 44
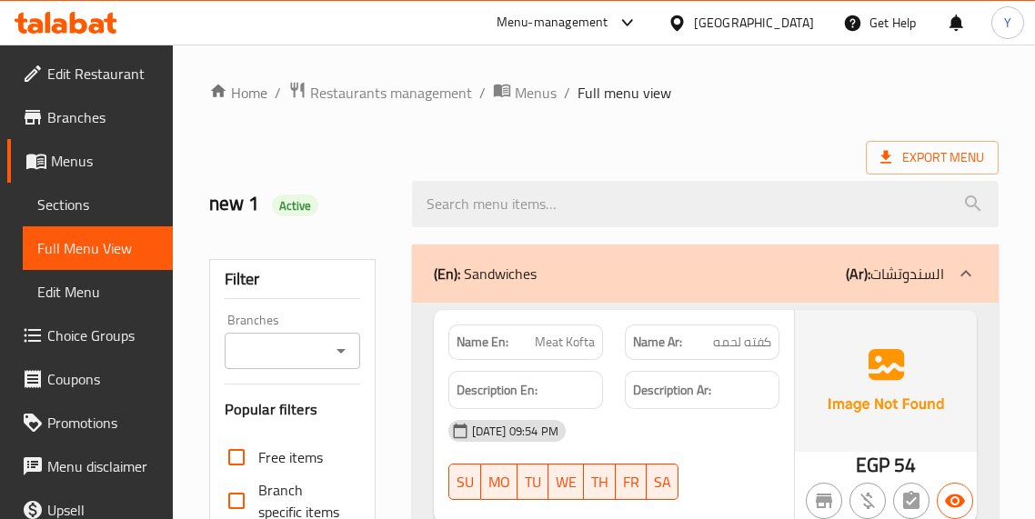
click at [694, 397] on strong "Description Ar:" at bounding box center [672, 390] width 78 height 23
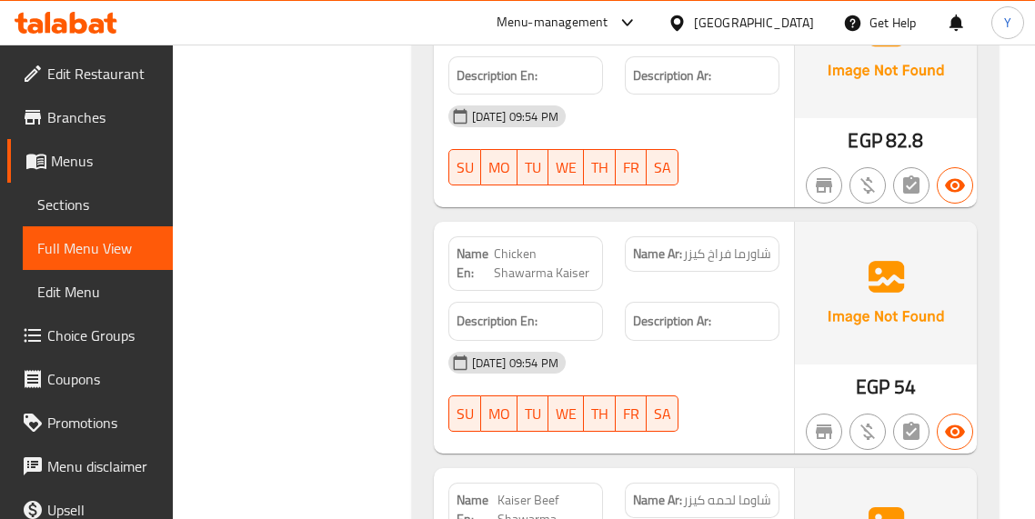
scroll to position [1019, 0]
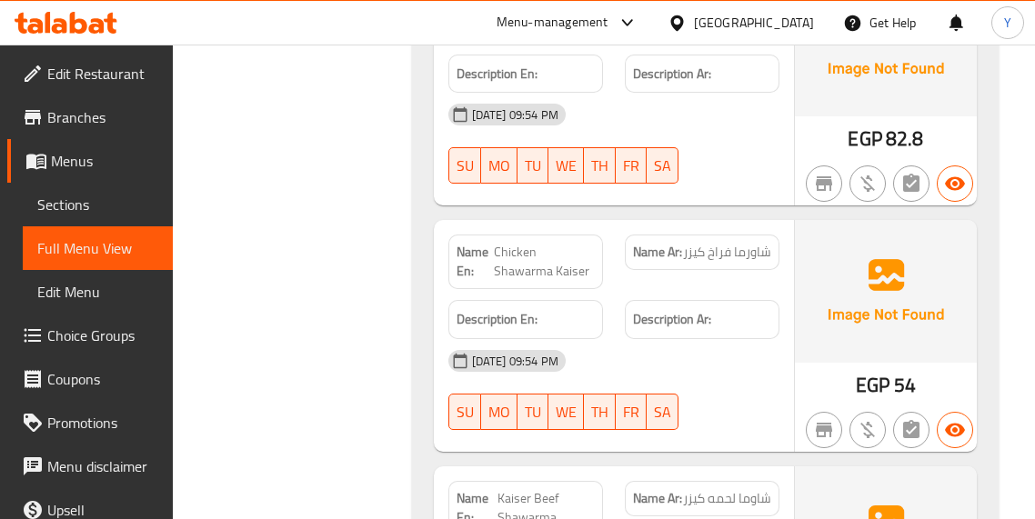
click at [570, 276] on span "Chicken Shawarma Kaiser" at bounding box center [544, 262] width 101 height 38
copy span "Kaiser"
click at [781, 416] on div "17-08-2025 09:54 PM SU MO TU WE TH FR SA" at bounding box center [613, 390] width 353 height 102
click at [786, 372] on div "17-08-2025 09:54 PM" at bounding box center [613, 361] width 353 height 44
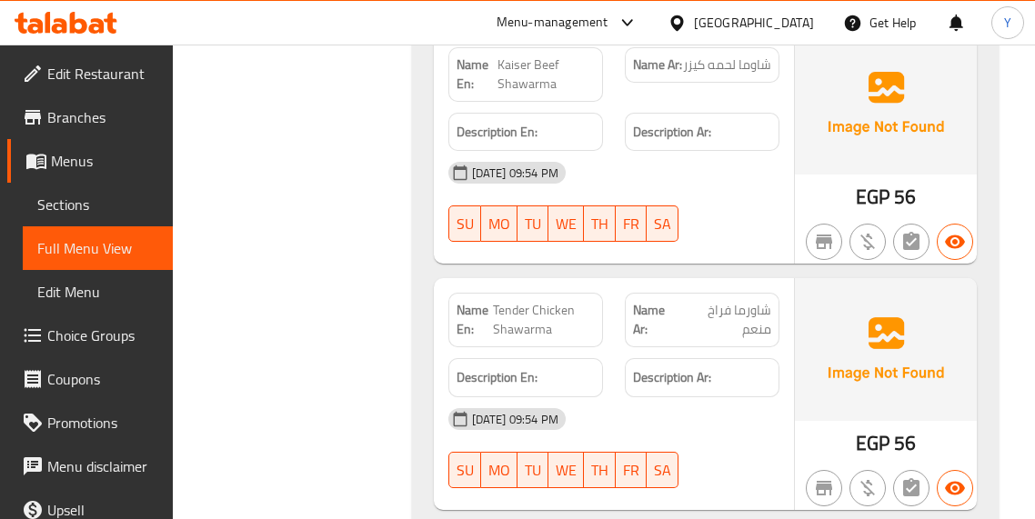
scroll to position [1455, 0]
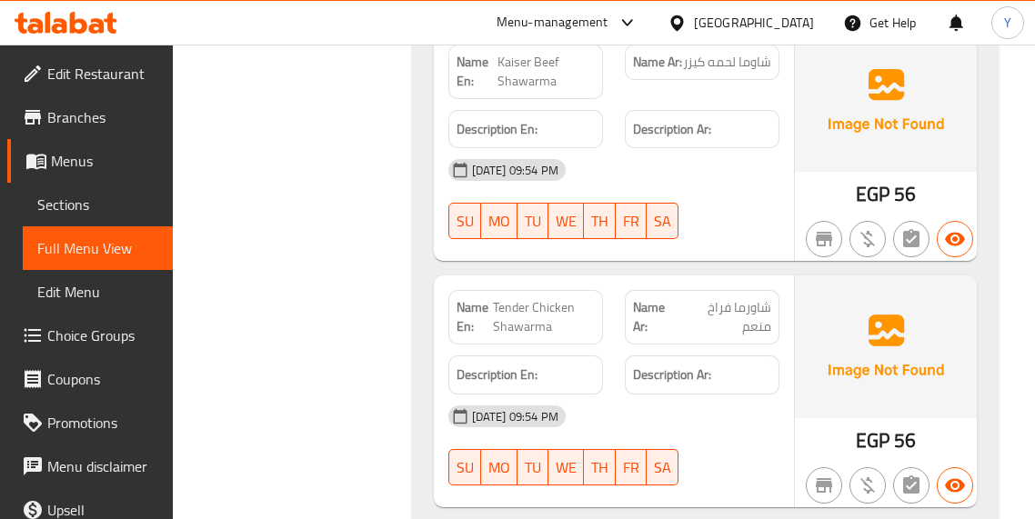
click at [757, 316] on span "شاورما فراخ منعم" at bounding box center [725, 317] width 91 height 38
copy span "شاورما فراخ منعم"
click at [757, 316] on span "شاورما فراخ منعم" at bounding box center [725, 317] width 91 height 38
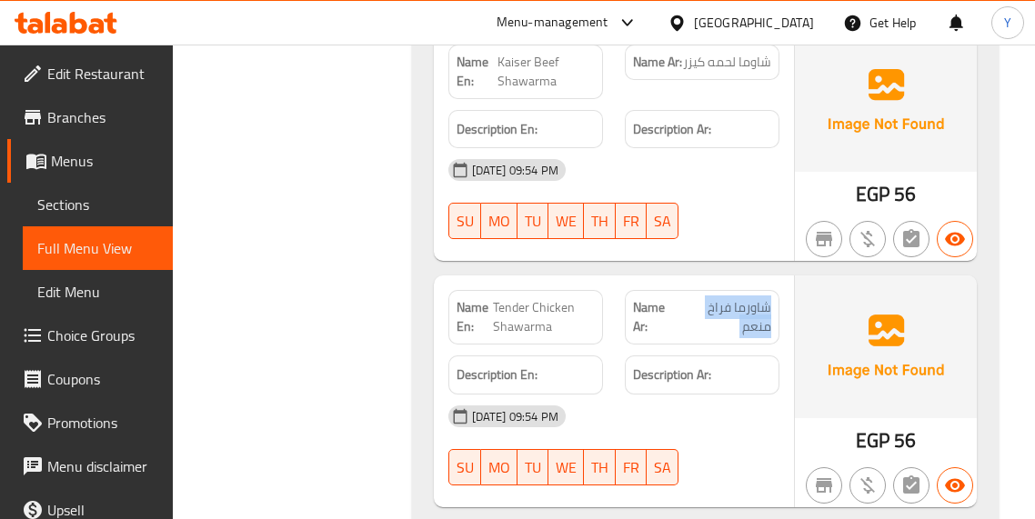
click at [756, 329] on span "شاورما فراخ منعم" at bounding box center [725, 317] width 91 height 38
click at [757, 315] on span "شاورما فراخ منعم" at bounding box center [725, 317] width 91 height 38
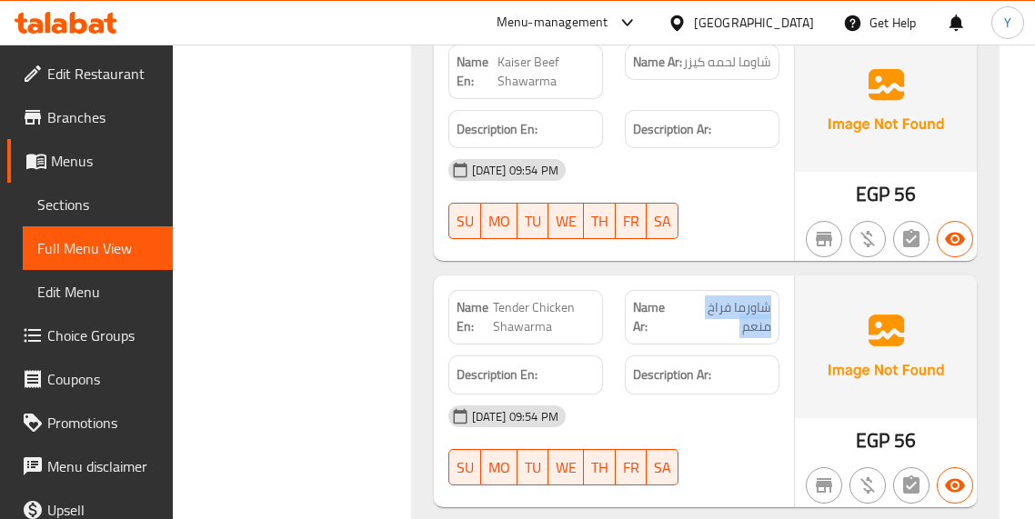
copy span "شاورما فراخ منعم"
click at [507, 316] on span "Tender Chicken Shawarma" at bounding box center [544, 317] width 102 height 38
copy span "Tender Chicken Shawarma"
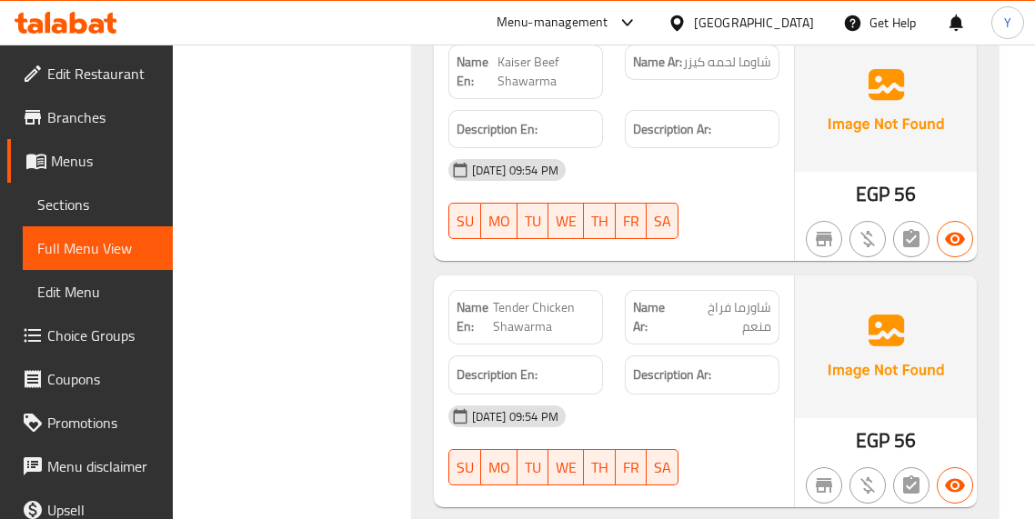
click at [744, 343] on div "Name Ar: شاورما فراخ منعم" at bounding box center [702, 317] width 155 height 55
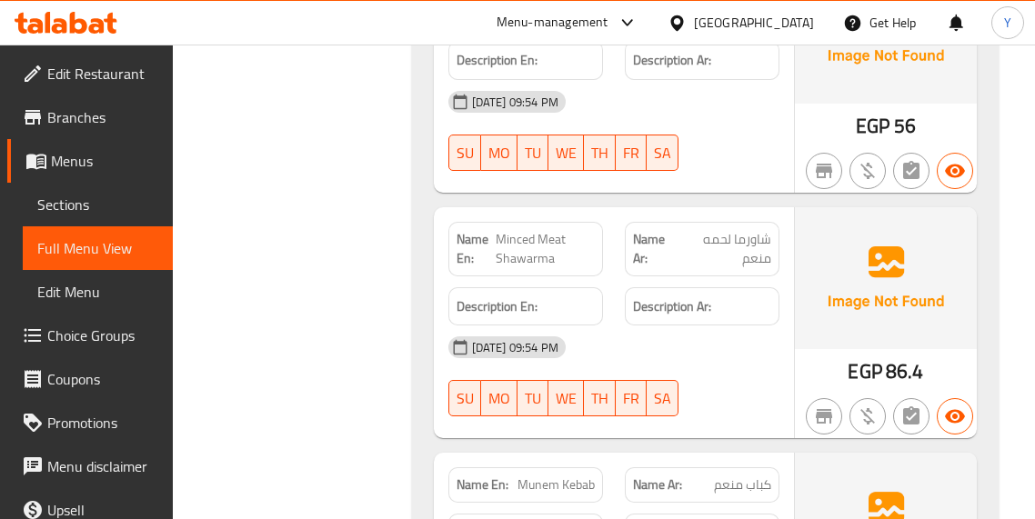
scroll to position [1819, 0]
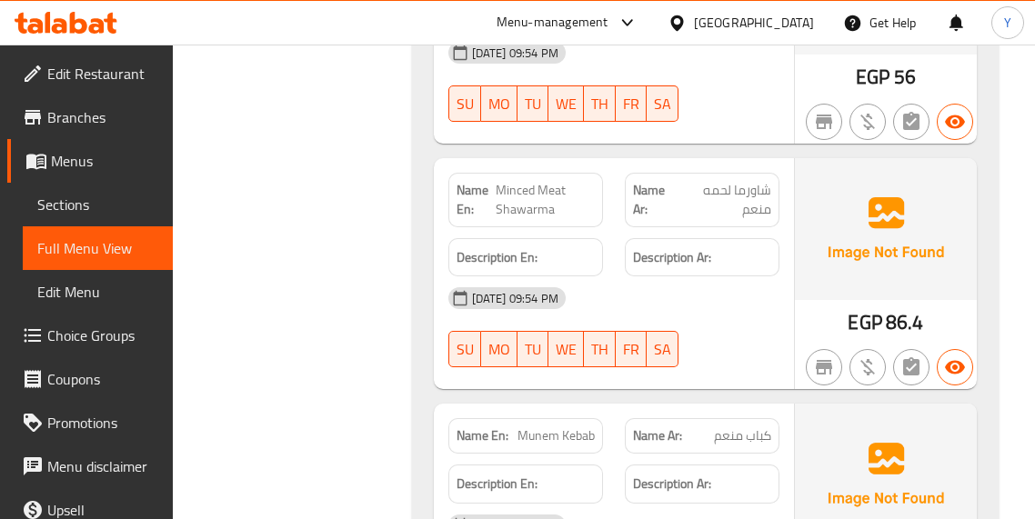
click at [527, 191] on span "Minced Meat Shawarma" at bounding box center [545, 200] width 99 height 38
copy span "Minced Meat Shawarma"
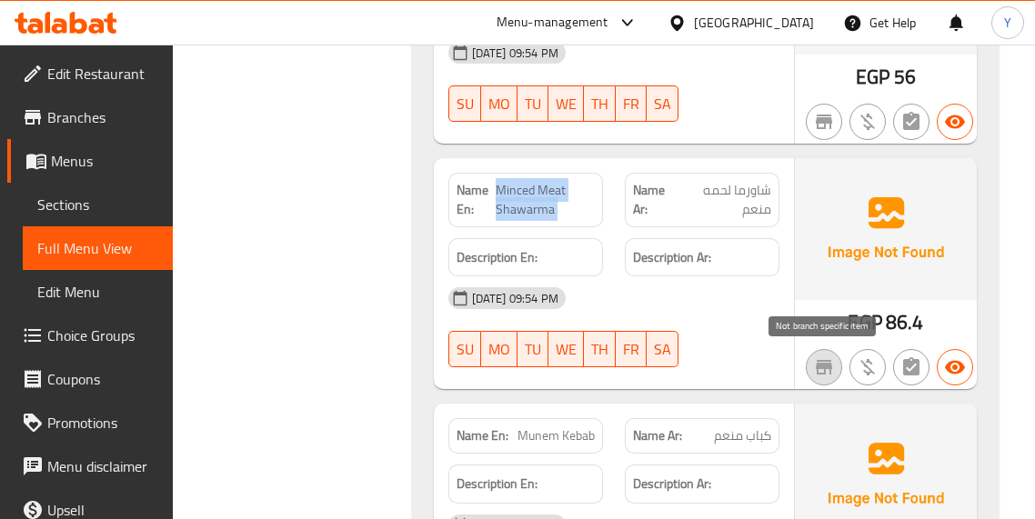
click at [817, 379] on button "button" at bounding box center [824, 367] width 36 height 36
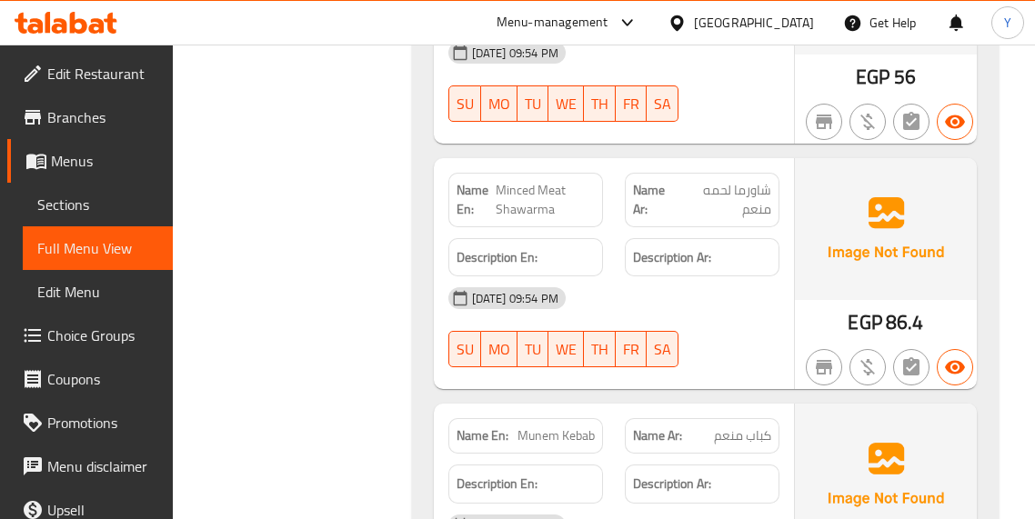
click at [719, 310] on div "17-08-2025 09:54 PM" at bounding box center [613, 298] width 353 height 44
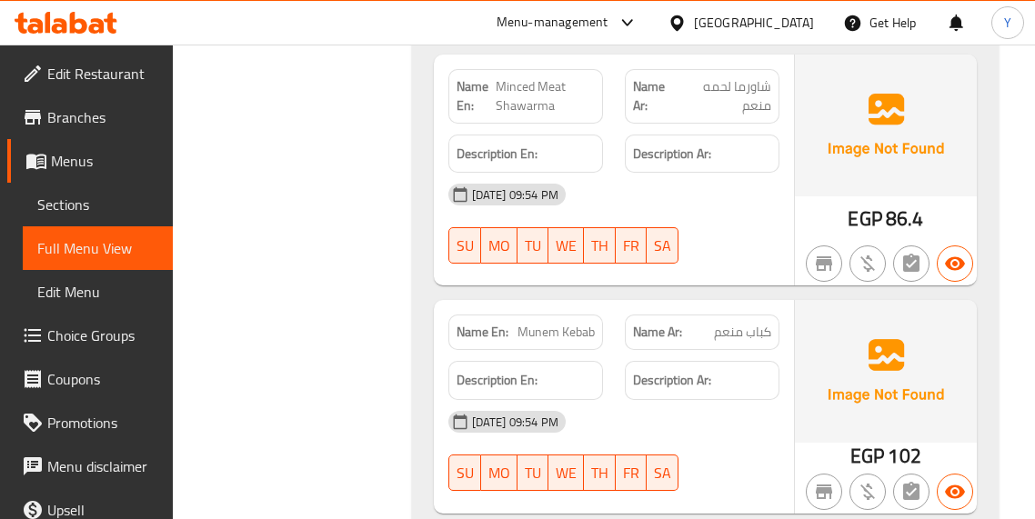
scroll to position [2001, 0]
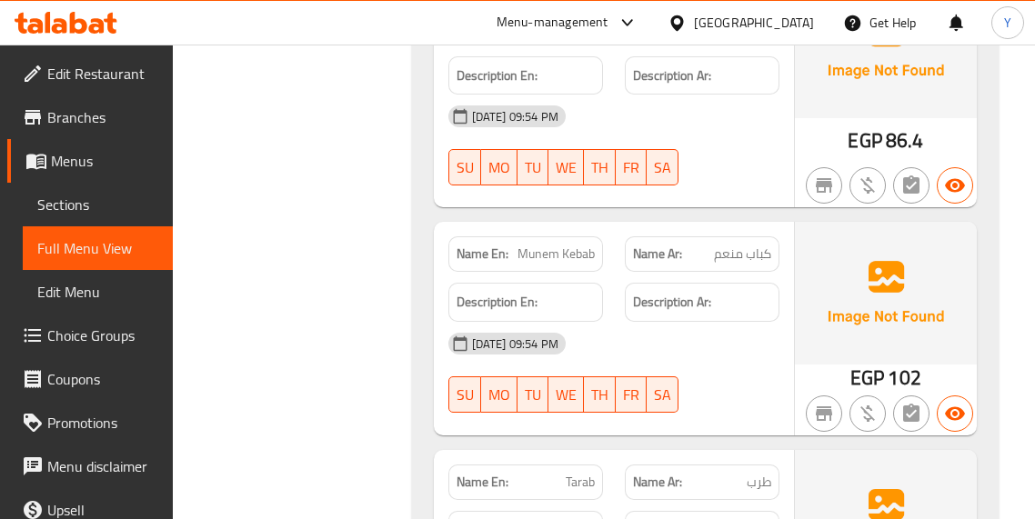
click at [562, 256] on span "Munem Kebab" at bounding box center [555, 254] width 77 height 19
copy span "Munem Kebab"
click at [758, 351] on div "17-08-2025 09:54 PM" at bounding box center [613, 344] width 353 height 44
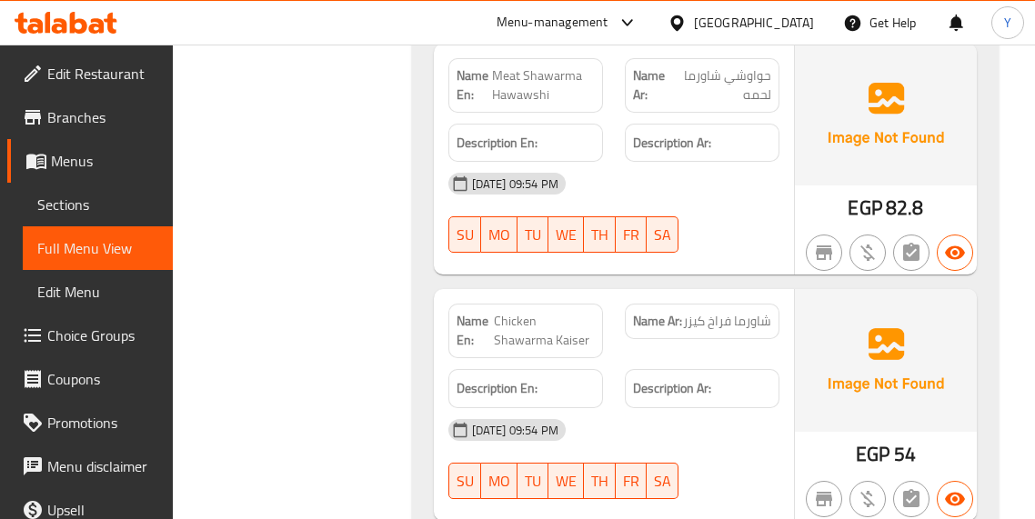
scroll to position [946, 0]
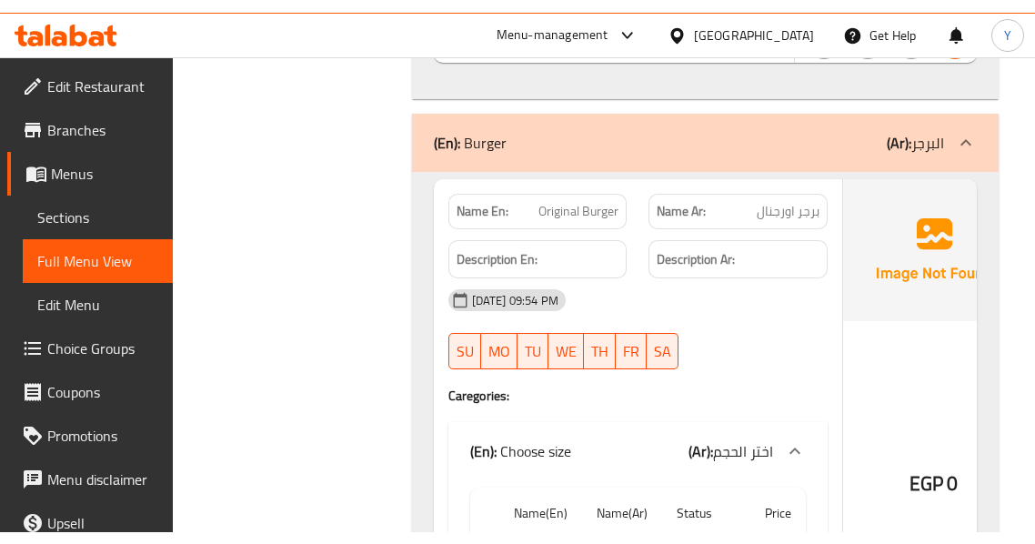
scroll to position [3106, 0]
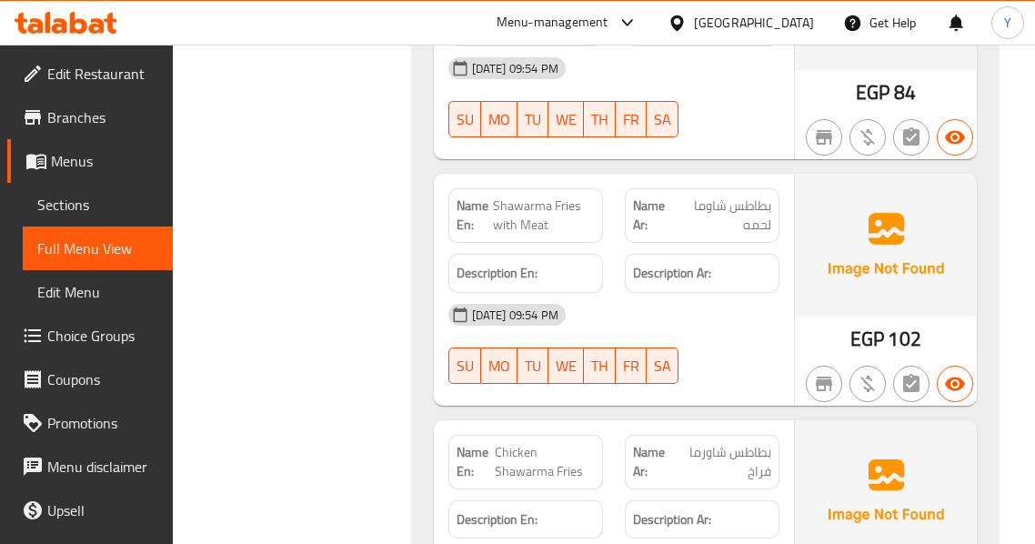
scroll to position [6780, 0]
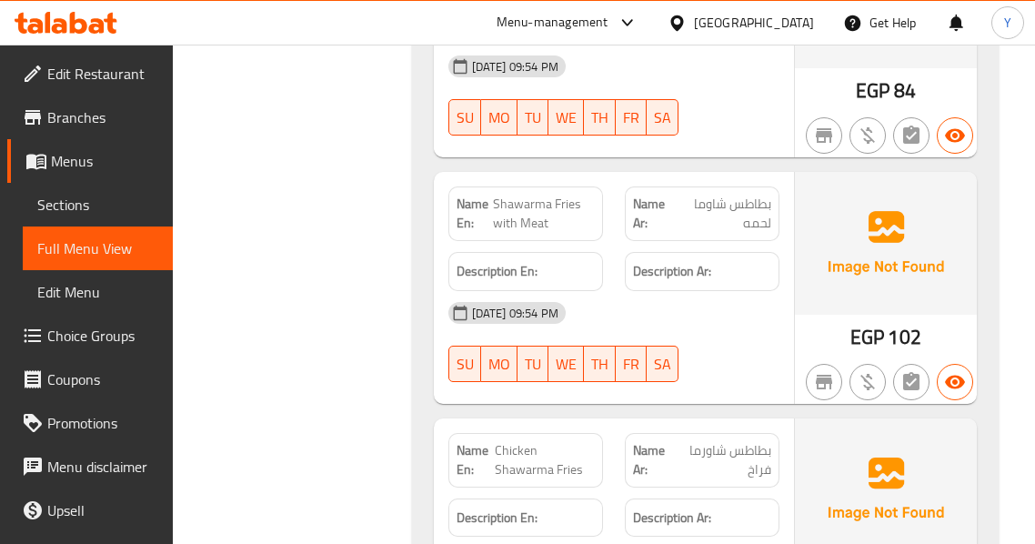
copy span "Shawarma Fries with Meat"
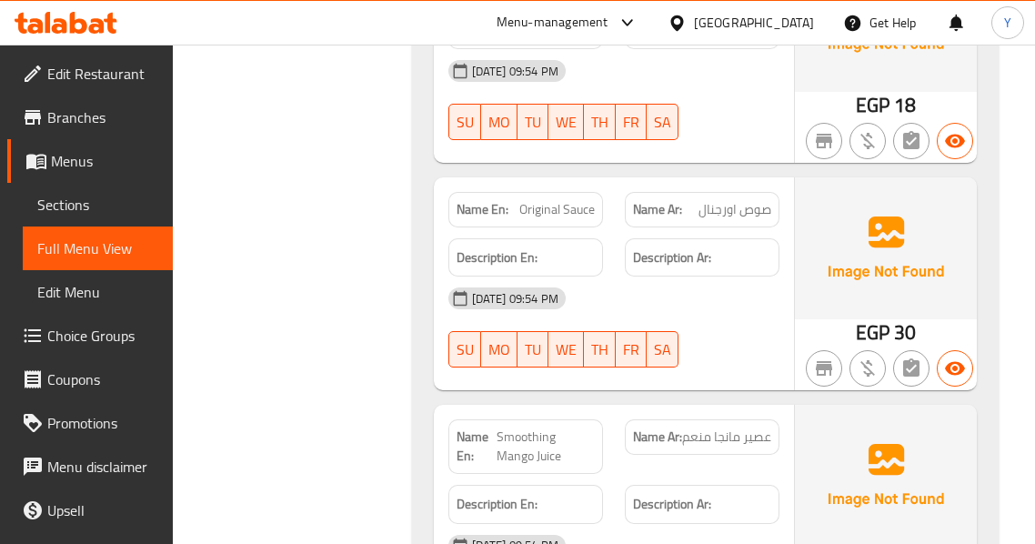
scroll to position [8672, 0]
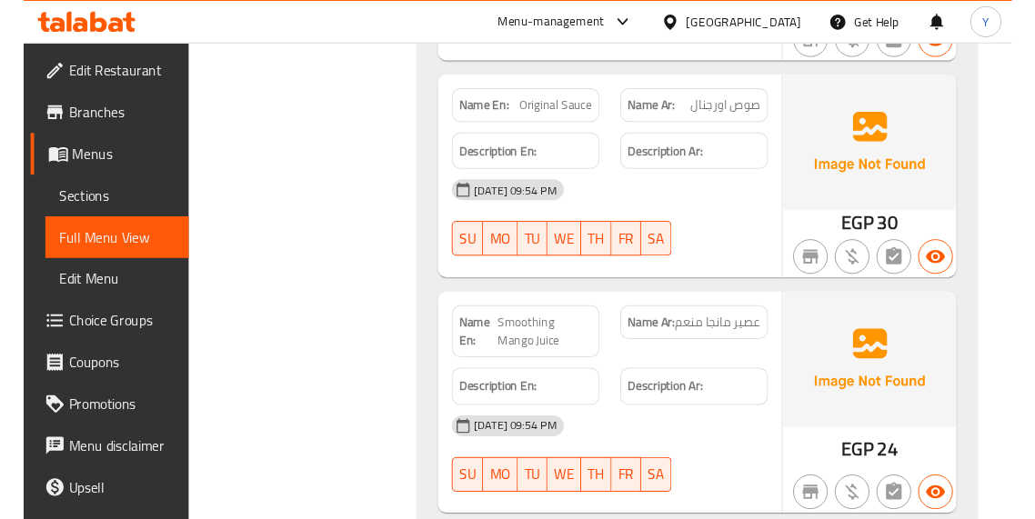
scroll to position [8890, 0]
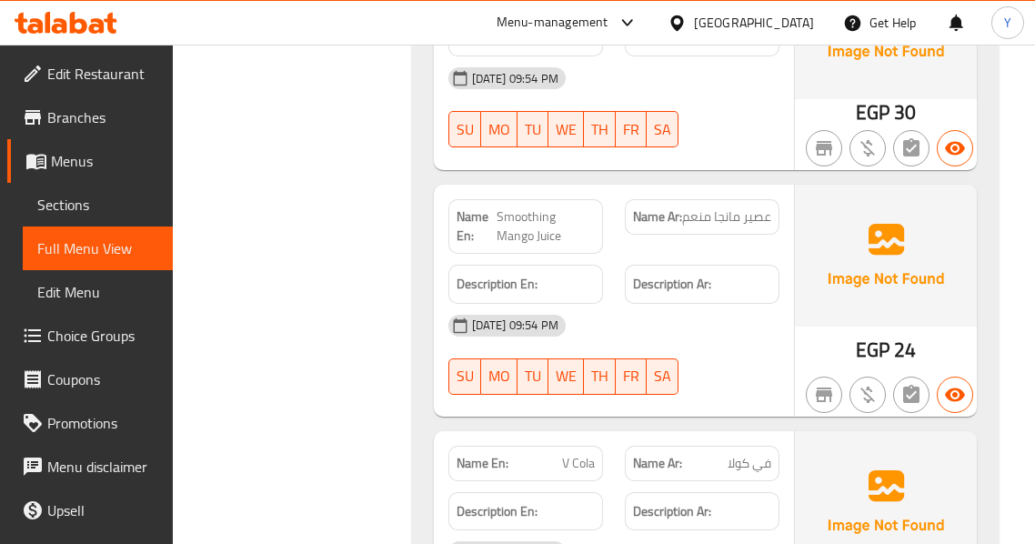
click at [525, 223] on span "Smoothing Mango Juice" at bounding box center [546, 226] width 98 height 38
copy span "Smoothing Mango Juice"
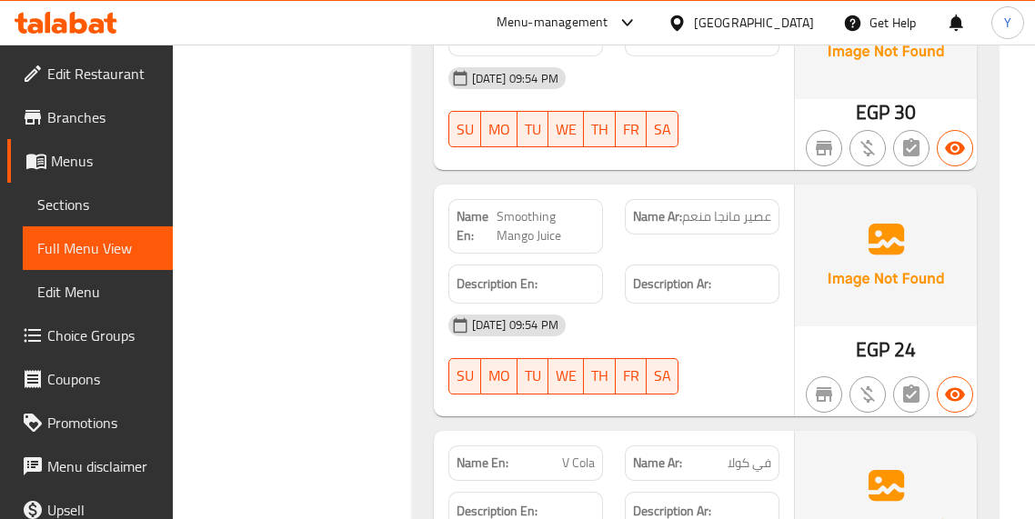
click at [739, 305] on div "17-08-2025 09:54 PM" at bounding box center [613, 326] width 353 height 44
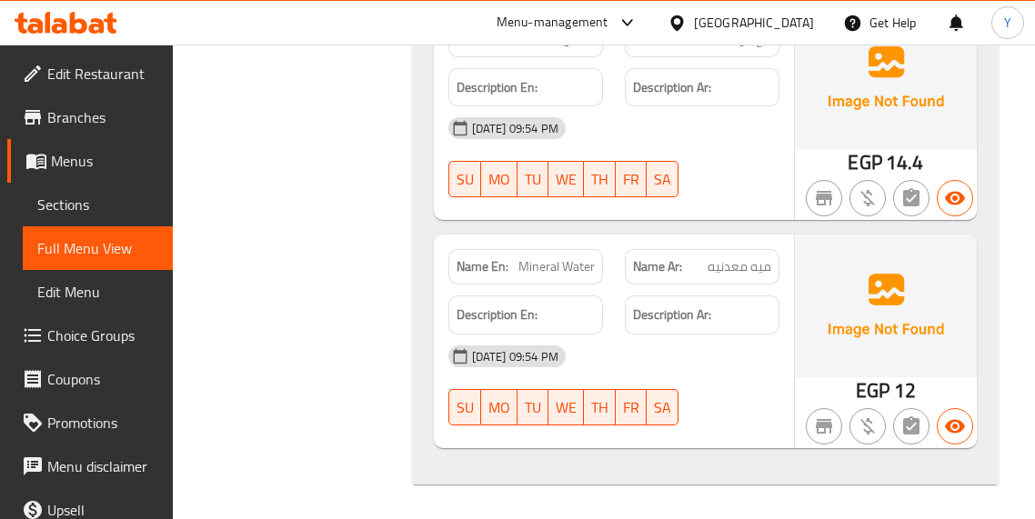
scroll to position [9543, 0]
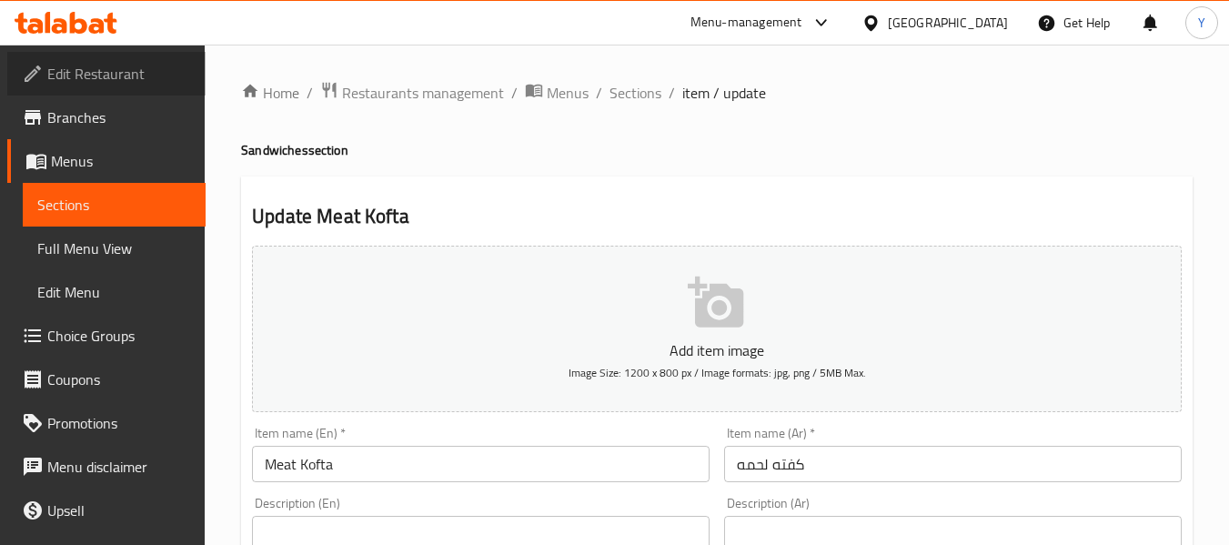
click at [139, 69] on span "Edit Restaurant" at bounding box center [119, 74] width 144 height 22
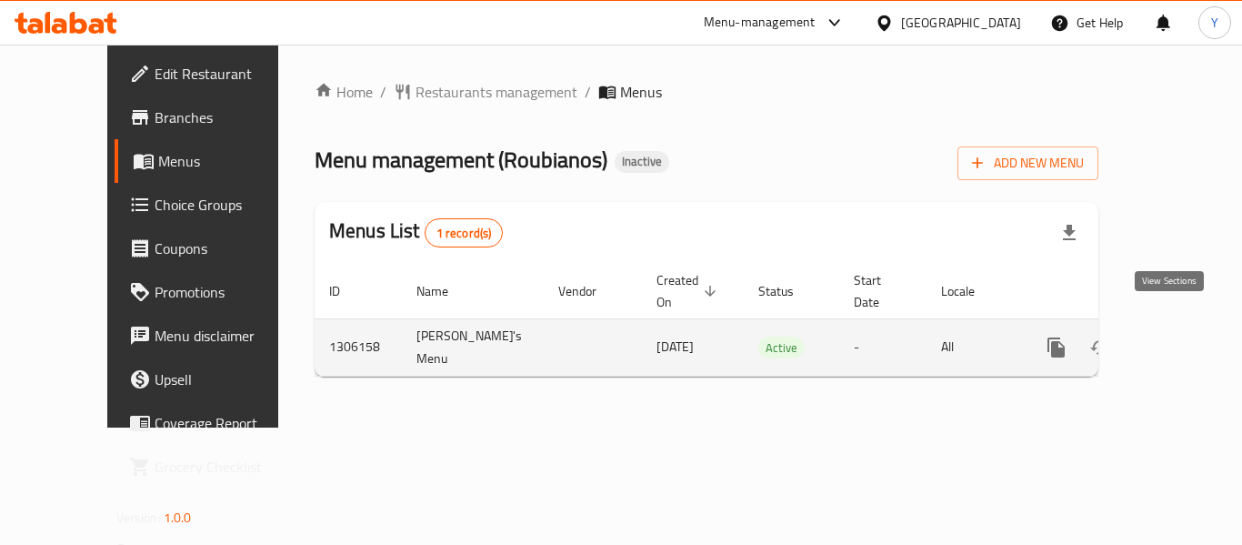
click at [1177, 336] on icon "enhanced table" at bounding box center [1188, 347] width 22 height 22
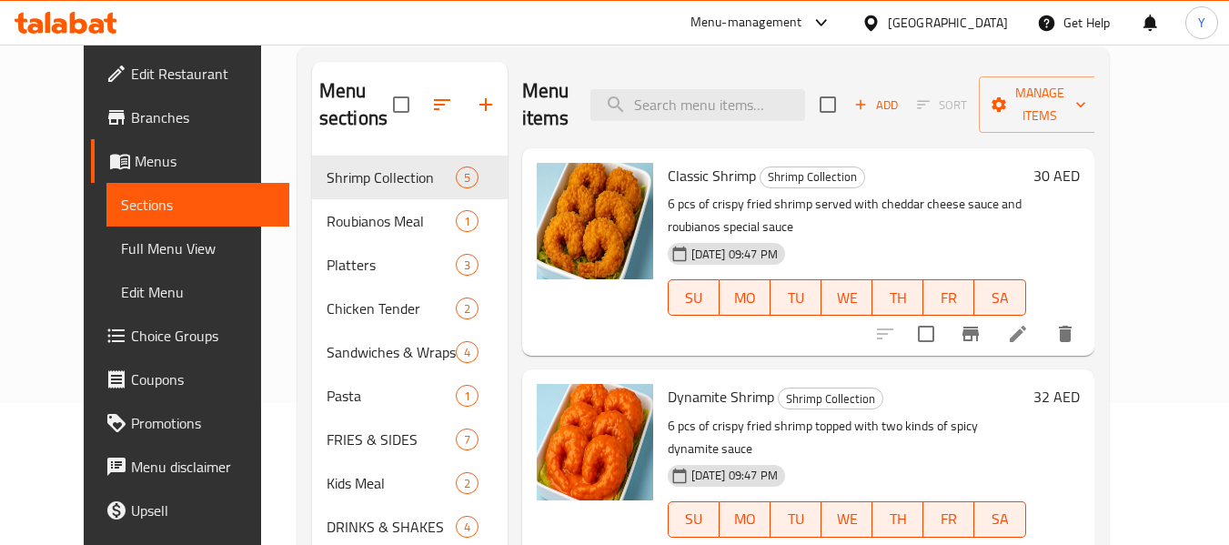
scroll to position [149, 0]
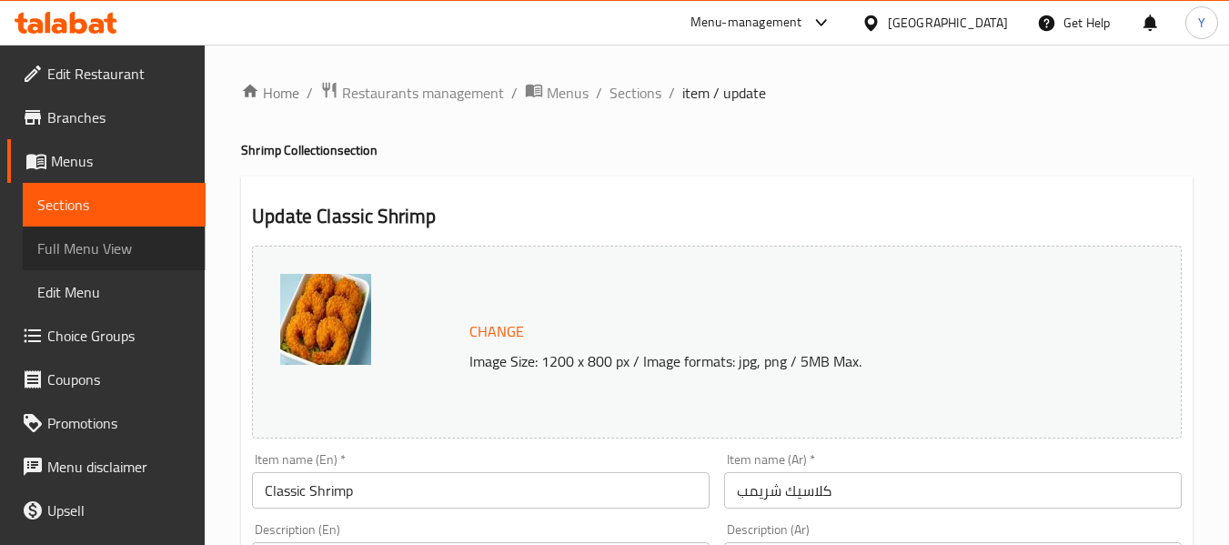
click at [149, 242] on span "Full Menu View" at bounding box center [114, 248] width 154 height 22
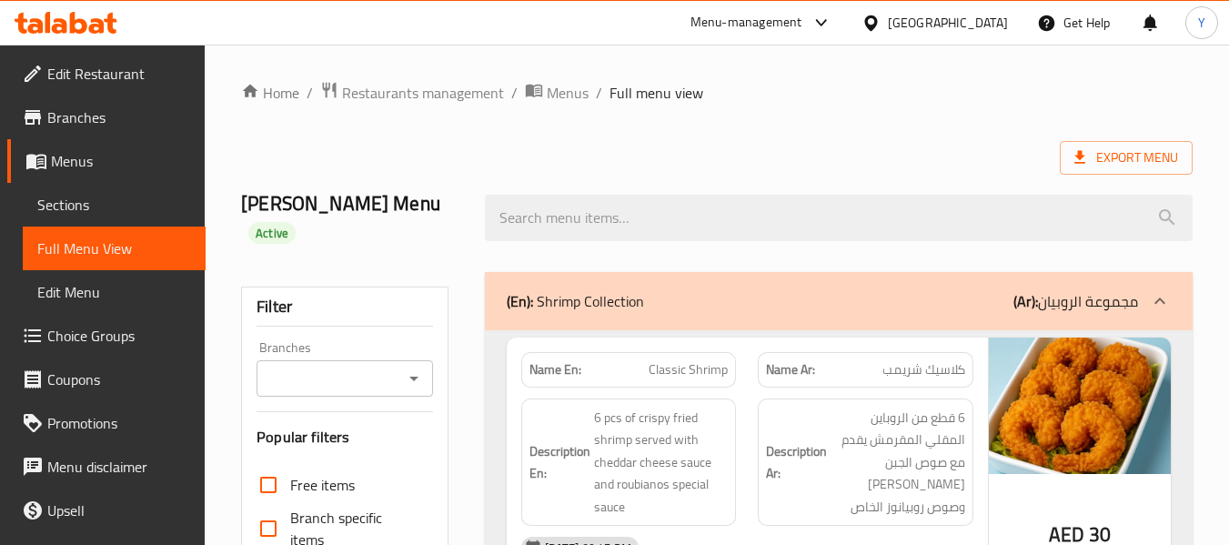
scroll to position [477, 0]
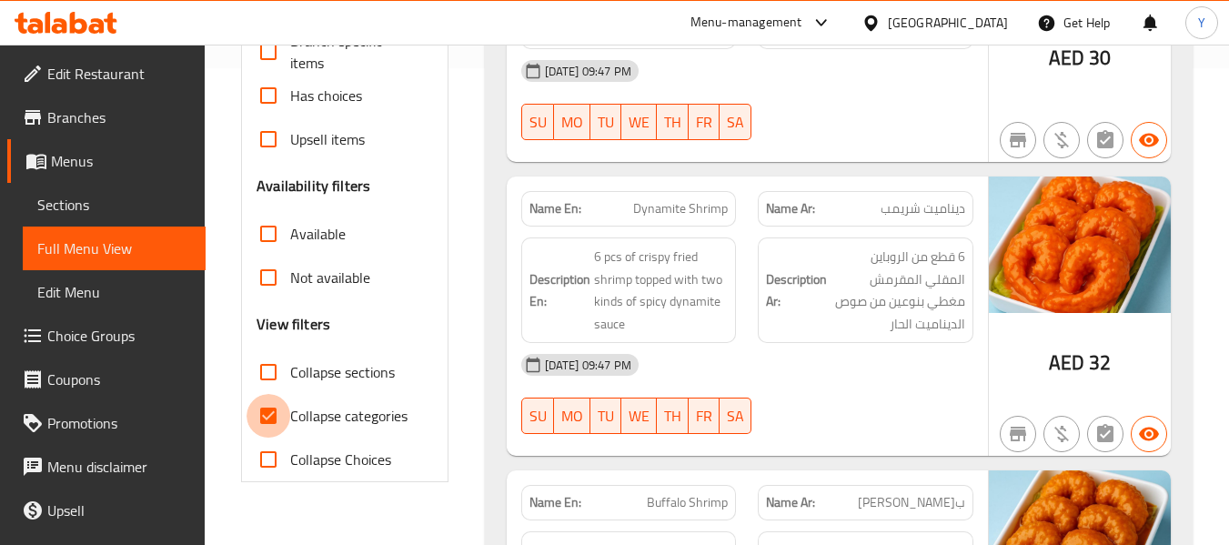
click at [274, 395] on input "Collapse categories" at bounding box center [268, 416] width 44 height 44
checkbox input "false"
click at [553, 199] on strong "Name En:" at bounding box center [555, 208] width 52 height 19
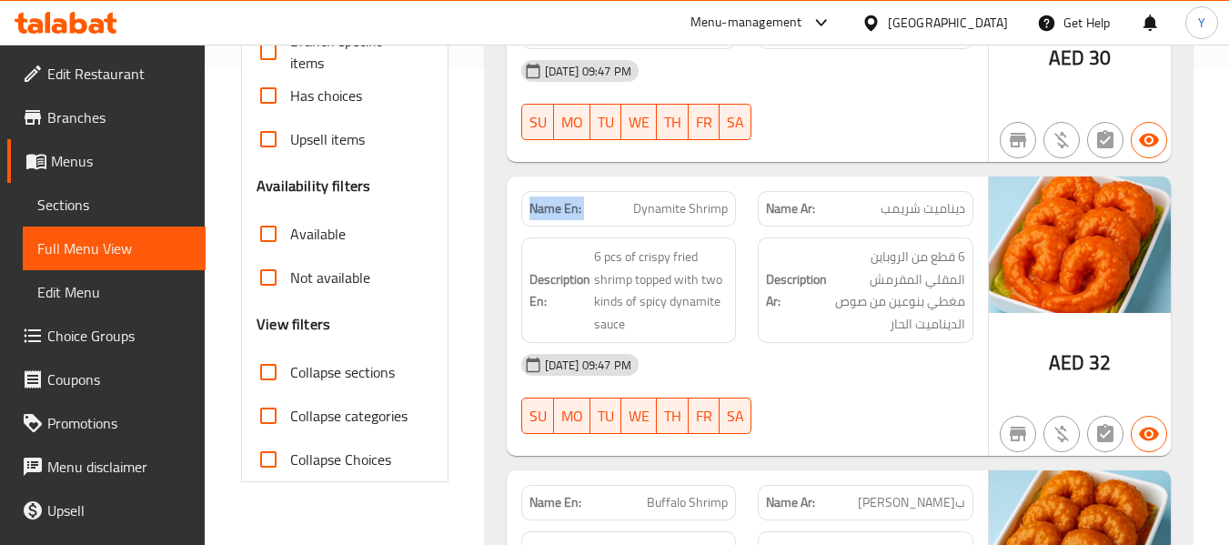
copy strong "Name En:"
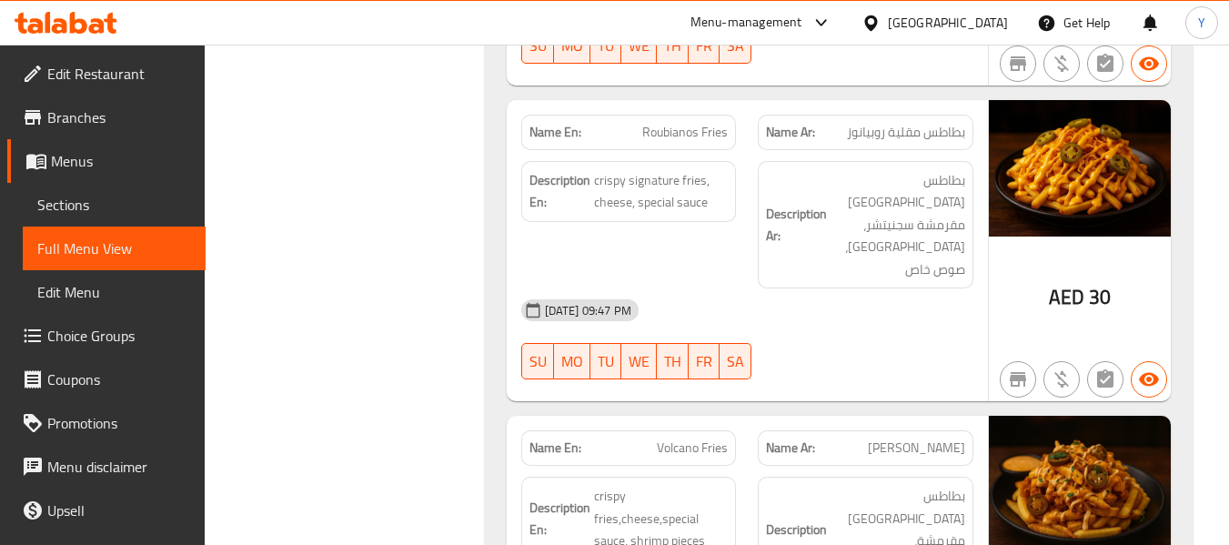
scroll to position [9648, 0]
